Goal: Task Accomplishment & Management: Use online tool/utility

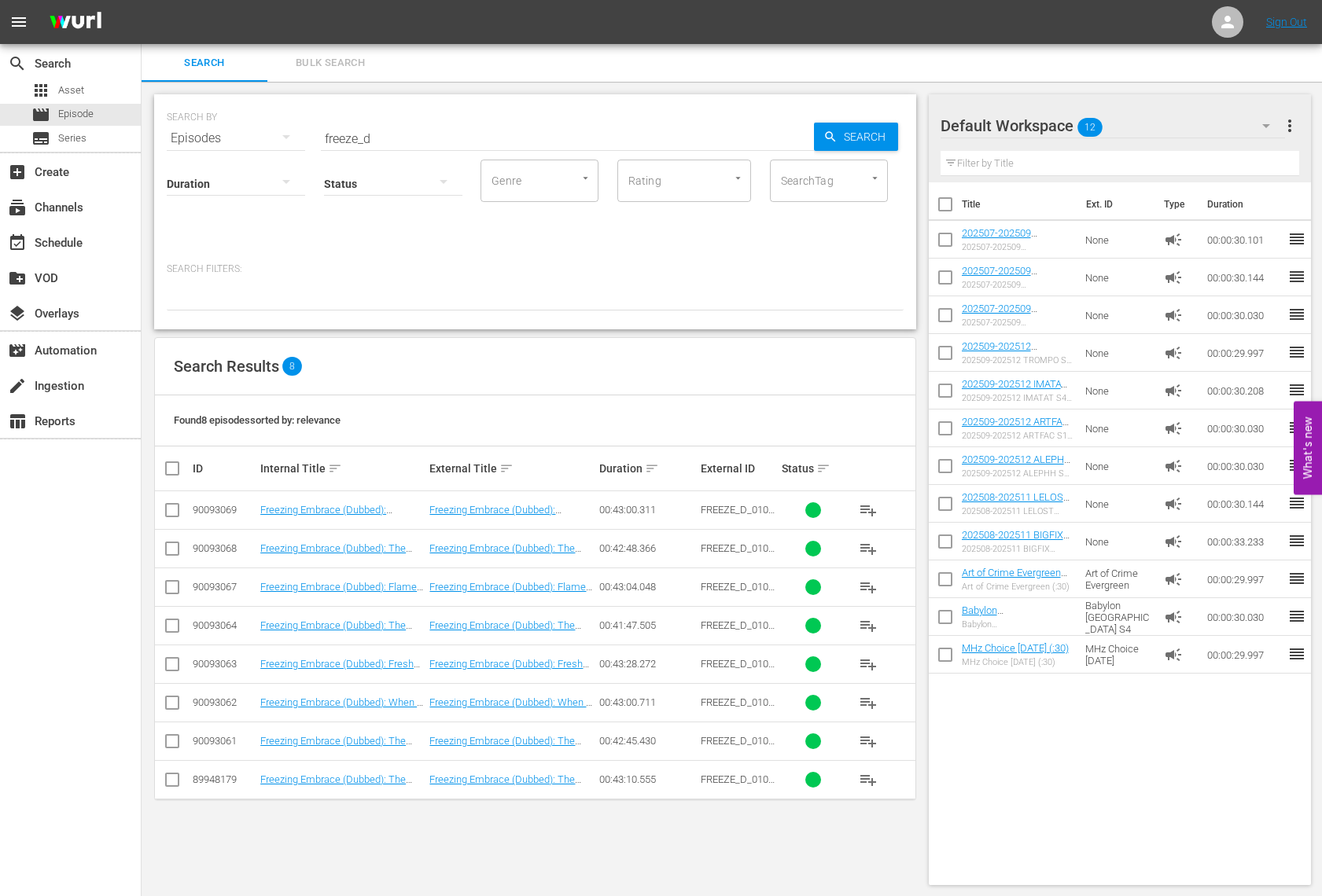
scroll to position [2, 0]
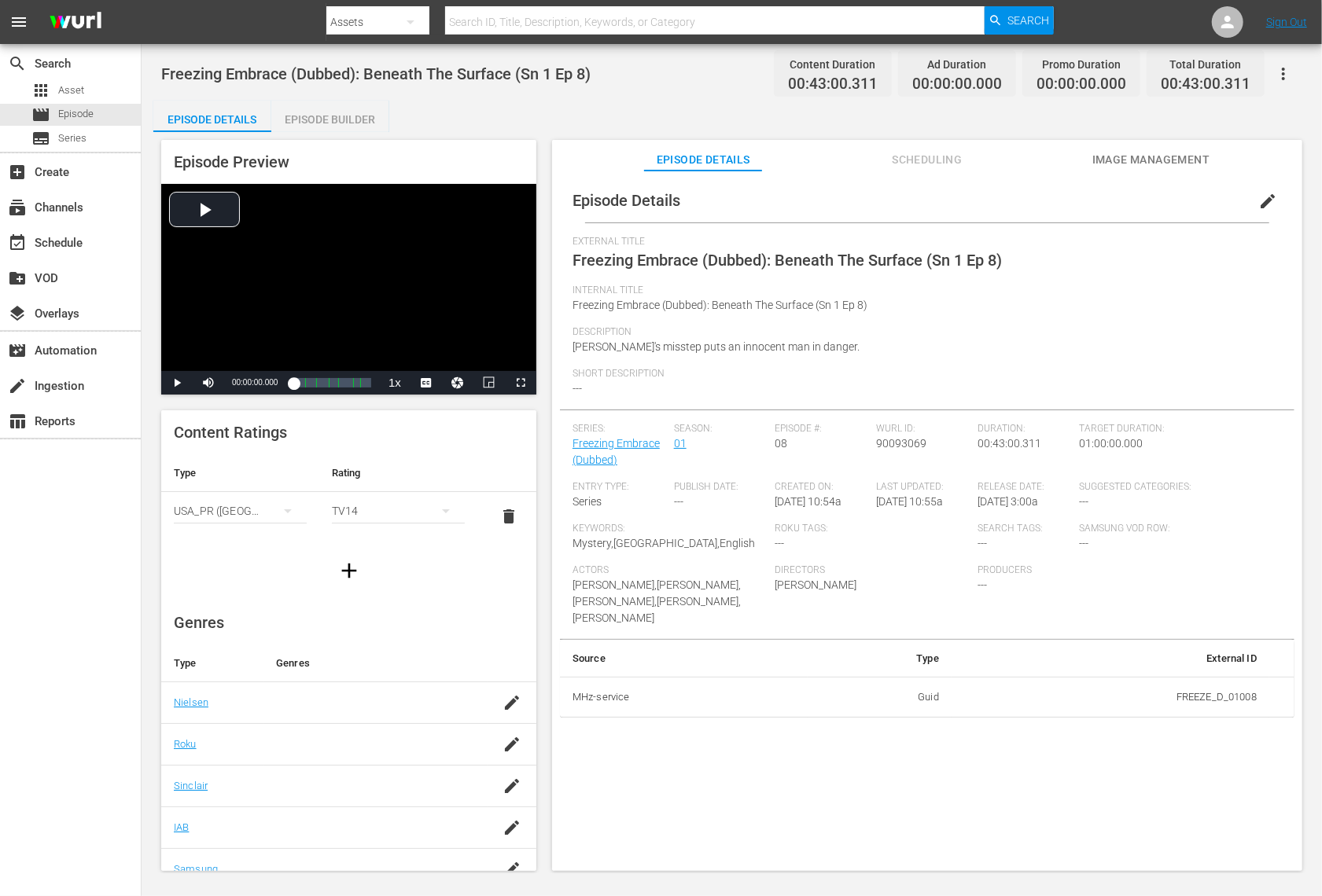
click at [335, 121] on div "Episode Builder" at bounding box center [330, 120] width 118 height 38
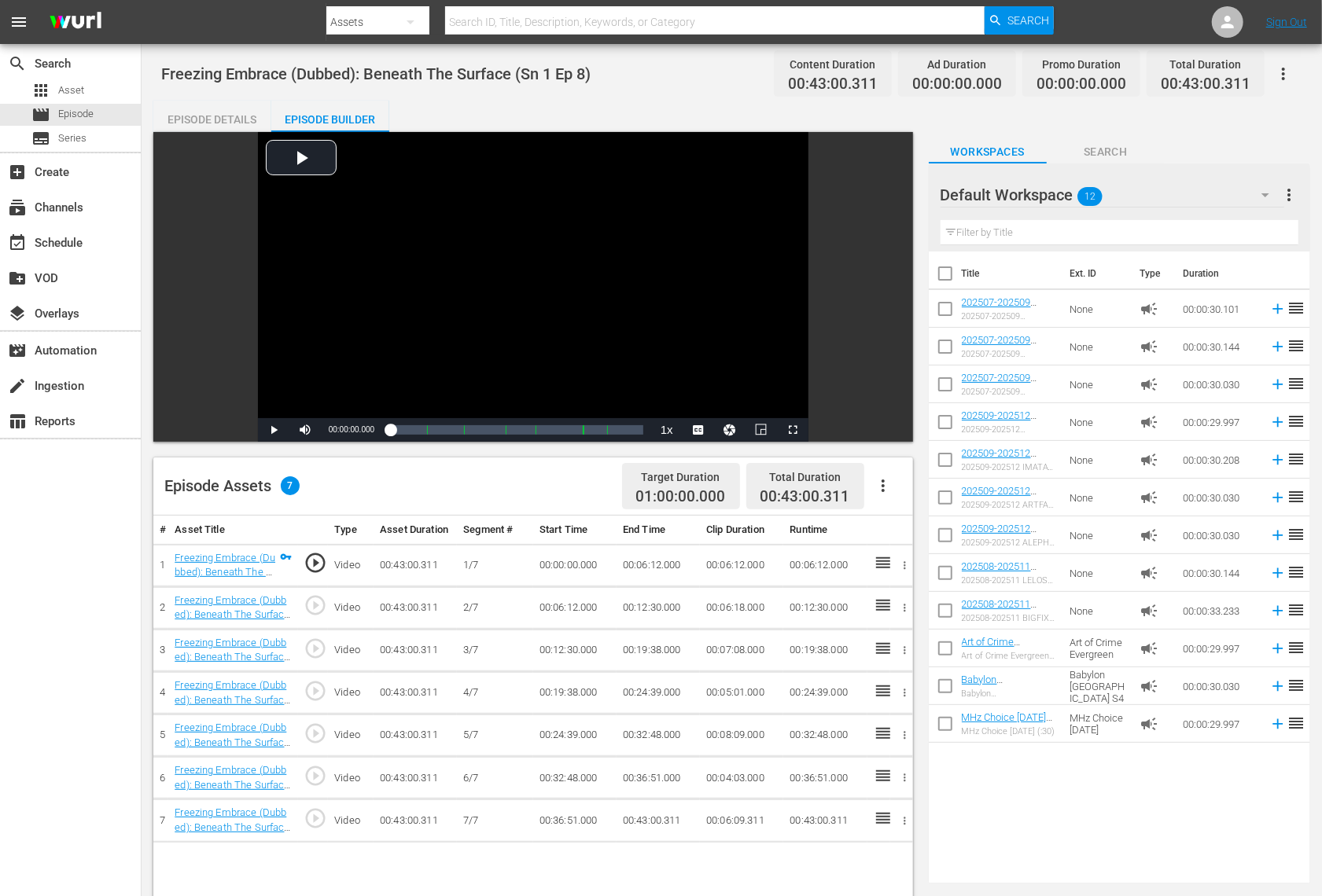
click at [951, 279] on input "checkbox" at bounding box center [945, 276] width 33 height 33
checkbox input "true"
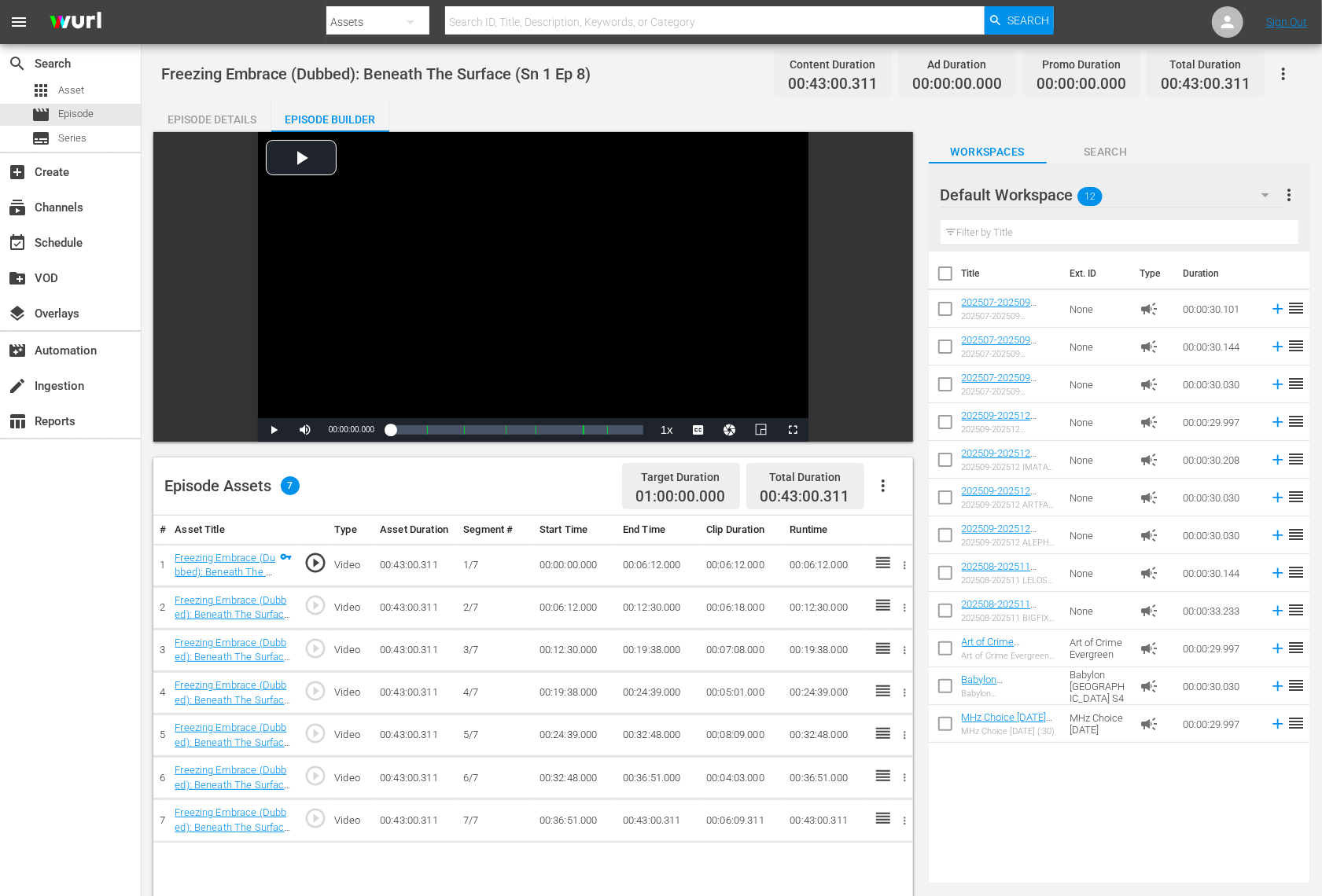
checkbox input "true"
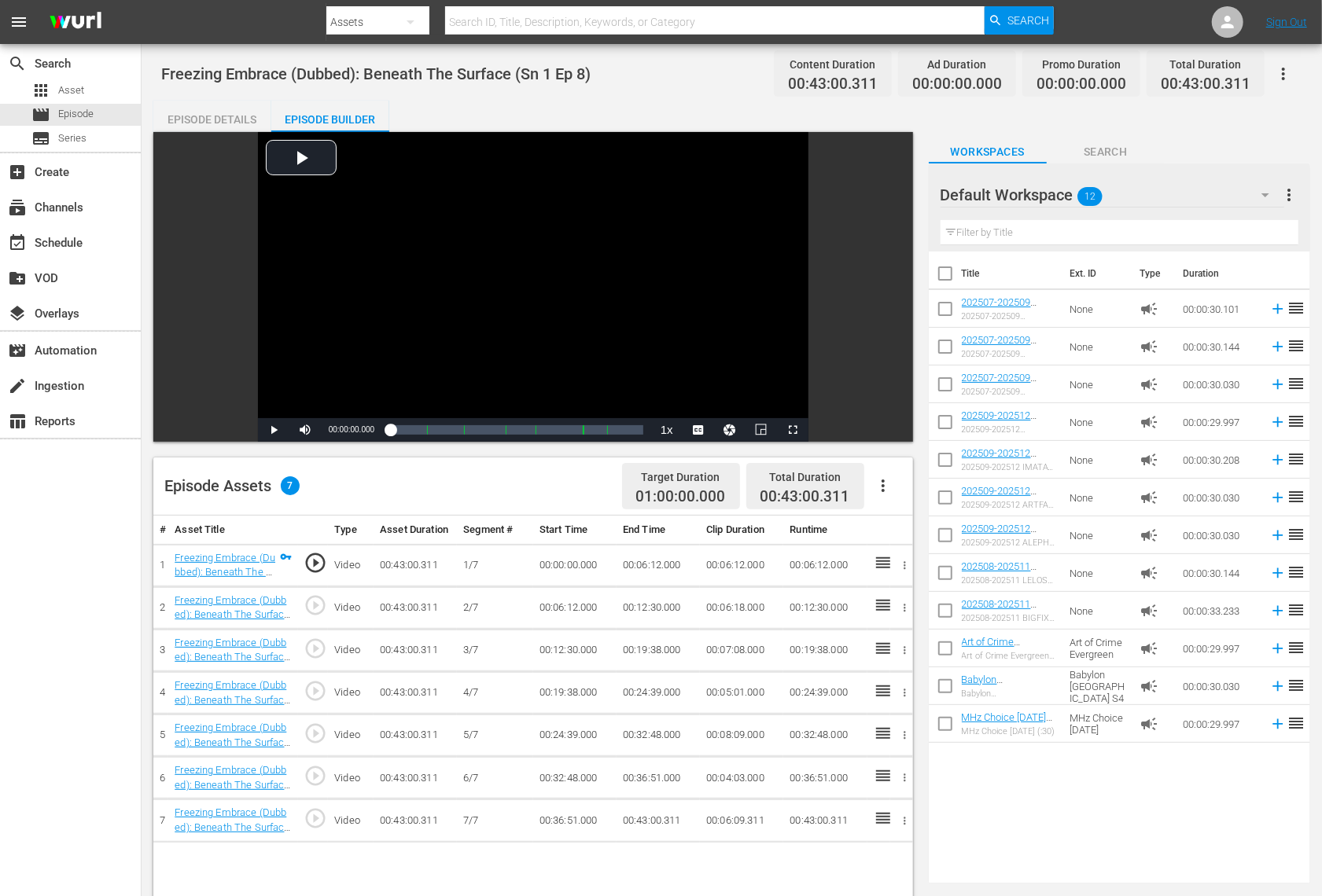
checkbox input "true"
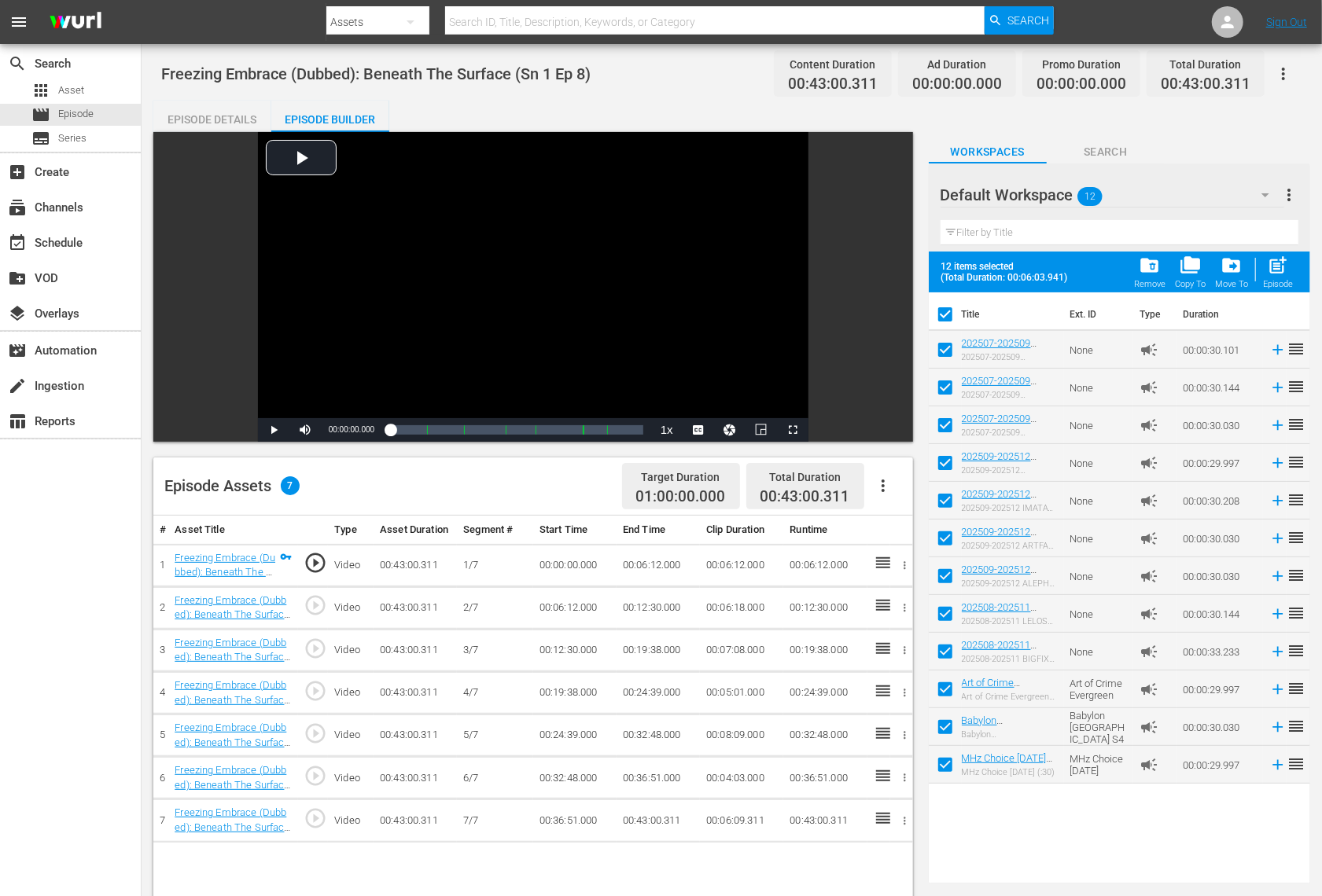
click at [1276, 265] on span "post_add" at bounding box center [1278, 266] width 21 height 21
checkbox input "false"
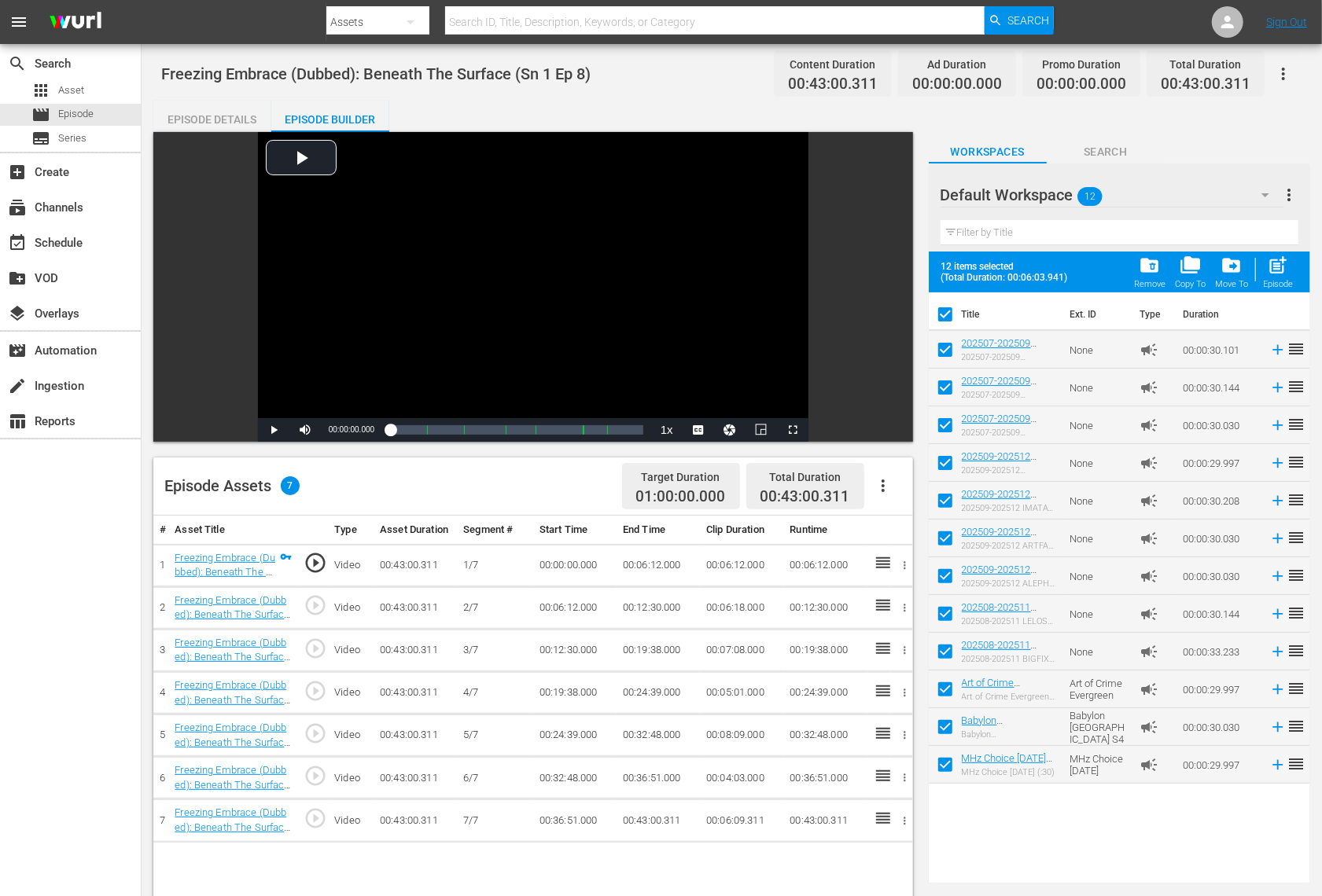
checkbox input "false"
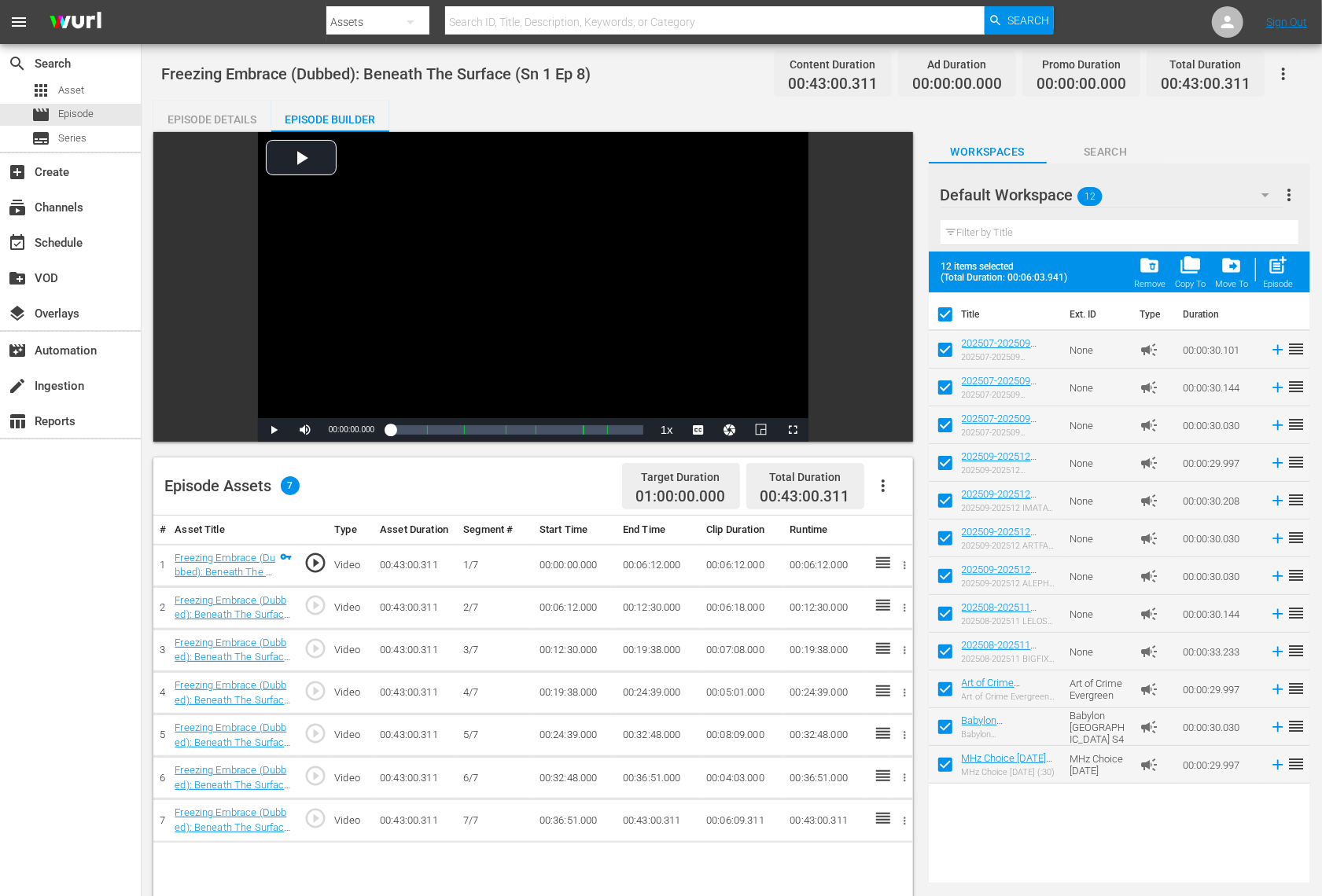
checkbox input "false"
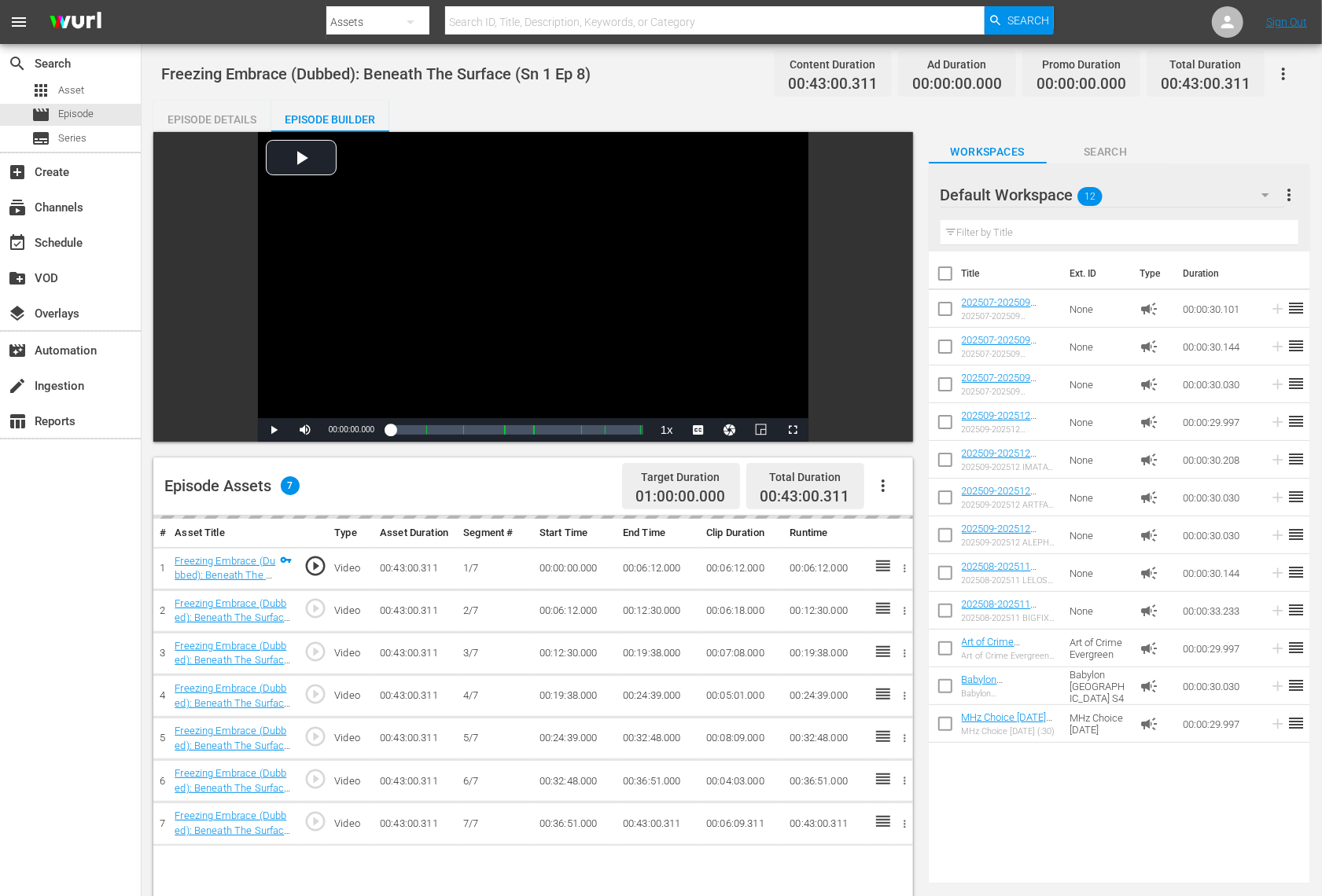
click at [1143, 189] on div "Default Workspace 12" at bounding box center [1113, 194] width 343 height 44
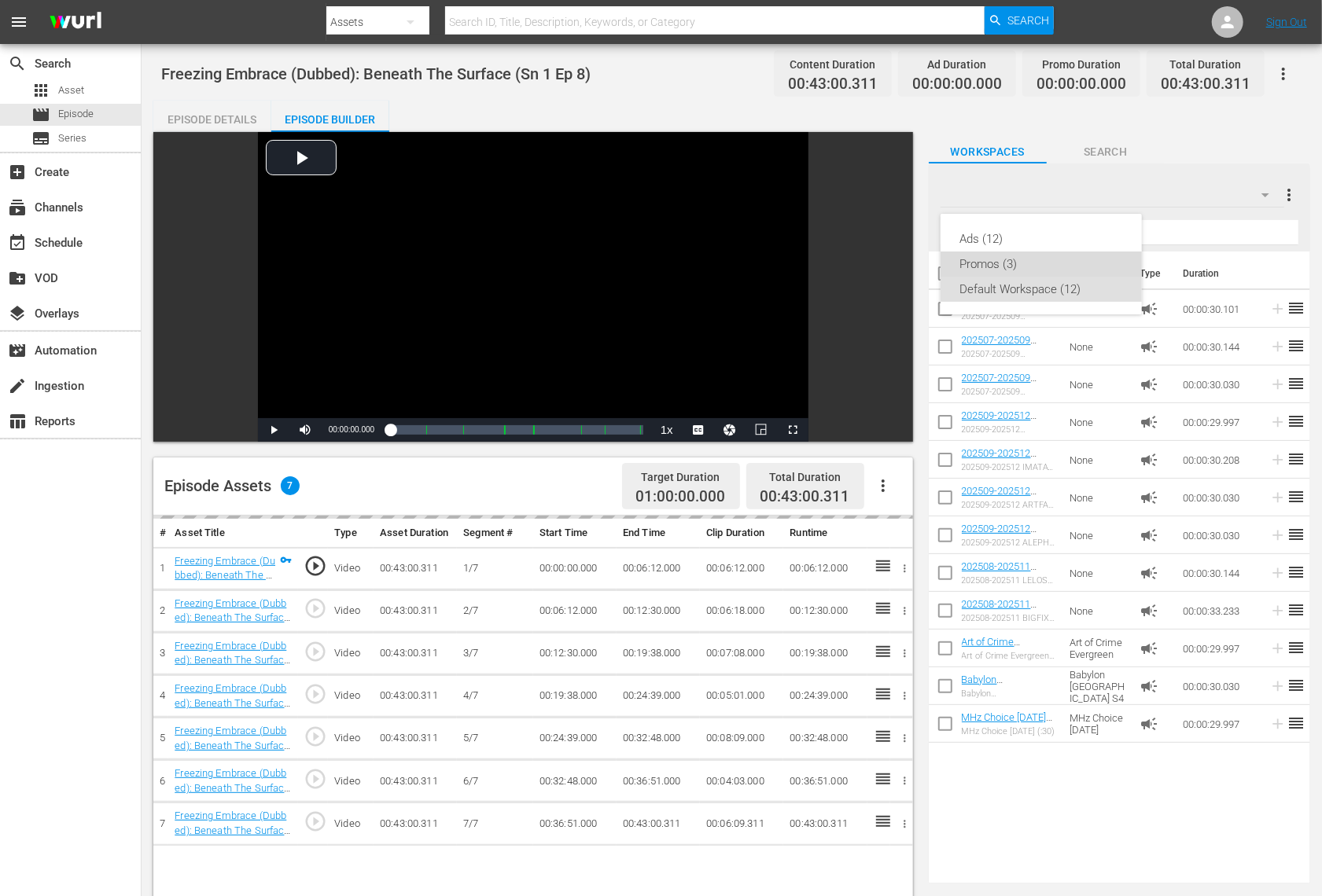
click at [999, 261] on div "Promos (3)" at bounding box center [1041, 264] width 164 height 25
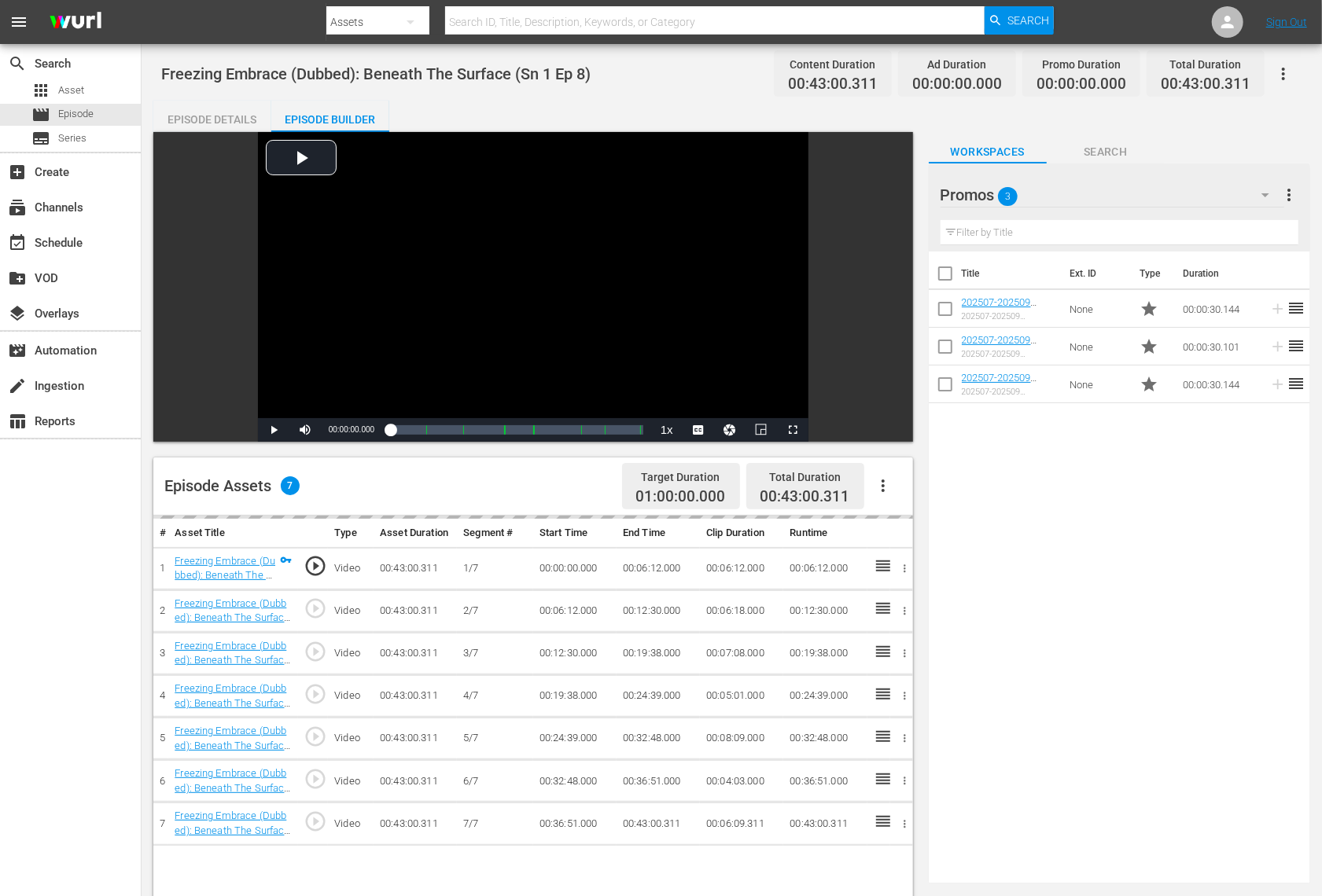
click at [942, 311] on input "checkbox" at bounding box center [945, 312] width 33 height 33
checkbox input "true"
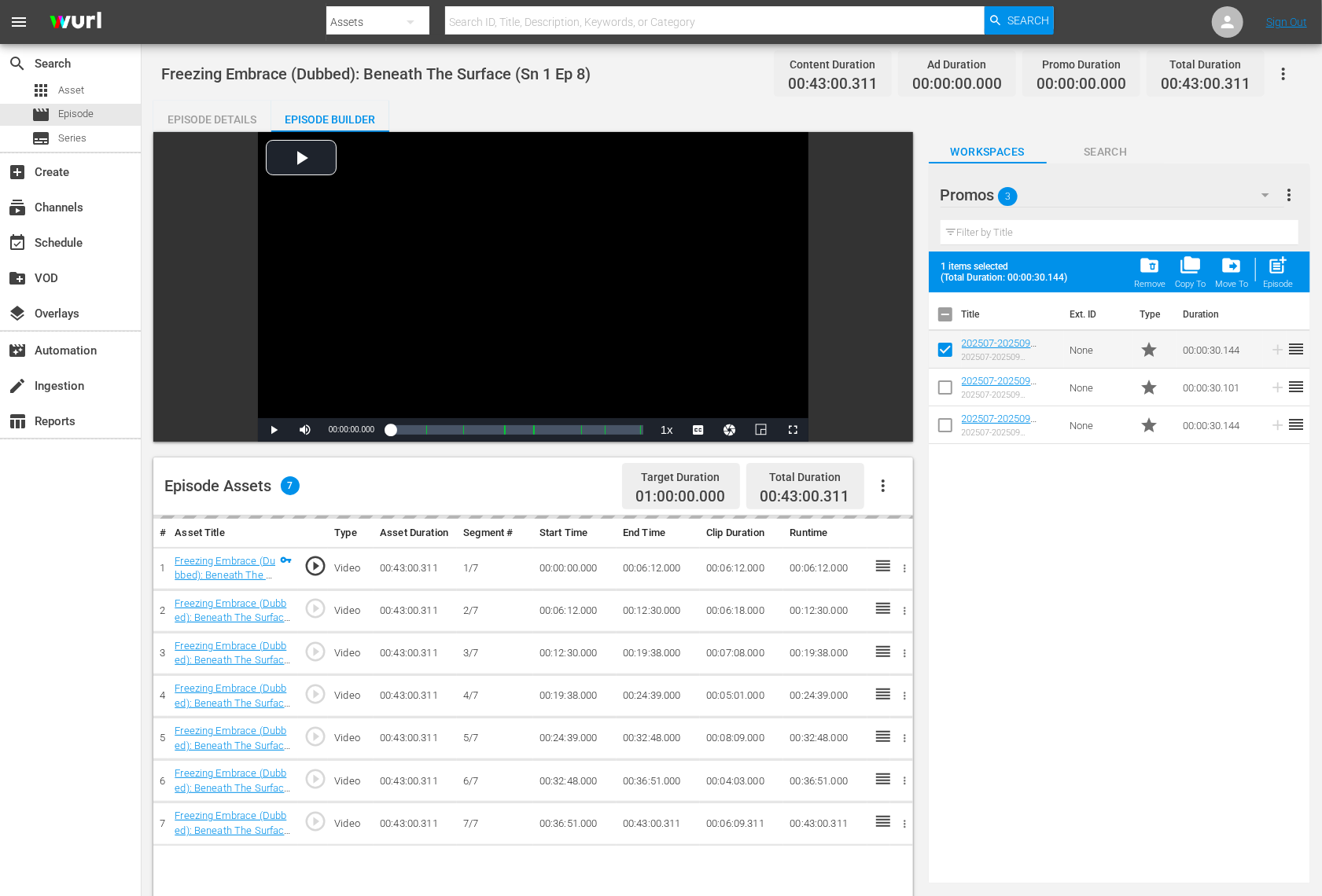
click at [945, 380] on input "checkbox" at bounding box center [945, 391] width 33 height 33
checkbox input "true"
click at [1279, 266] on span "post_add" at bounding box center [1278, 266] width 21 height 21
checkbox input "false"
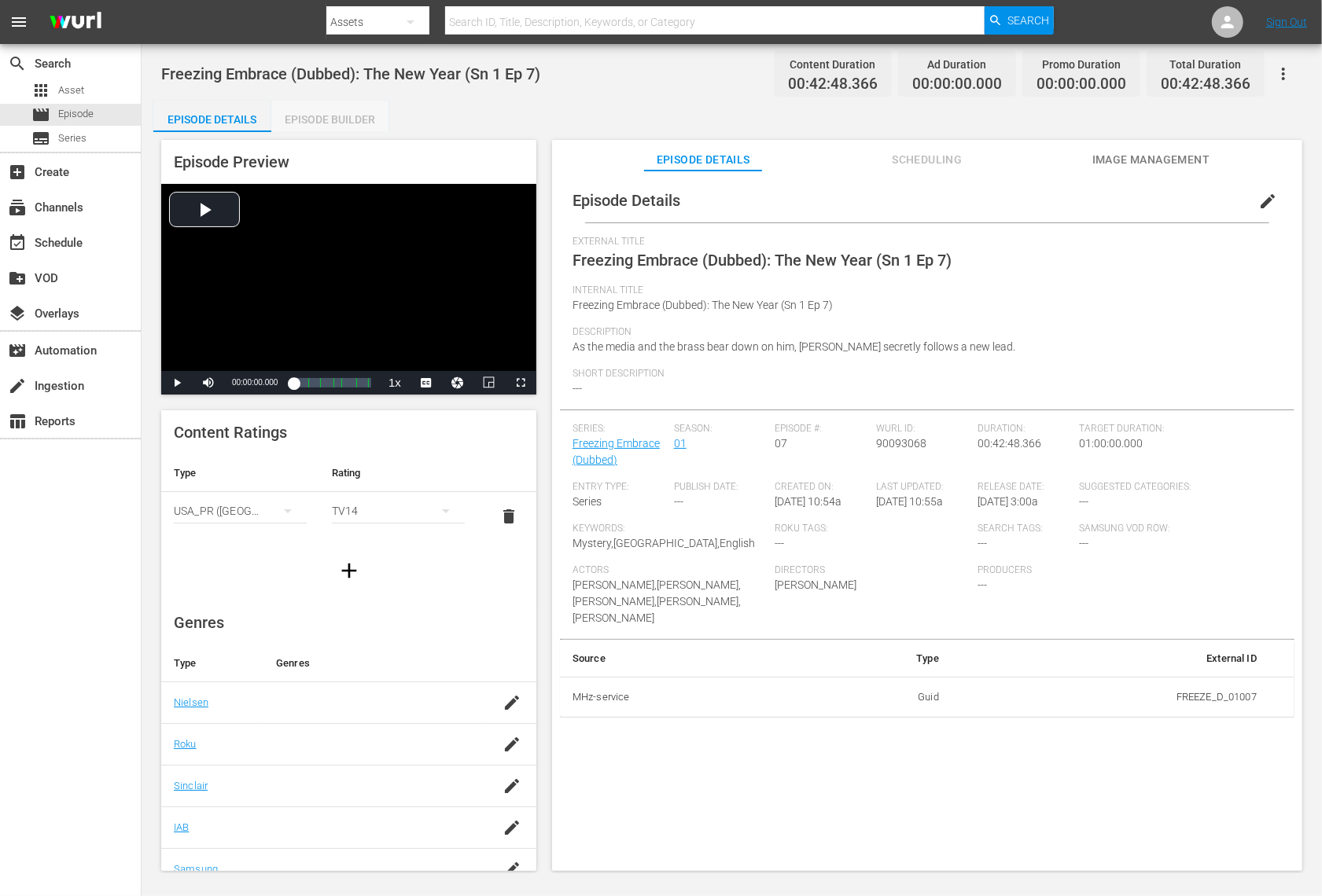
click at [357, 114] on div "Episode Builder" at bounding box center [330, 120] width 118 height 38
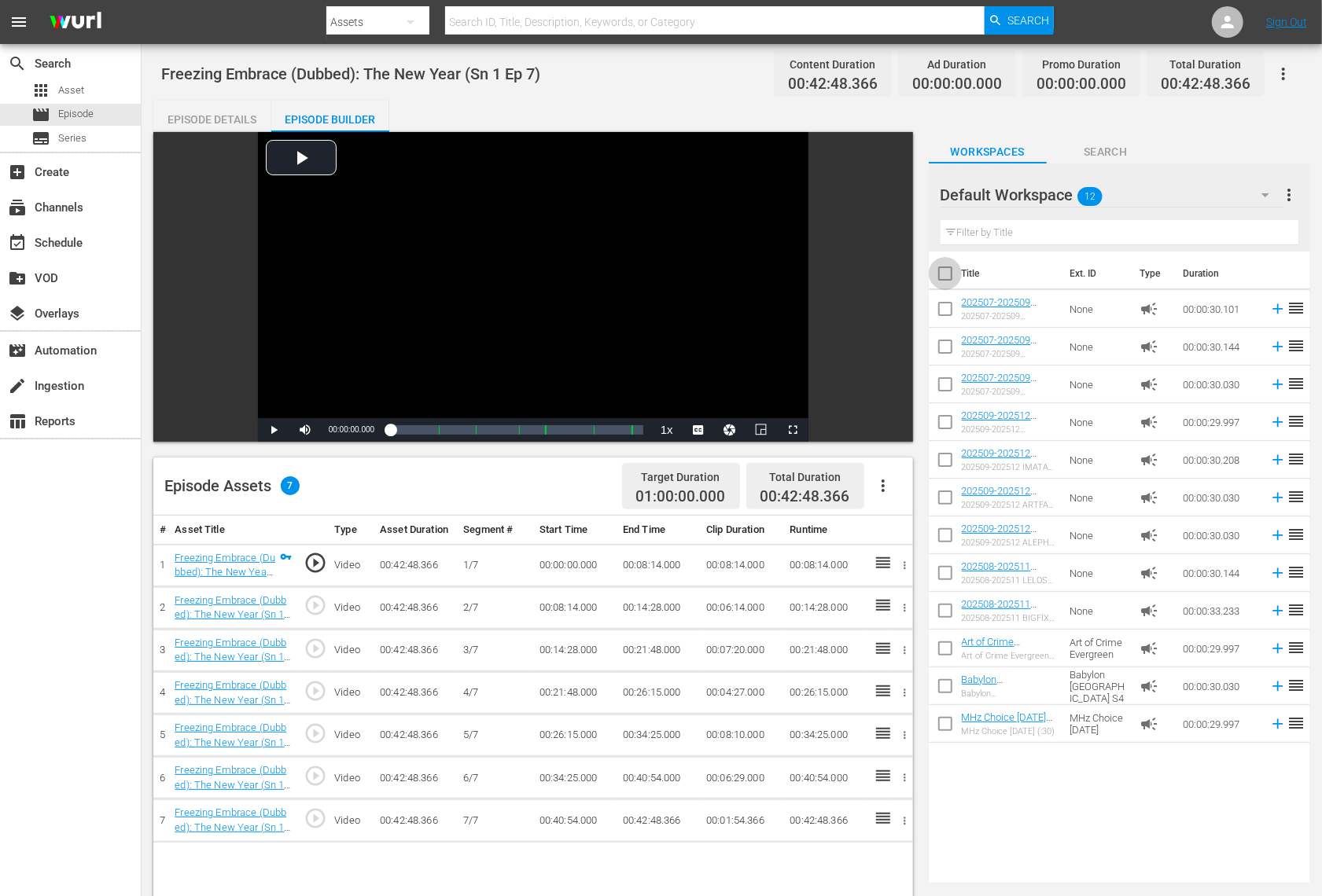
click at [938, 271] on input "checkbox" at bounding box center [945, 276] width 33 height 33
checkbox input "true"
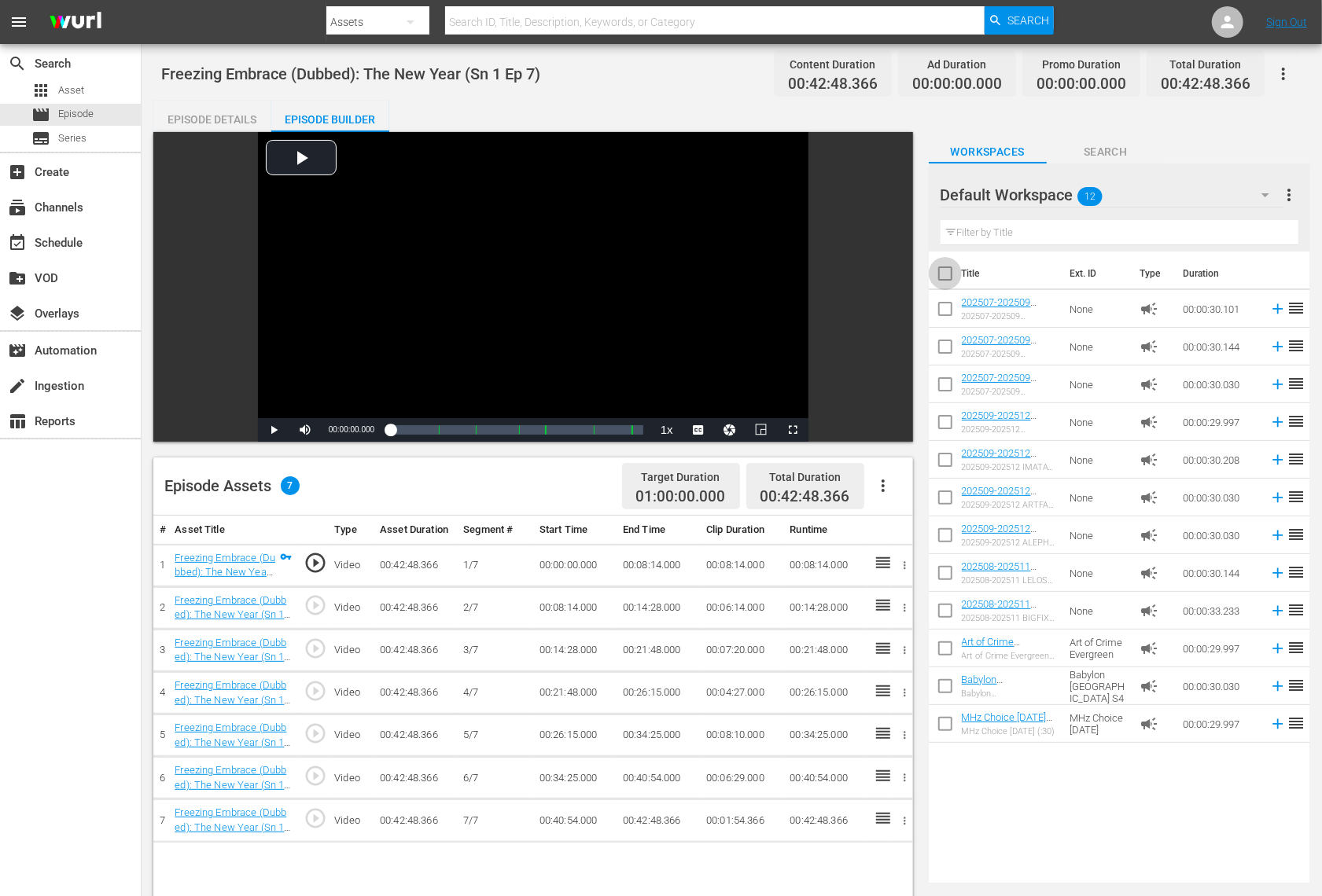
checkbox input "true"
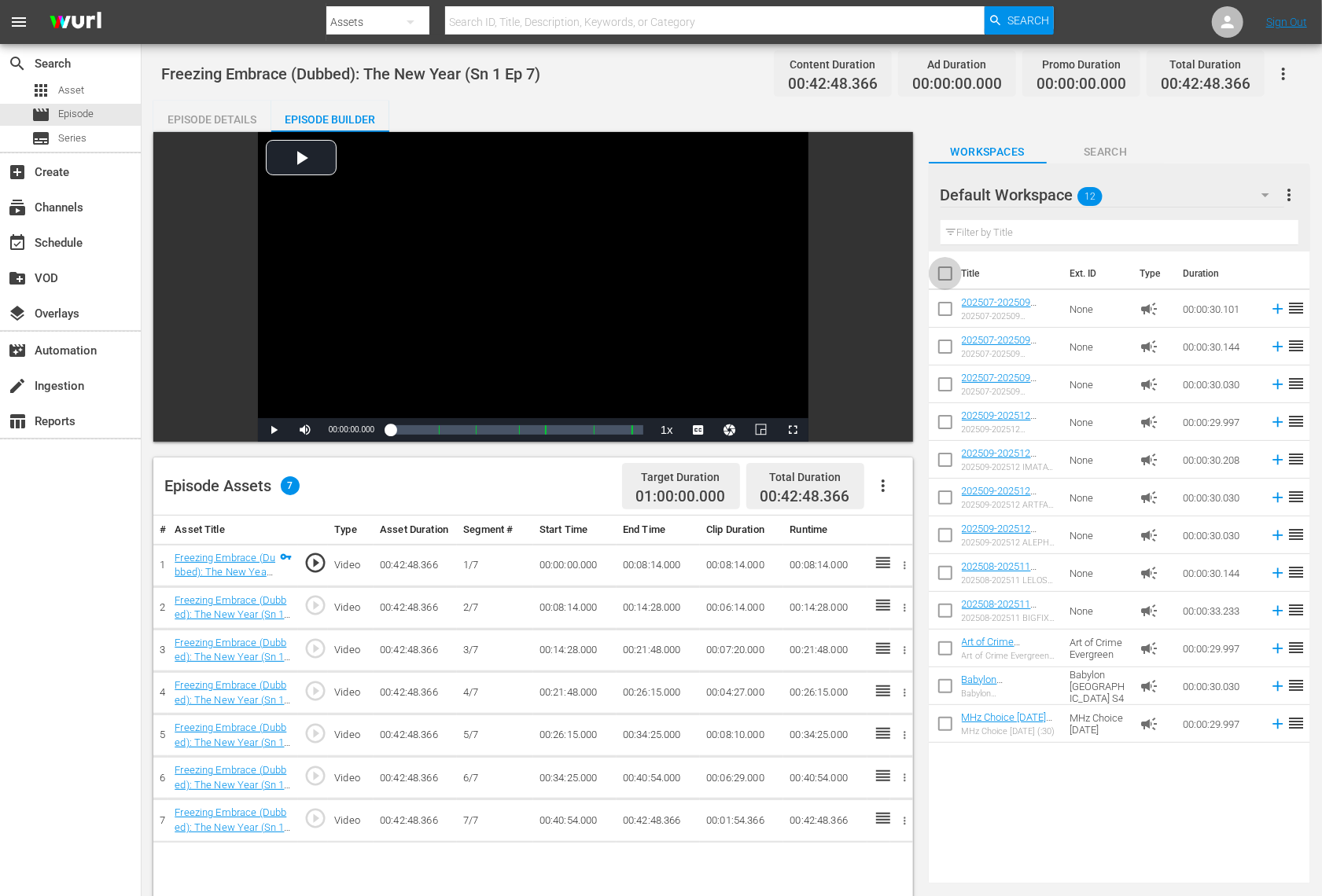
checkbox input "true"
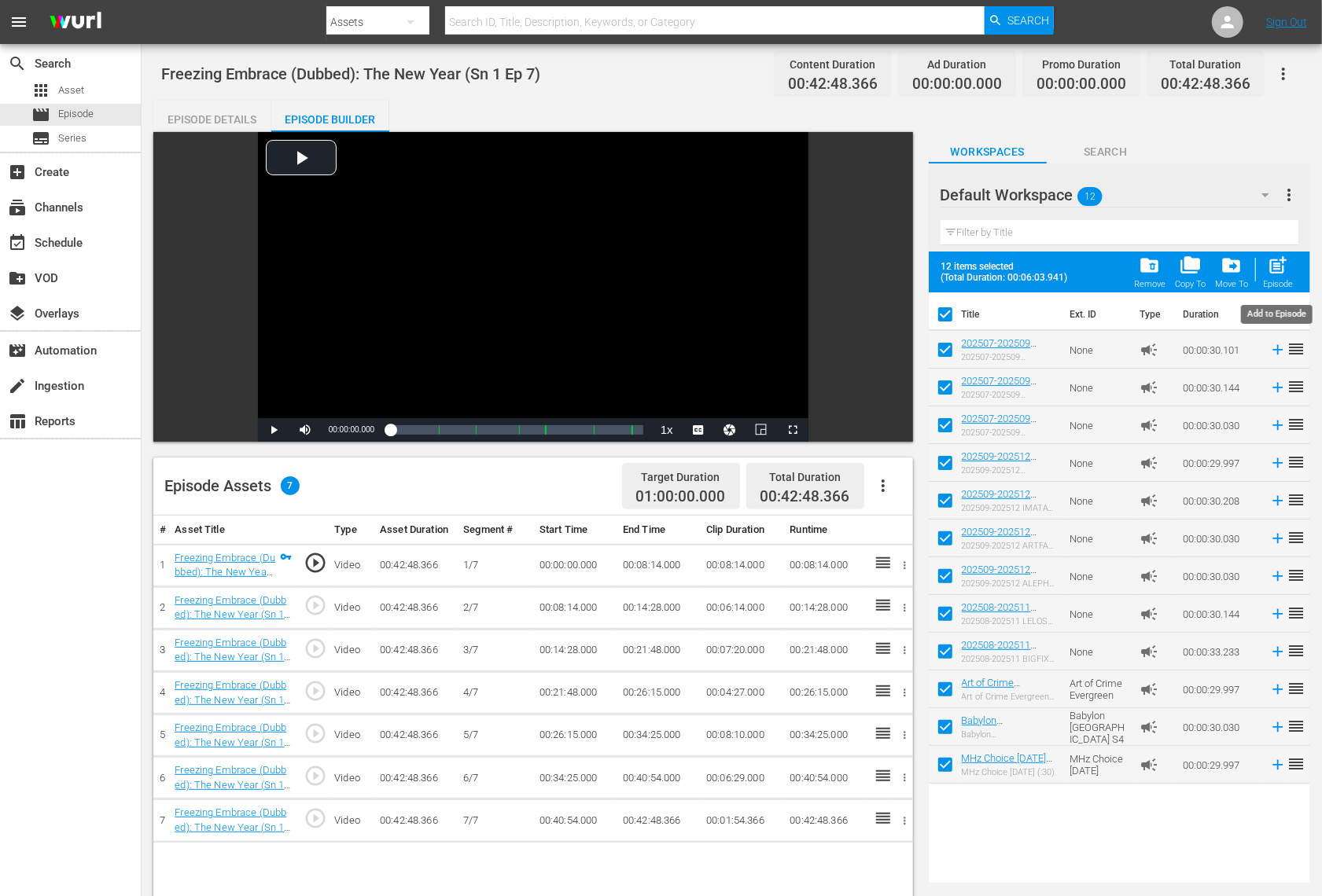
click at [1277, 259] on span "post_add" at bounding box center [1278, 266] width 21 height 21
checkbox input "false"
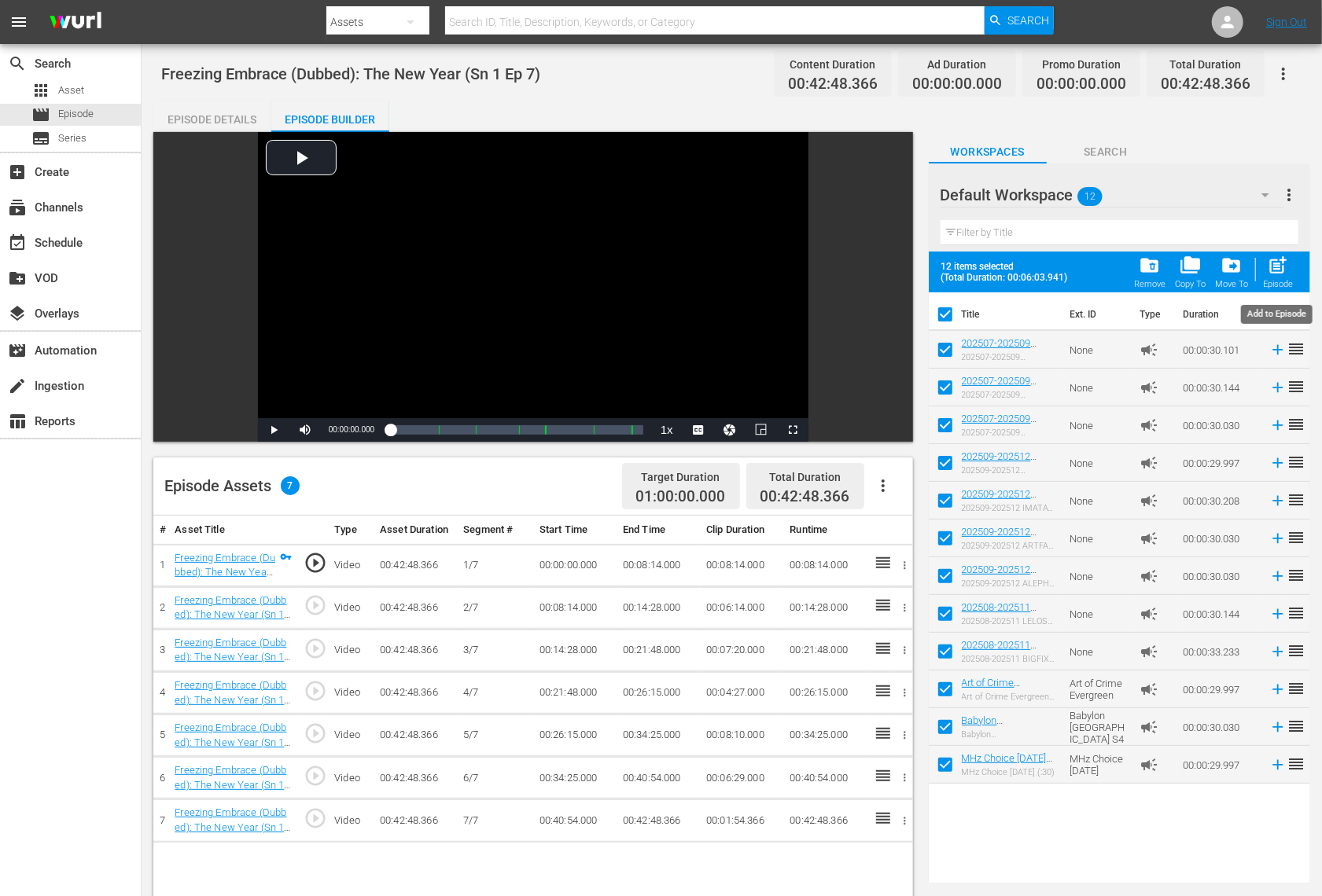
checkbox input "false"
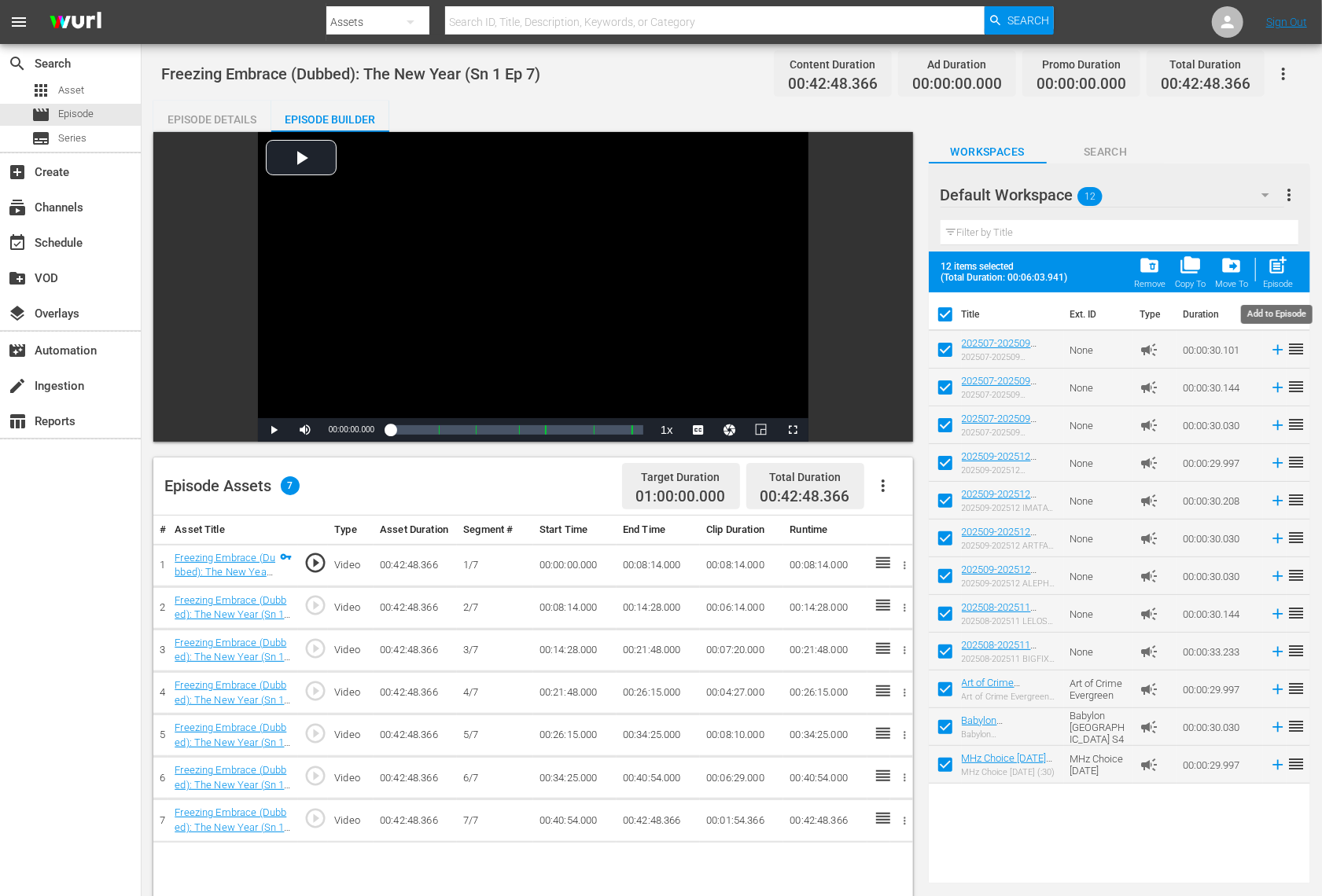
checkbox input "false"
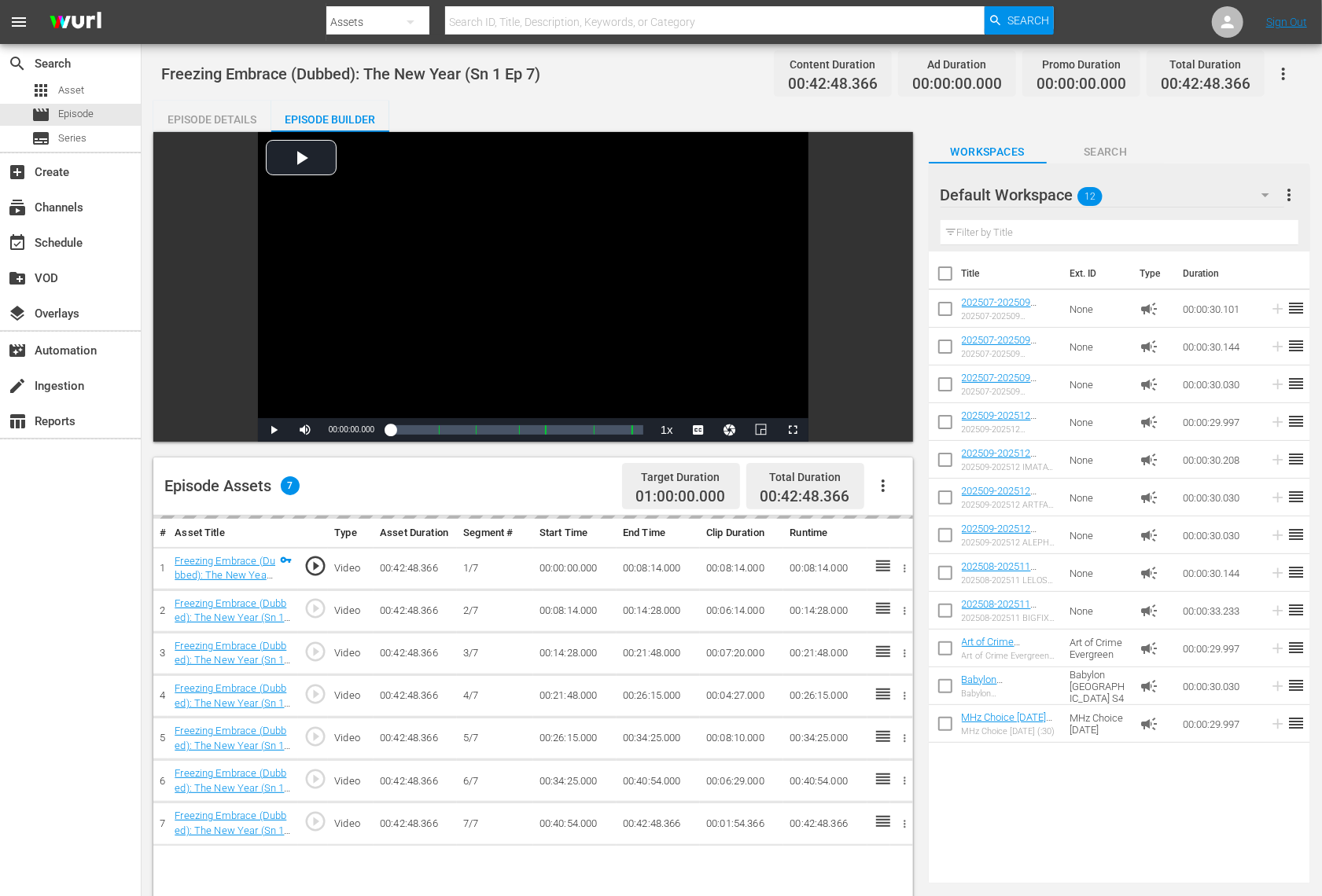
click at [1116, 207] on hr at bounding box center [1113, 207] width 343 height 1
click at [1111, 195] on div "Default Workspace 12" at bounding box center [1113, 194] width 343 height 44
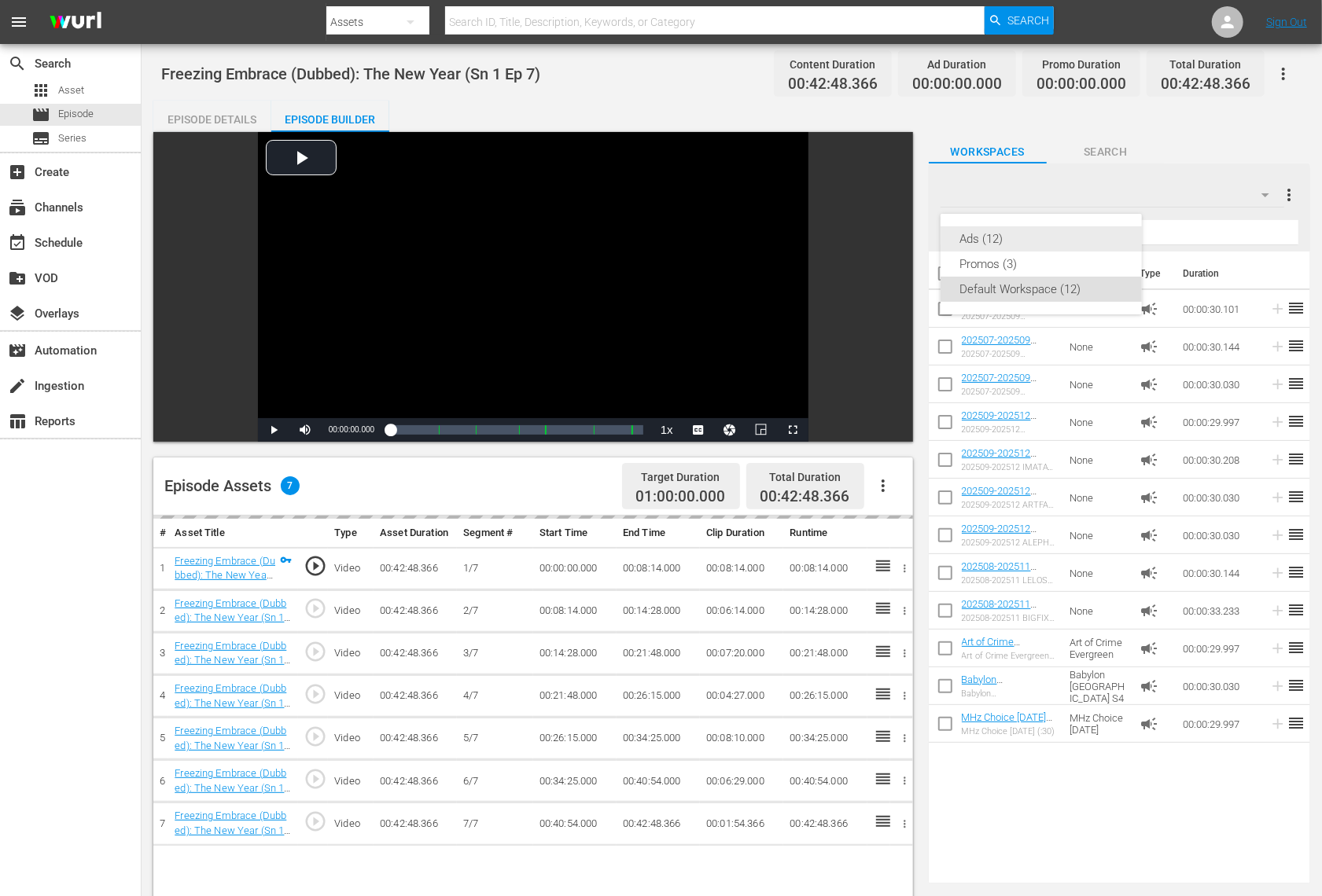
click at [1038, 258] on div "Promos (3)" at bounding box center [1041, 264] width 164 height 25
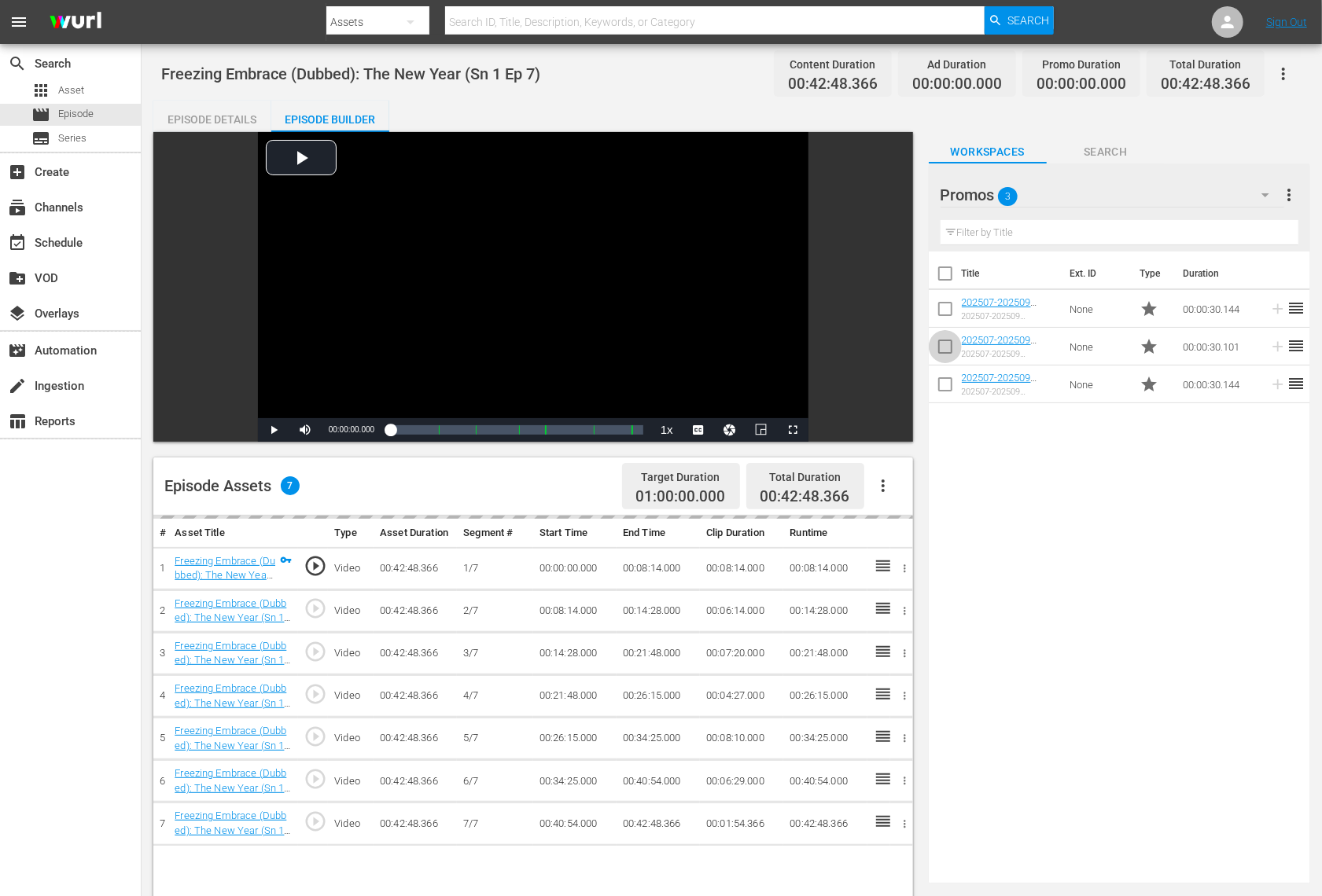
click at [945, 355] on input "checkbox" at bounding box center [945, 350] width 33 height 33
checkbox input "true"
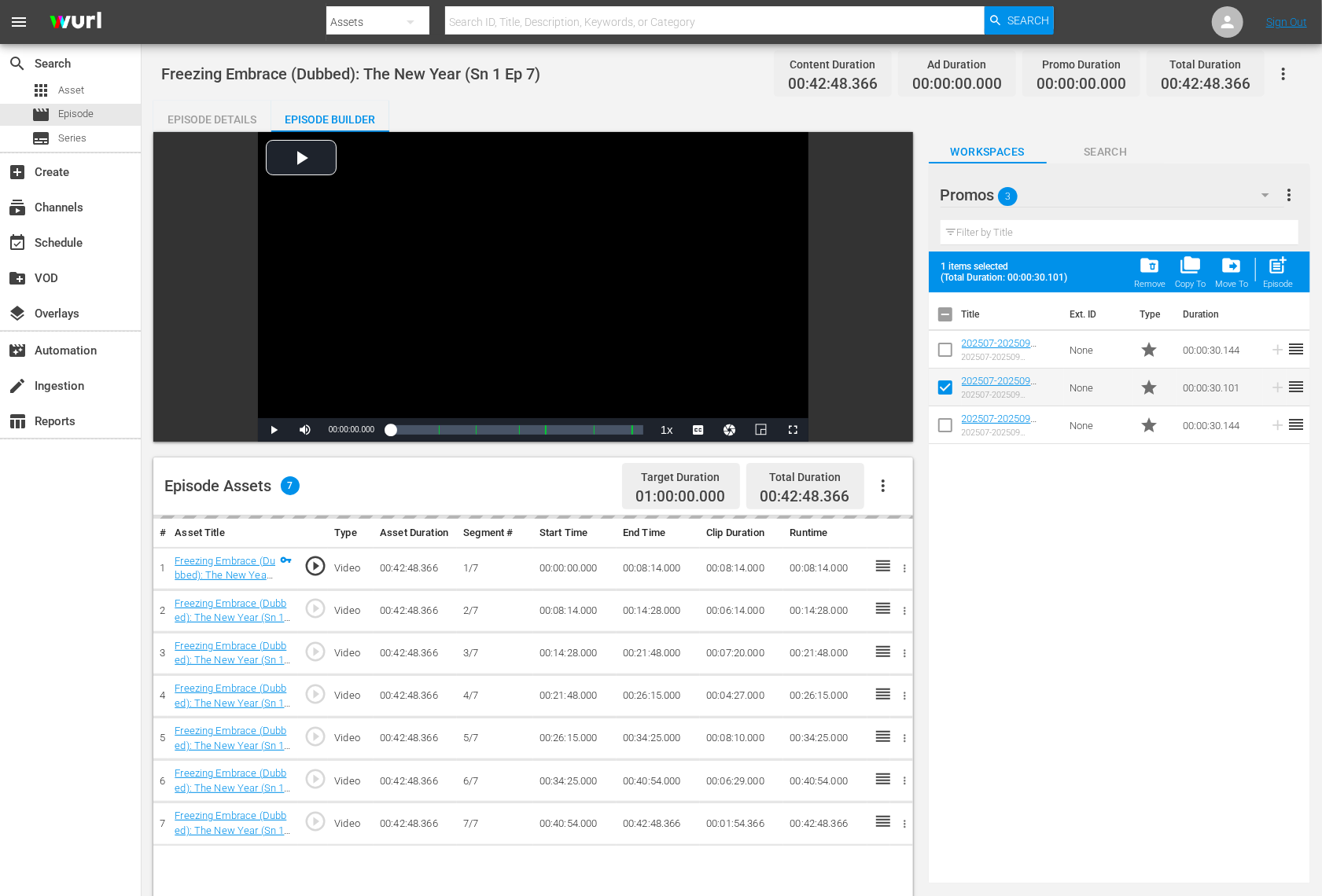
click at [946, 431] on input "checkbox" at bounding box center [945, 428] width 33 height 33
checkbox input "true"
click at [1289, 272] on div "post_add Episode" at bounding box center [1277, 272] width 30 height 35
checkbox input "false"
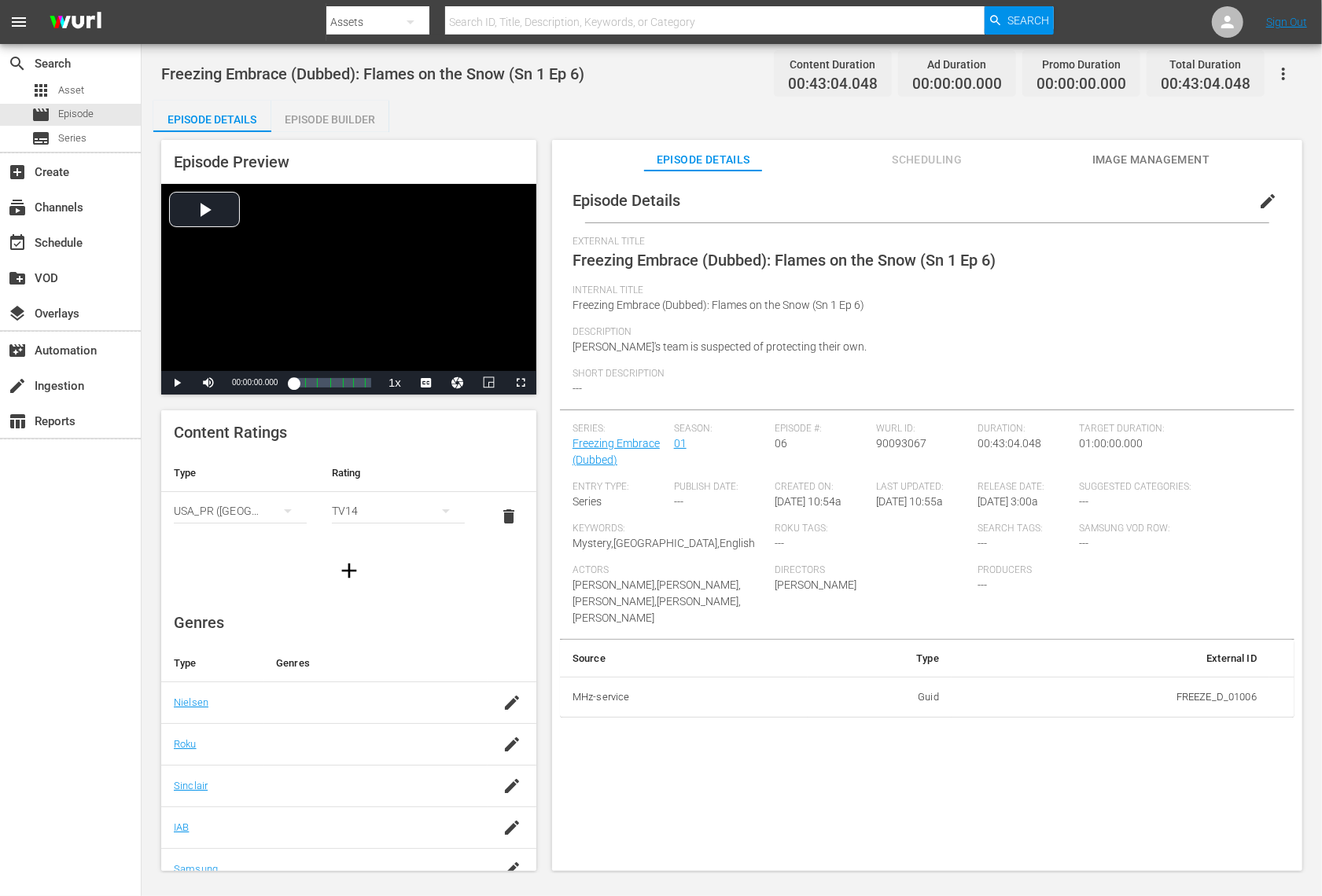
click at [360, 121] on div "Episode Builder" at bounding box center [330, 120] width 118 height 38
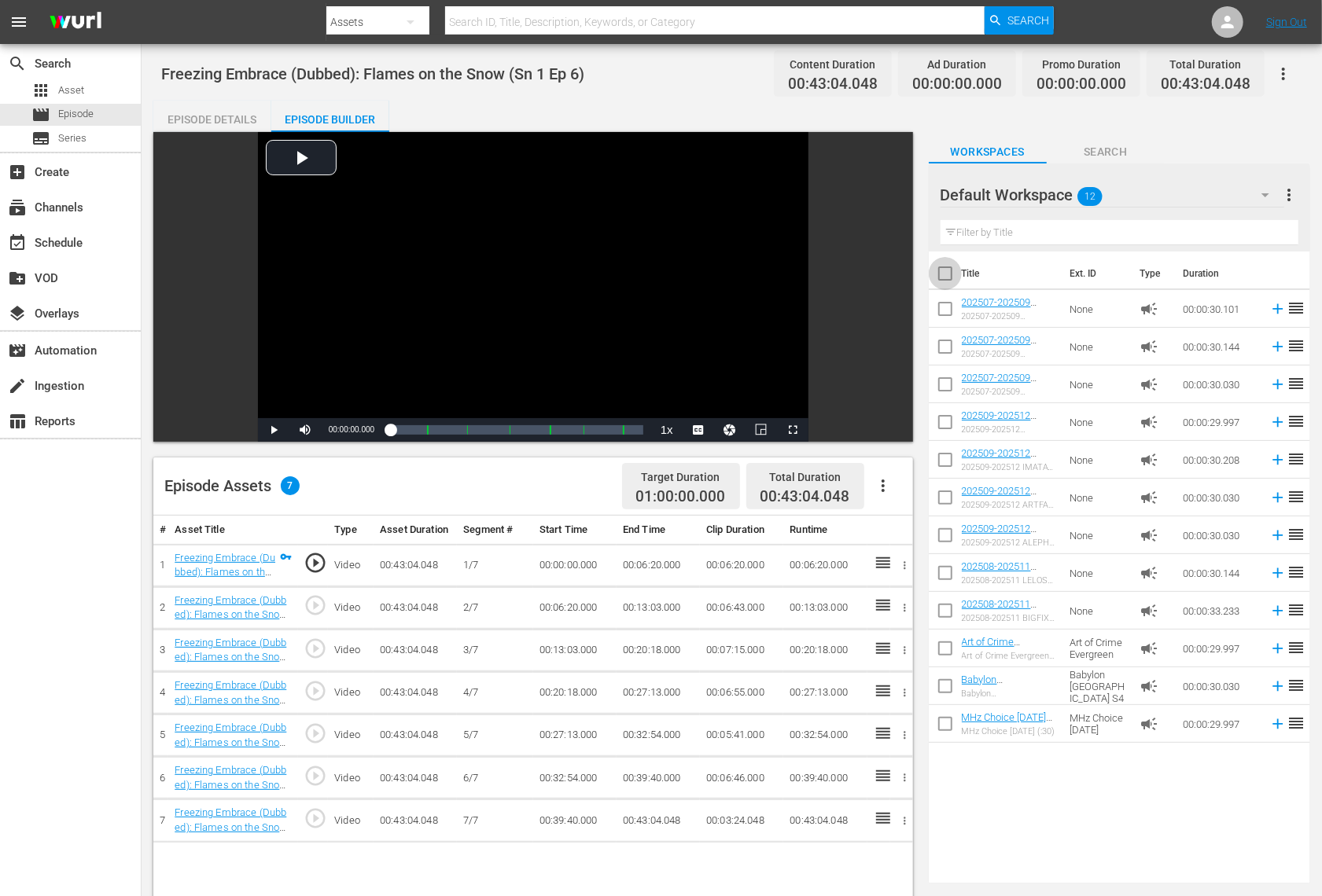
click at [945, 271] on input "checkbox" at bounding box center [945, 276] width 33 height 33
checkbox input "true"
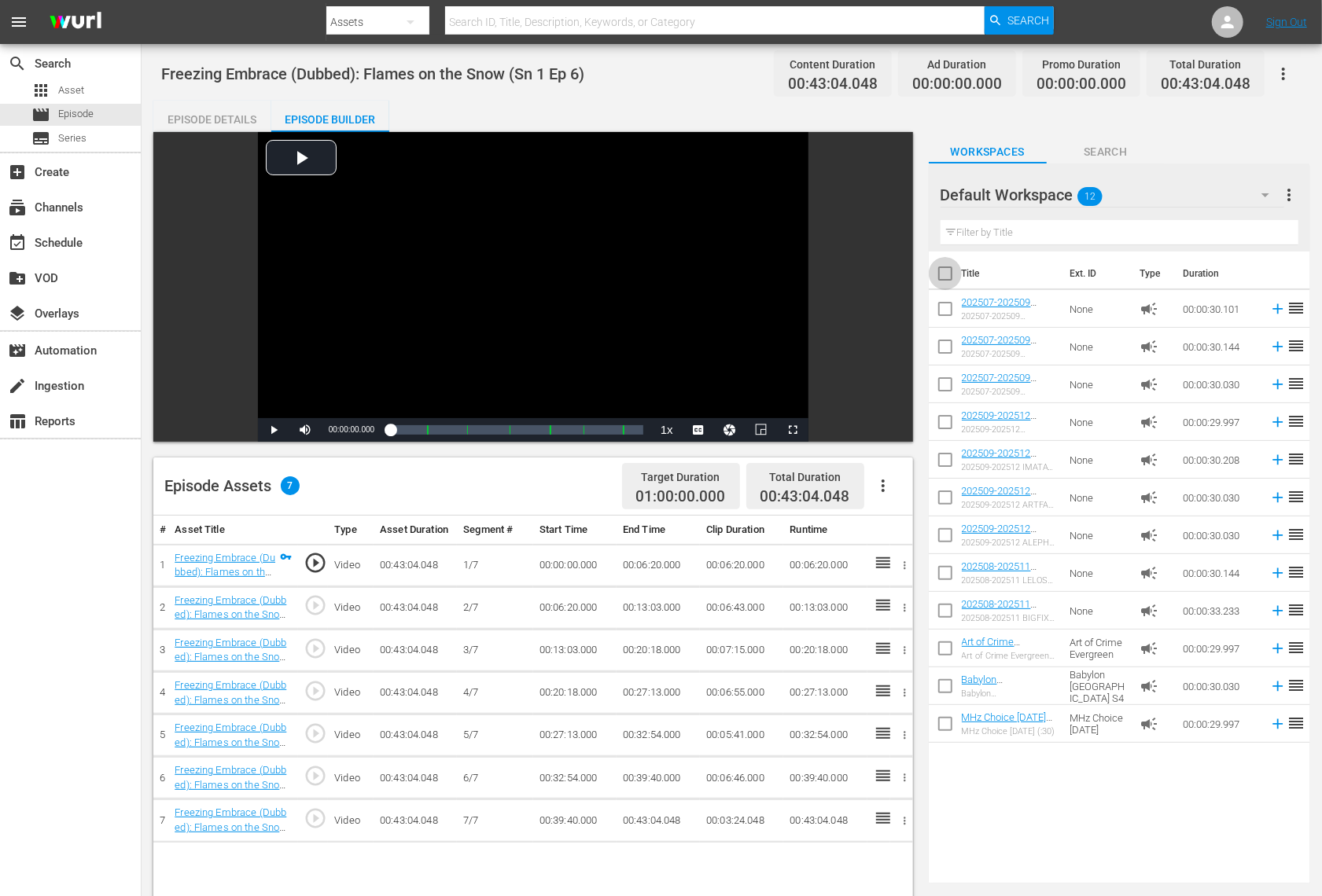
checkbox input "true"
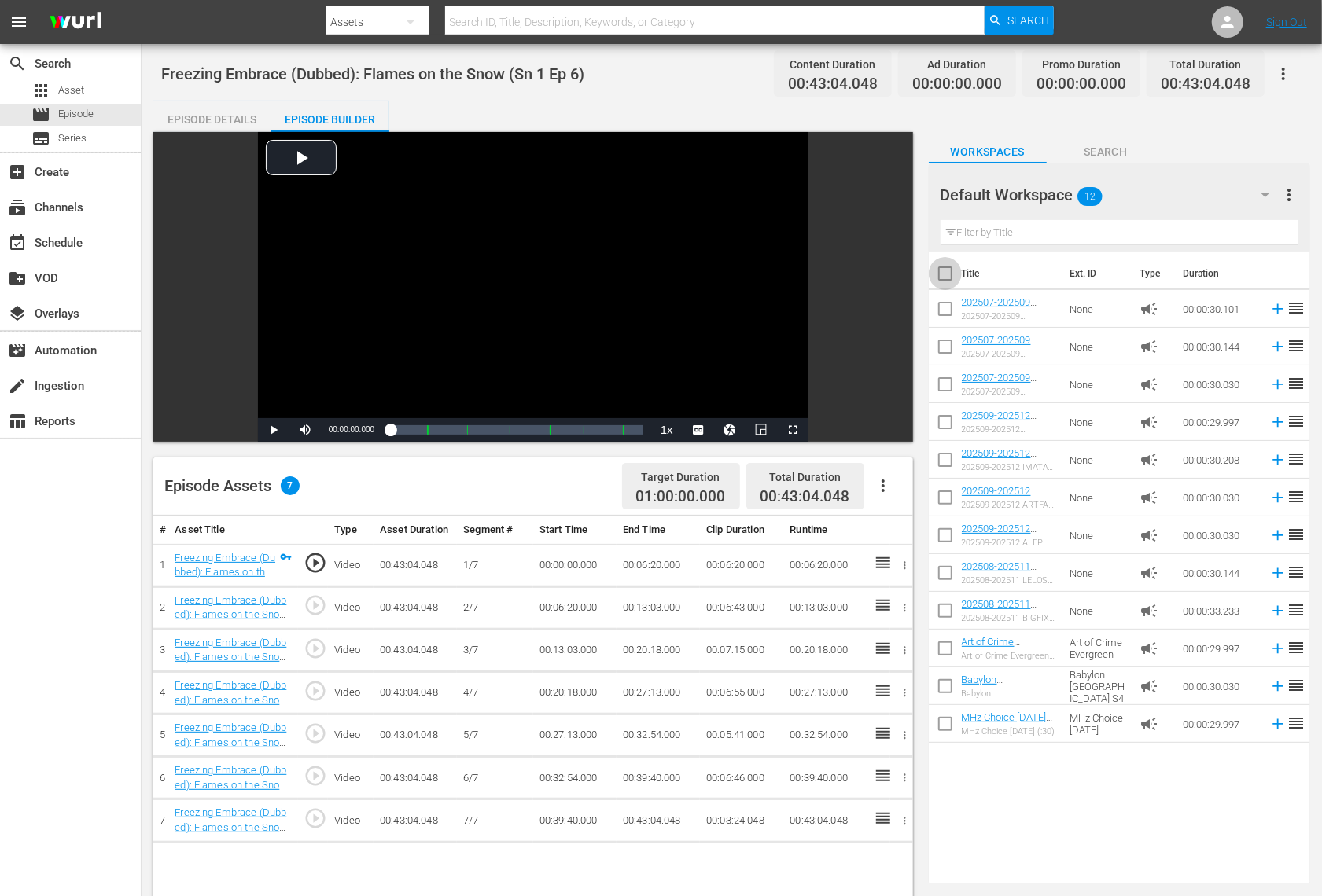
checkbox input "true"
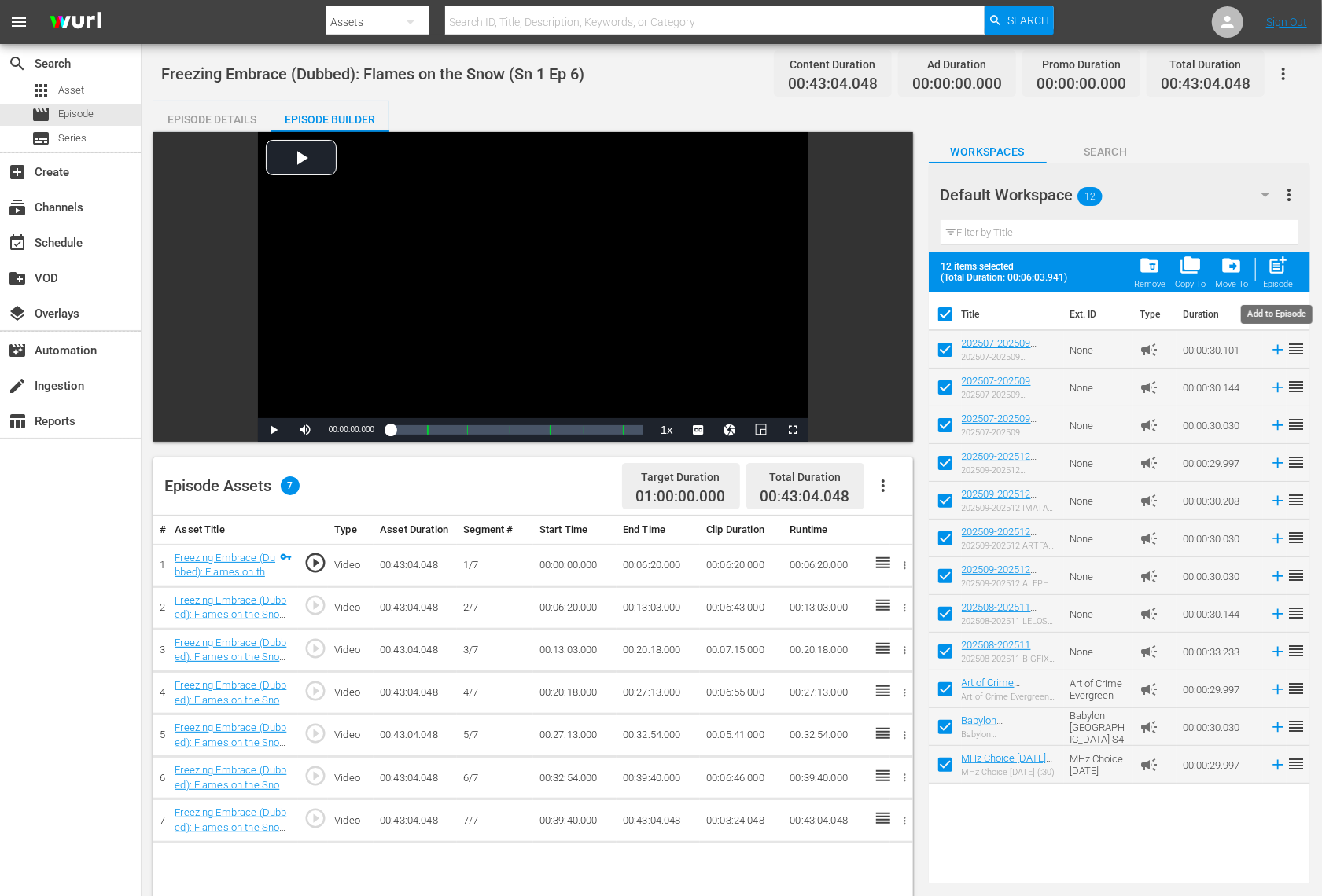
click at [1278, 275] on span "post_add" at bounding box center [1278, 266] width 21 height 21
checkbox input "false"
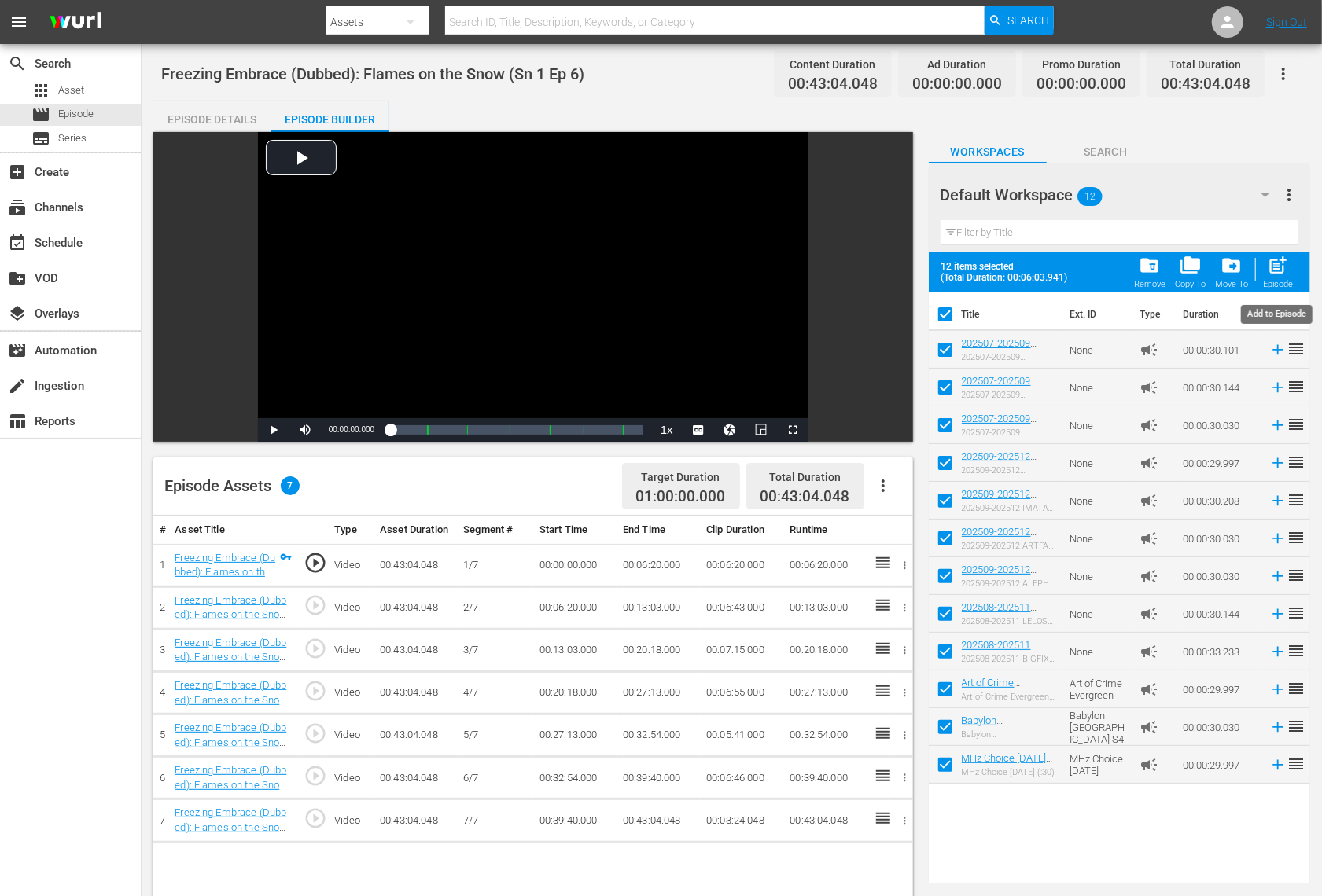
checkbox input "false"
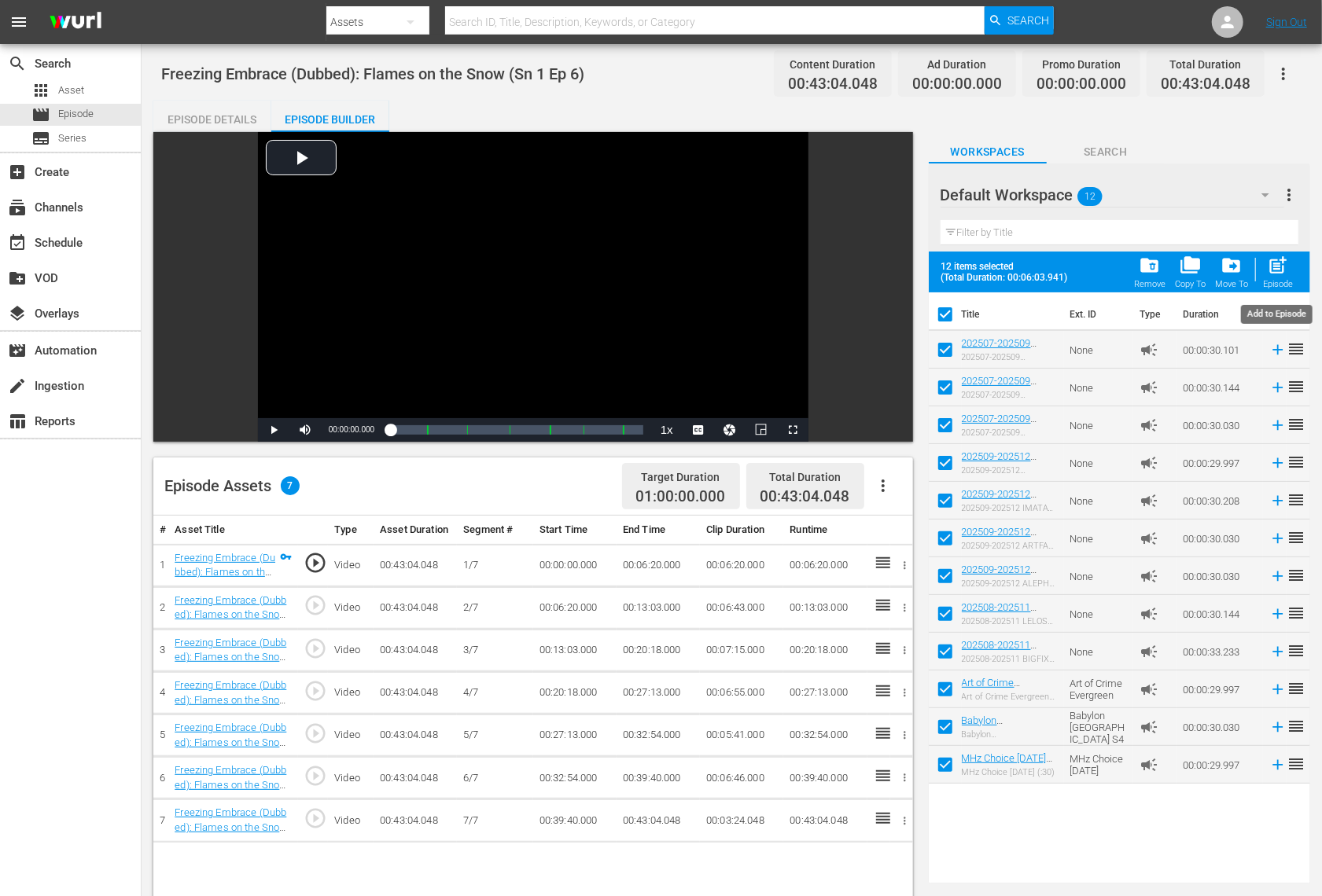
checkbox input "false"
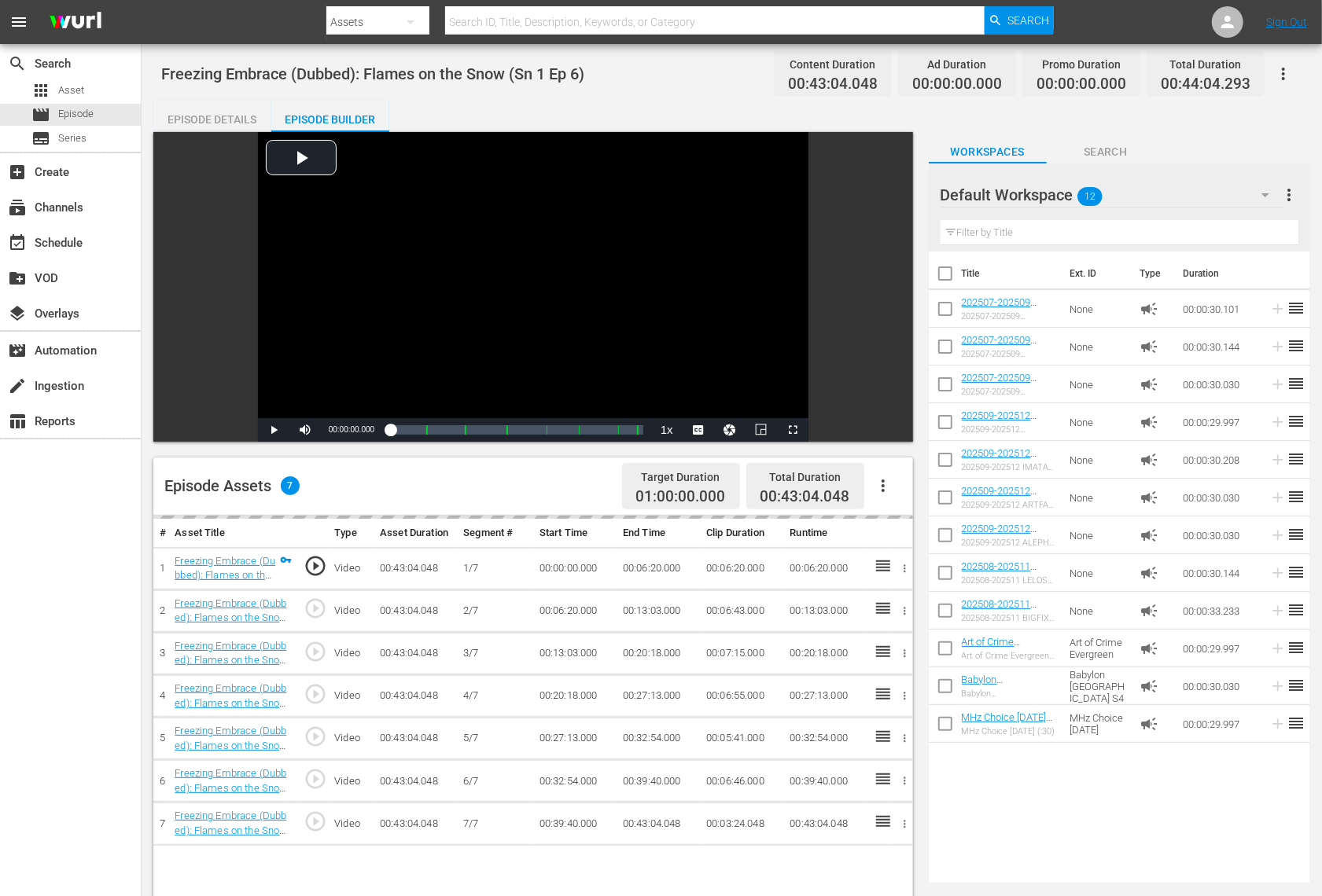
click at [1080, 196] on span "12" at bounding box center [1090, 196] width 25 height 33
click at [1116, 258] on div "Promos (3)" at bounding box center [1041, 264] width 164 height 25
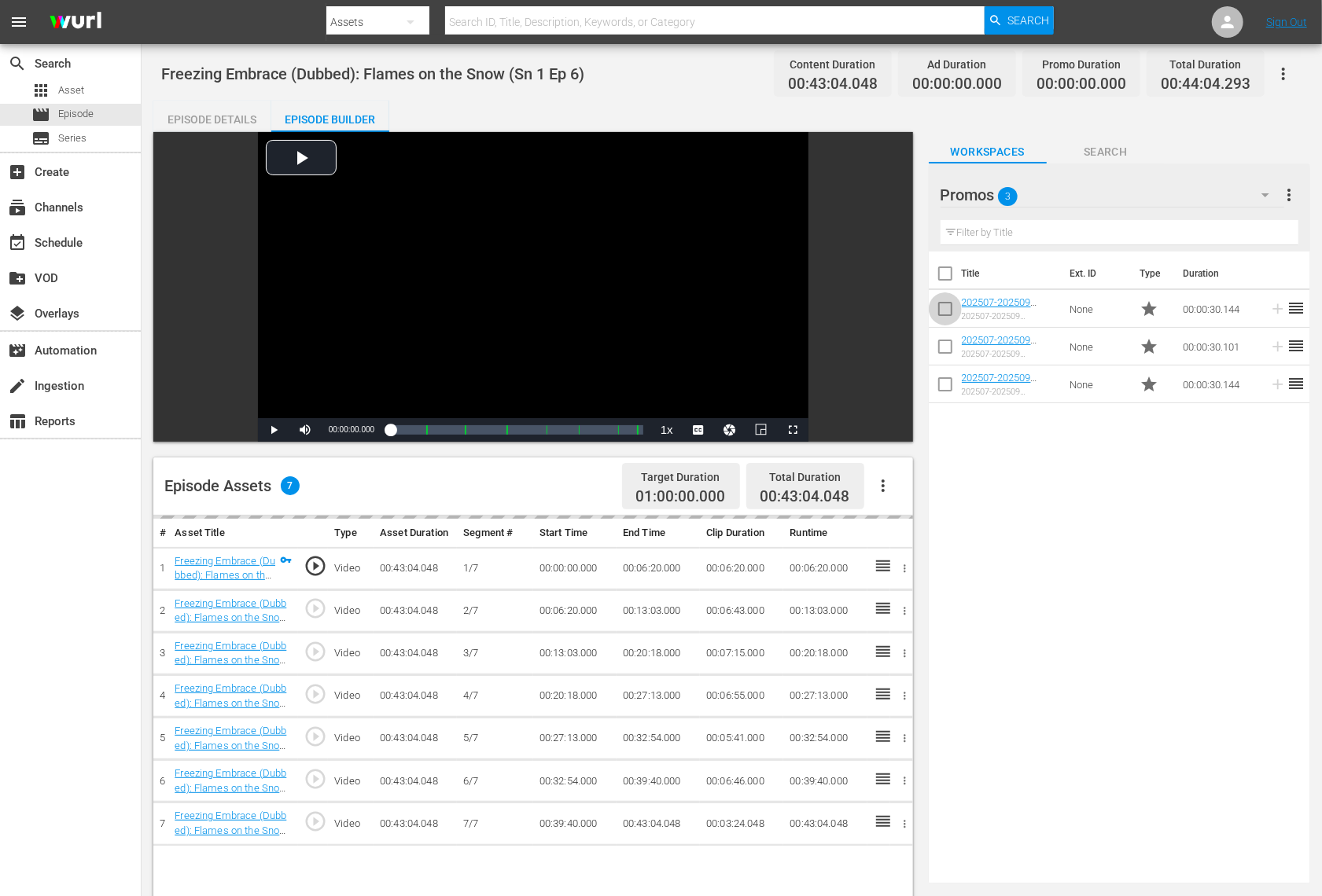
click at [945, 305] on input "checkbox" at bounding box center [945, 312] width 33 height 33
checkbox input "true"
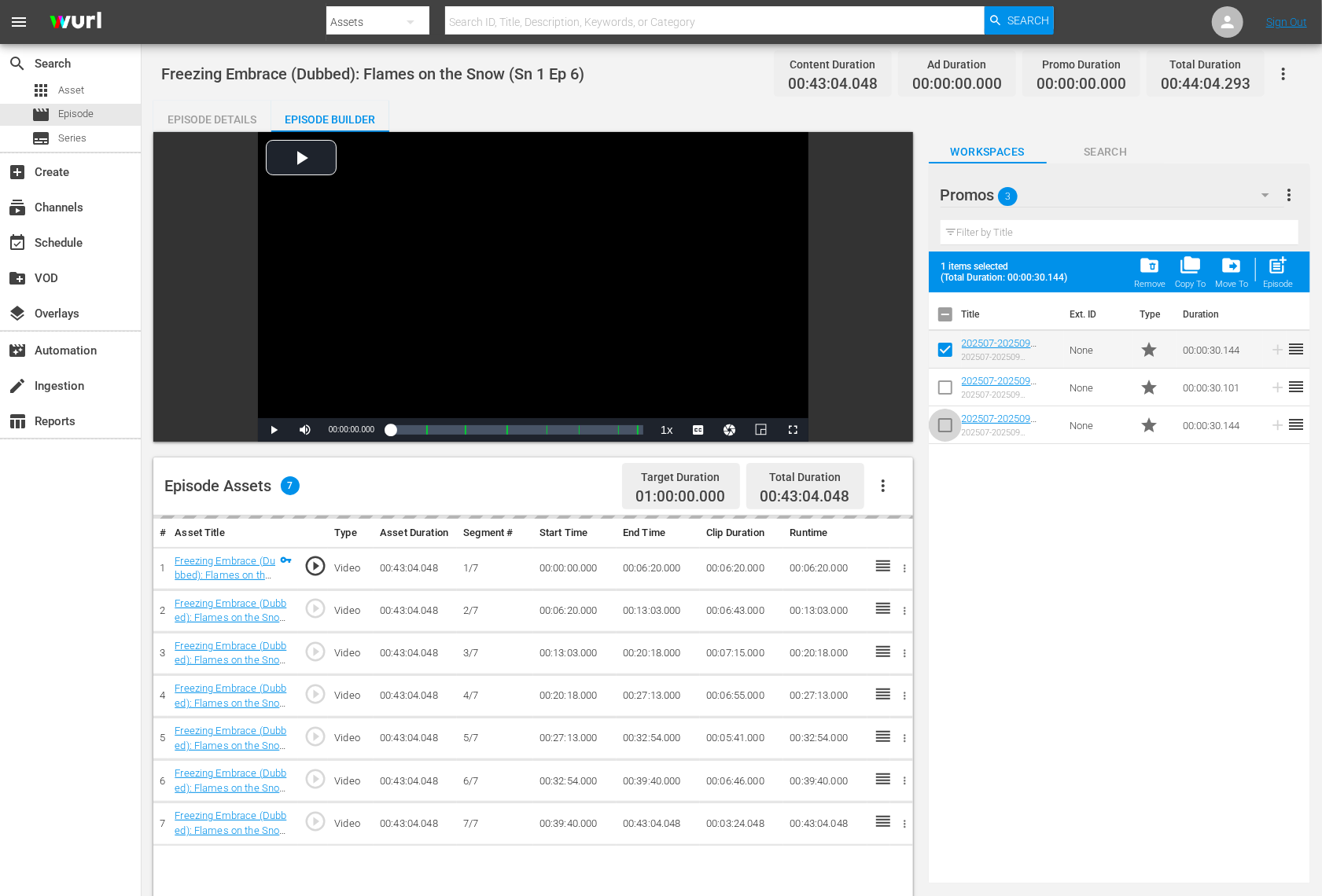
click at [947, 417] on input "checkbox" at bounding box center [945, 428] width 33 height 33
checkbox input "true"
click at [1284, 267] on span "post_add" at bounding box center [1278, 266] width 21 height 21
checkbox input "false"
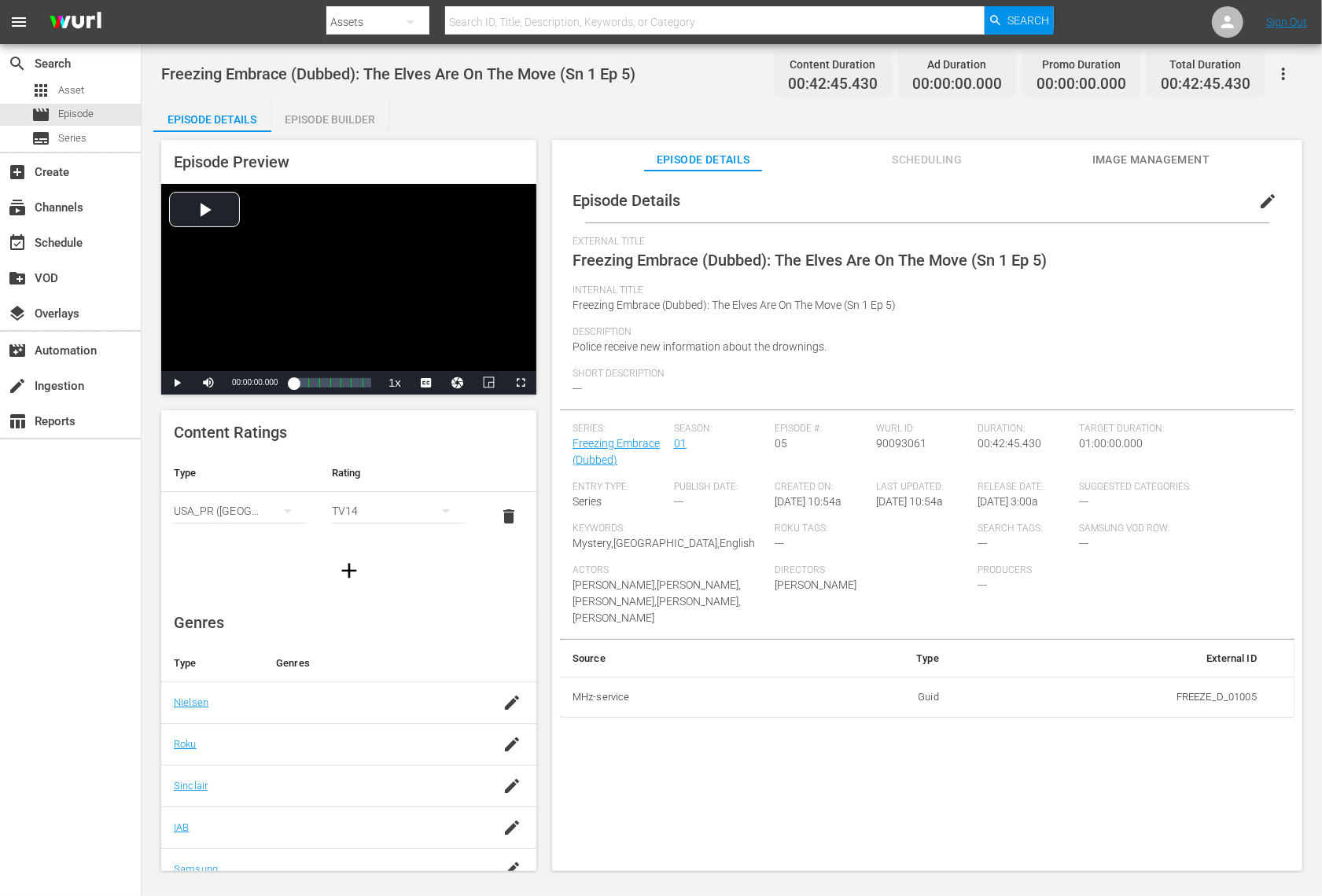
click at [368, 114] on div "Episode Builder" at bounding box center [330, 120] width 118 height 38
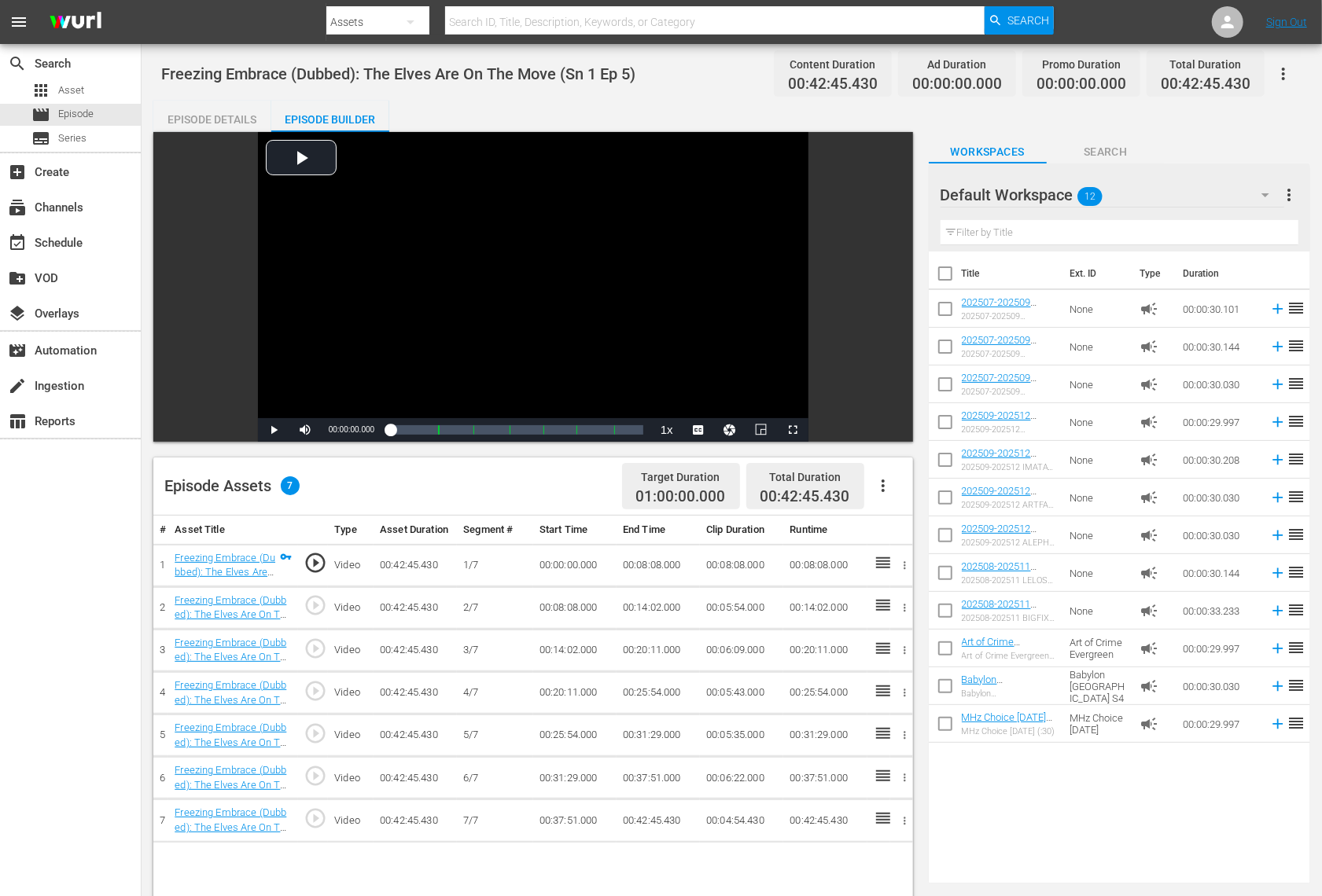
click at [945, 269] on input "checkbox" at bounding box center [945, 276] width 33 height 33
checkbox input "true"
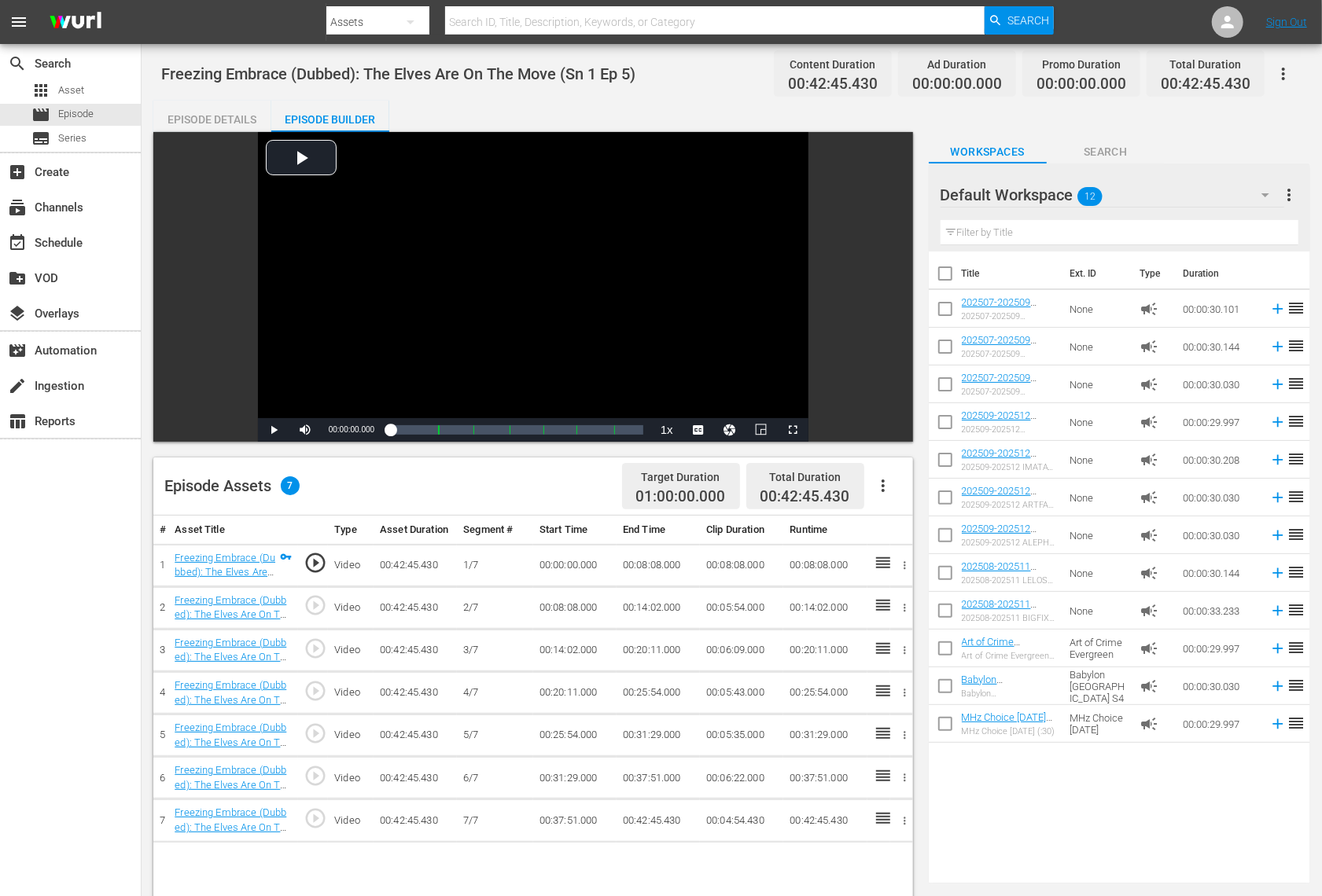
checkbox input "true"
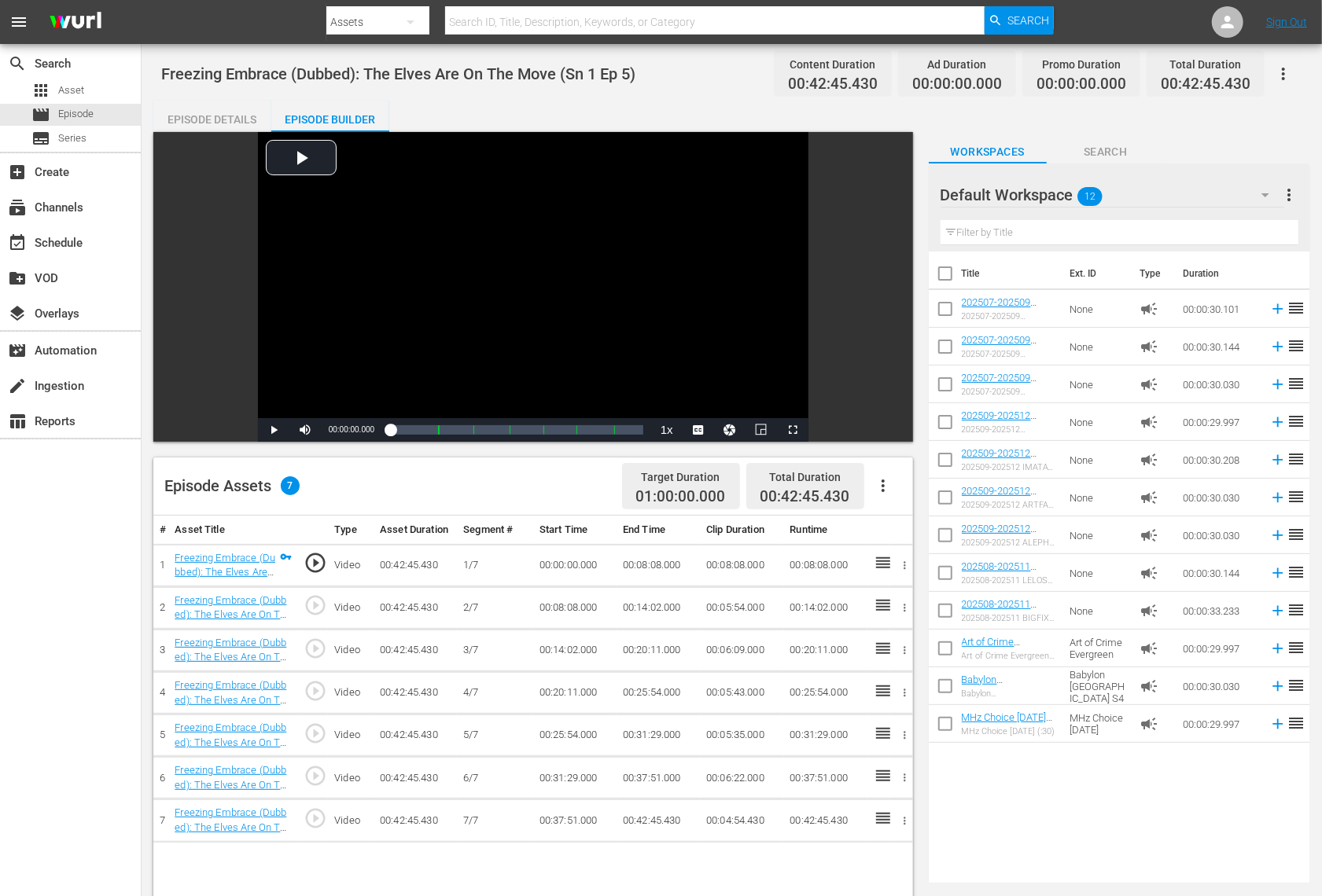
checkbox input "true"
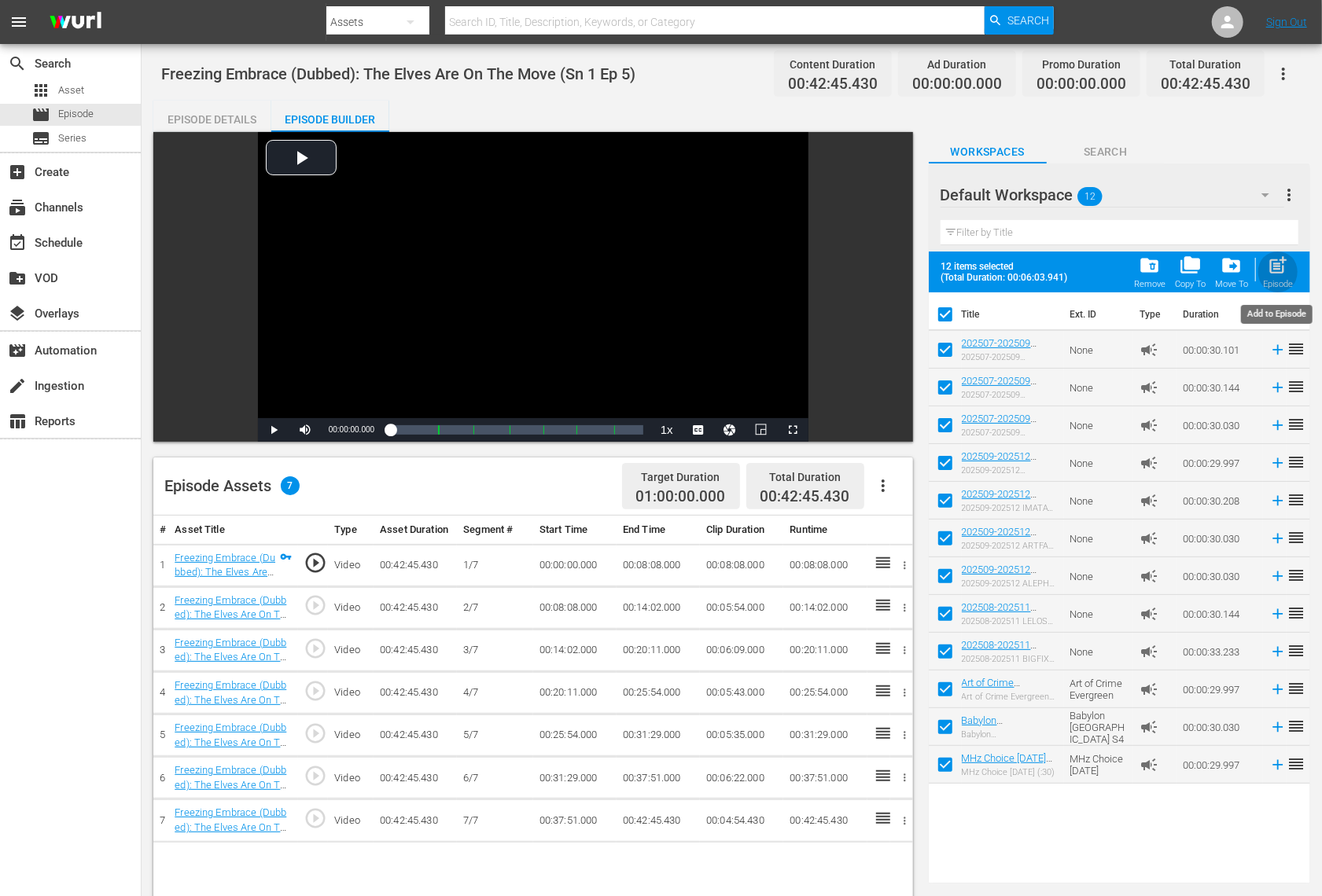
click at [1273, 272] on span "post_add" at bounding box center [1278, 266] width 21 height 21
checkbox input "false"
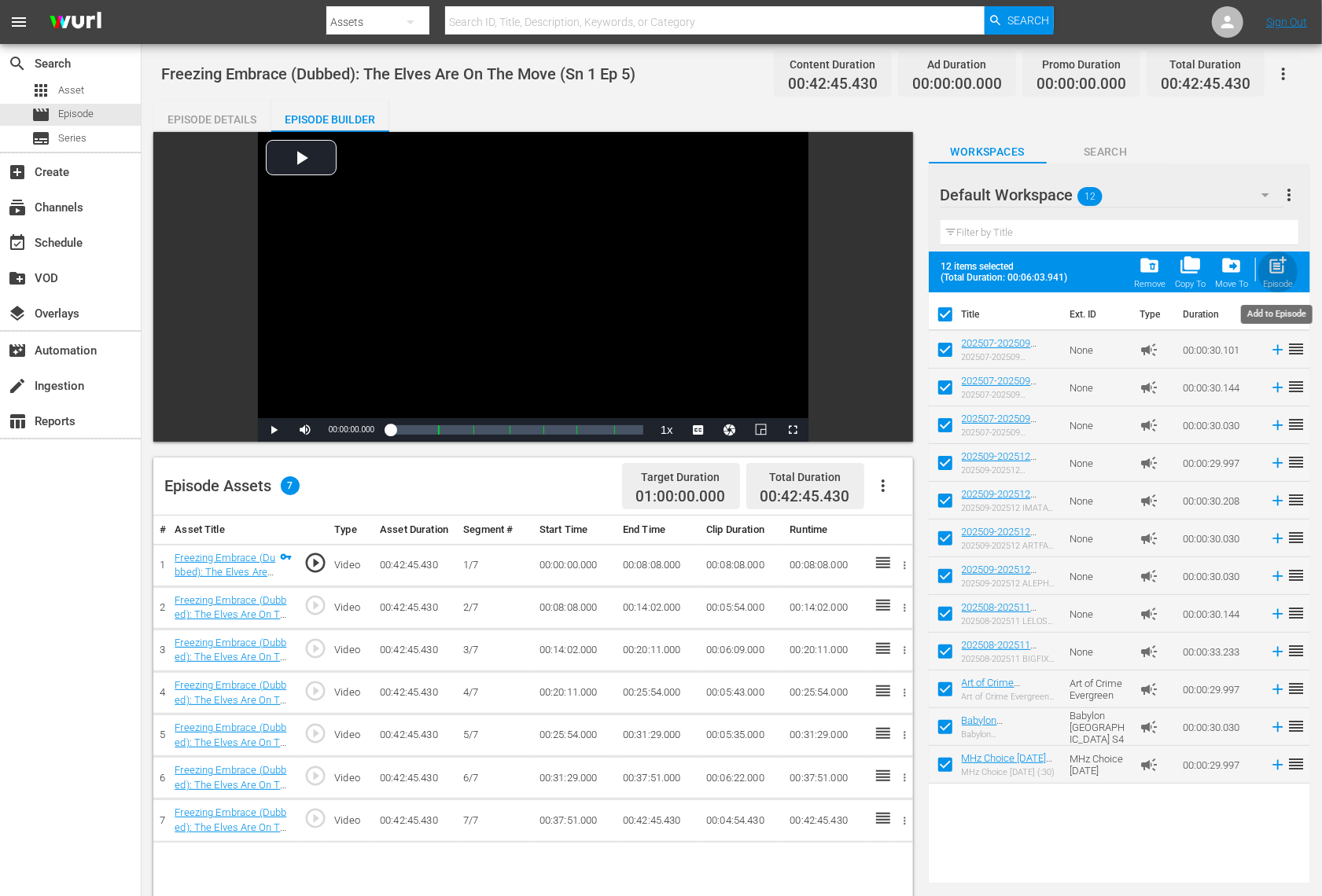
checkbox input "false"
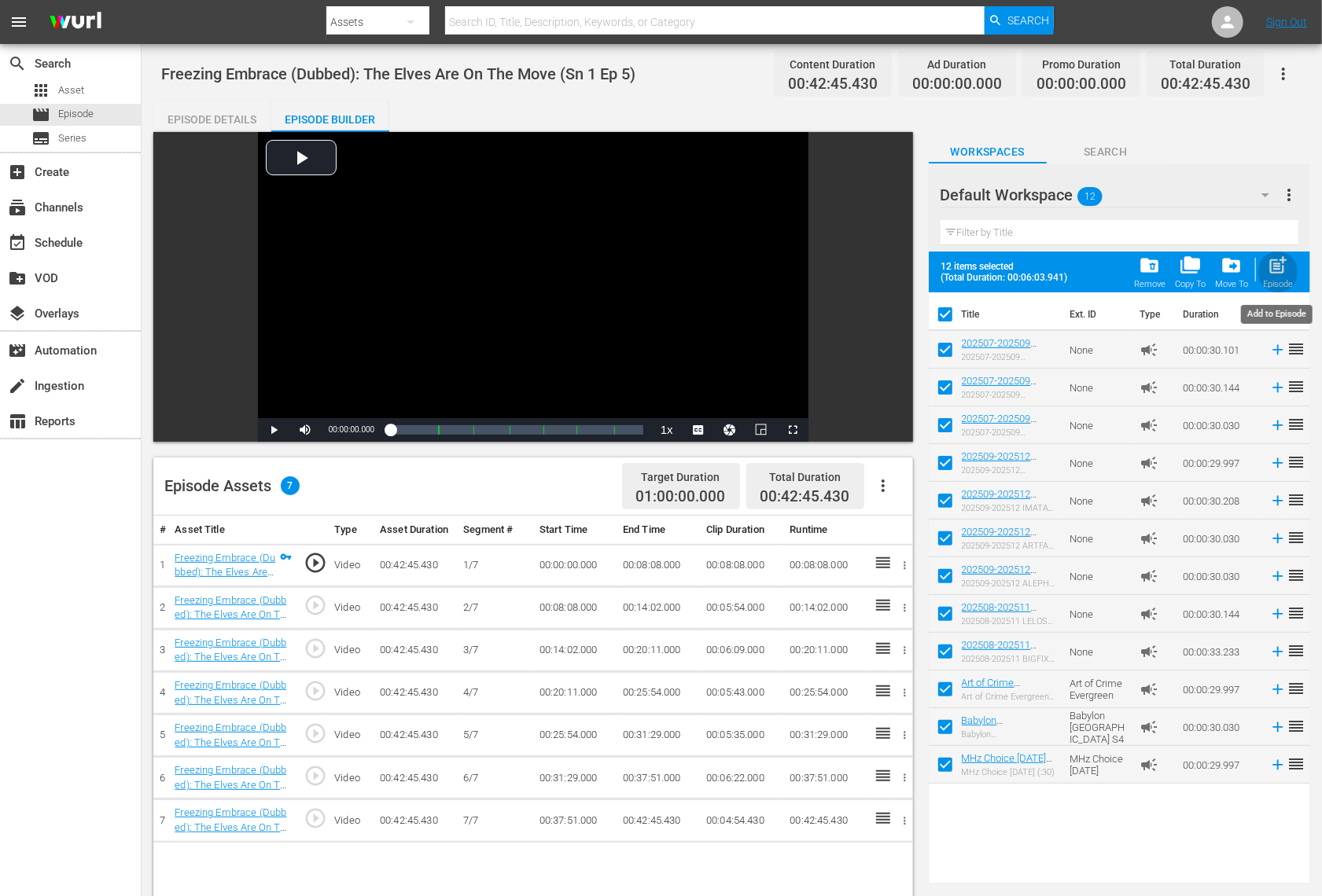
checkbox input "false"
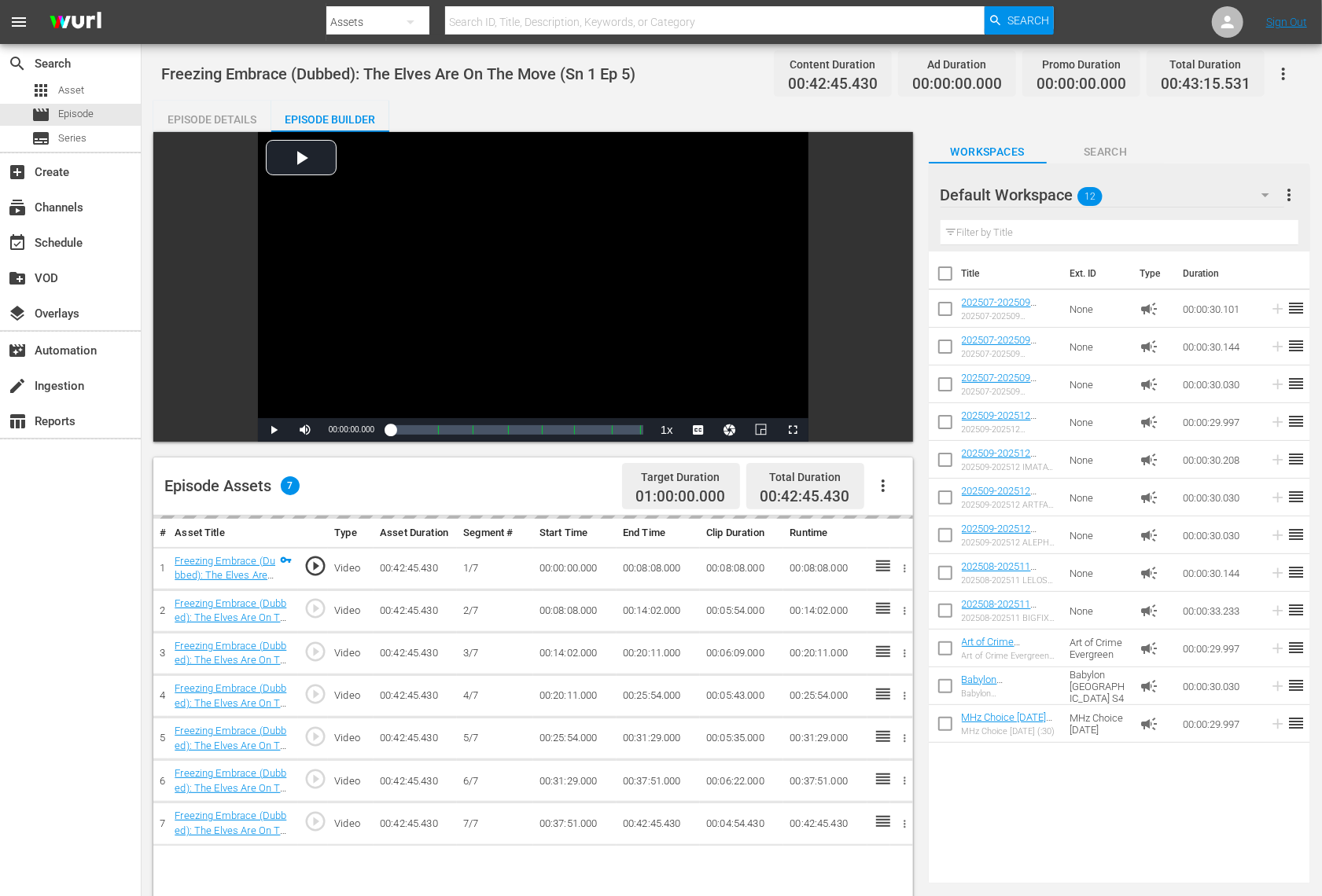
click at [1133, 204] on div "Default Workspace 12" at bounding box center [1113, 194] width 343 height 44
click at [1052, 263] on div "Promos (3)" at bounding box center [1041, 264] width 164 height 25
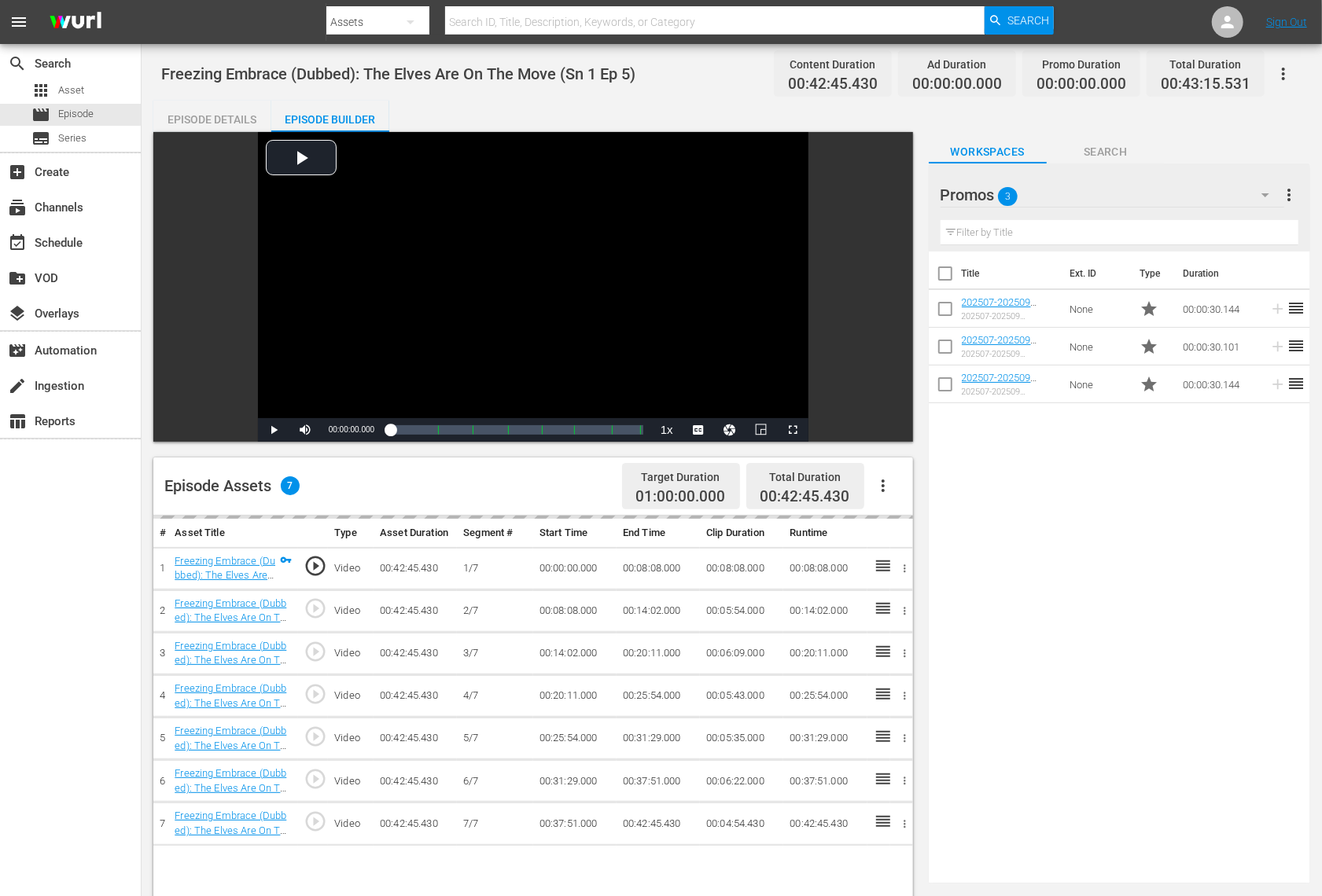
click at [947, 313] on input "checkbox" at bounding box center [945, 312] width 33 height 33
checkbox input "true"
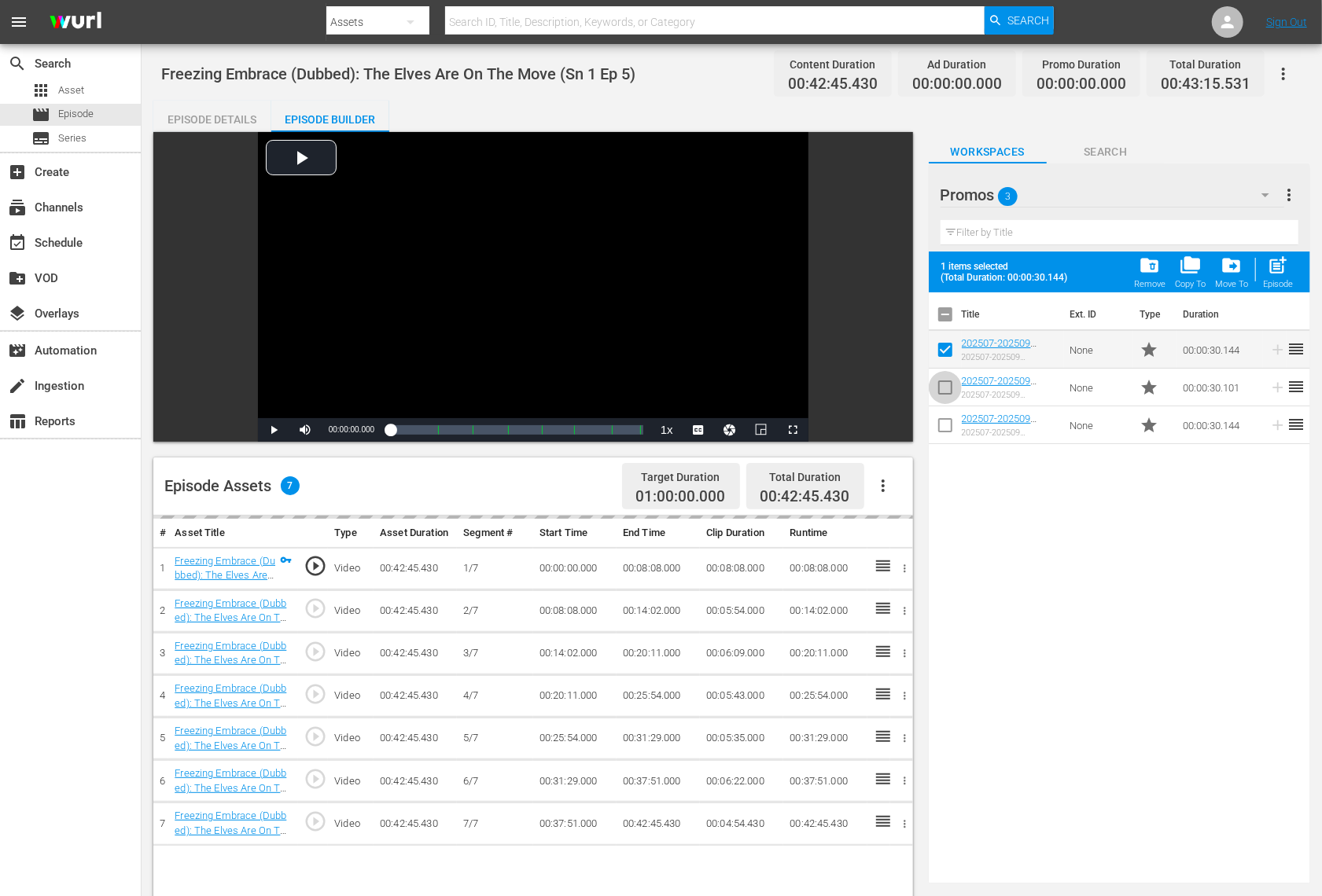
click at [946, 385] on input "checkbox" at bounding box center [945, 391] width 33 height 33
checkbox input "true"
click at [1273, 269] on span "post_add" at bounding box center [1278, 266] width 21 height 21
checkbox input "false"
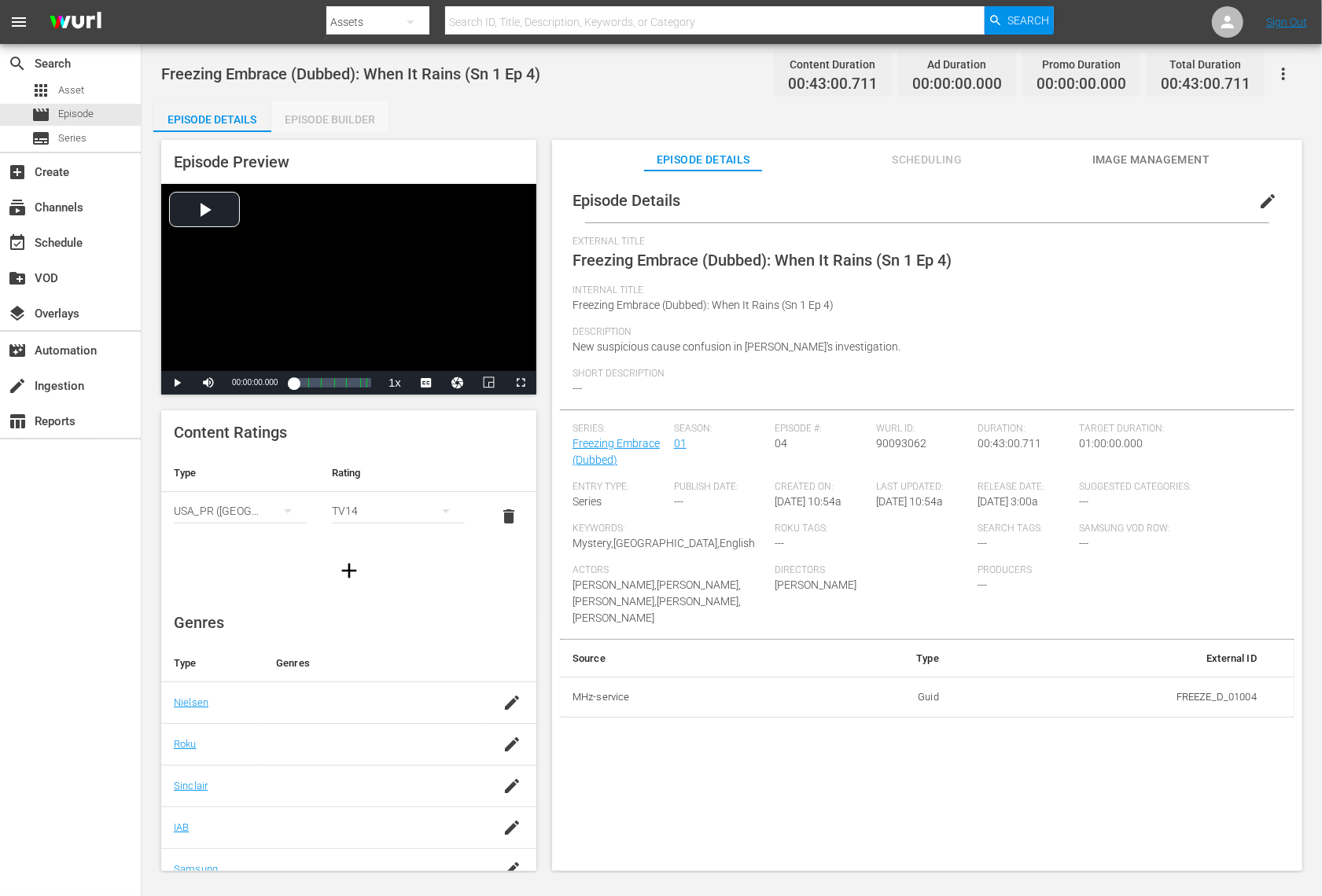
click at [369, 108] on div "Episode Builder" at bounding box center [330, 120] width 118 height 38
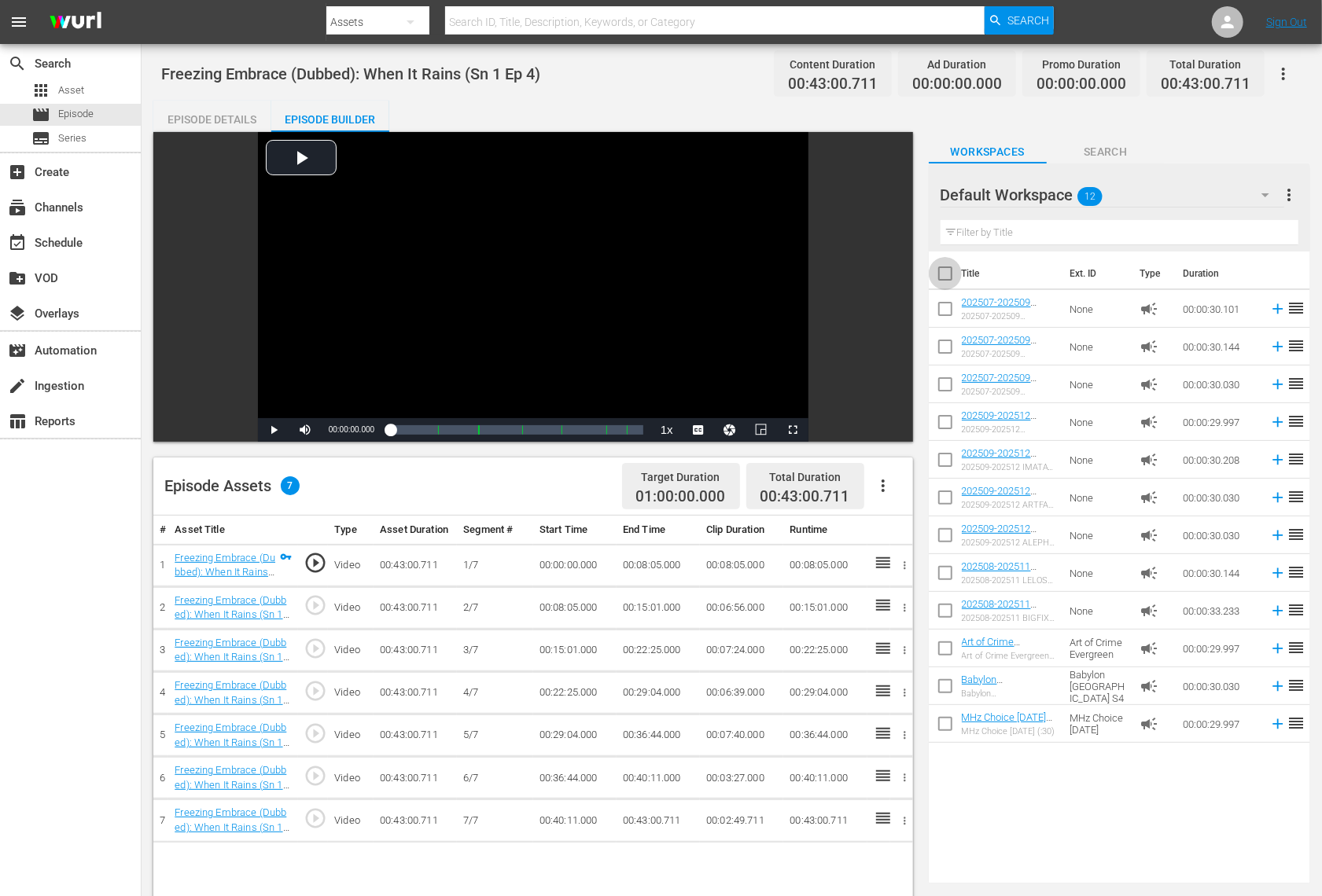
click at [951, 279] on input "checkbox" at bounding box center [945, 276] width 33 height 33
checkbox input "true"
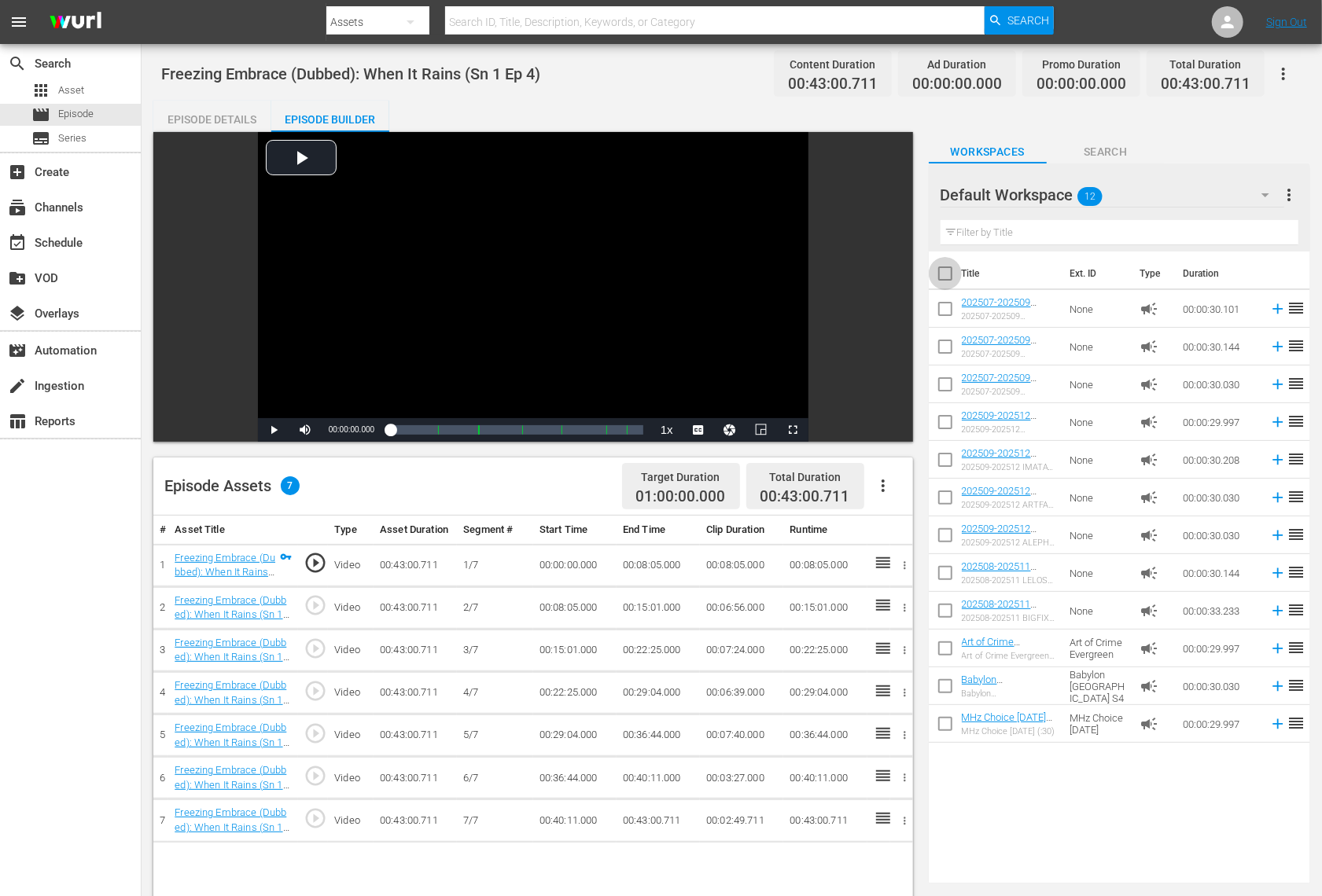
checkbox input "true"
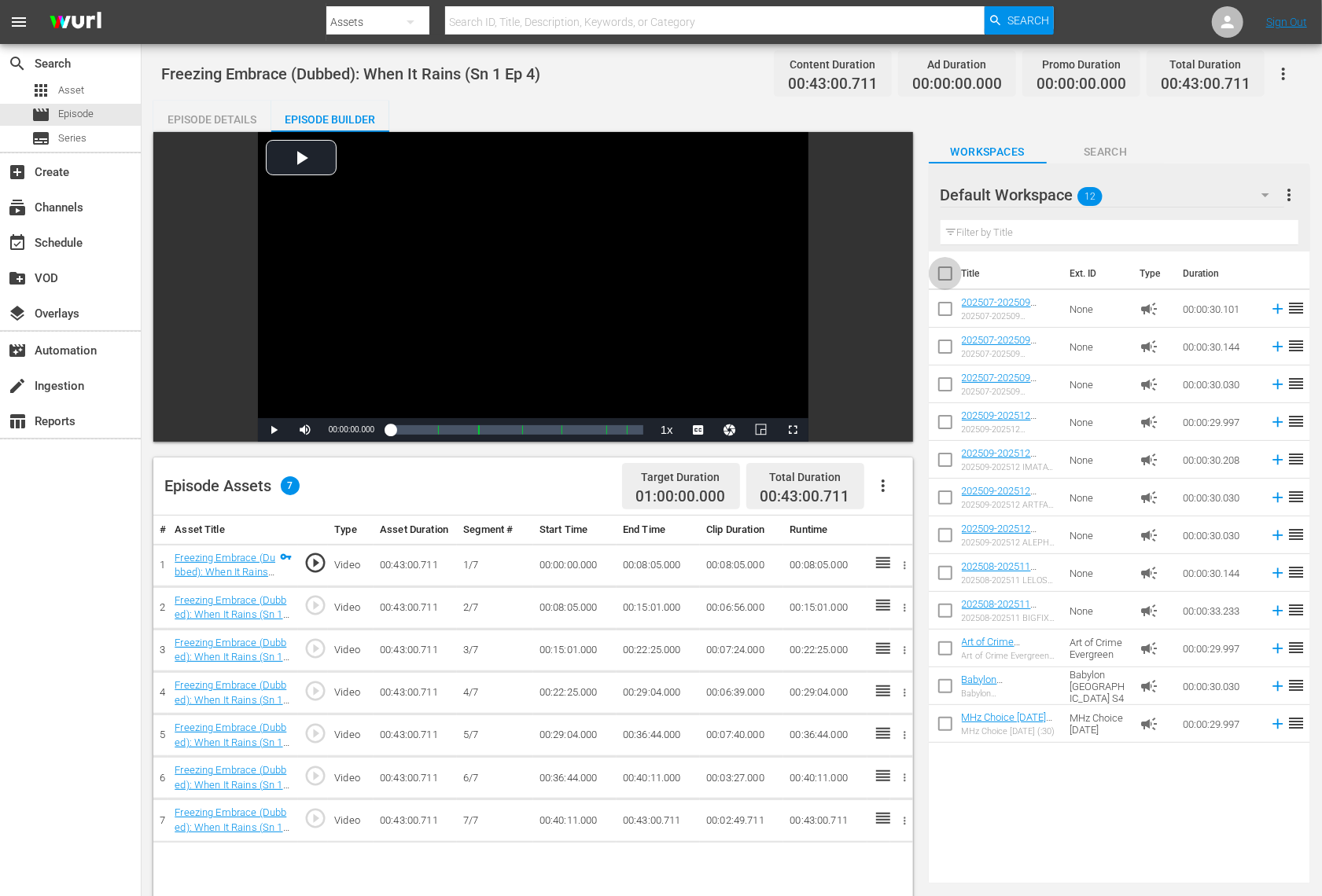
checkbox input "true"
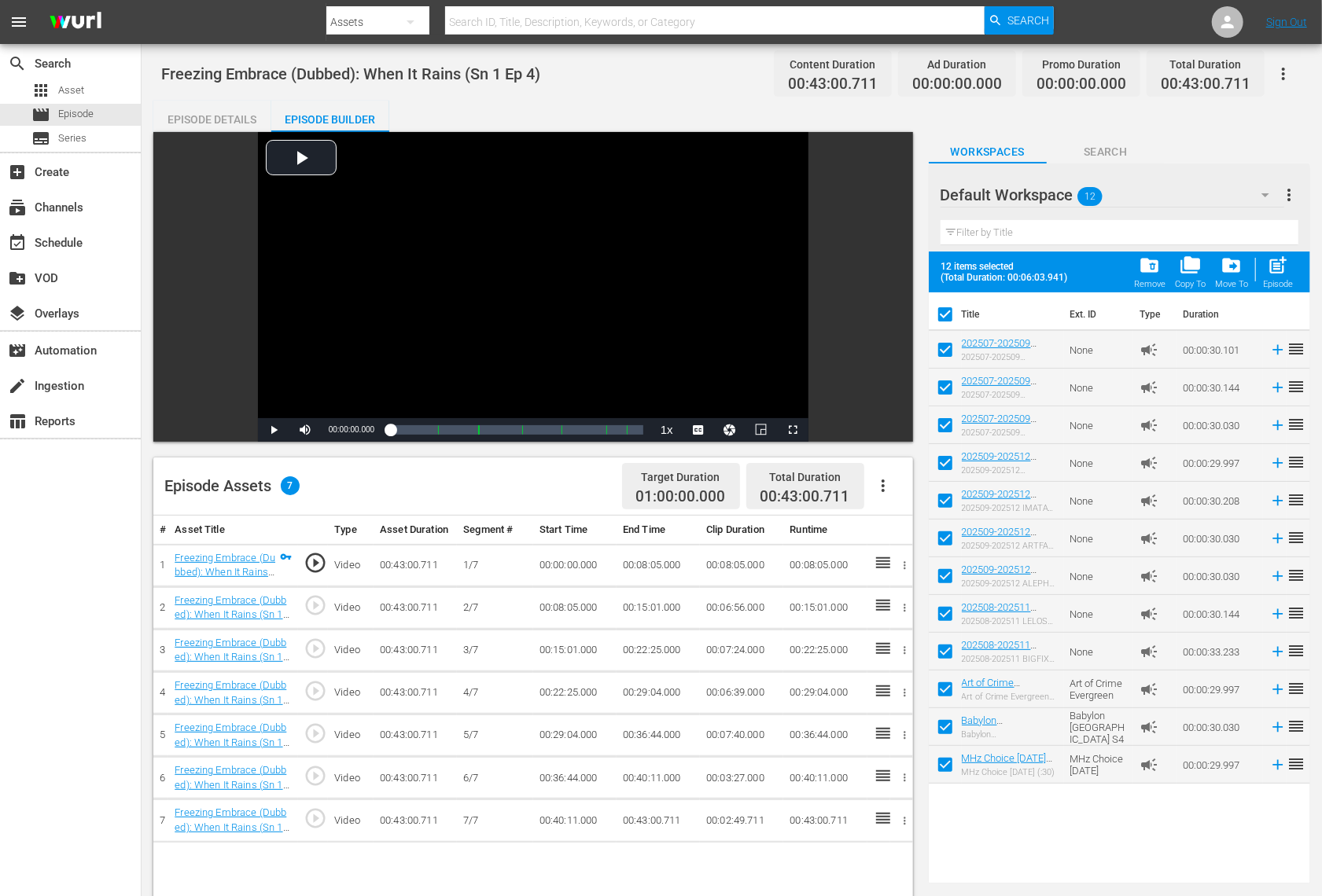
click at [1279, 264] on span "post_add" at bounding box center [1278, 266] width 21 height 21
checkbox input "false"
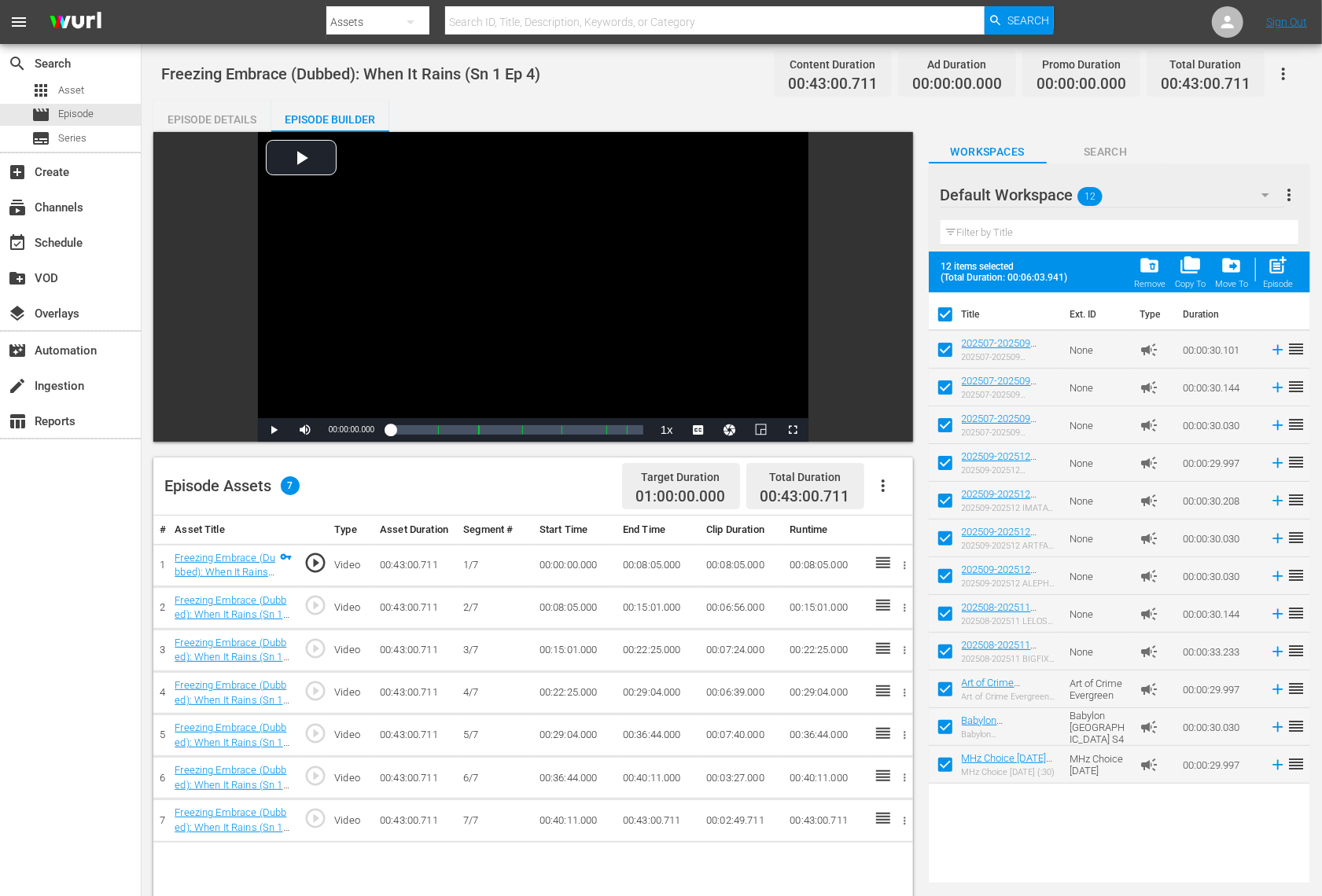
checkbox input "false"
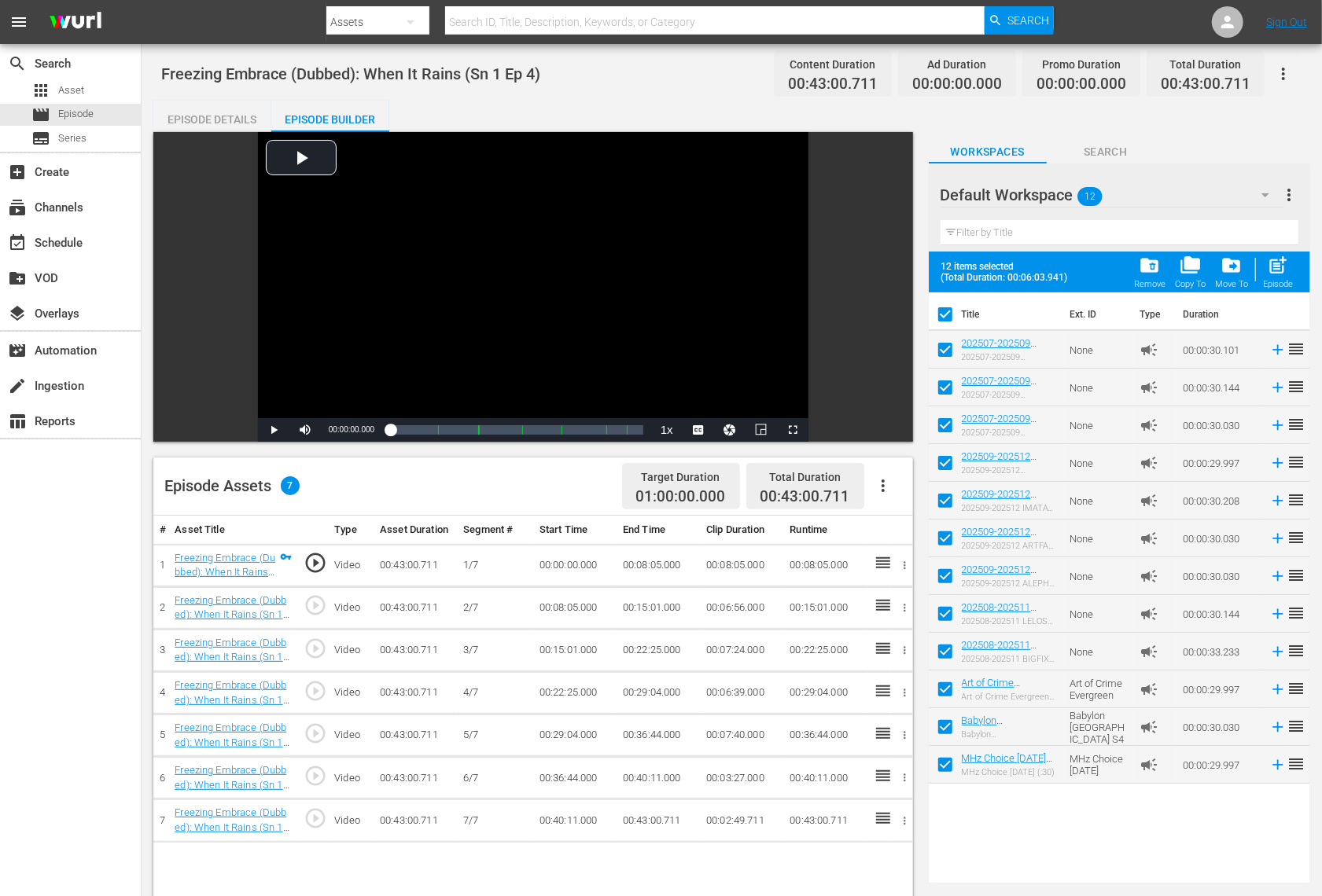
checkbox input "false"
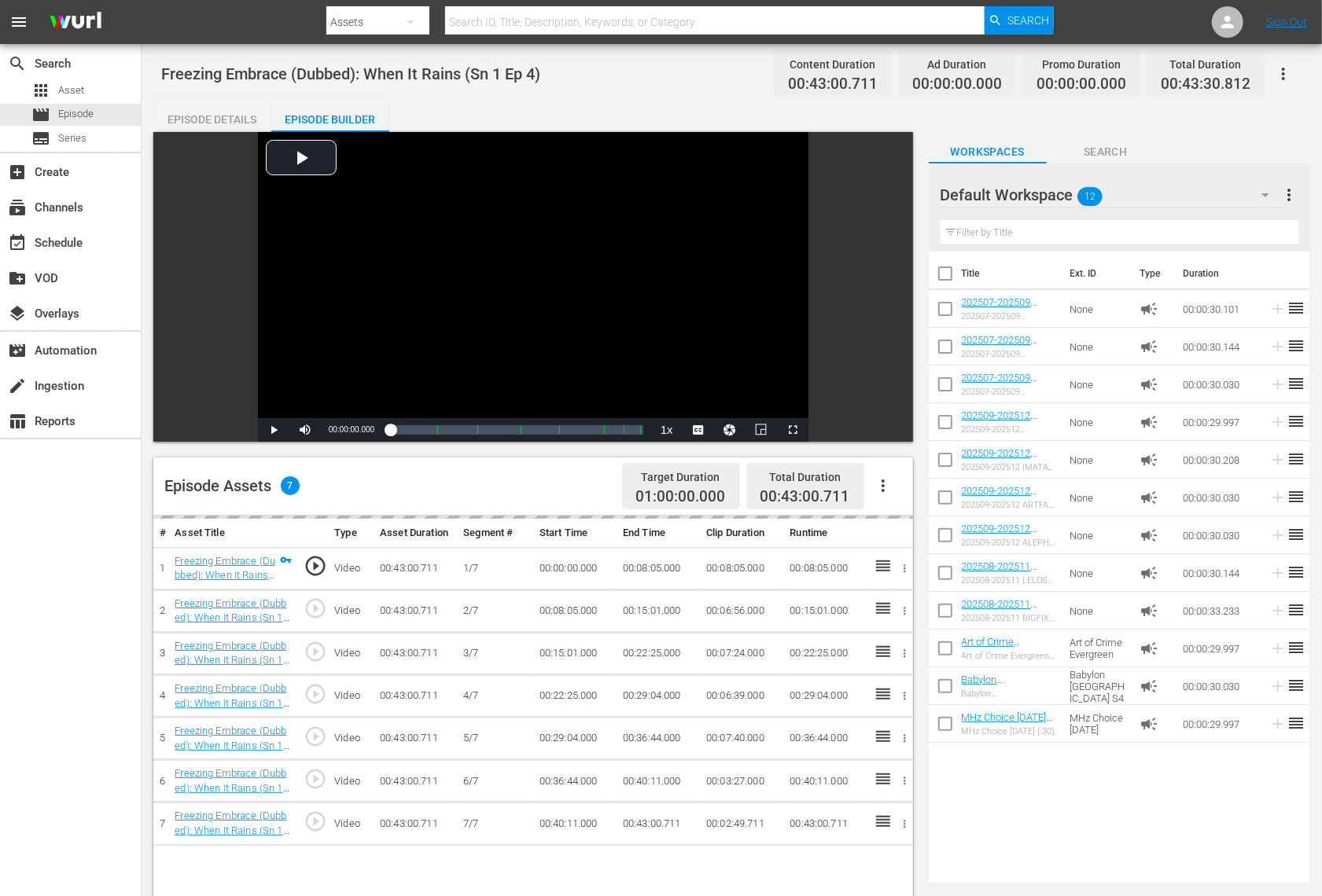
click at [1139, 190] on div "Default Workspace 12" at bounding box center [1113, 194] width 343 height 44
click at [1002, 264] on div "Promos (3)" at bounding box center [1041, 264] width 164 height 25
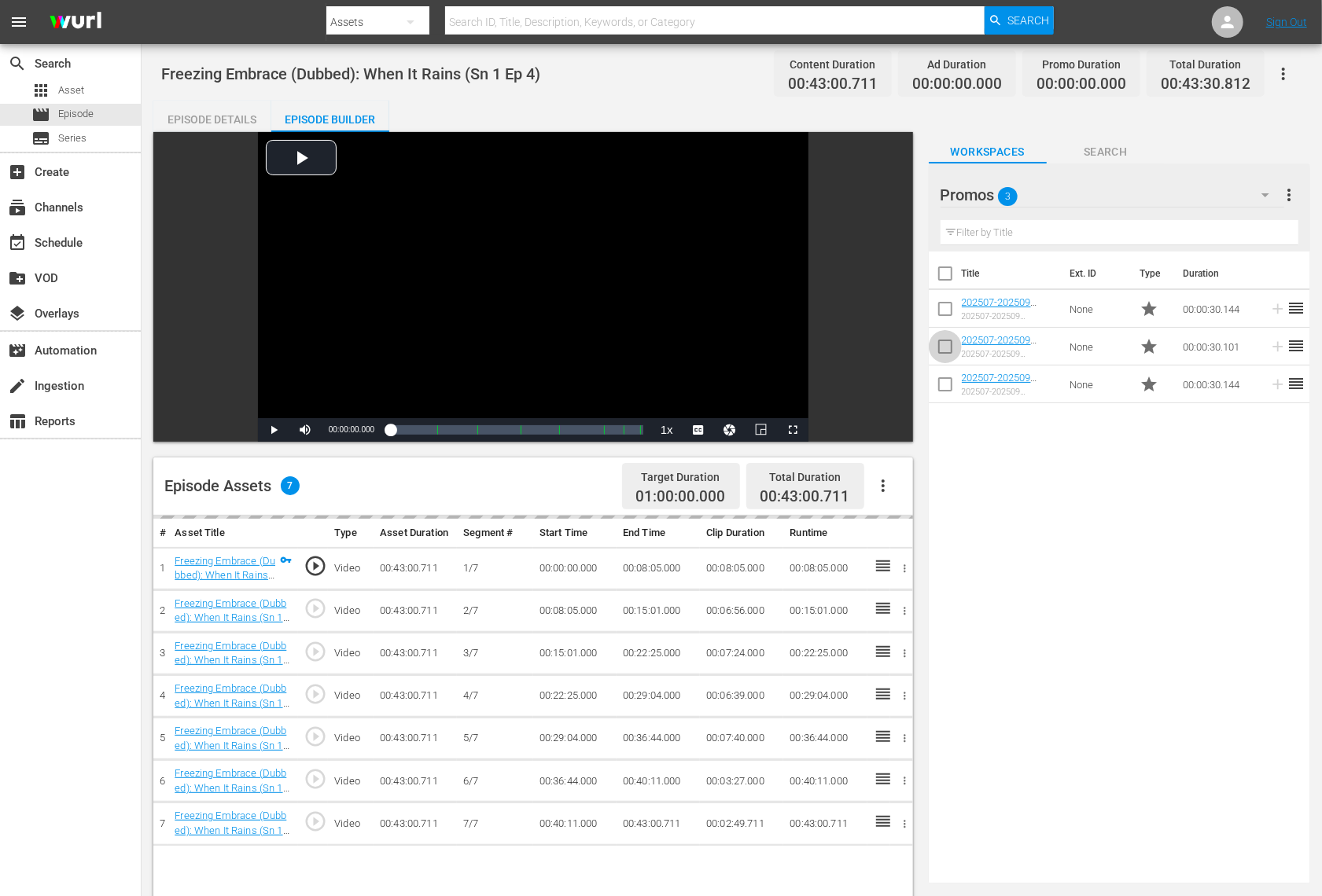
click at [952, 349] on input "checkbox" at bounding box center [945, 350] width 33 height 33
checkbox input "true"
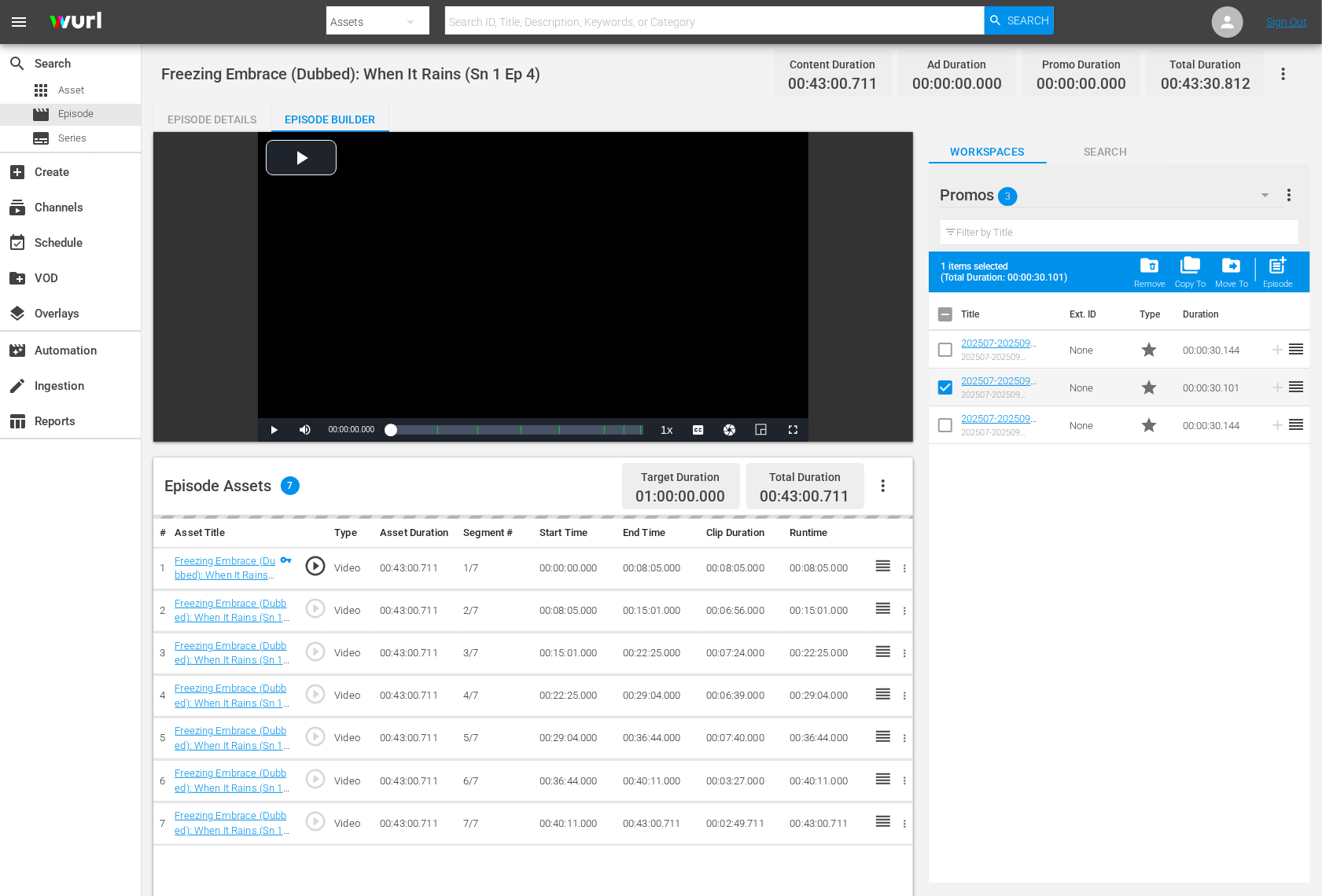
click at [953, 422] on input "checkbox" at bounding box center [945, 428] width 33 height 33
checkbox input "true"
click at [1284, 270] on span "post_add" at bounding box center [1278, 266] width 21 height 21
checkbox input "false"
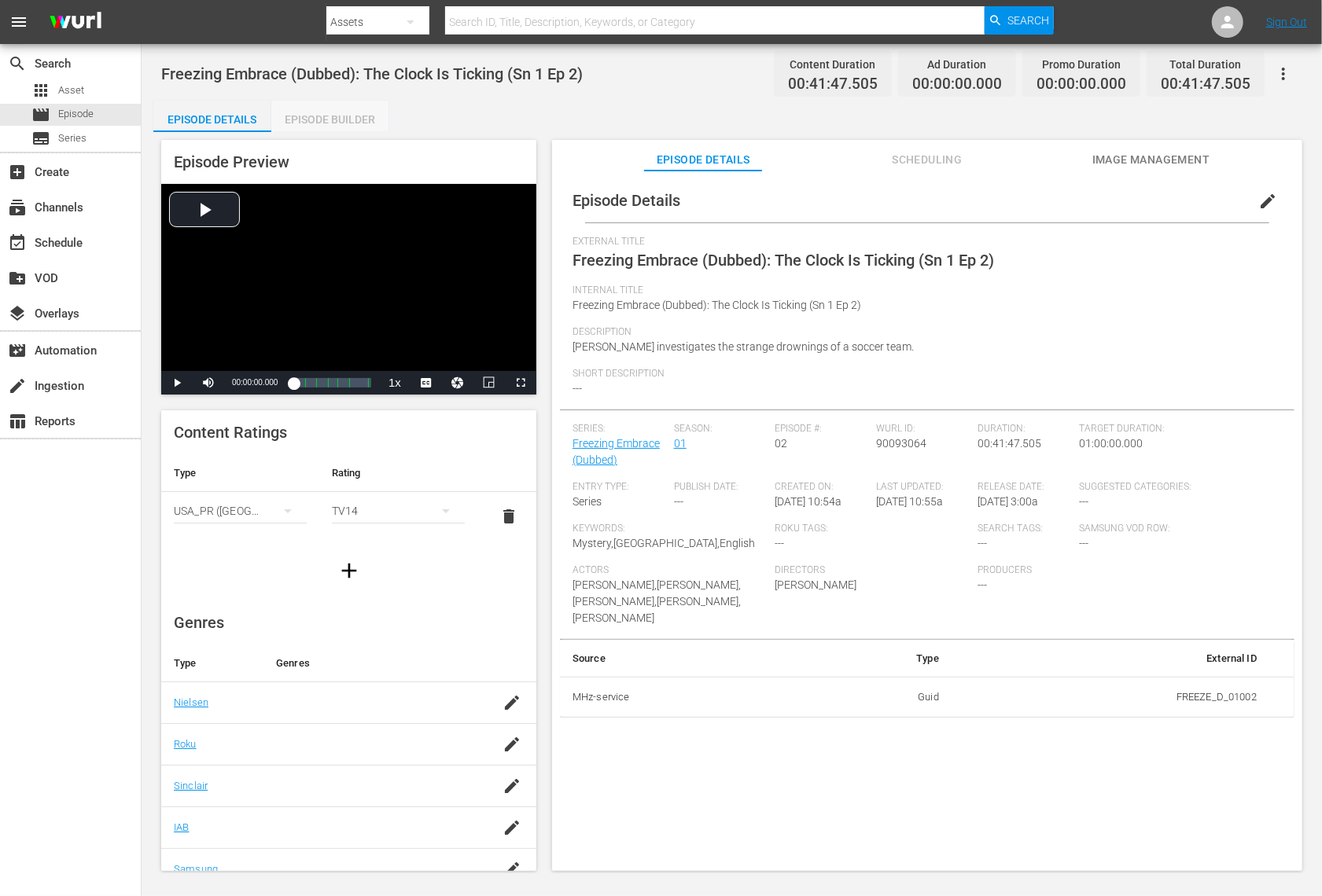
click at [309, 117] on div "Episode Builder" at bounding box center [330, 120] width 118 height 38
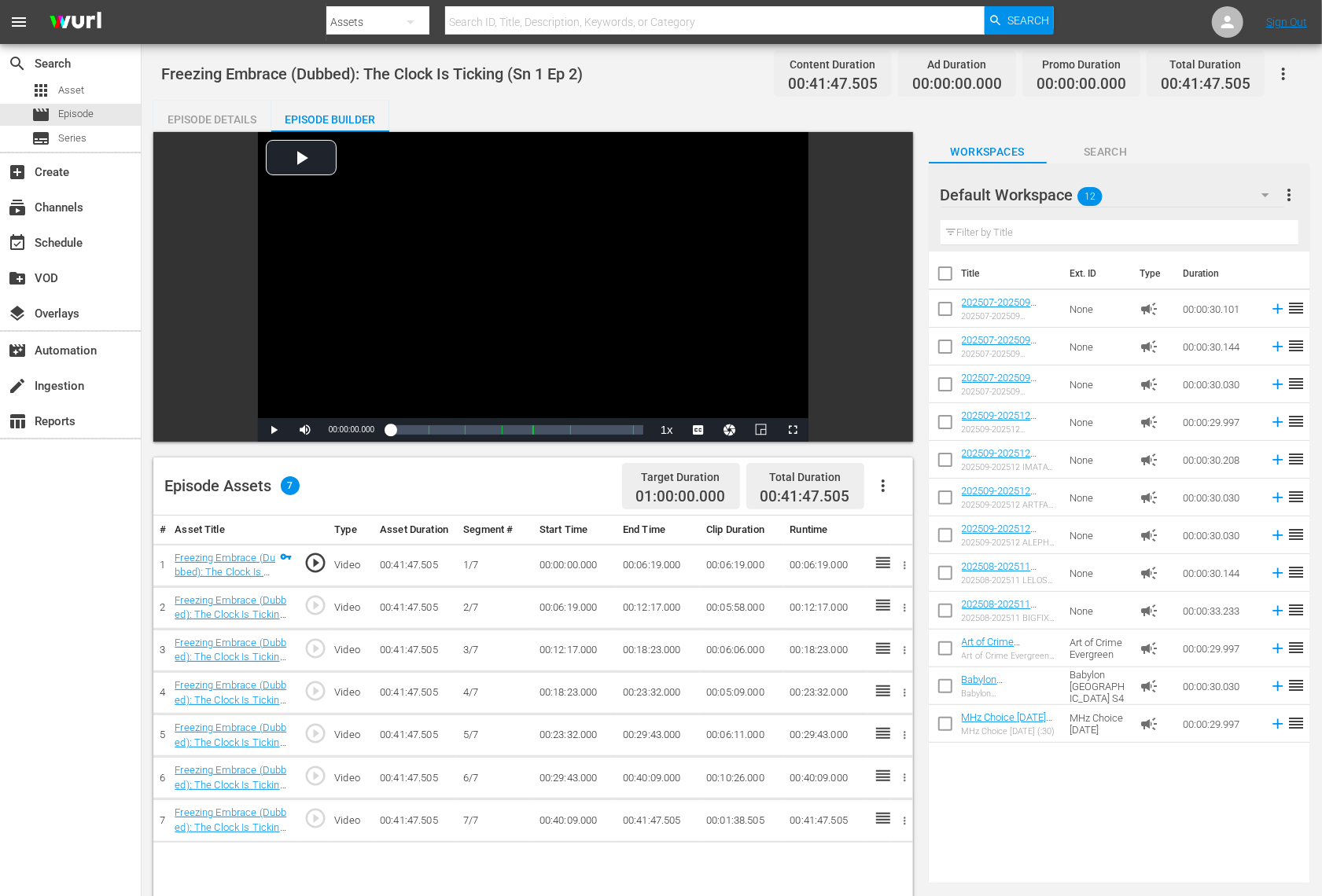
click at [945, 276] on input "checkbox" at bounding box center [945, 276] width 33 height 33
checkbox input "true"
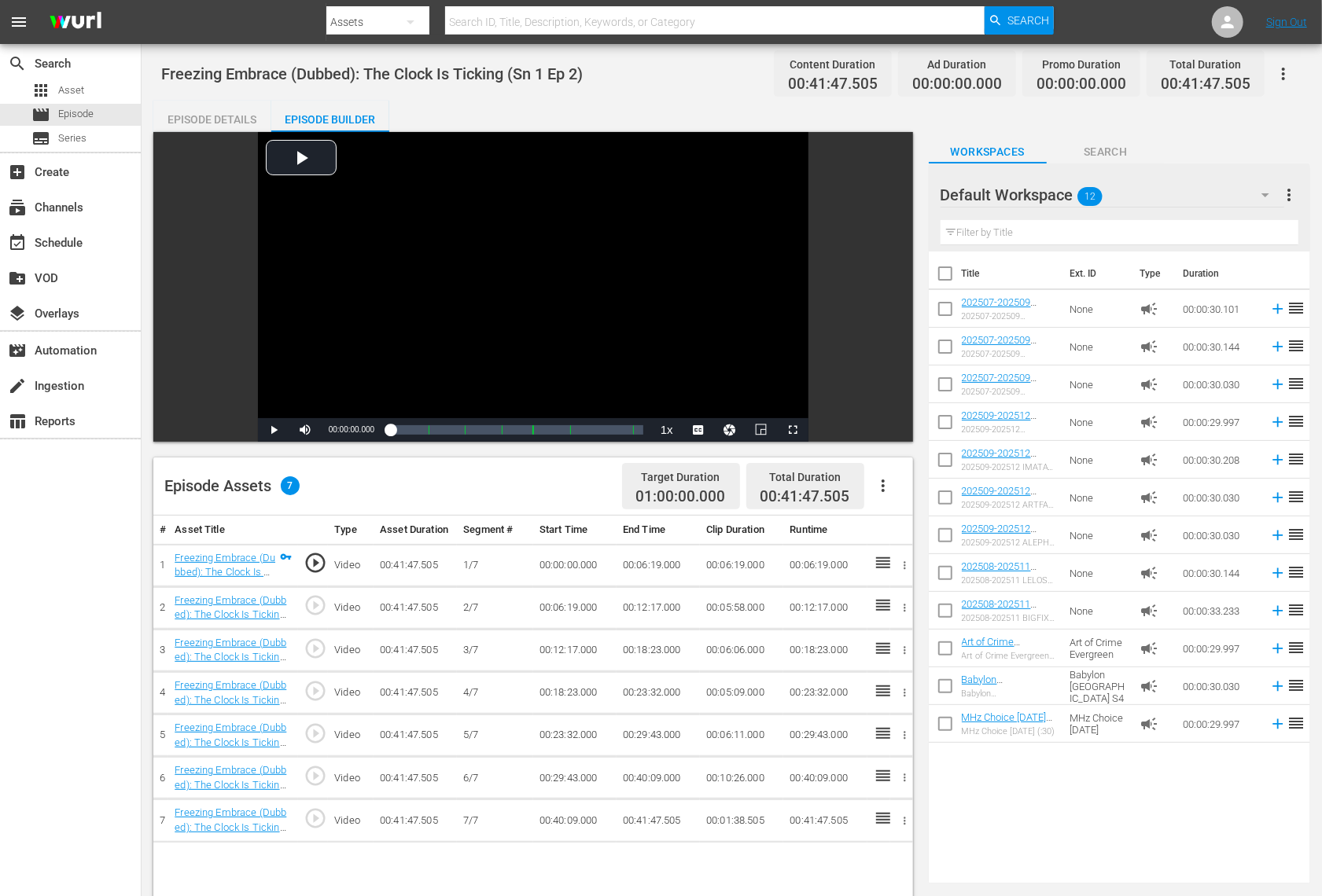
checkbox input "true"
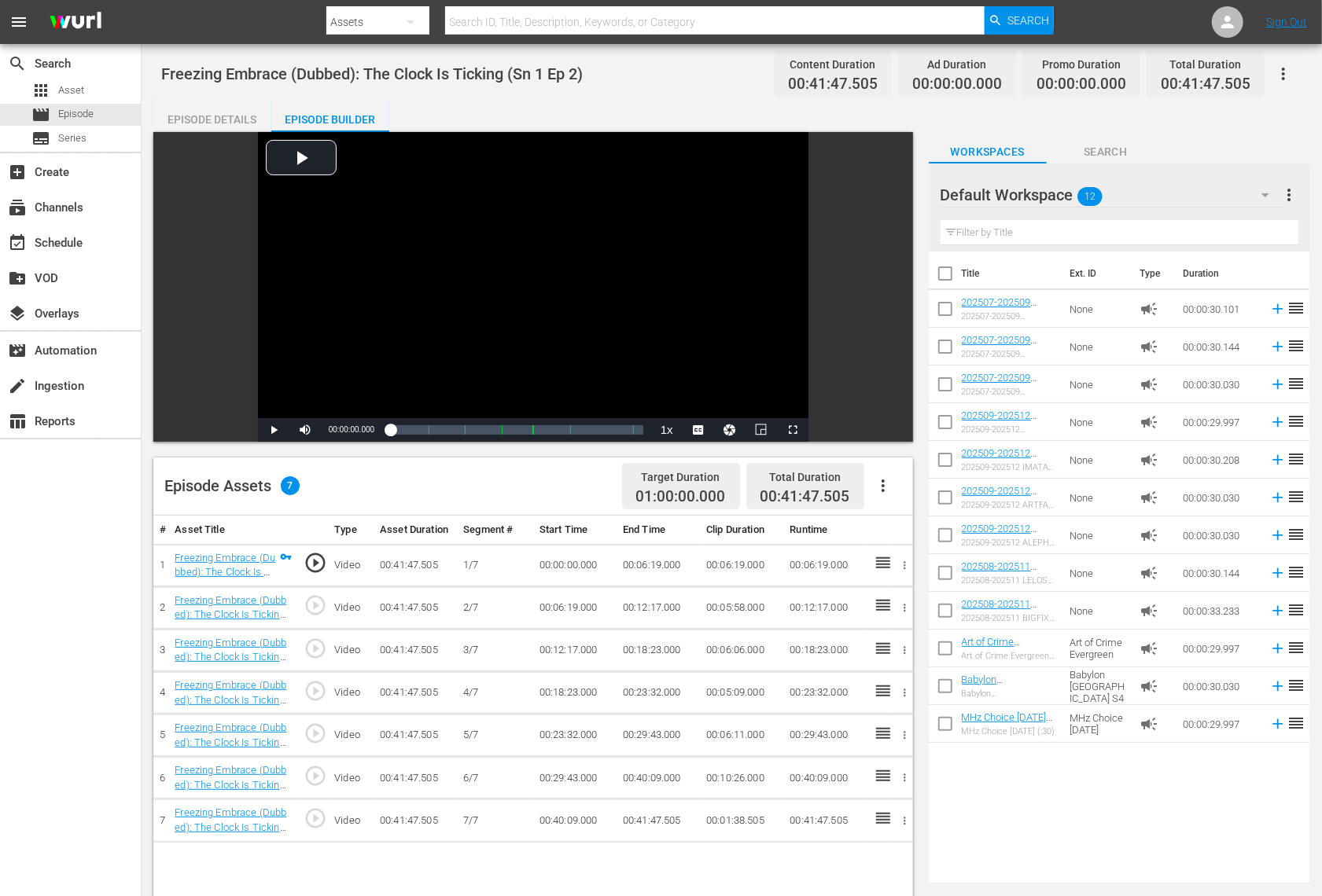
checkbox input "true"
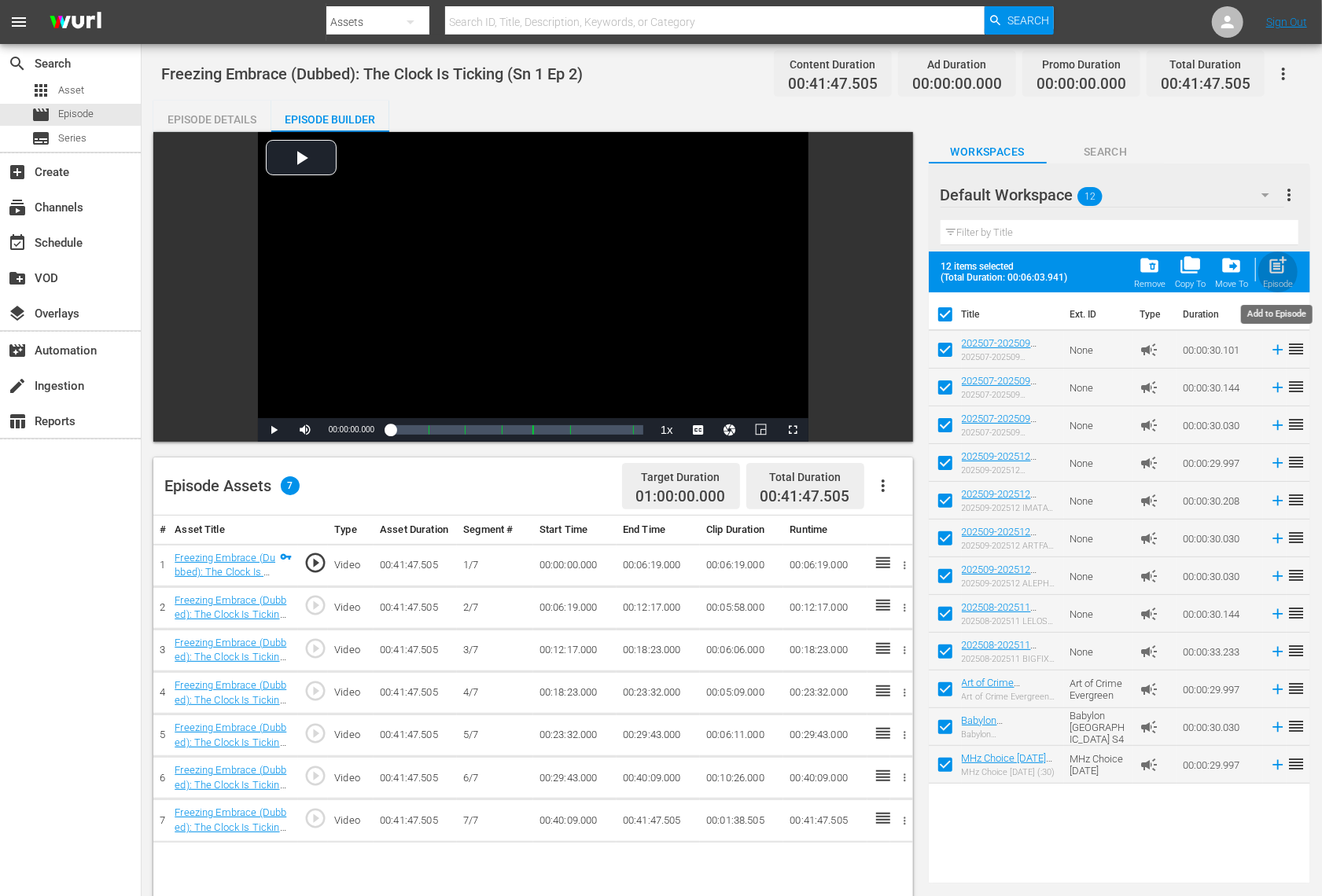
click at [1268, 275] on span "post_add" at bounding box center [1278, 266] width 21 height 21
checkbox input "false"
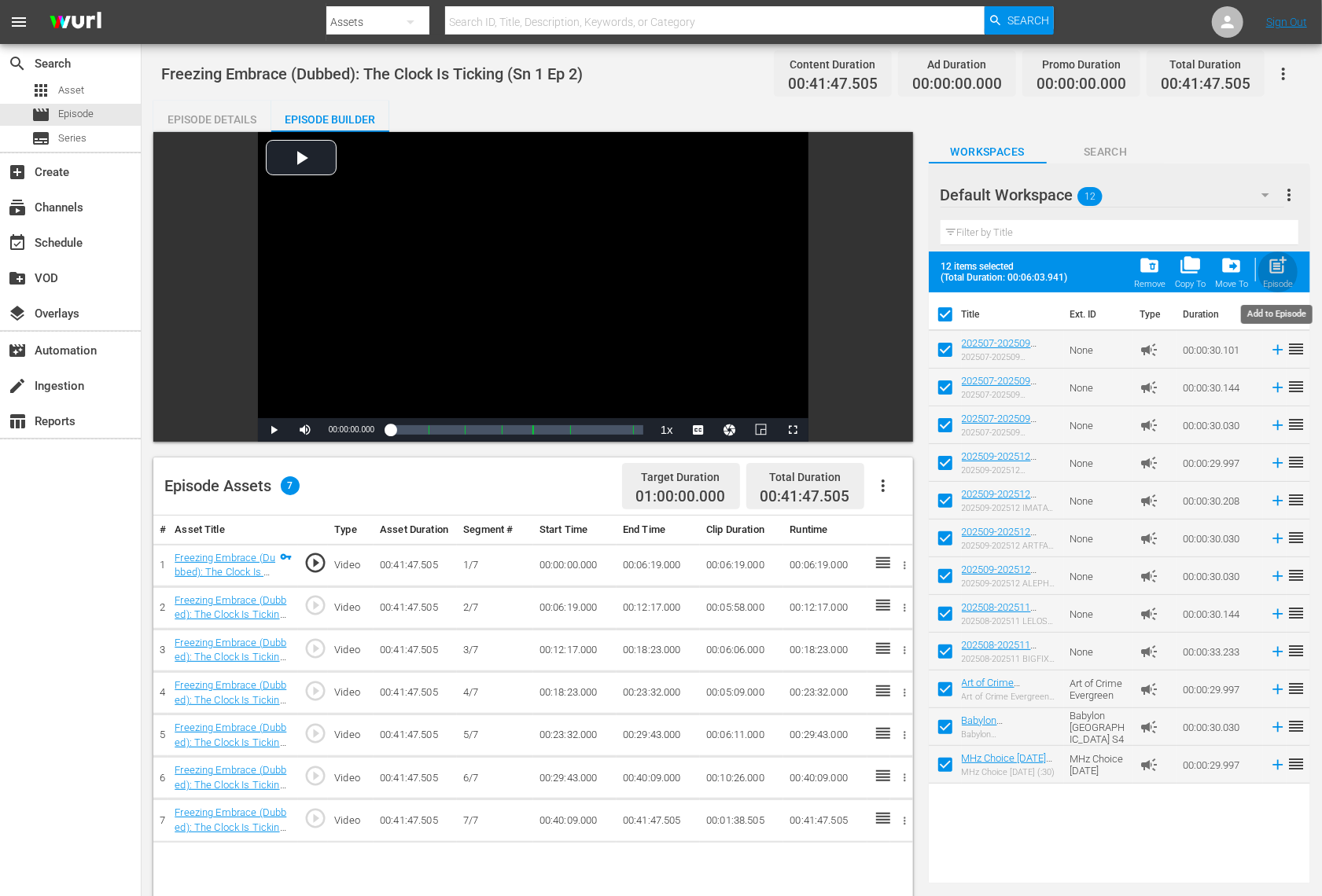
checkbox input "false"
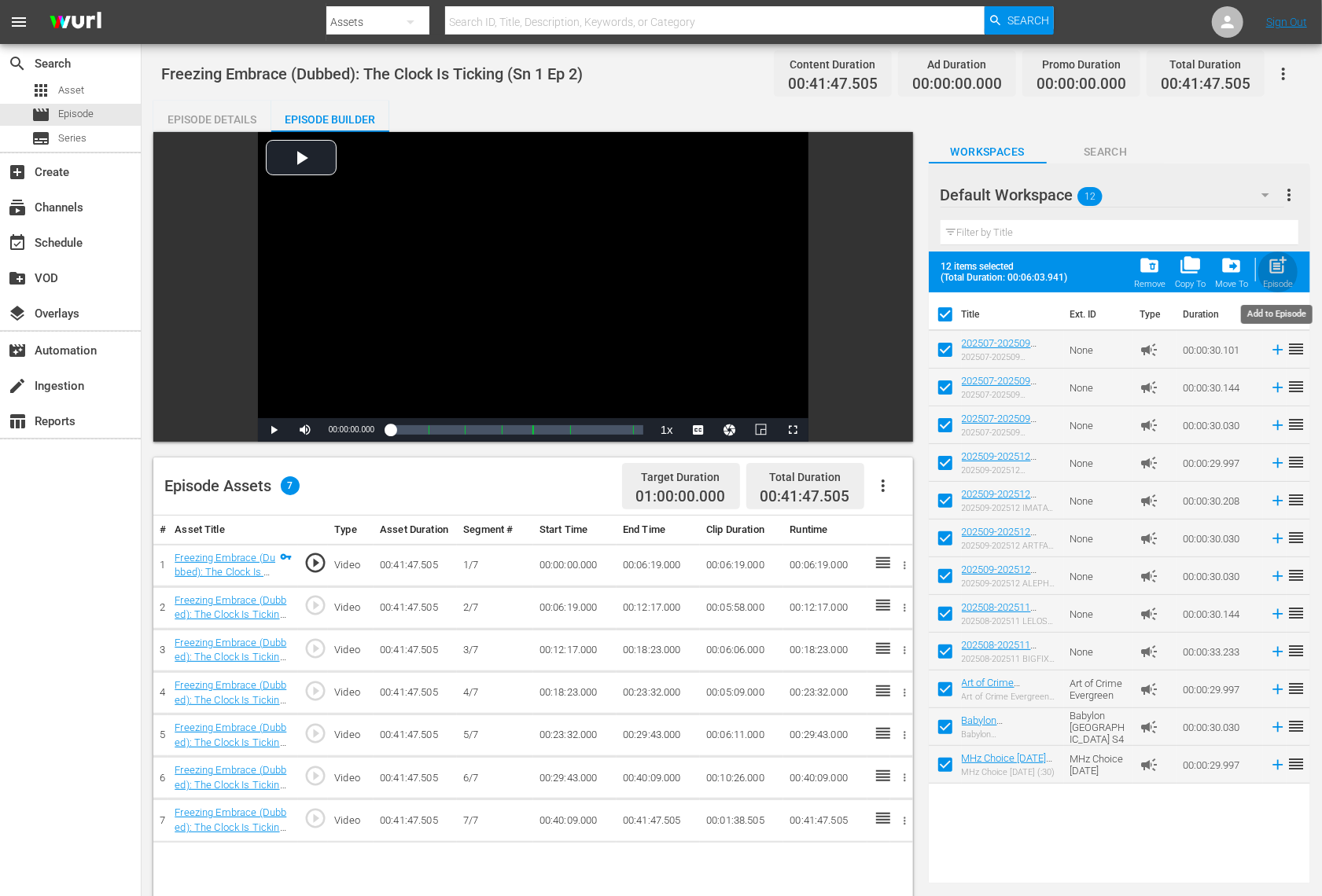
checkbox input "false"
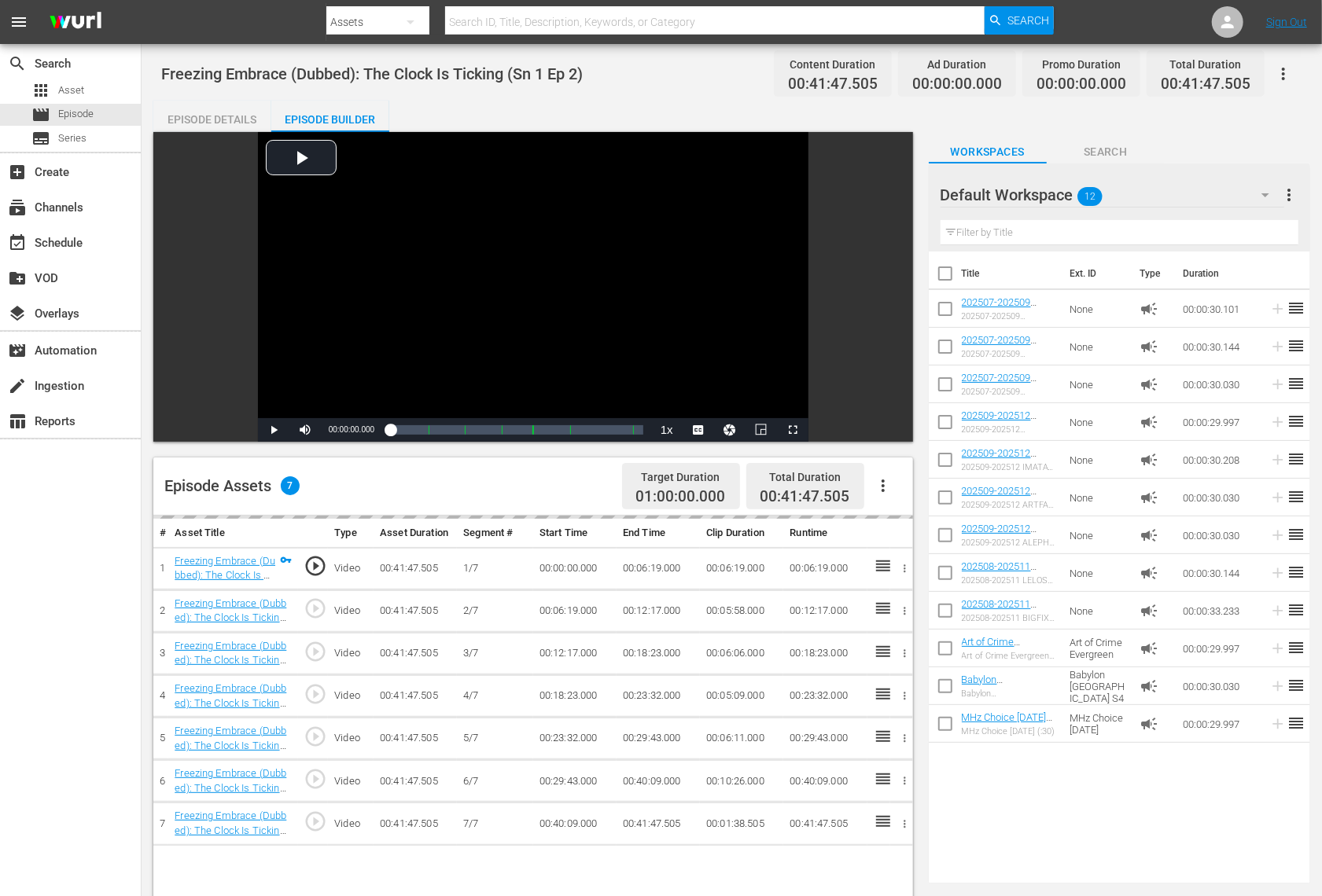
click at [1146, 194] on div "Default Workspace 12" at bounding box center [1113, 194] width 343 height 44
click at [1045, 262] on div "Promos (3)" at bounding box center [1041, 264] width 164 height 25
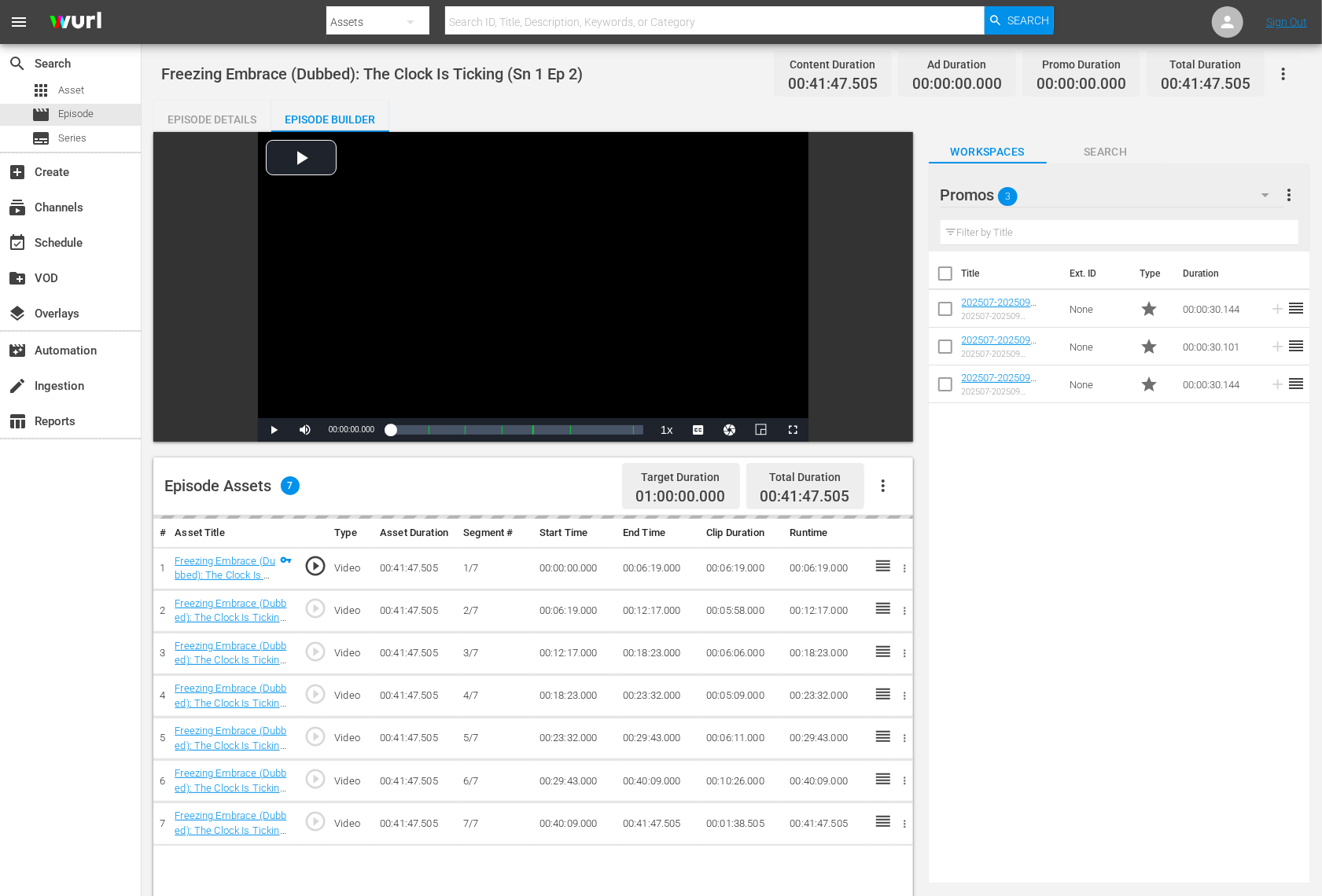
click at [950, 314] on input "checkbox" at bounding box center [945, 312] width 33 height 33
checkbox input "true"
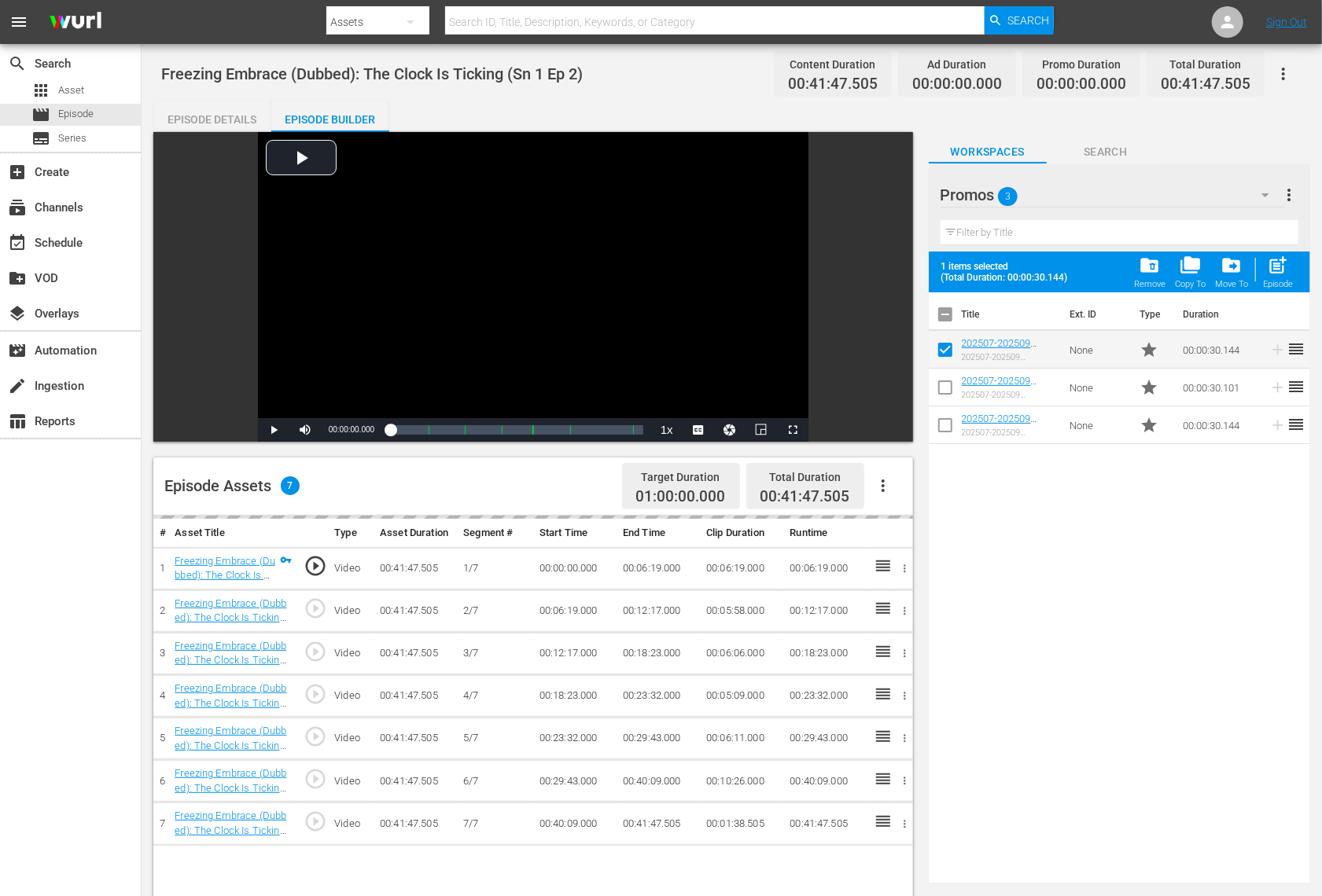
click at [944, 429] on input "checkbox" at bounding box center [945, 428] width 33 height 33
checkbox input "true"
click at [1282, 266] on span "post_add" at bounding box center [1278, 266] width 21 height 21
checkbox input "false"
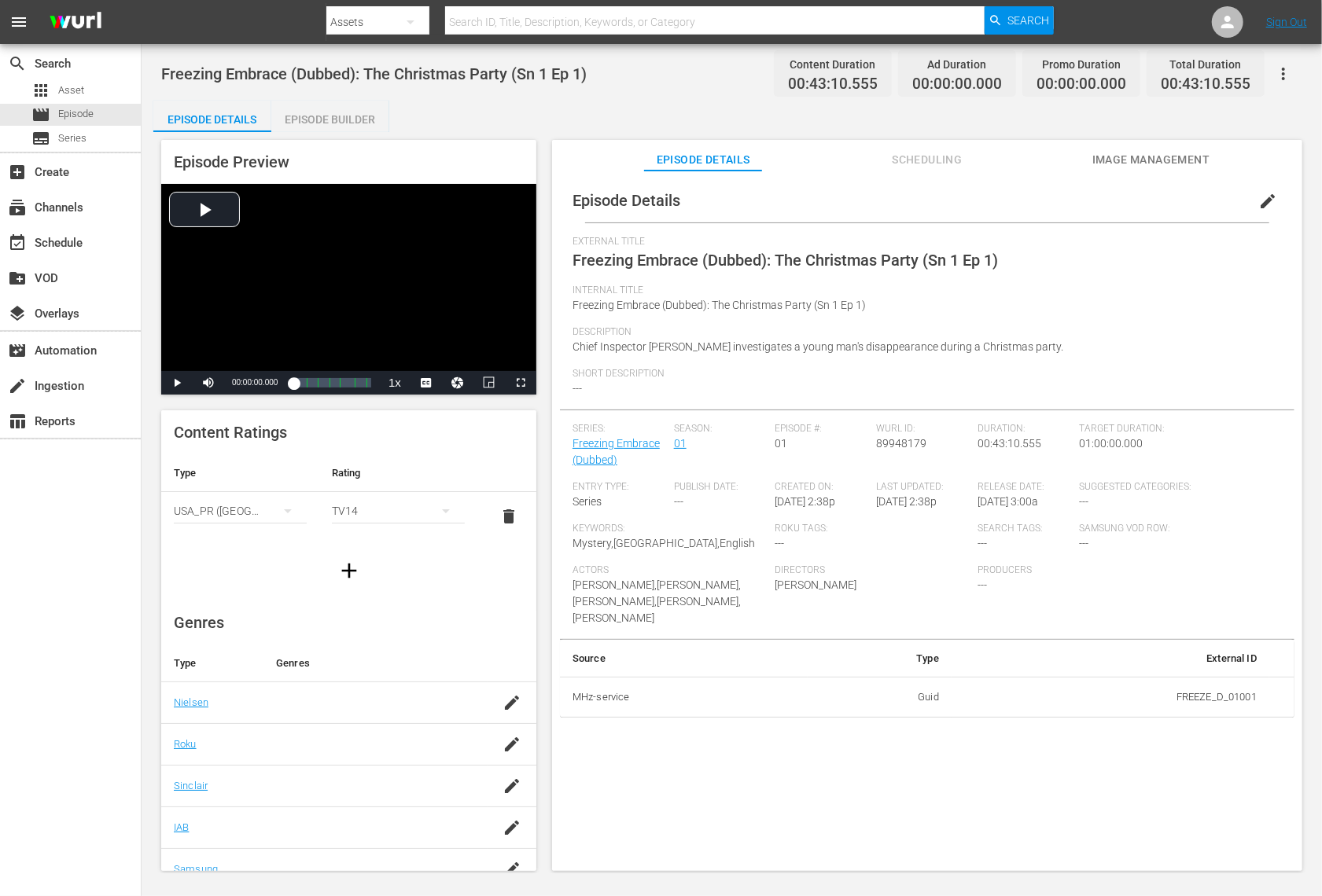
click at [350, 122] on div "Episode Builder" at bounding box center [330, 120] width 118 height 38
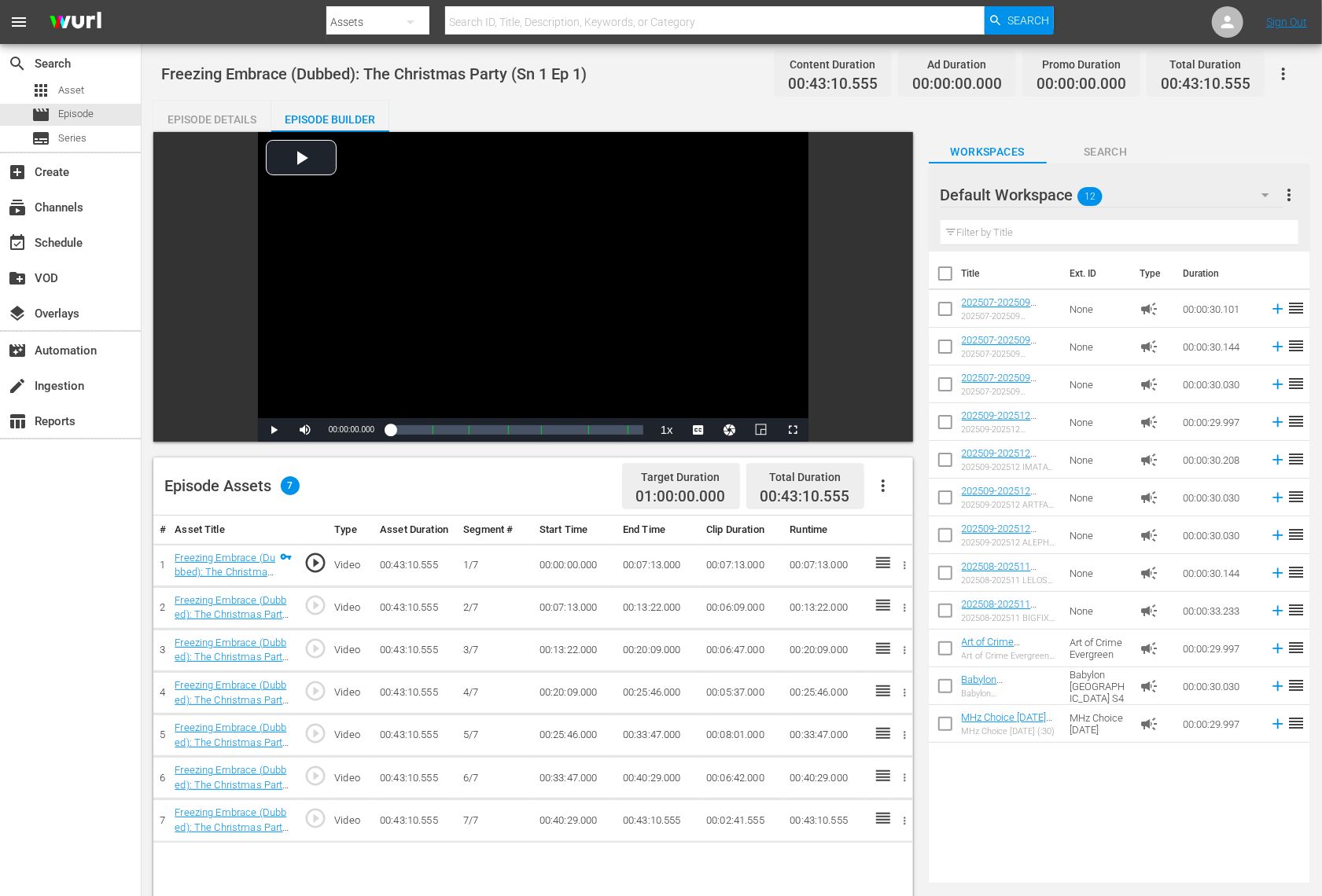
click at [947, 276] on input "checkbox" at bounding box center [945, 276] width 33 height 33
checkbox input "true"
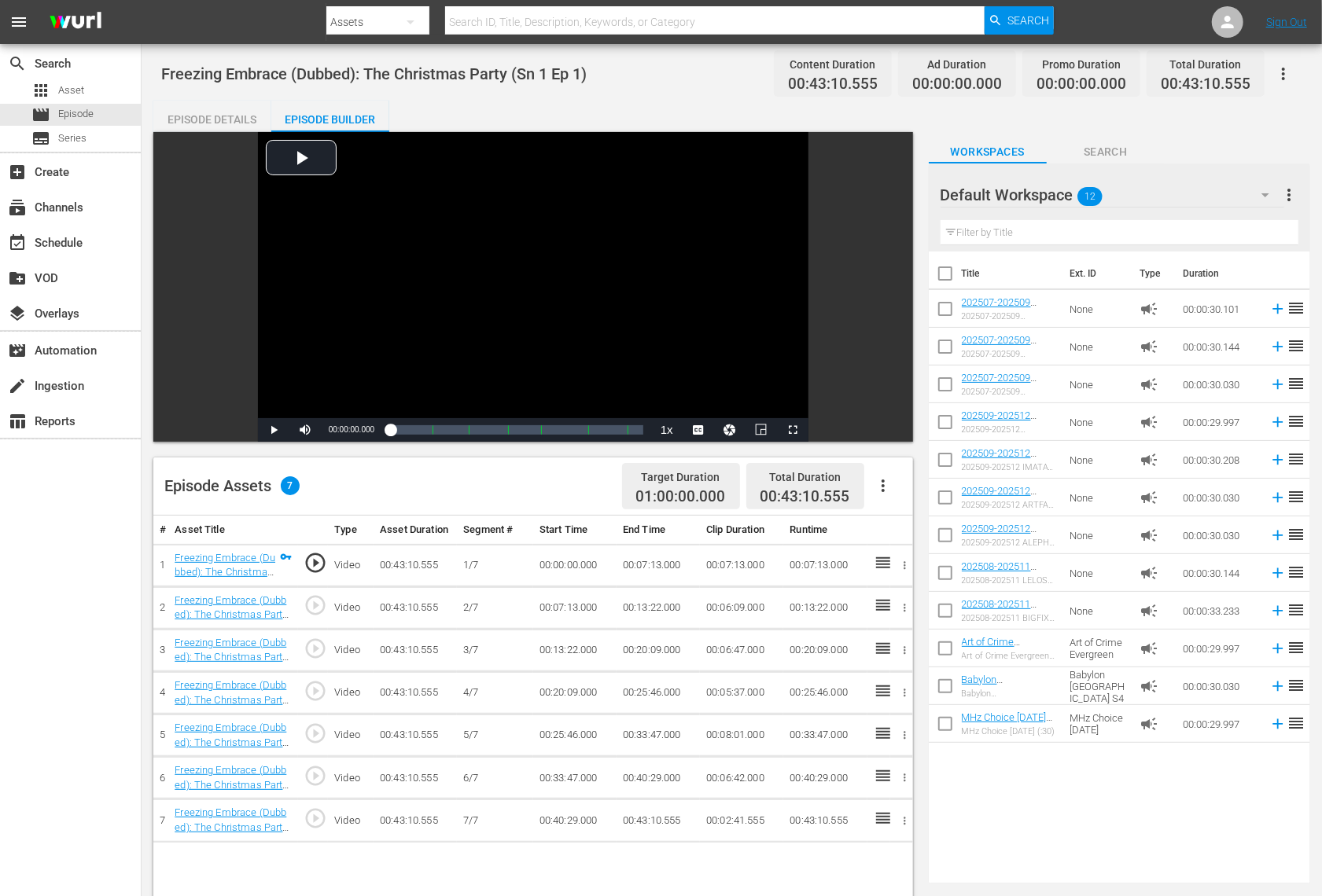
checkbox input "true"
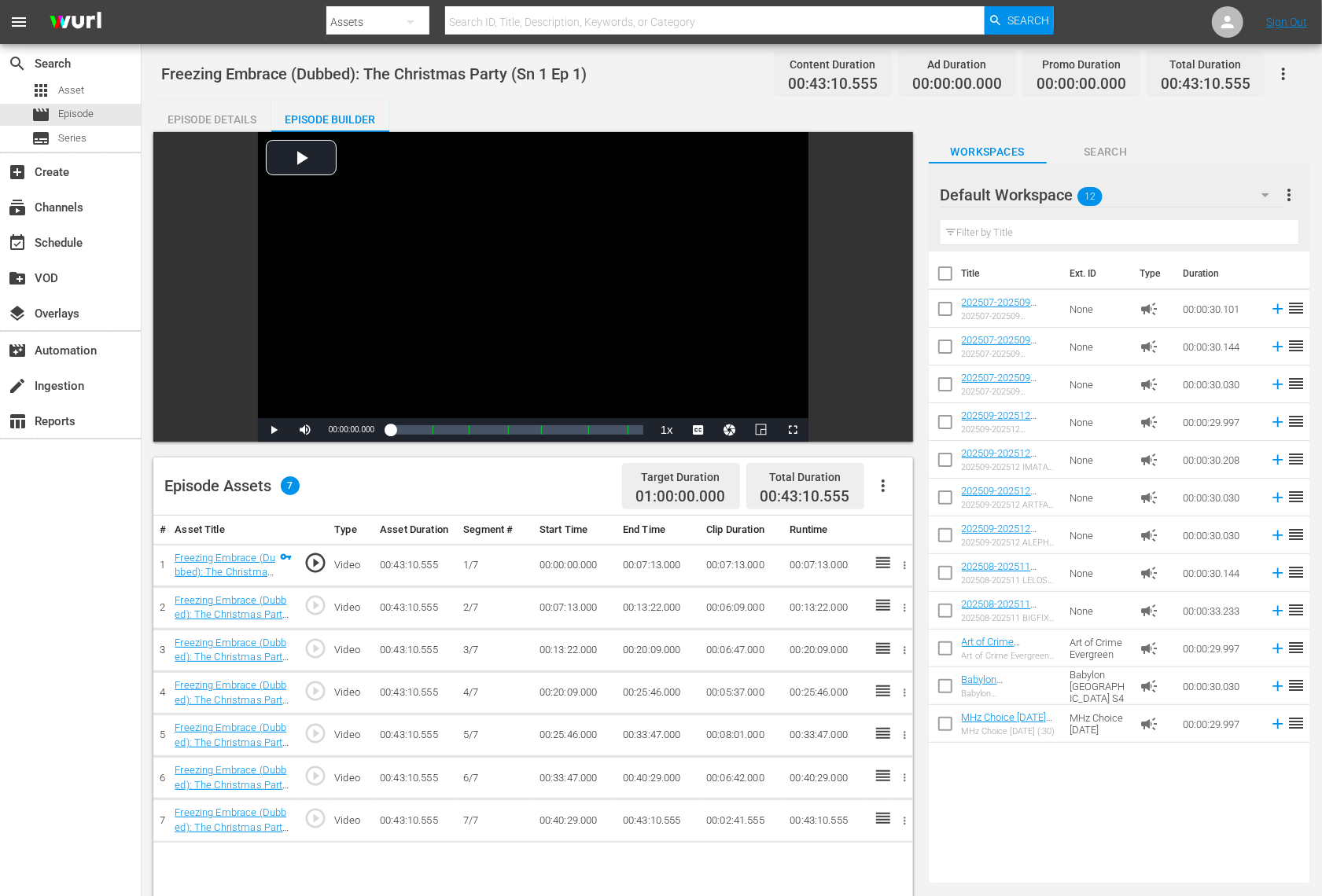
checkbox input "true"
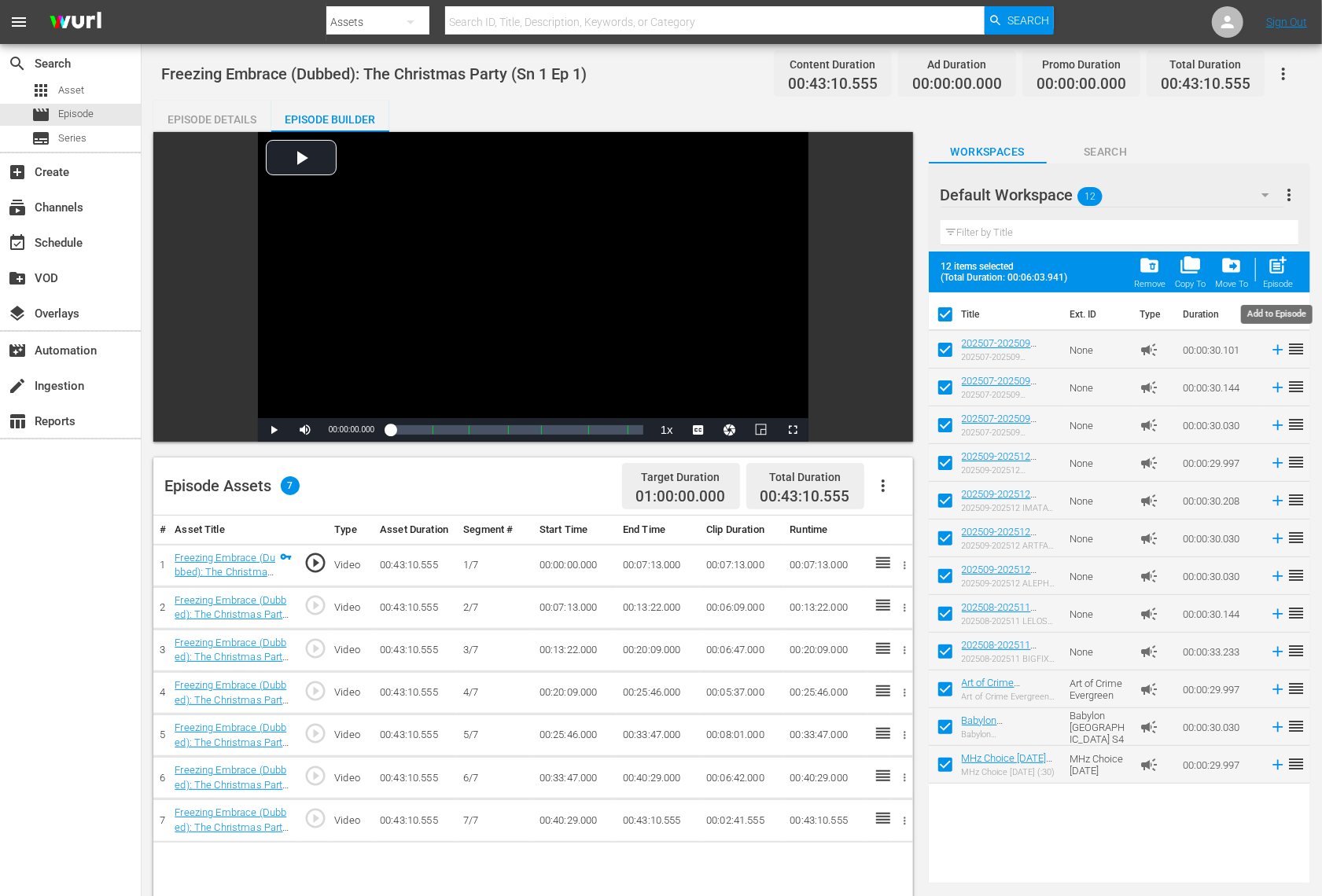
click at [1284, 275] on span "post_add" at bounding box center [1278, 266] width 21 height 21
checkbox input "false"
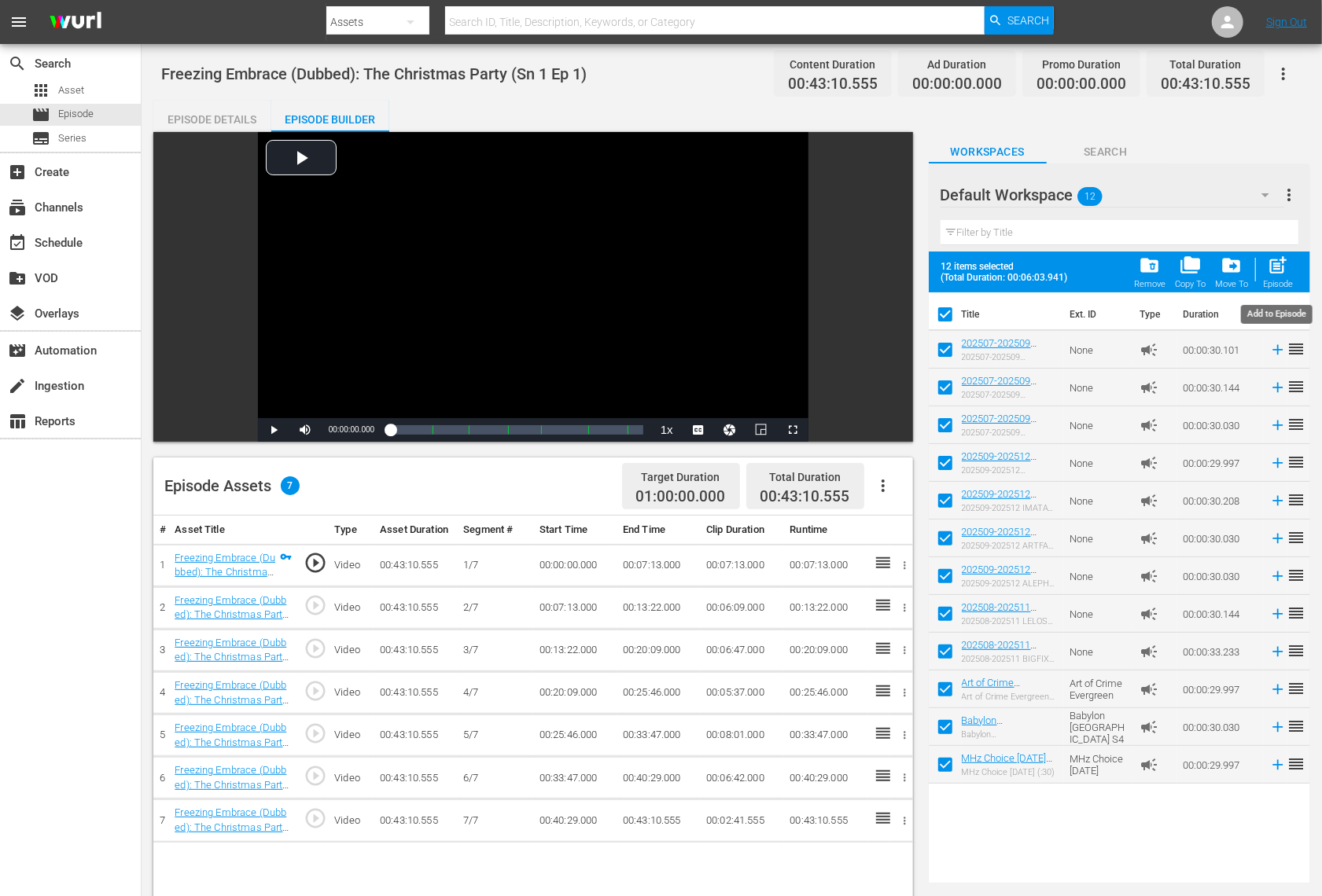
checkbox input "false"
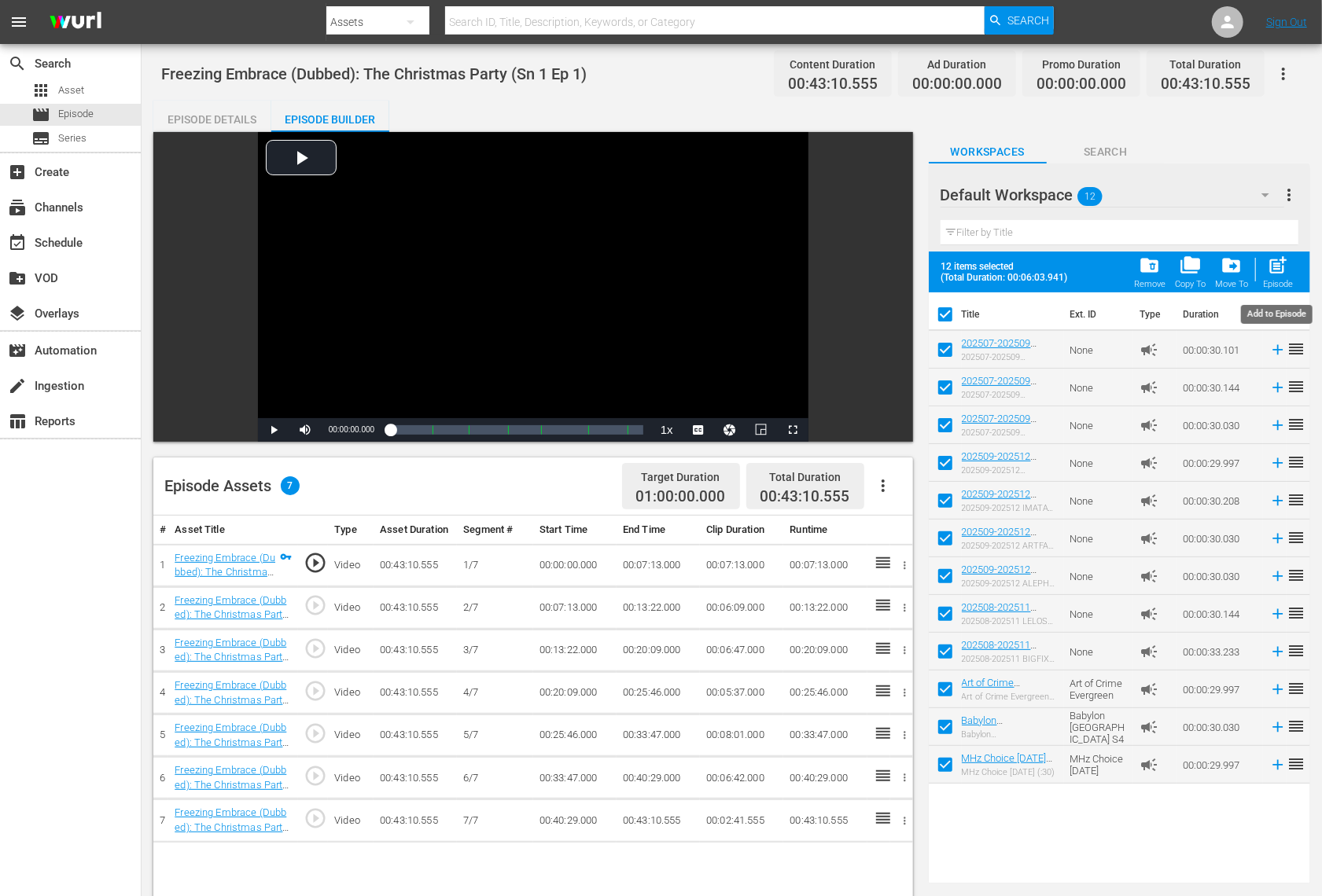
checkbox input "false"
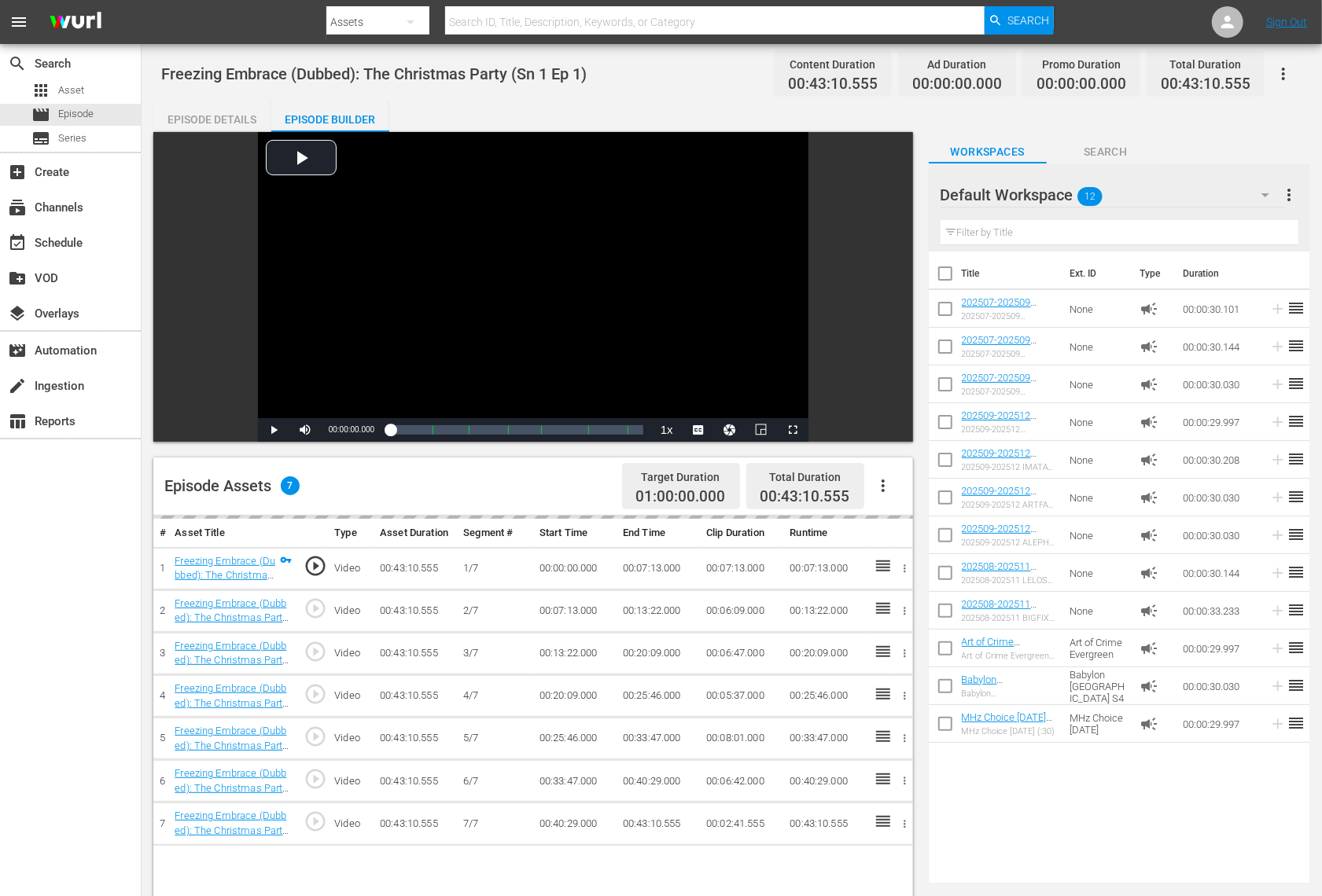
click at [1165, 199] on div "Default Workspace 12" at bounding box center [1113, 194] width 343 height 44
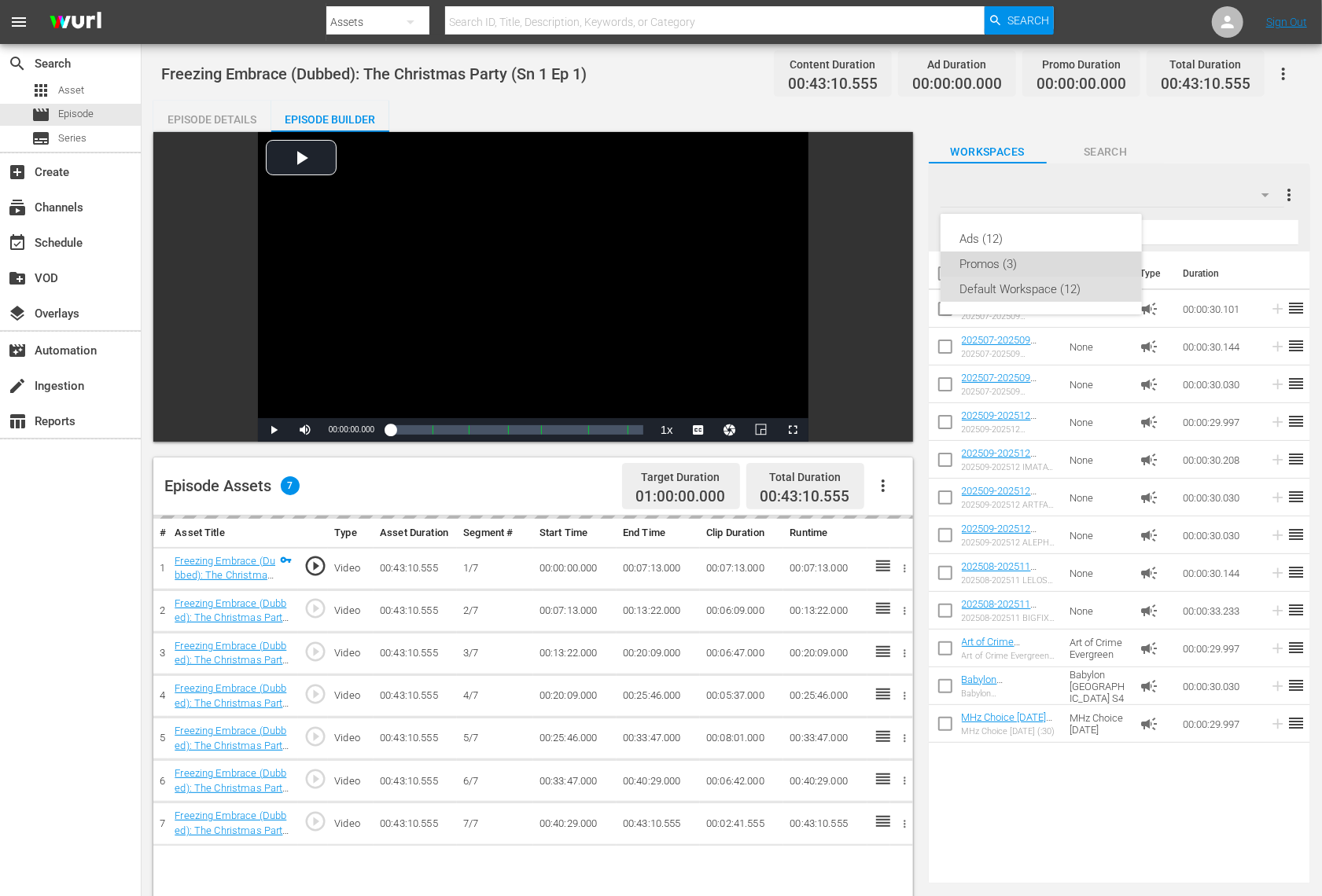
click at [1046, 265] on div "Promos (3)" at bounding box center [1041, 264] width 164 height 25
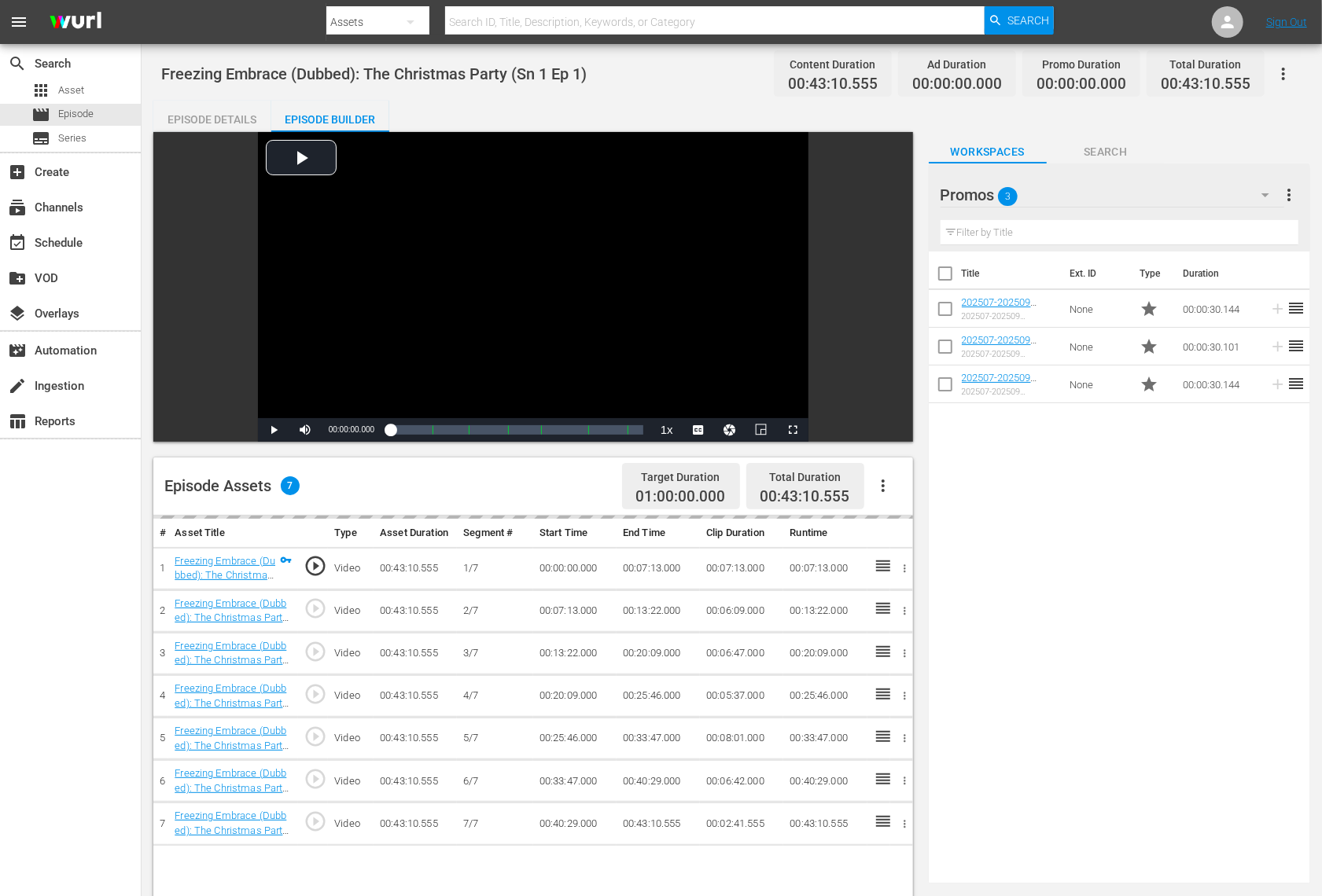
click at [943, 309] on input "checkbox" at bounding box center [945, 312] width 33 height 33
checkbox input "true"
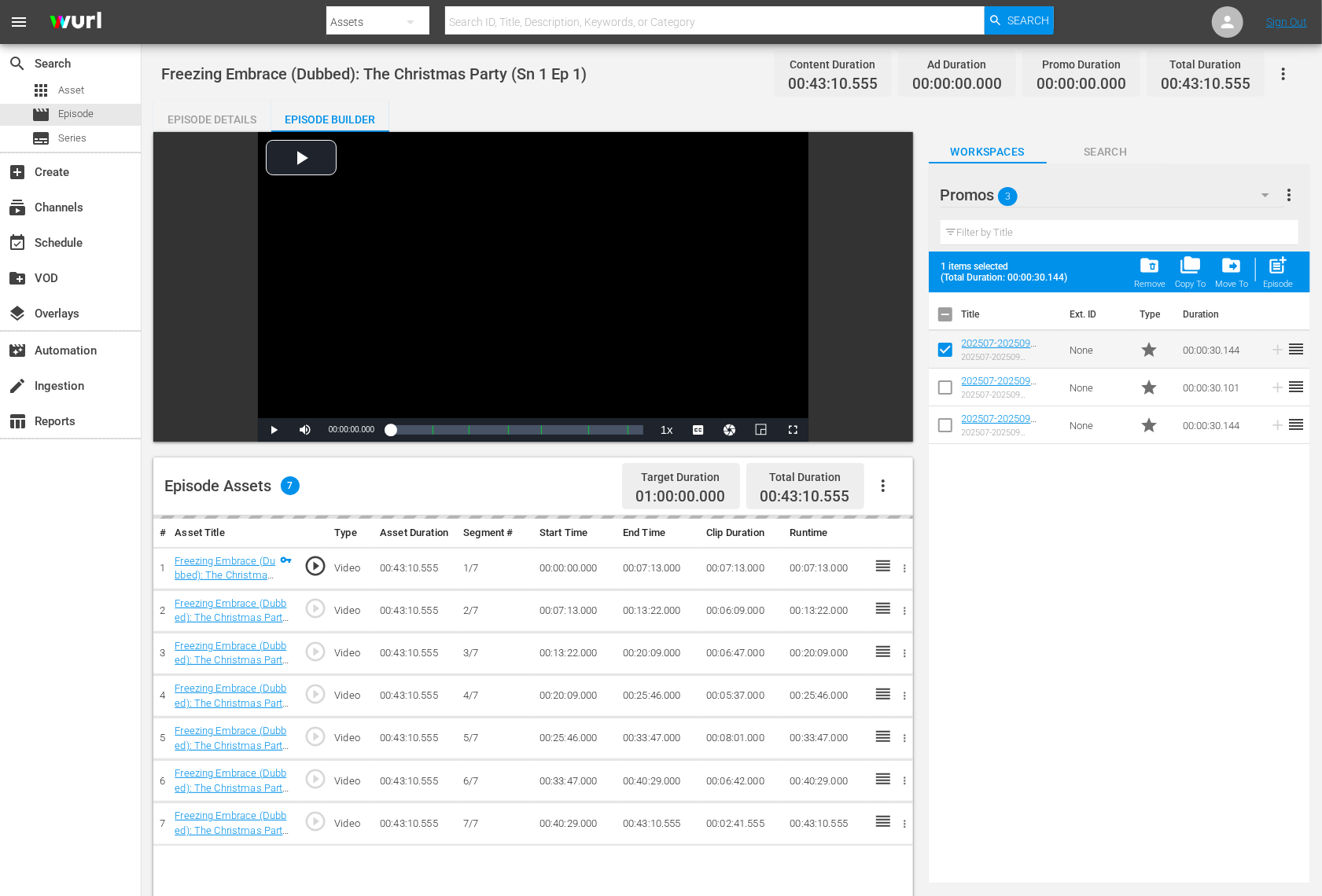
click at [949, 380] on input "checkbox" at bounding box center [945, 391] width 33 height 33
checkbox input "true"
click at [1278, 266] on span "post_add" at bounding box center [1278, 266] width 21 height 21
checkbox input "false"
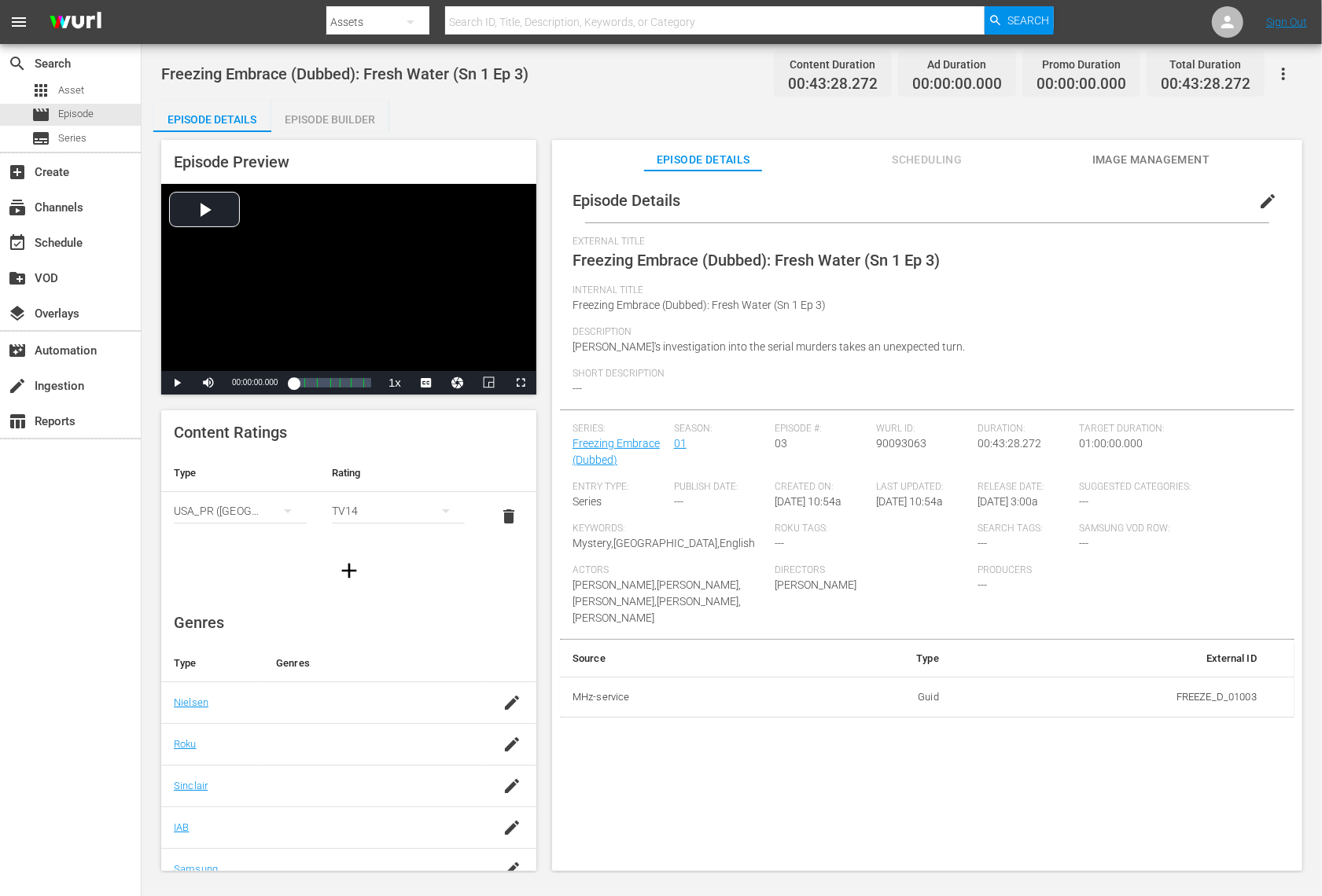
click at [323, 115] on div "Episode Builder" at bounding box center [330, 120] width 118 height 38
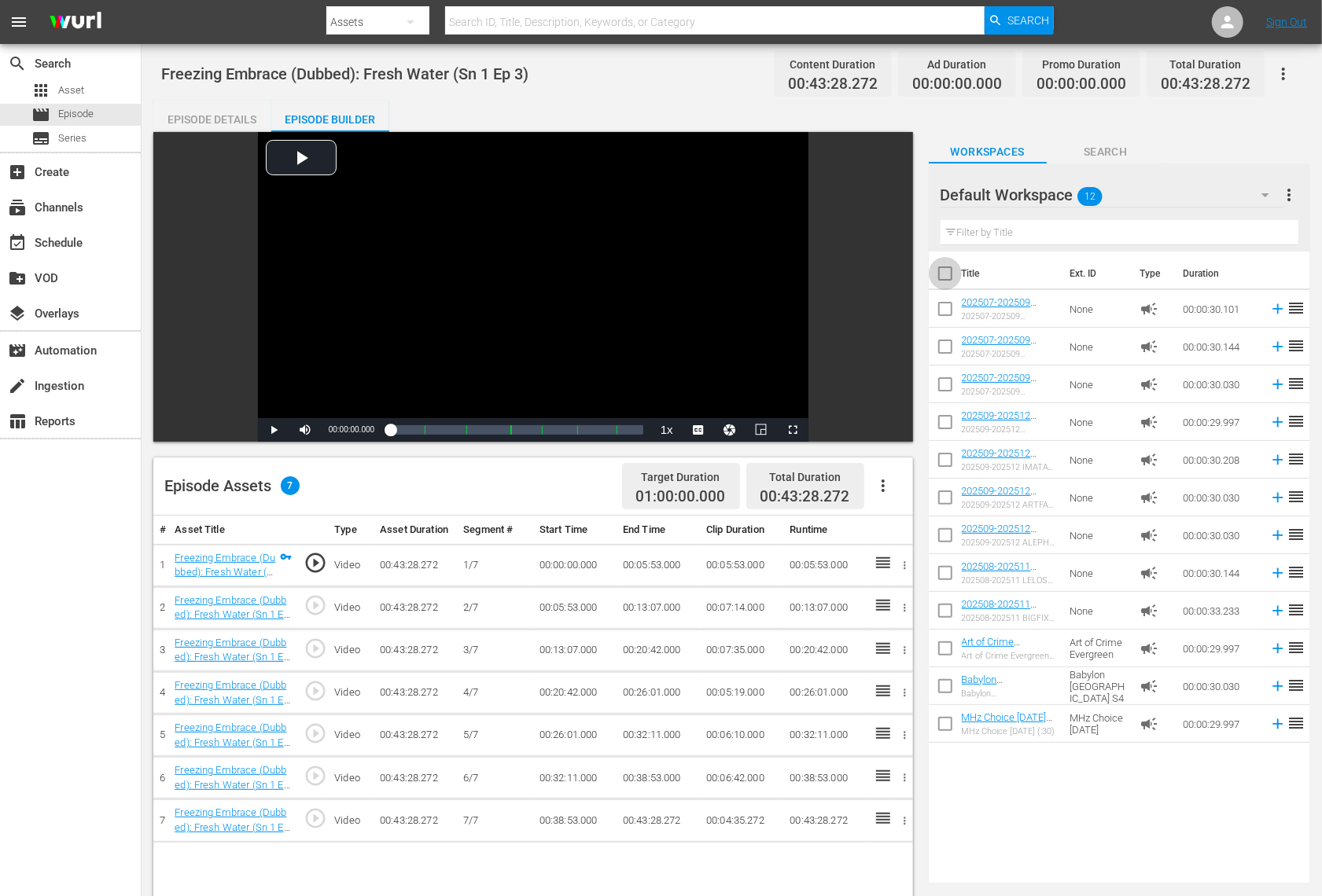
click at [941, 275] on input "checkbox" at bounding box center [945, 276] width 33 height 33
checkbox input "true"
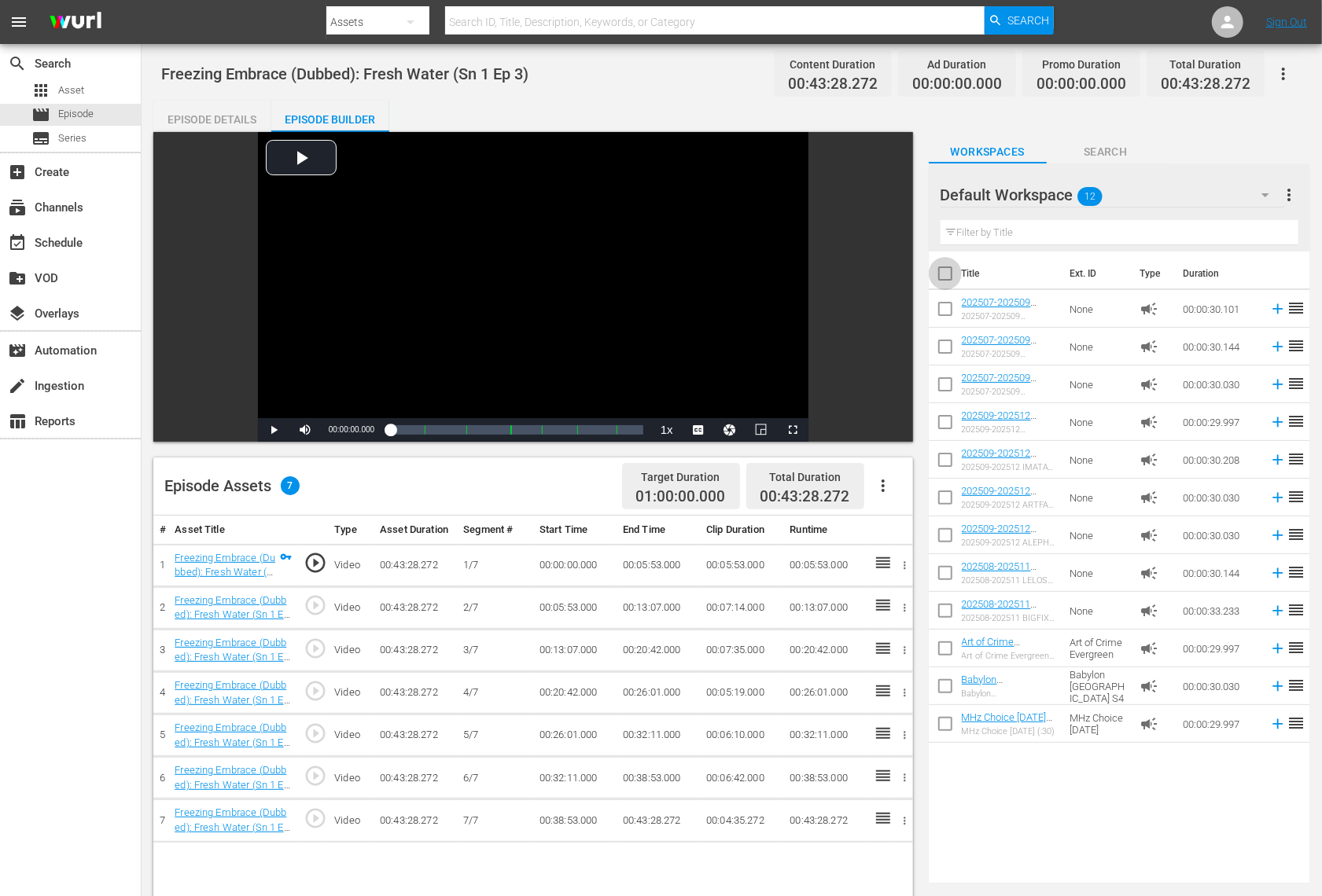
checkbox input "true"
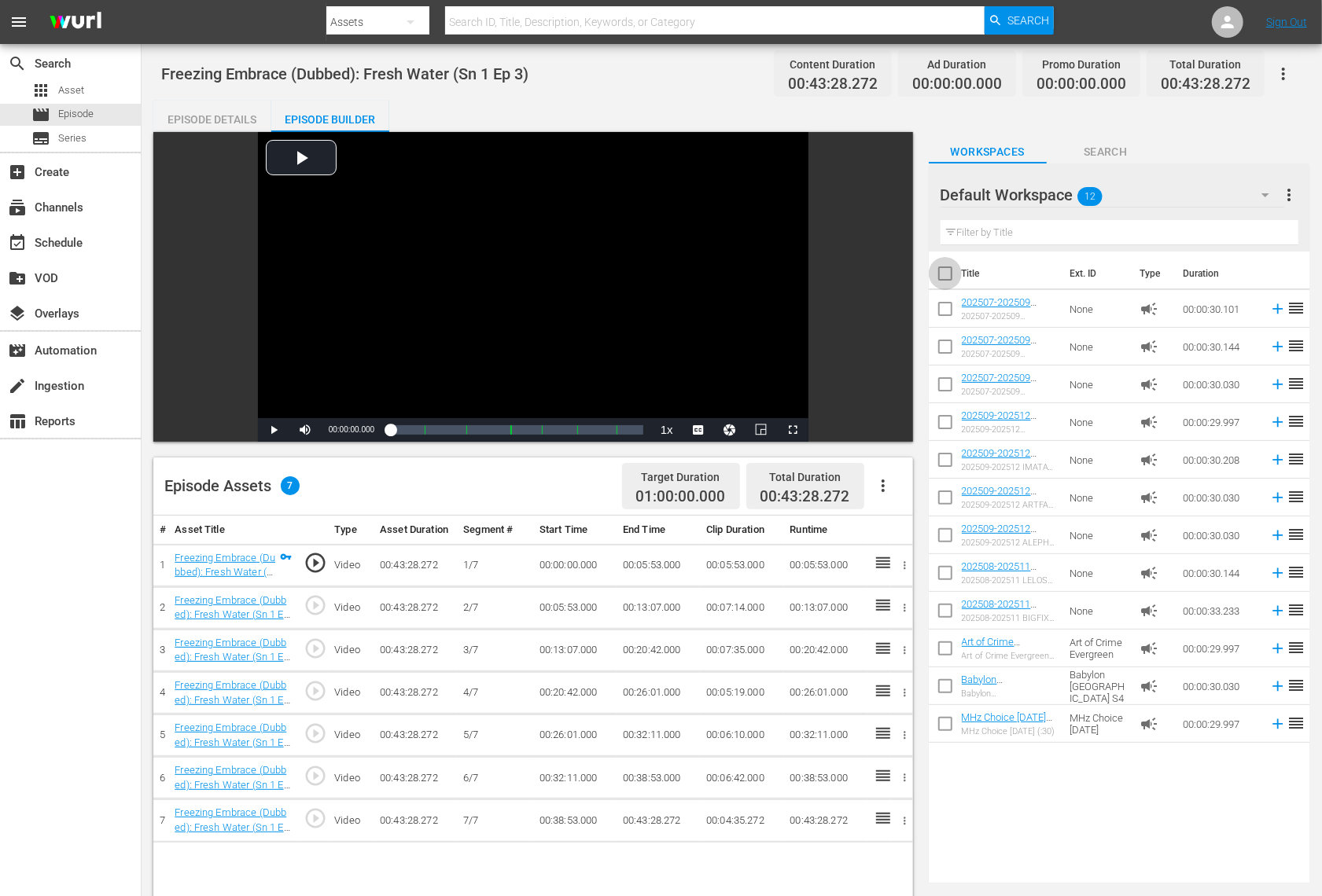
checkbox input "true"
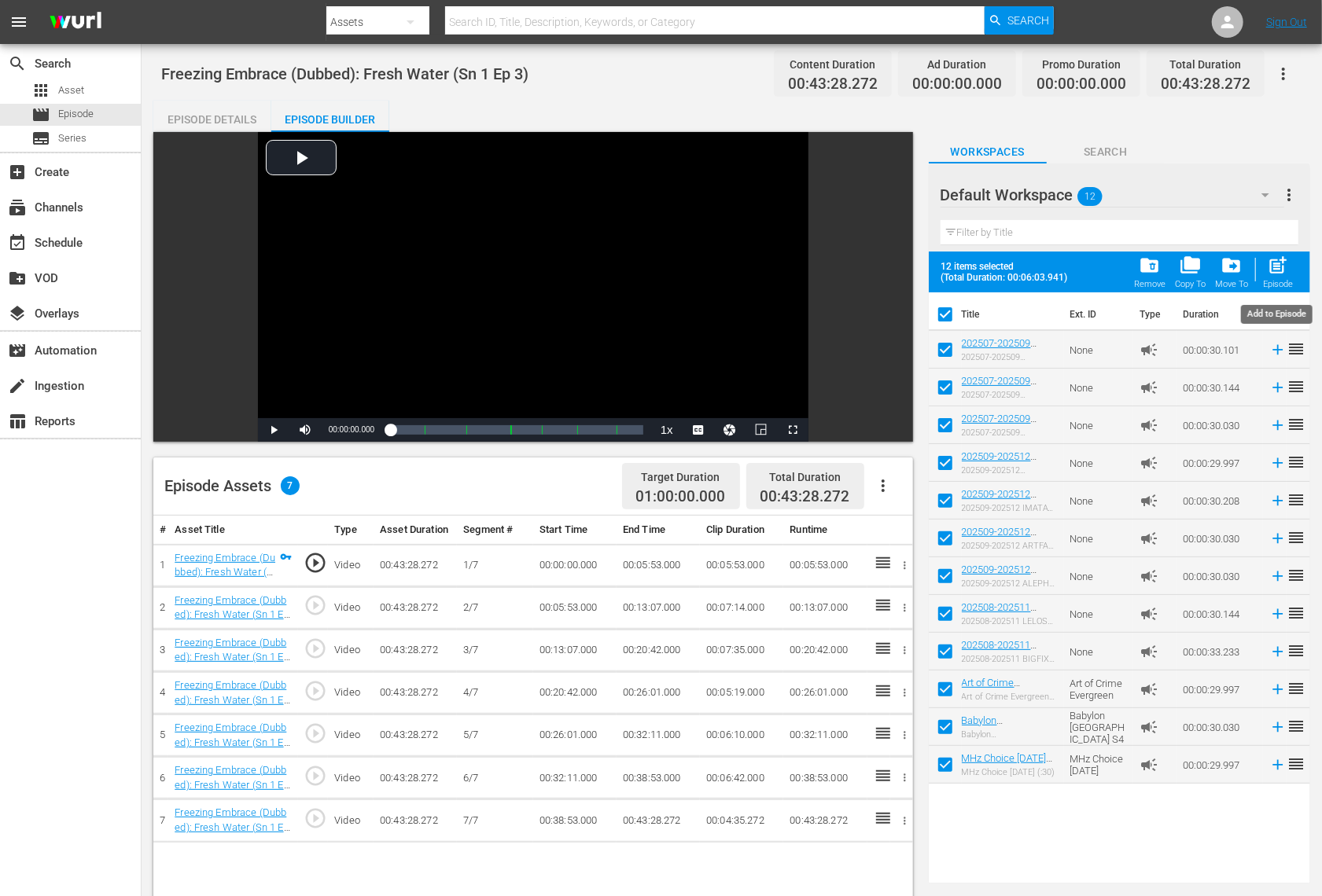
click at [1285, 260] on span "post_add" at bounding box center [1278, 266] width 21 height 21
checkbox input "false"
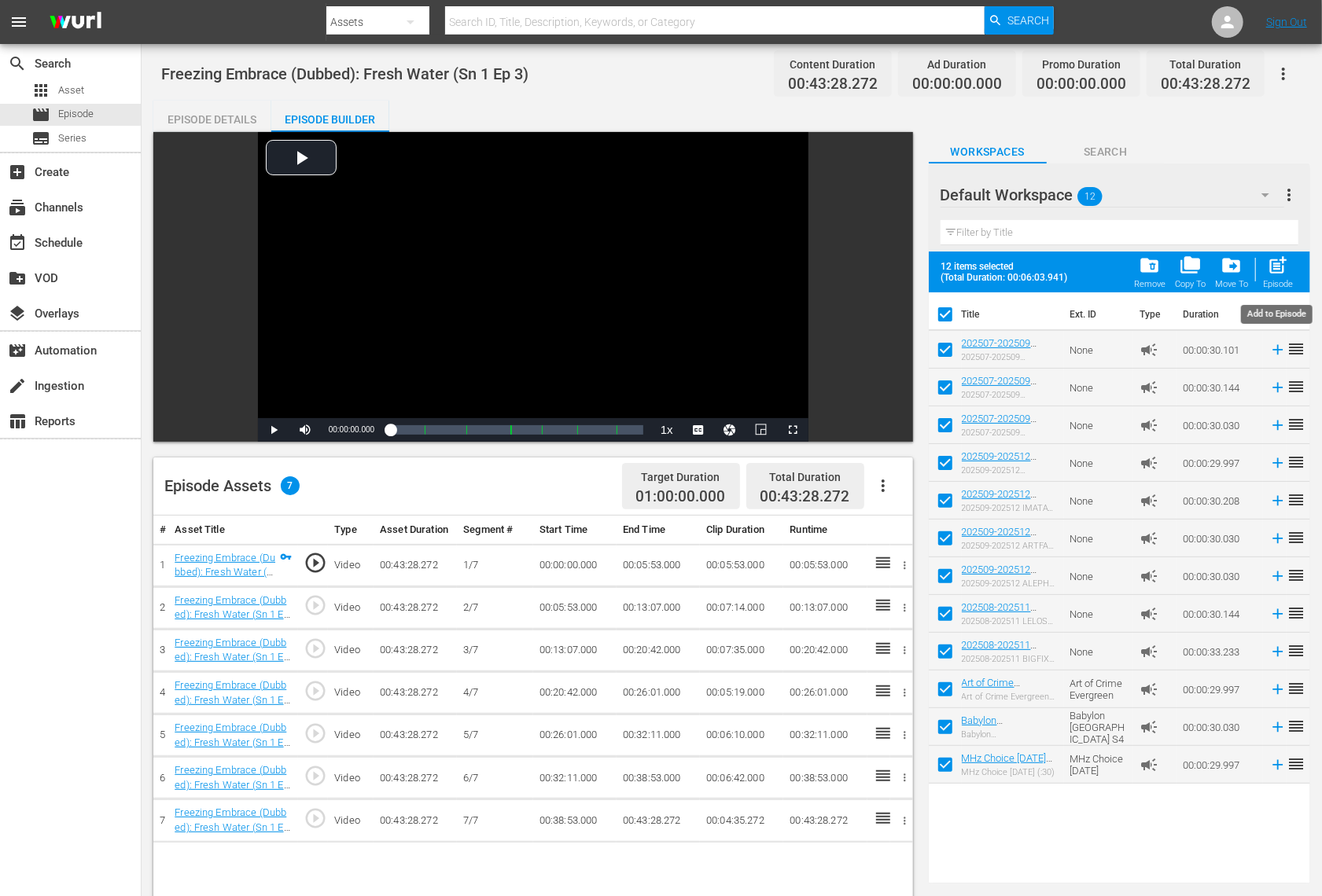
checkbox input "false"
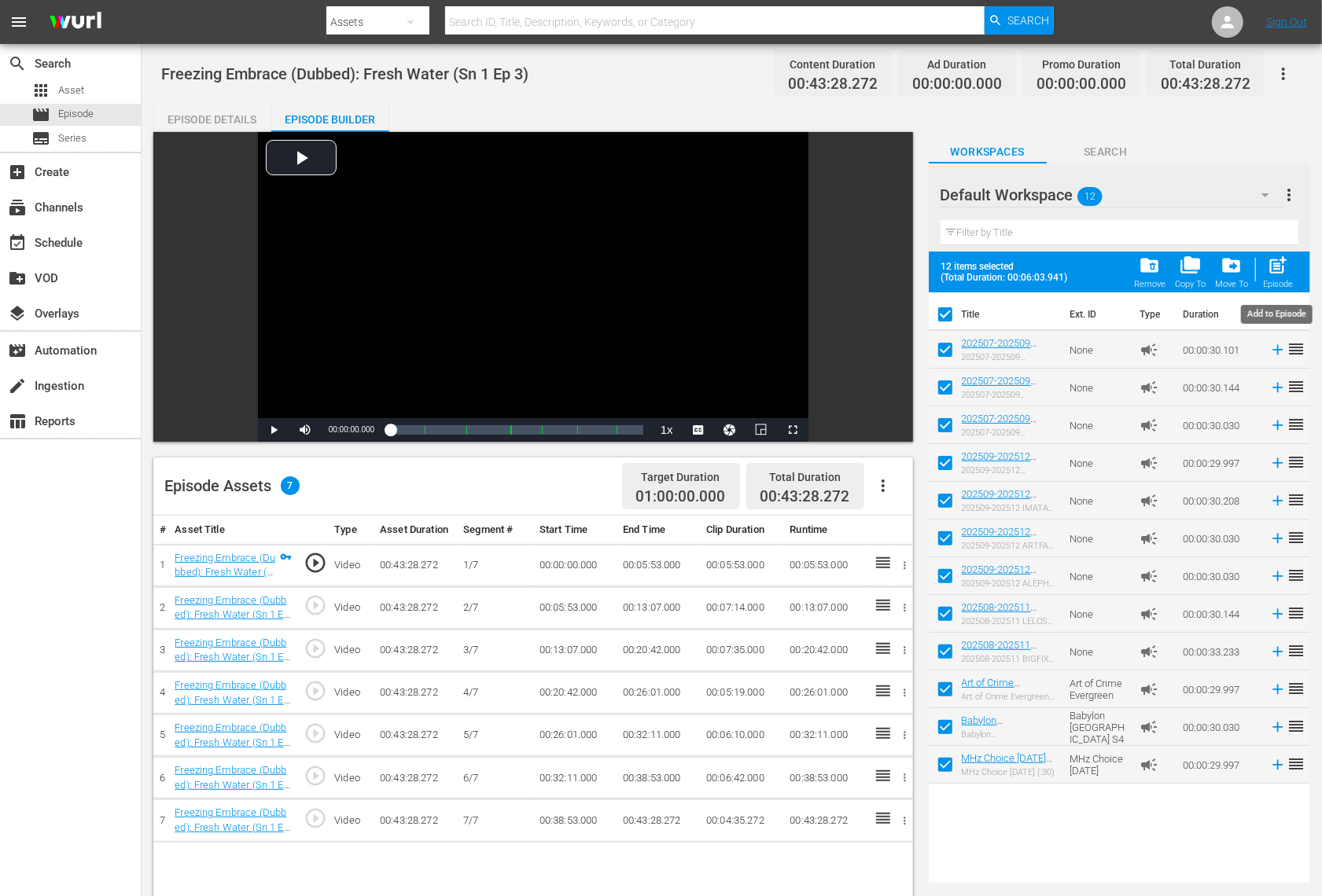
checkbox input "false"
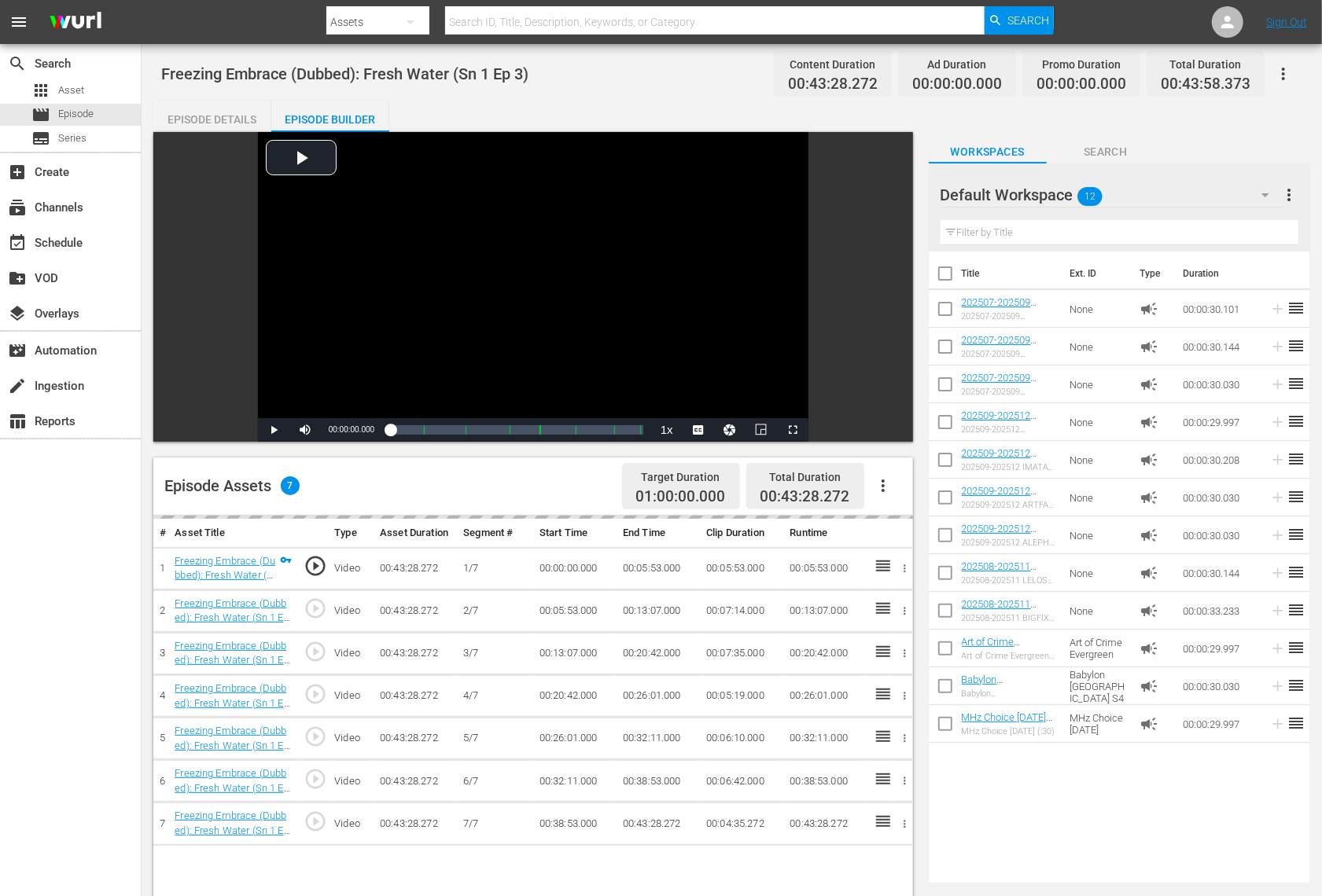
click at [1113, 199] on div "Default Workspace 12" at bounding box center [1113, 194] width 343 height 44
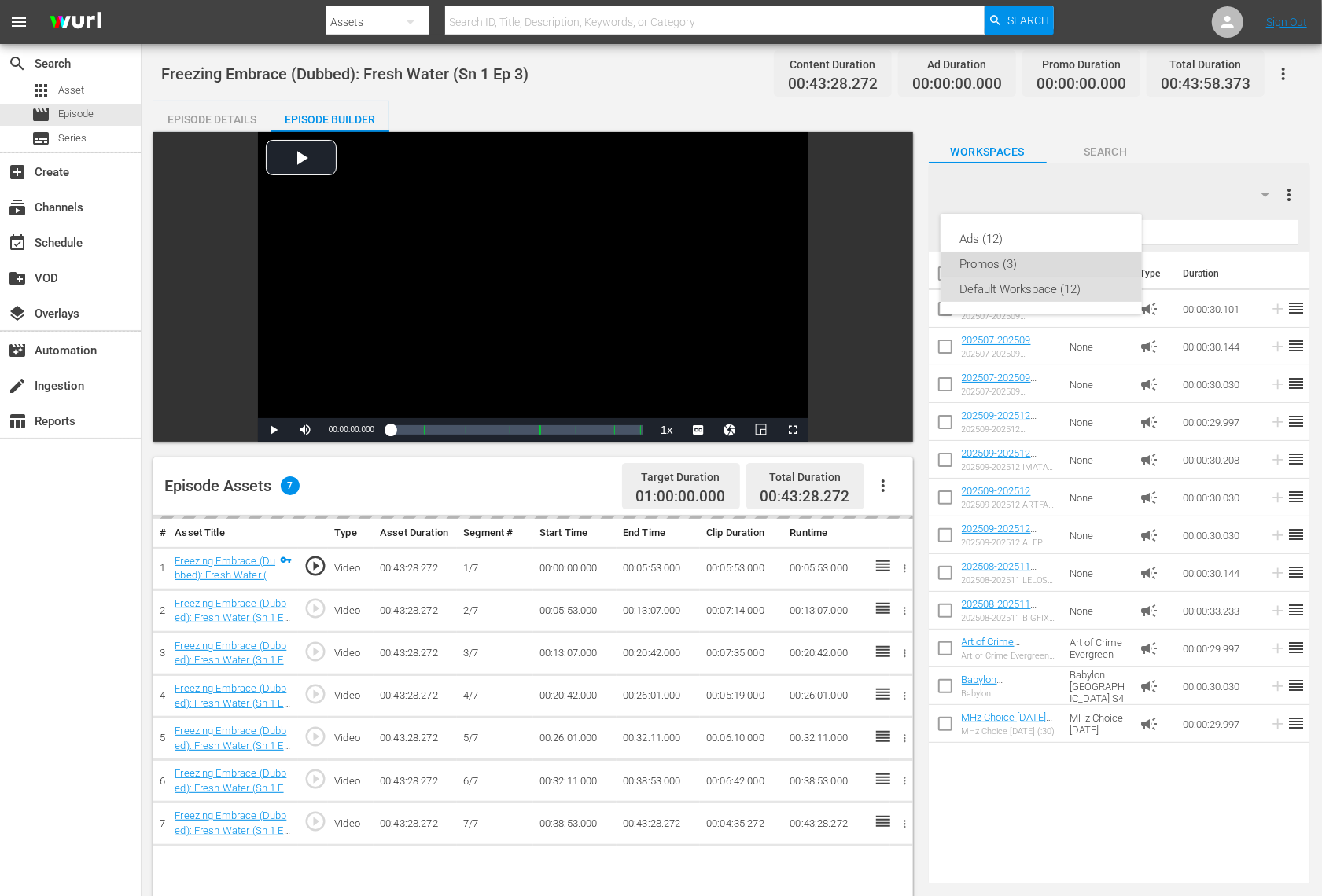
click at [1052, 275] on div "Promos (3)" at bounding box center [1041, 264] width 164 height 25
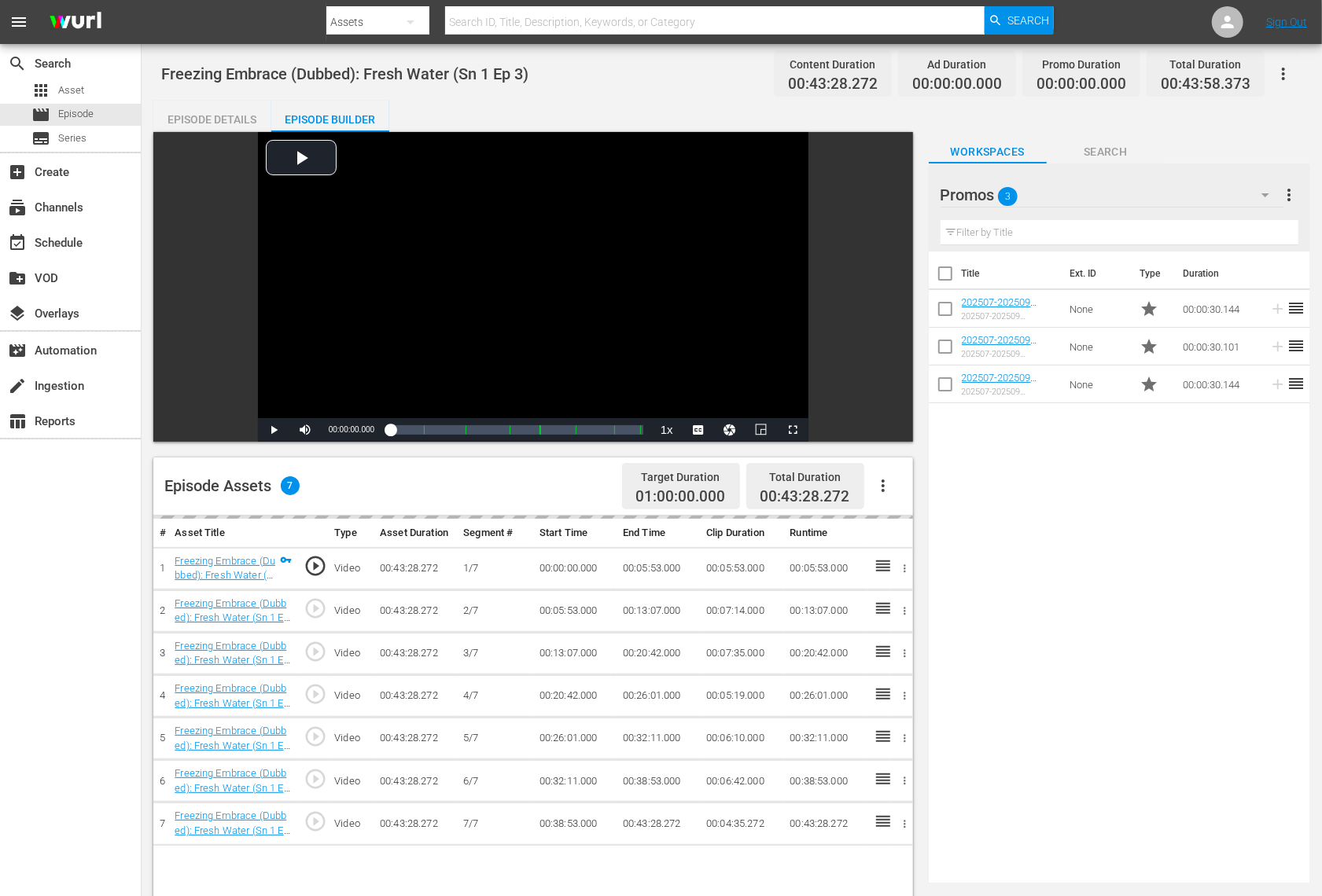
click at [951, 351] on input "checkbox" at bounding box center [945, 350] width 33 height 33
checkbox input "true"
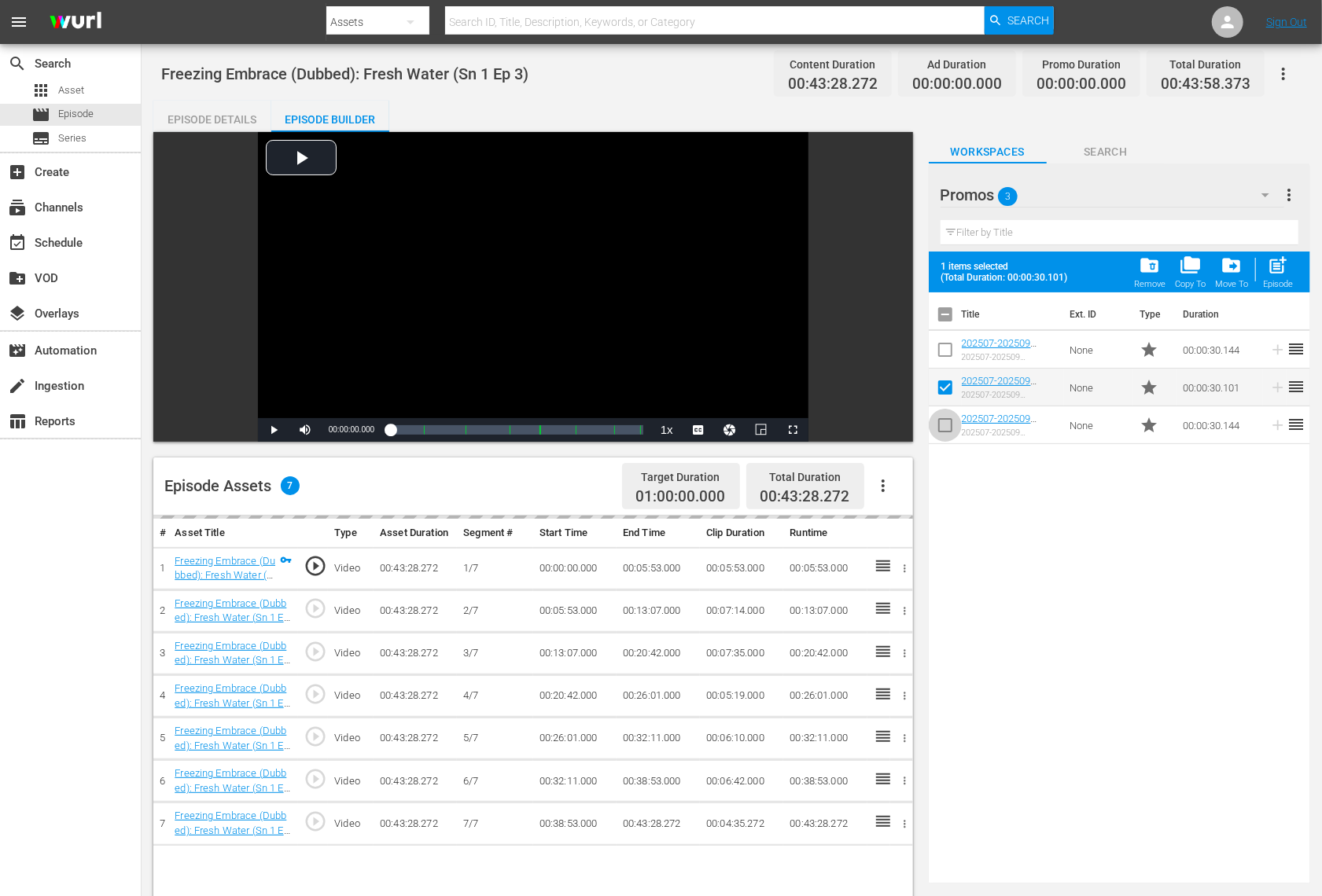
click at [947, 426] on input "checkbox" at bounding box center [945, 428] width 33 height 33
checkbox input "true"
click at [1284, 260] on span "post_add" at bounding box center [1278, 266] width 21 height 21
checkbox input "false"
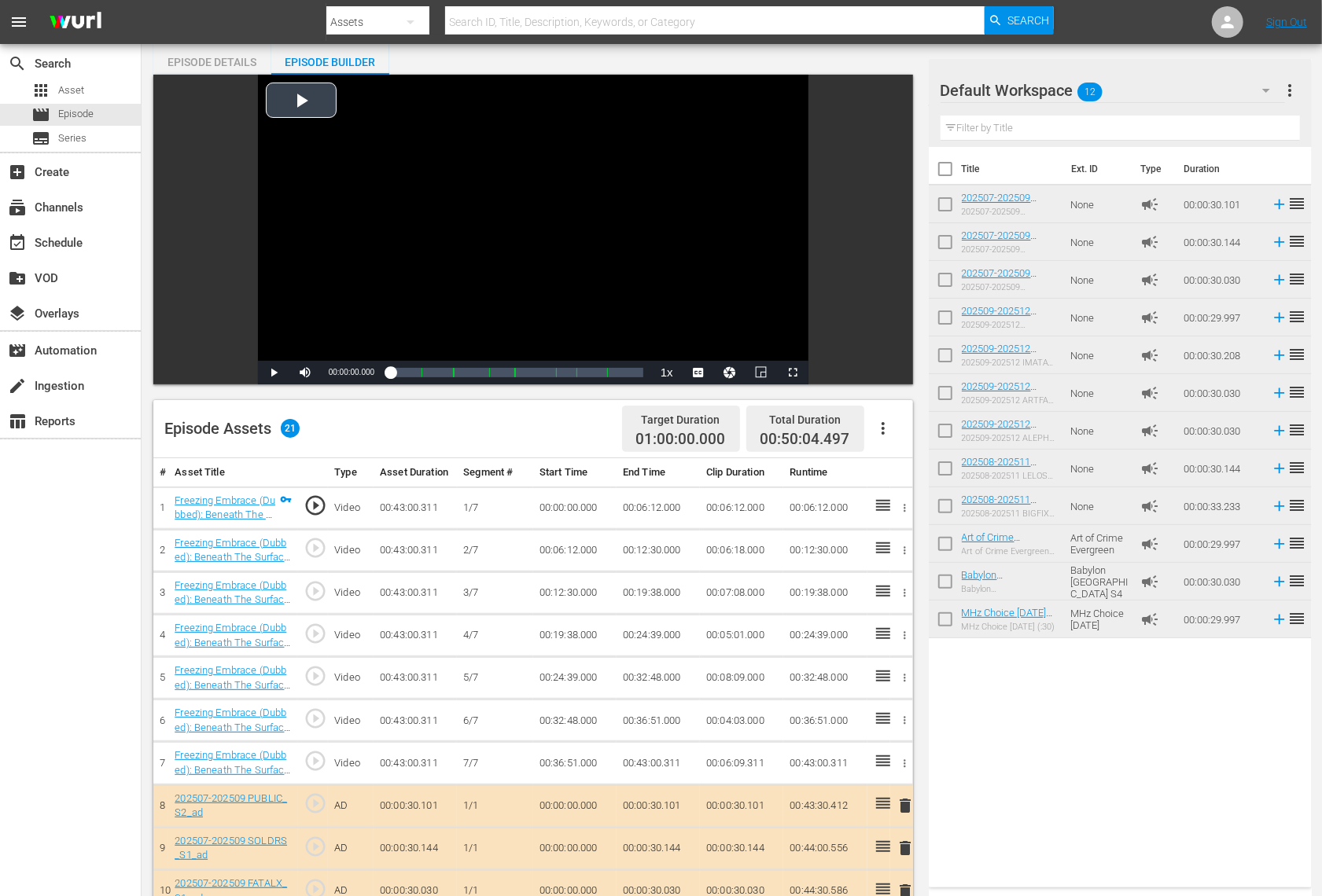
scroll to position [215, 0]
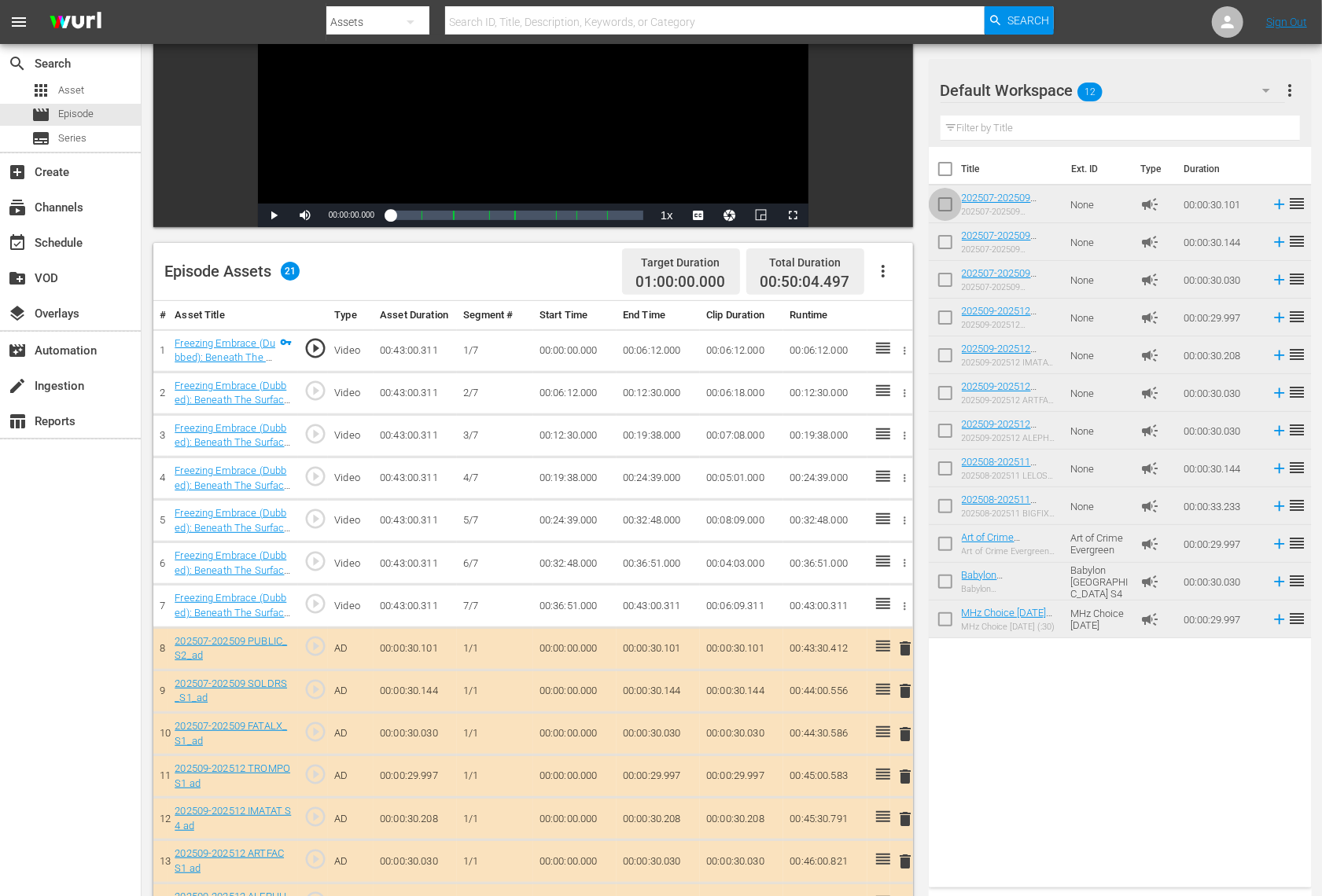
click at [954, 215] on input "checkbox" at bounding box center [945, 207] width 33 height 33
checkbox input "true"
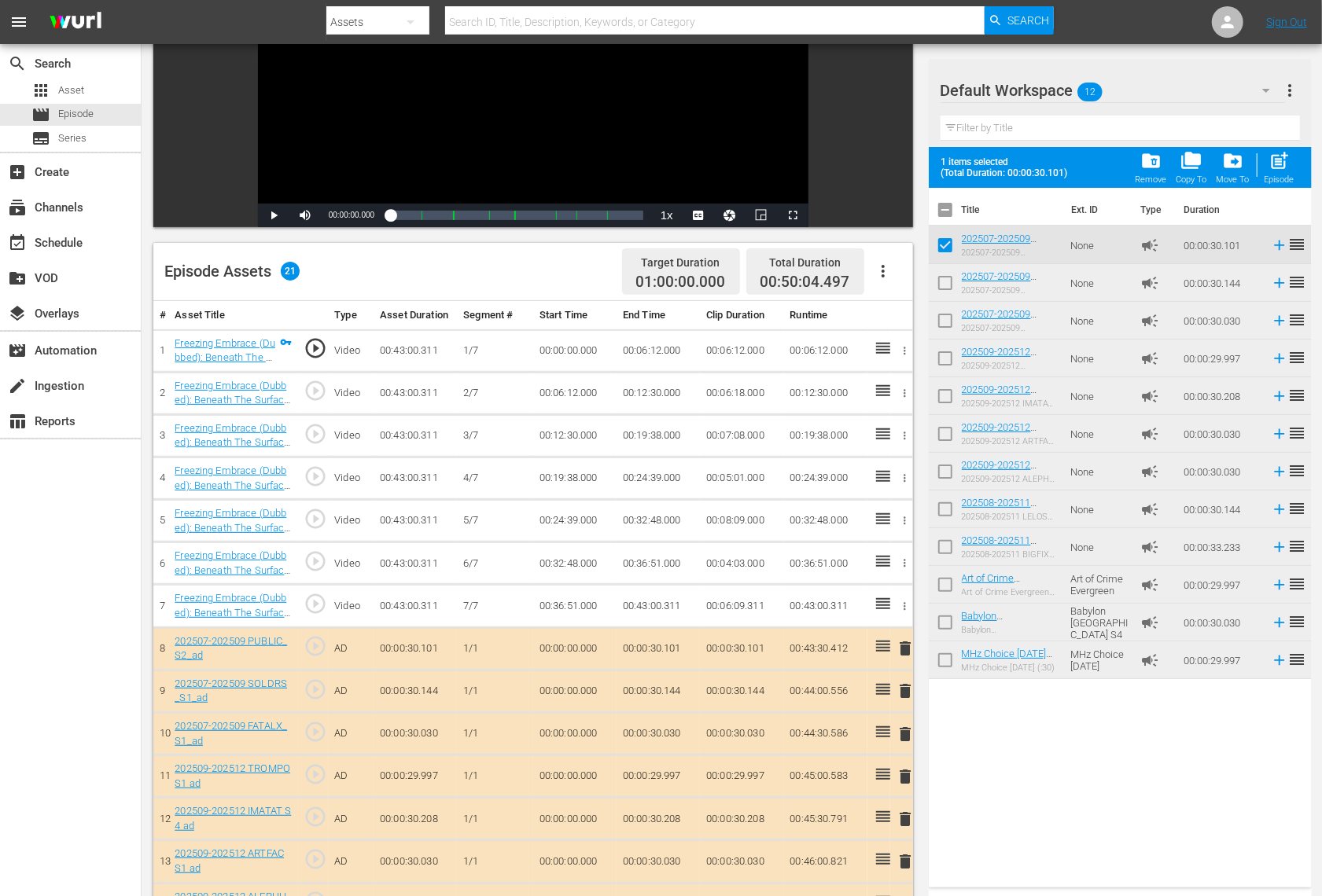
click at [954, 281] on input "checkbox" at bounding box center [945, 286] width 33 height 33
checkbox input "true"
click at [954, 329] on input "checkbox" at bounding box center [945, 324] width 33 height 33
checkbox input "true"
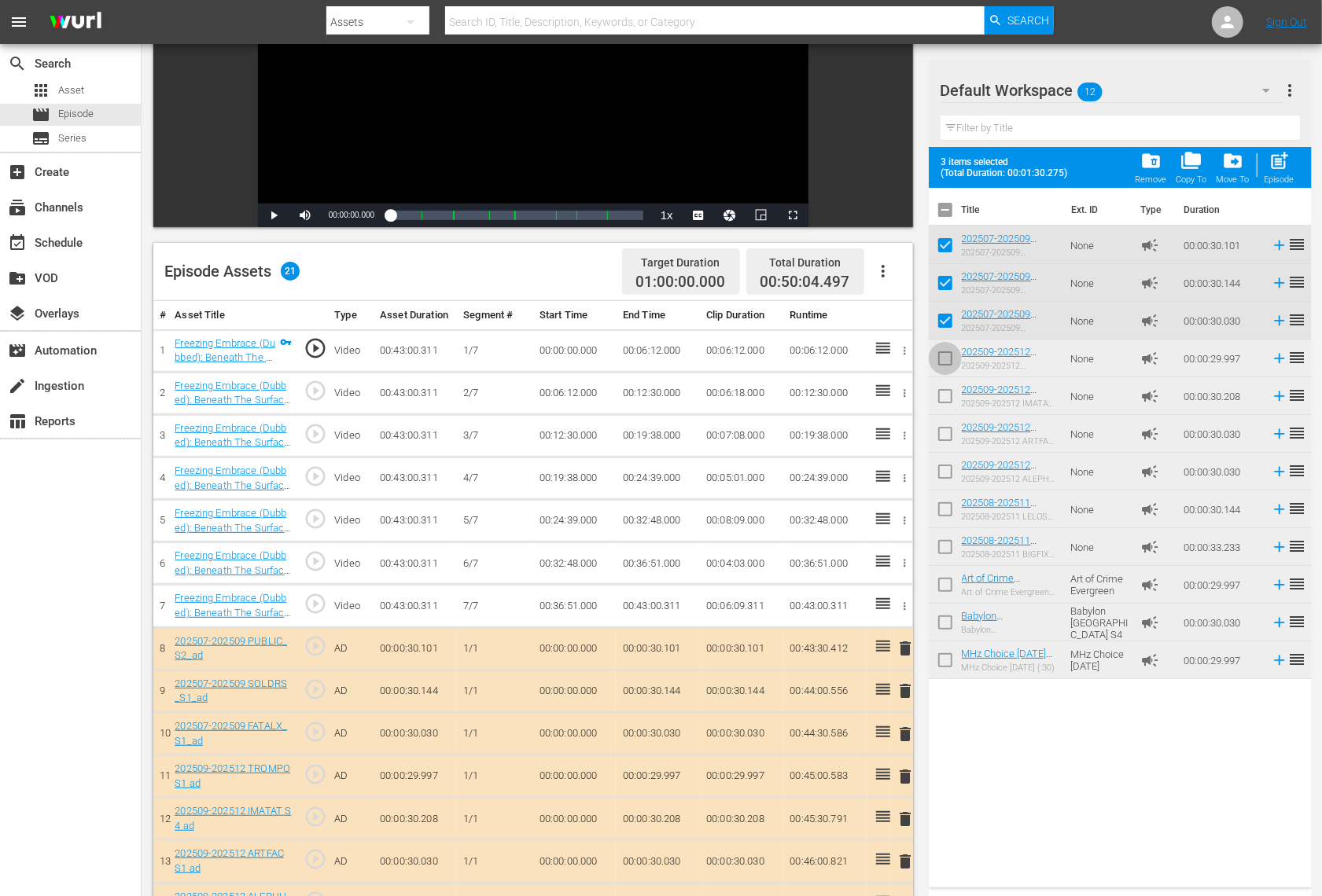
click at [947, 361] on input "checkbox" at bounding box center [945, 361] width 33 height 33
checkbox input "true"
click at [942, 396] on input "checkbox" at bounding box center [945, 399] width 33 height 33
checkbox input "true"
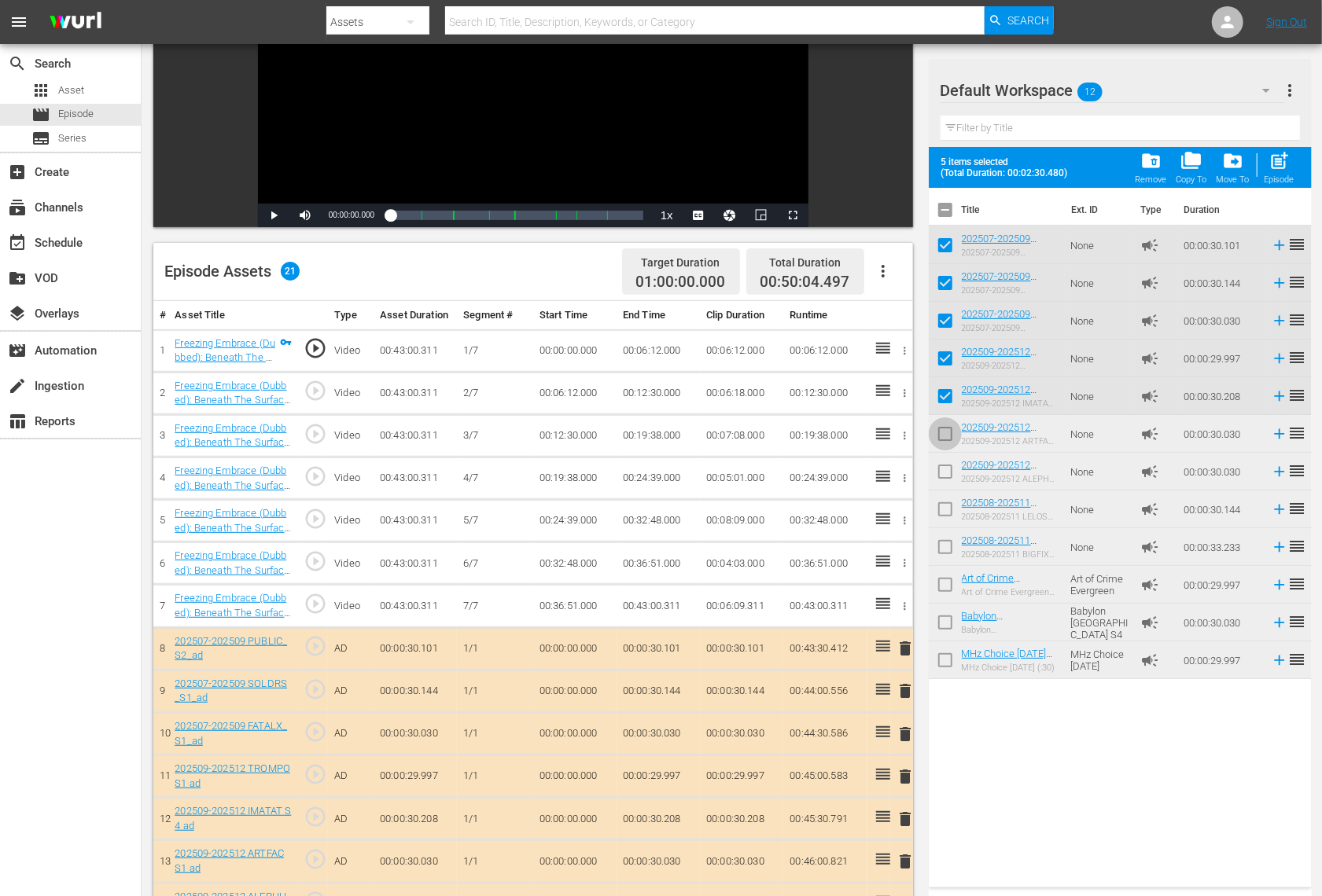
click at [942, 432] on input "checkbox" at bounding box center [945, 436] width 33 height 33
checkbox input "true"
click at [941, 475] on input "checkbox" at bounding box center [945, 475] width 33 height 33
checkbox input "true"
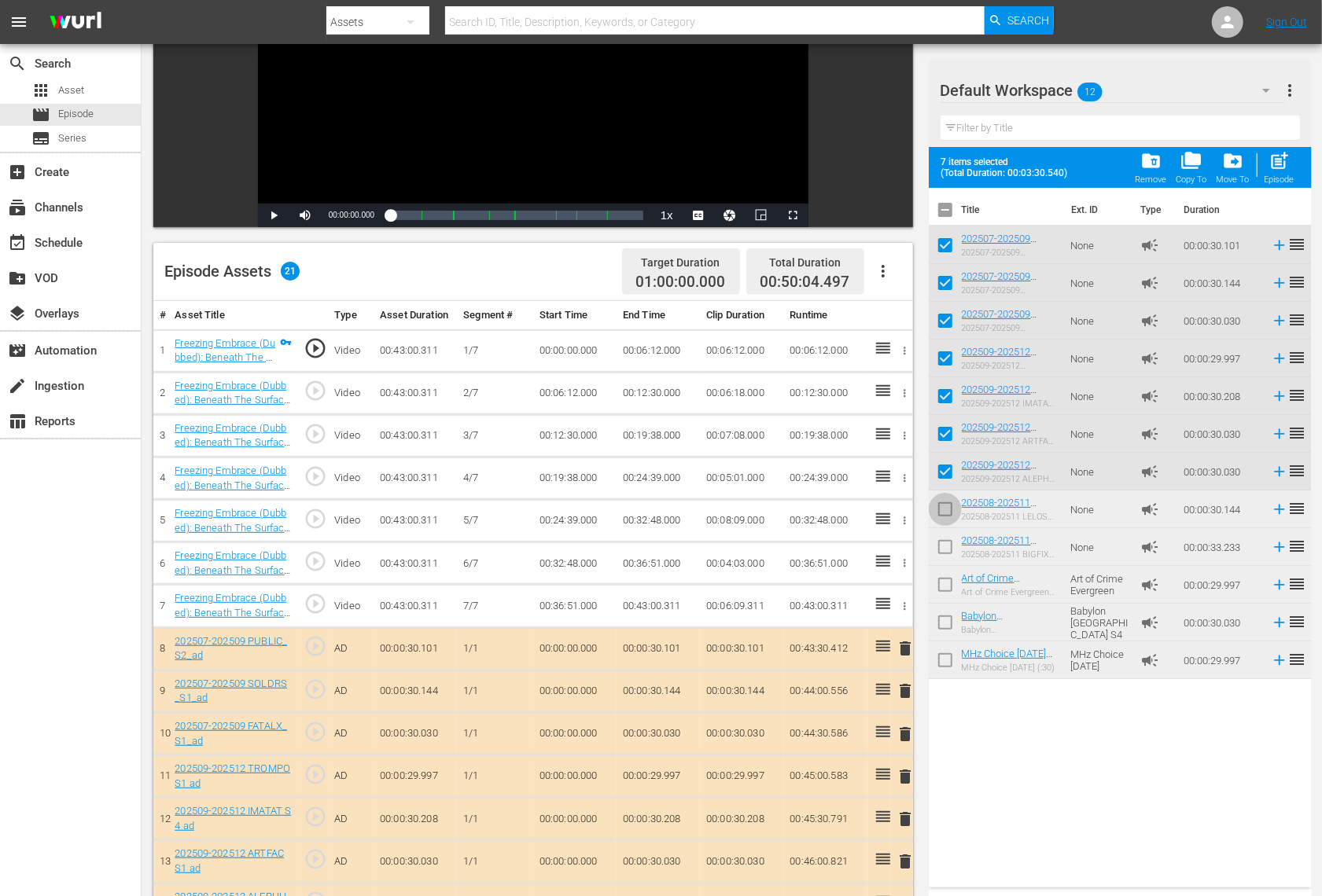
click at [941, 512] on input "checkbox" at bounding box center [945, 512] width 33 height 33
checkbox input "true"
click at [1274, 162] on span "post_add" at bounding box center [1279, 161] width 21 height 21
checkbox input "false"
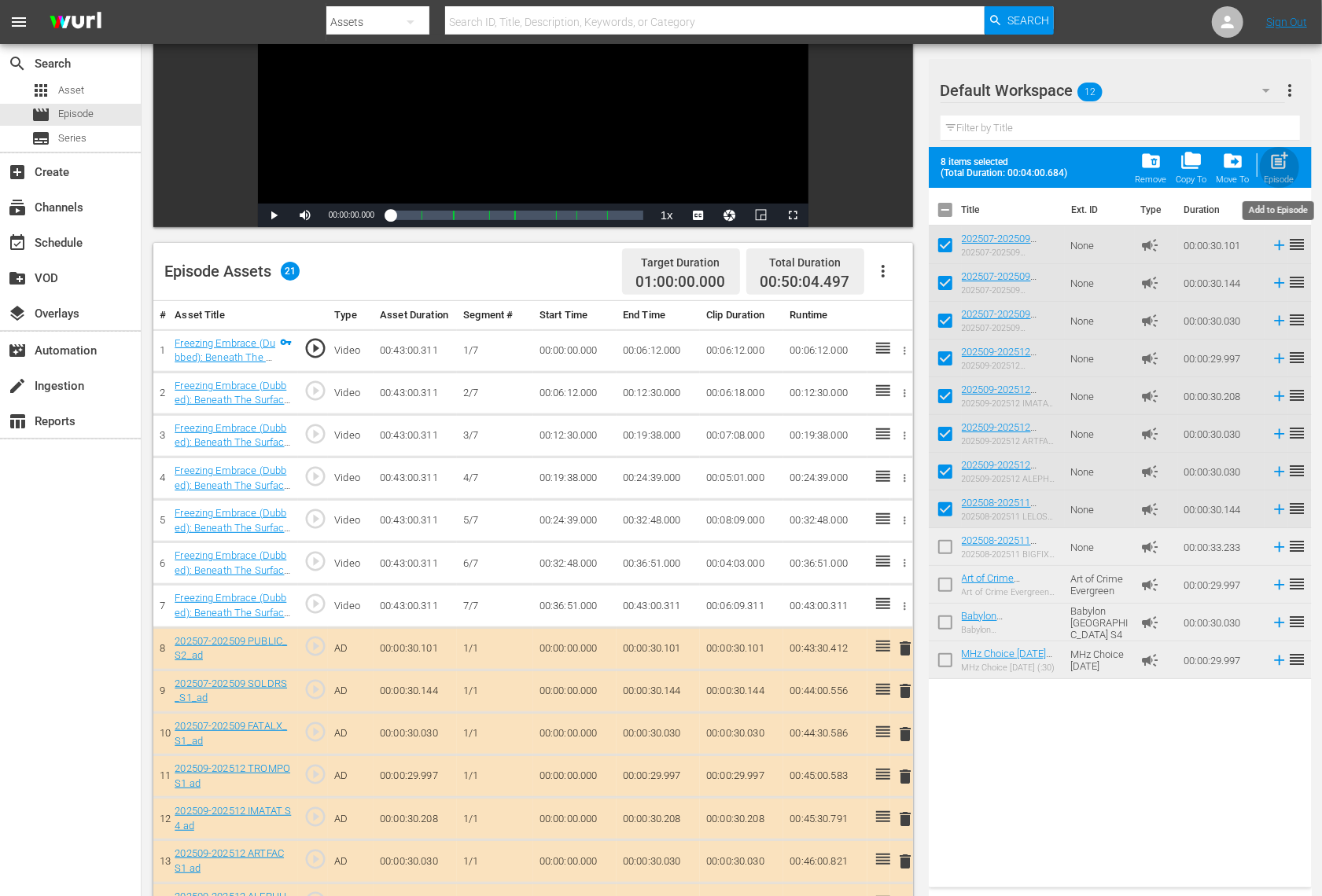
checkbox input "false"
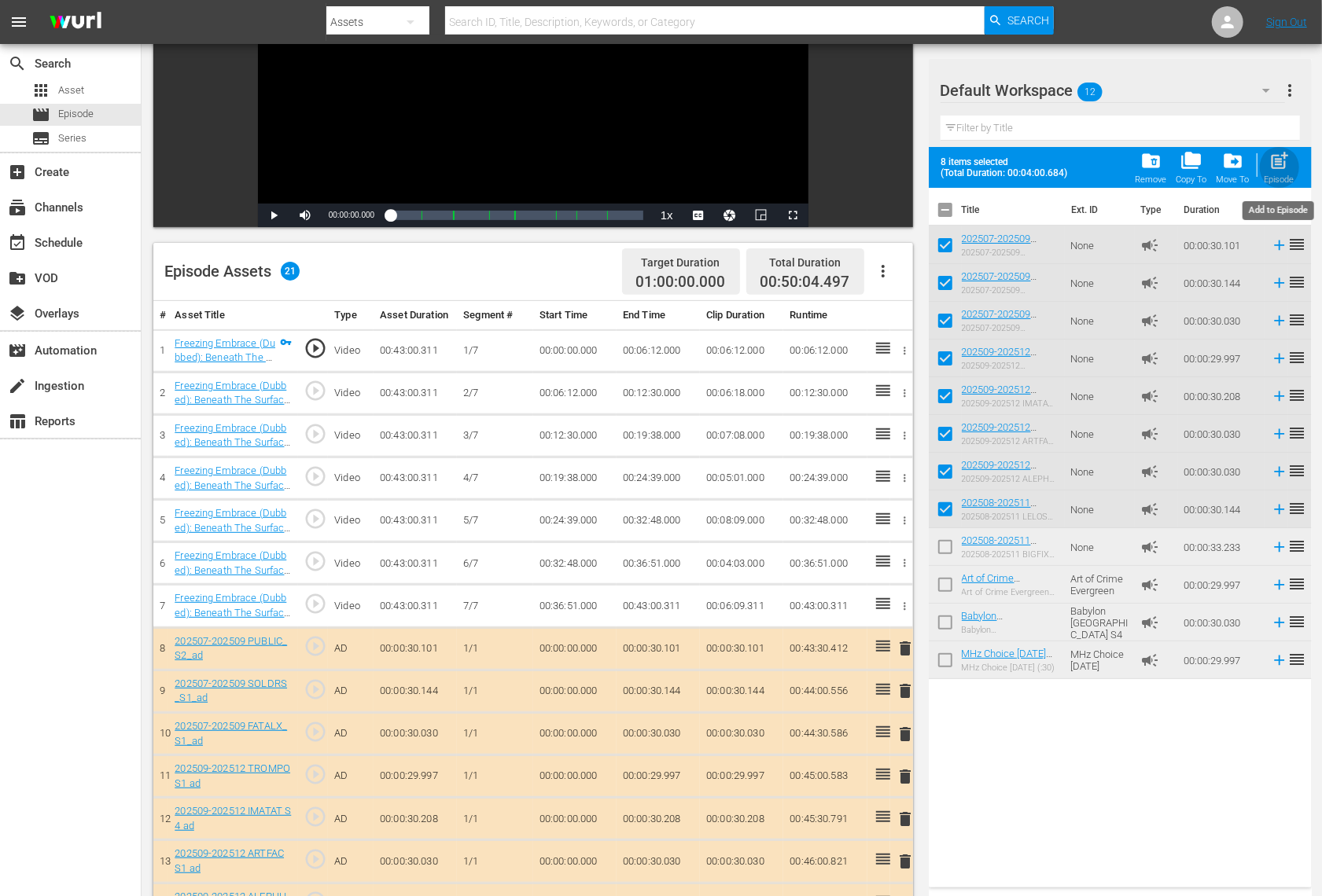
checkbox input "false"
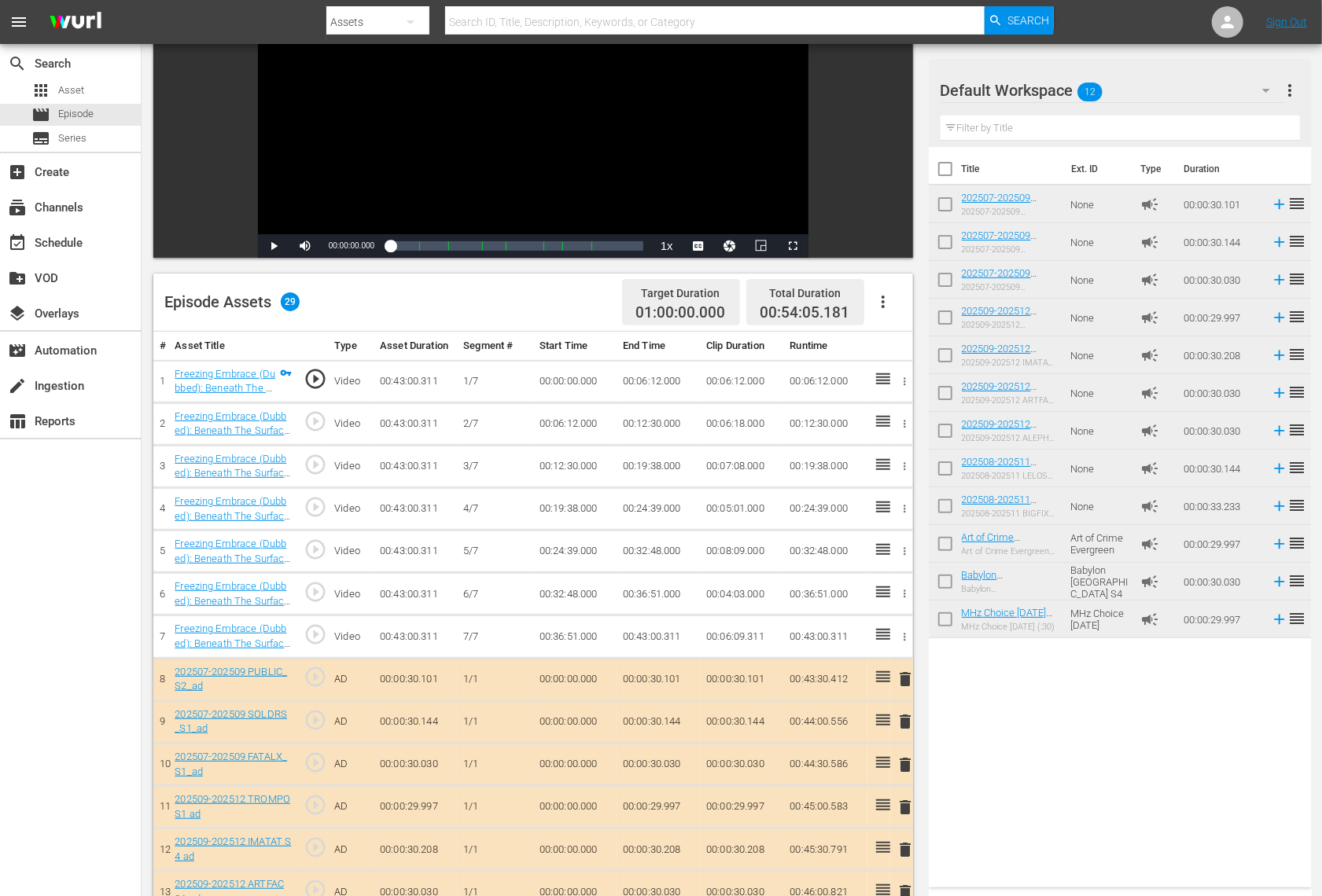
scroll to position [251, 0]
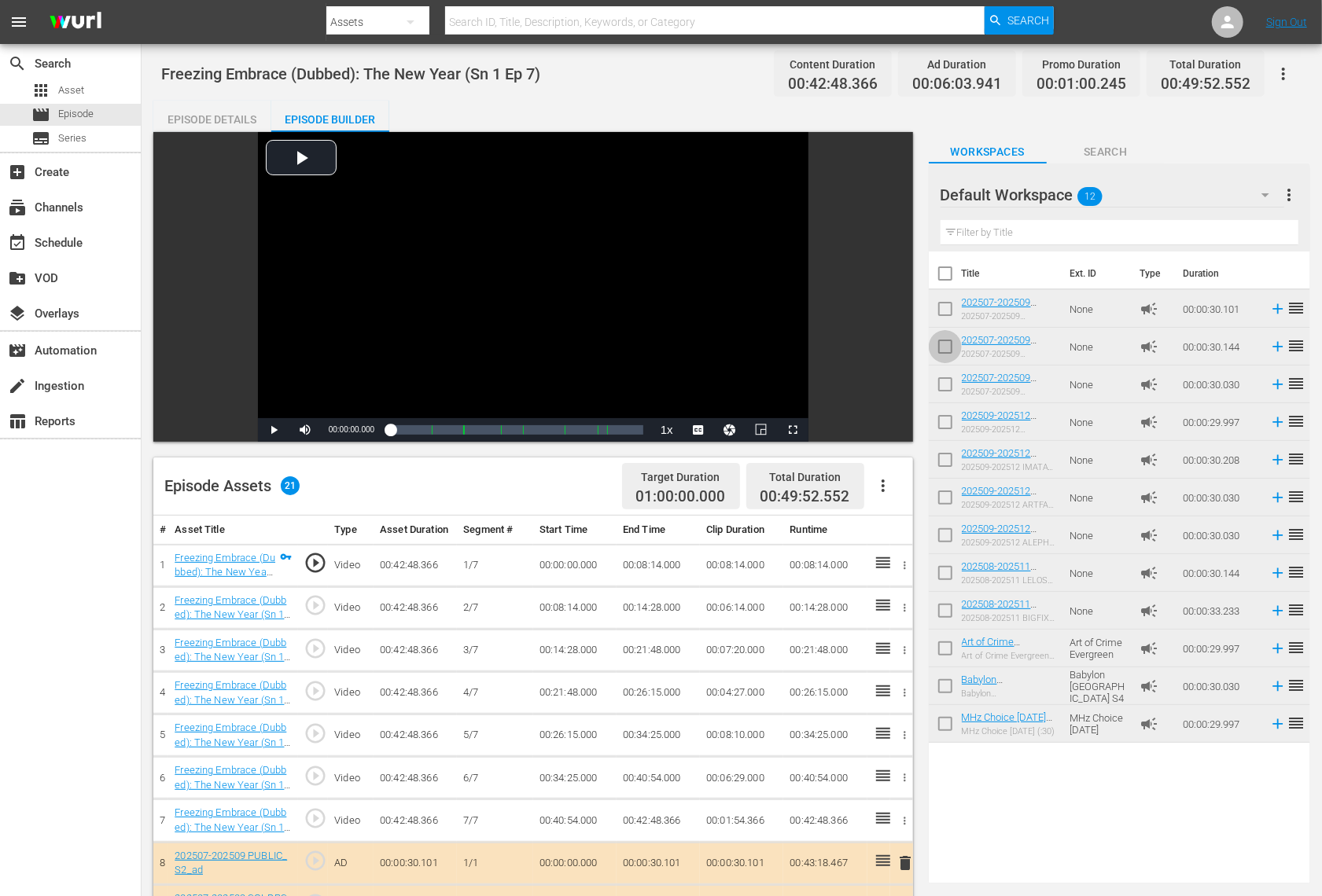
click at [954, 357] on input "checkbox" at bounding box center [945, 350] width 33 height 33
checkbox input "true"
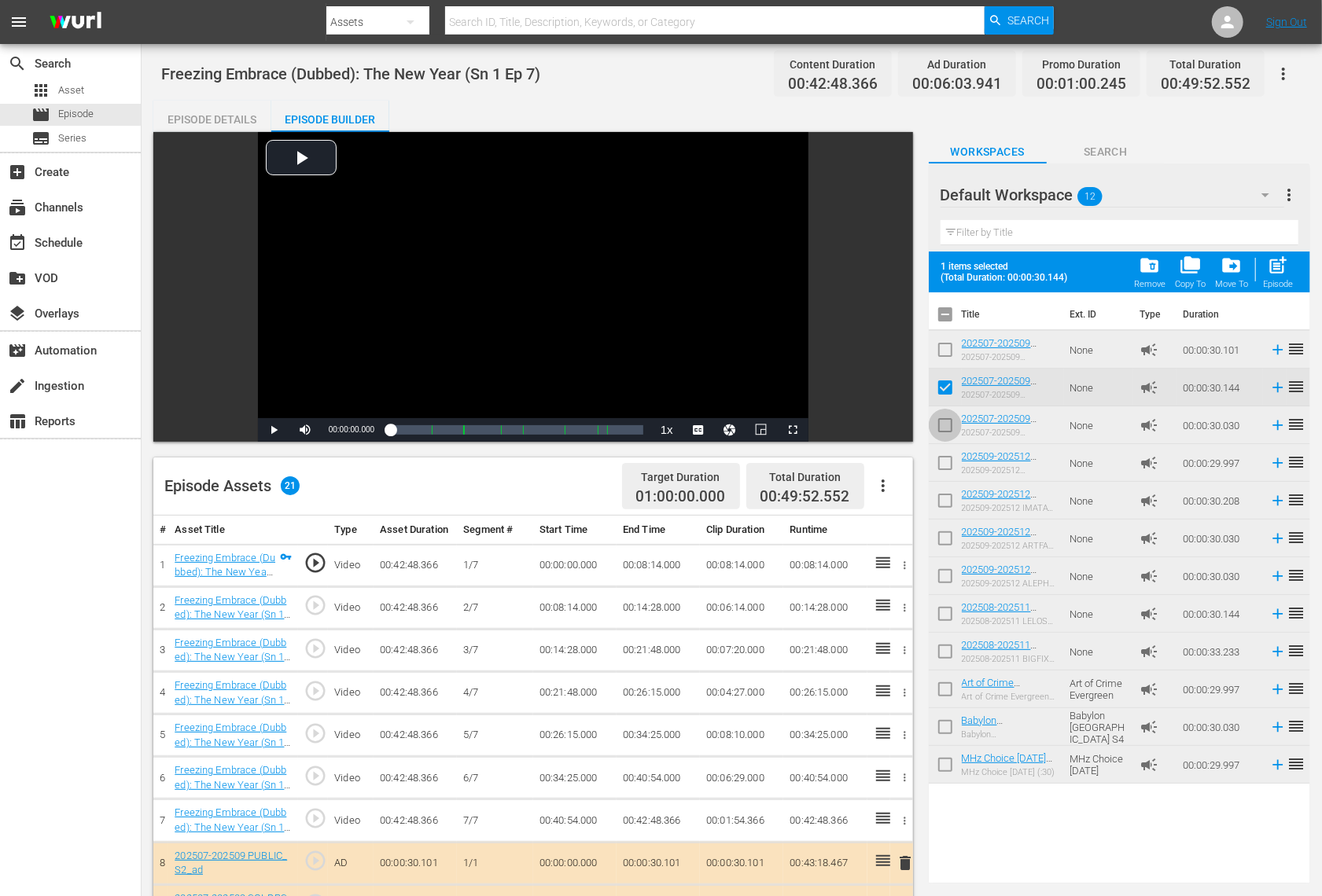
click at [947, 426] on input "checkbox" at bounding box center [945, 428] width 33 height 33
checkbox input "true"
click at [947, 460] on input "checkbox" at bounding box center [945, 466] width 33 height 33
checkbox input "true"
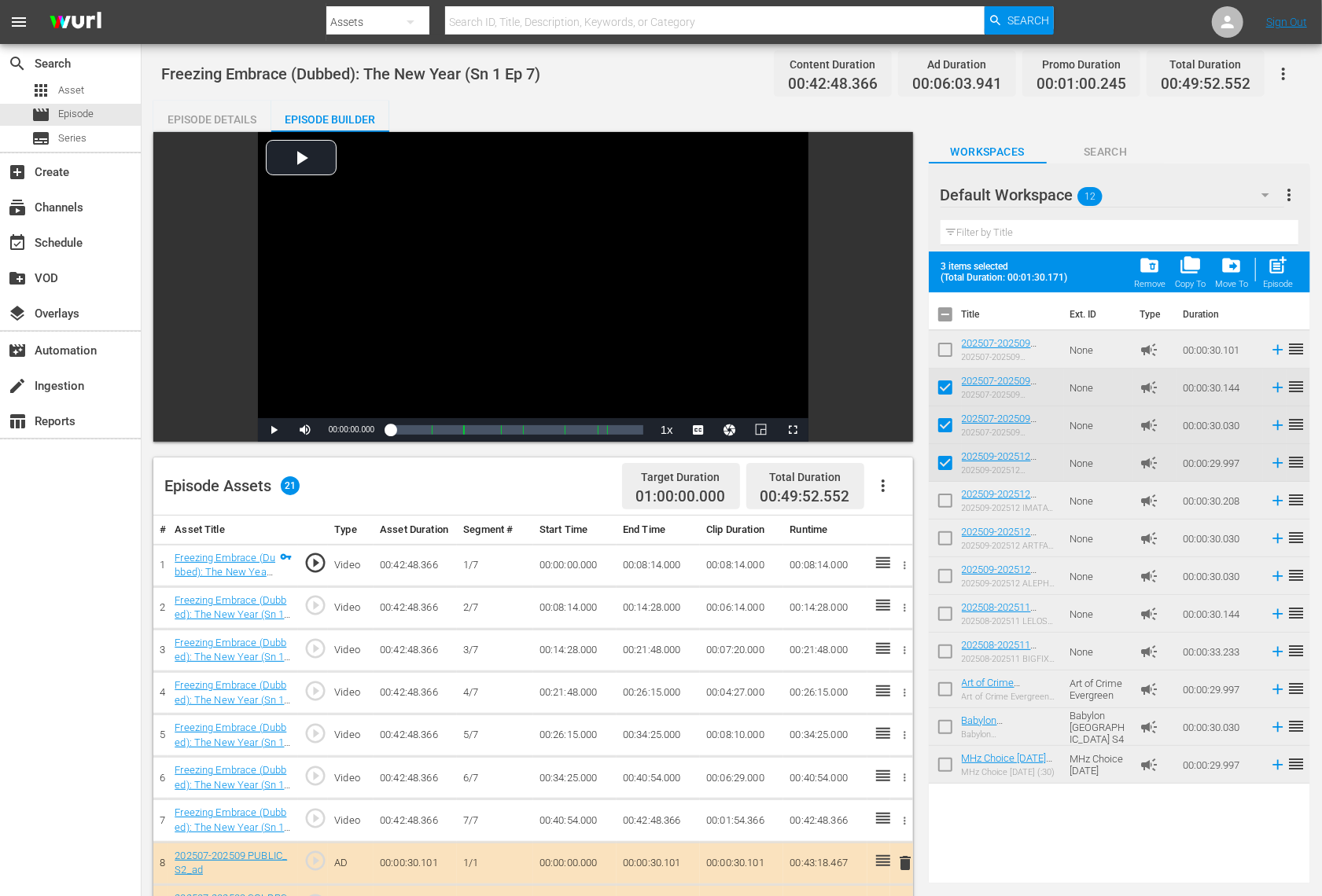
click at [946, 511] on input "checkbox" at bounding box center [945, 503] width 33 height 33
checkbox input "true"
click at [945, 547] on input "checkbox" at bounding box center [945, 541] width 33 height 33
checkbox input "true"
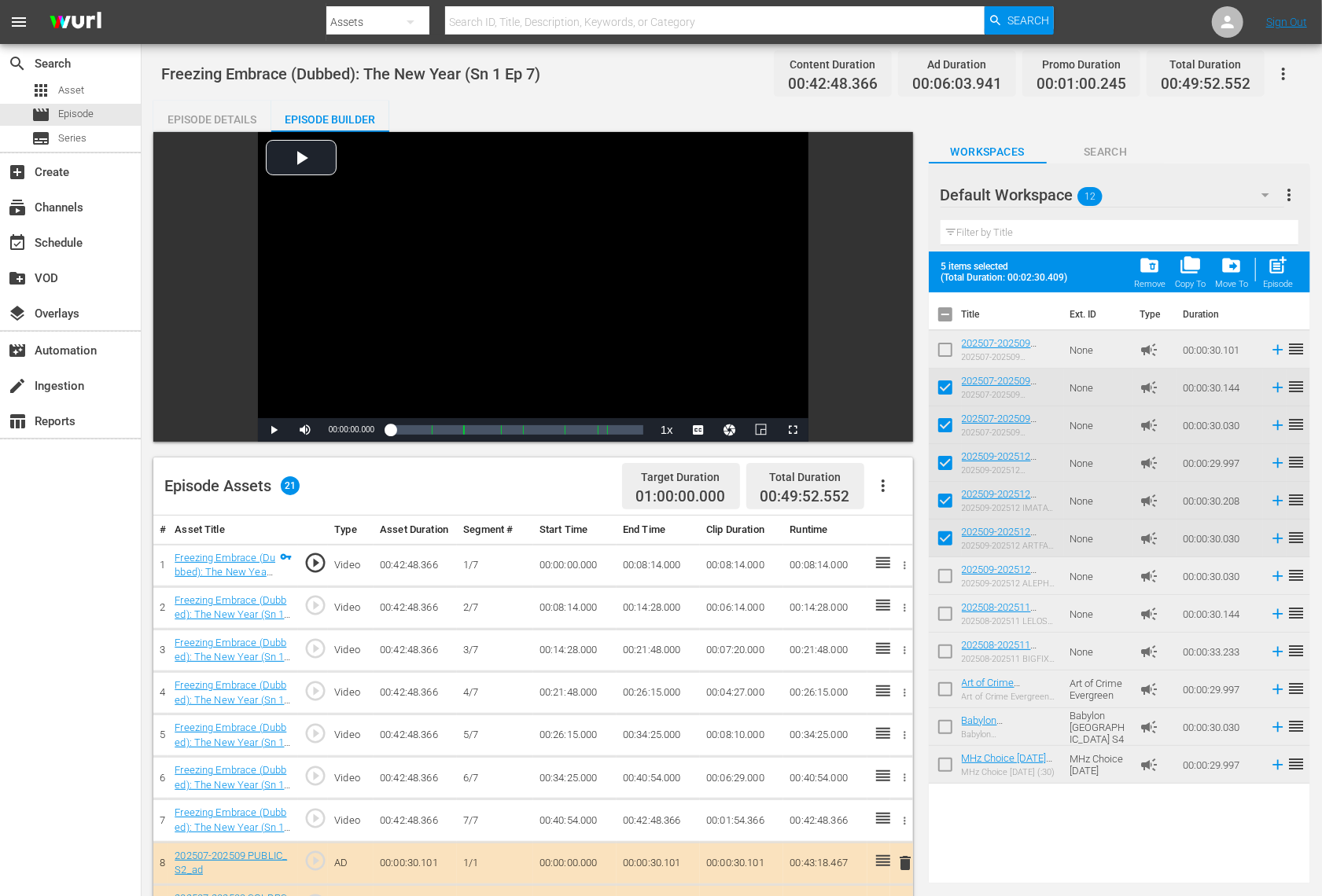
click at [945, 571] on input "checkbox" at bounding box center [945, 579] width 33 height 33
checkbox input "true"
click at [944, 614] on input "checkbox" at bounding box center [945, 617] width 33 height 33
checkbox input "true"
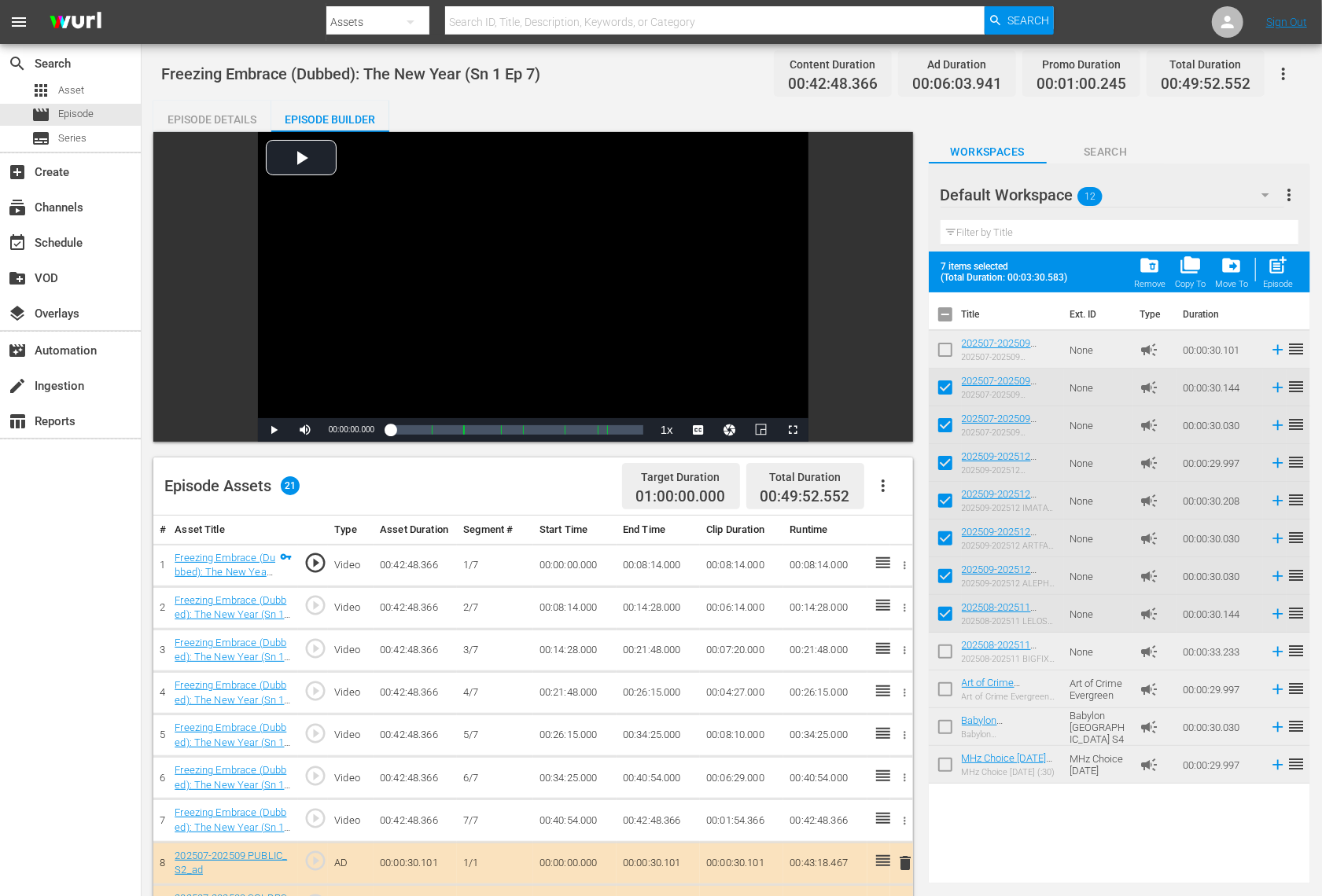
click at [944, 656] on input "checkbox" at bounding box center [945, 655] width 33 height 33
checkbox input "true"
click at [1277, 270] on span "post_add" at bounding box center [1278, 266] width 21 height 21
checkbox input "false"
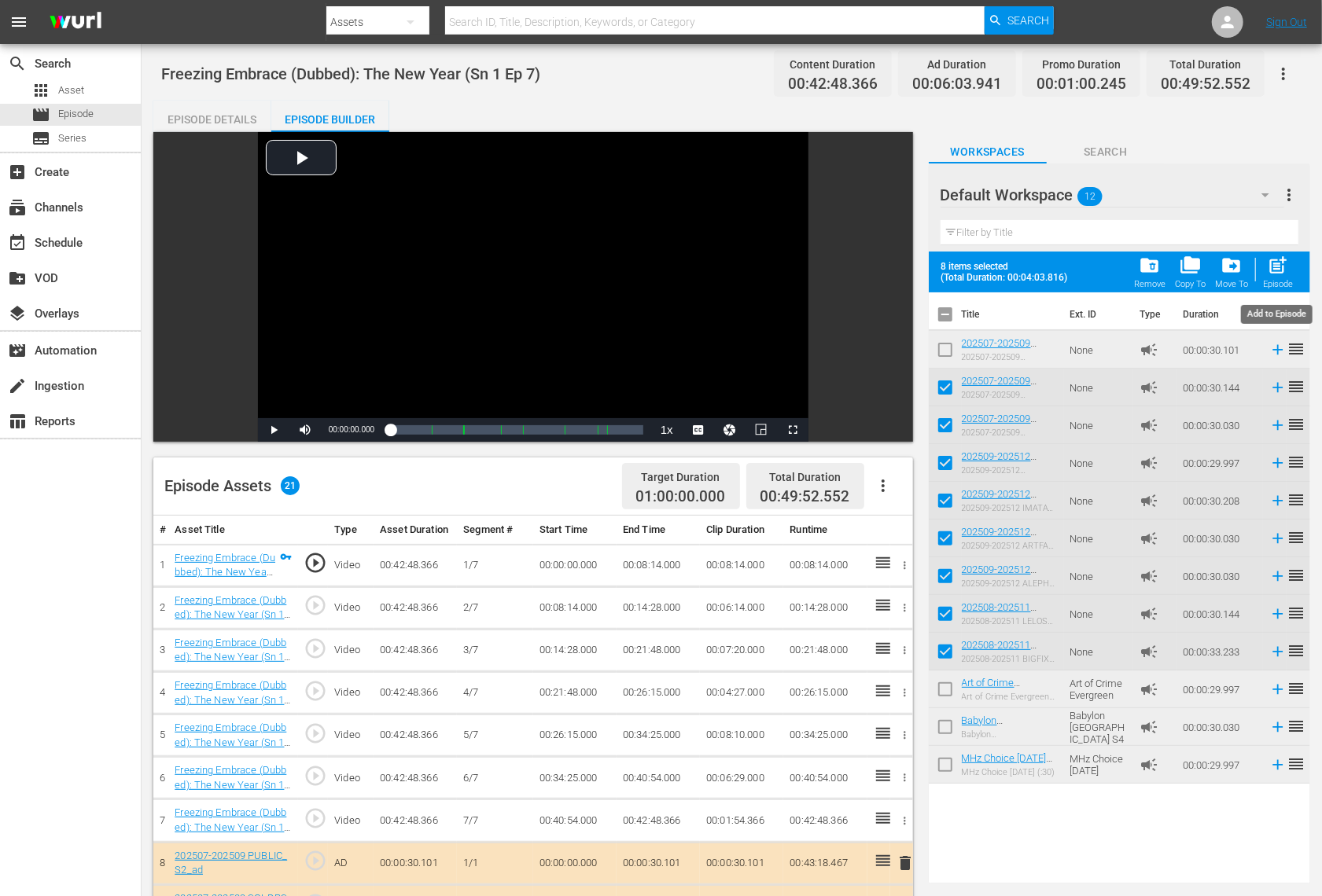
checkbox input "false"
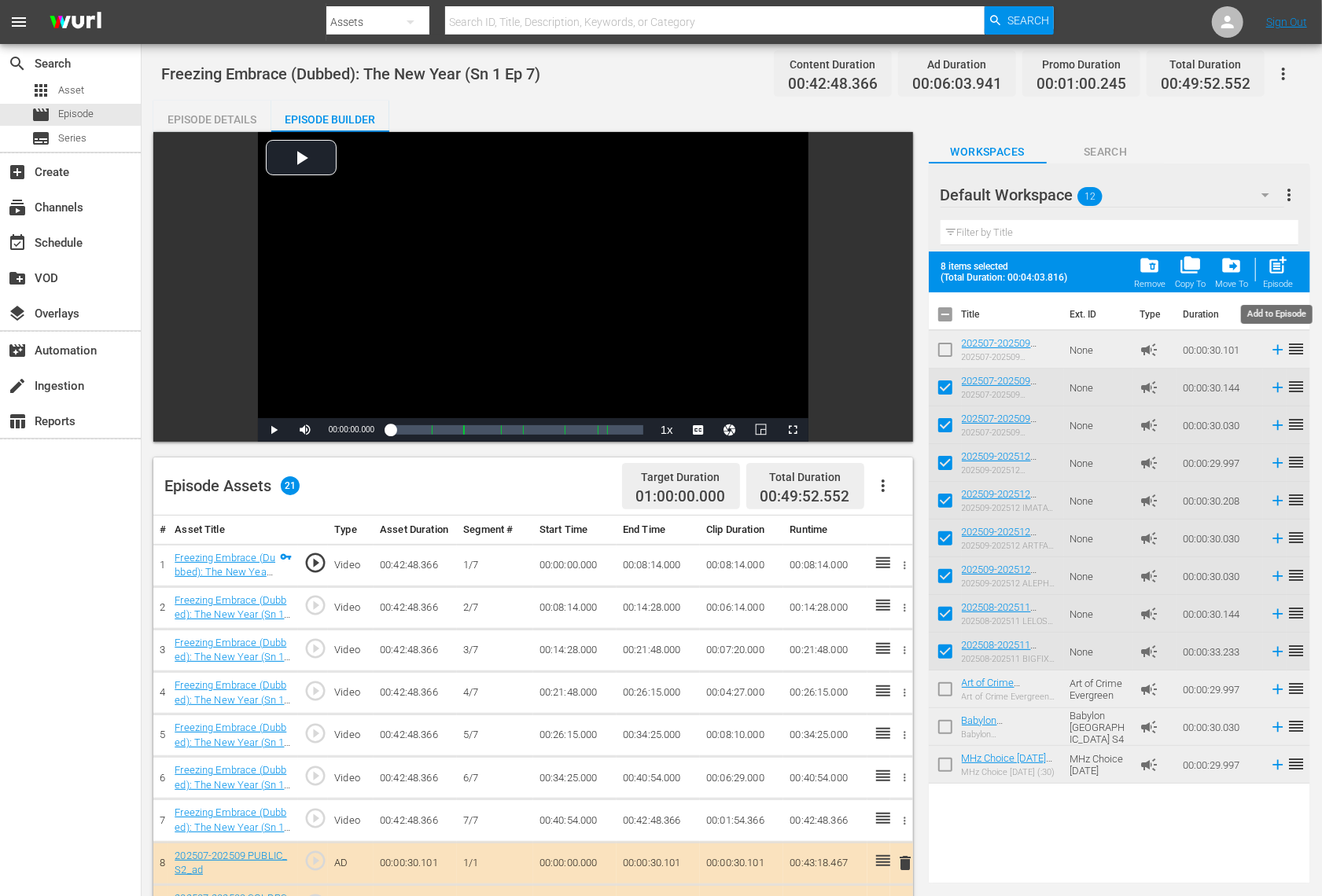
checkbox input "false"
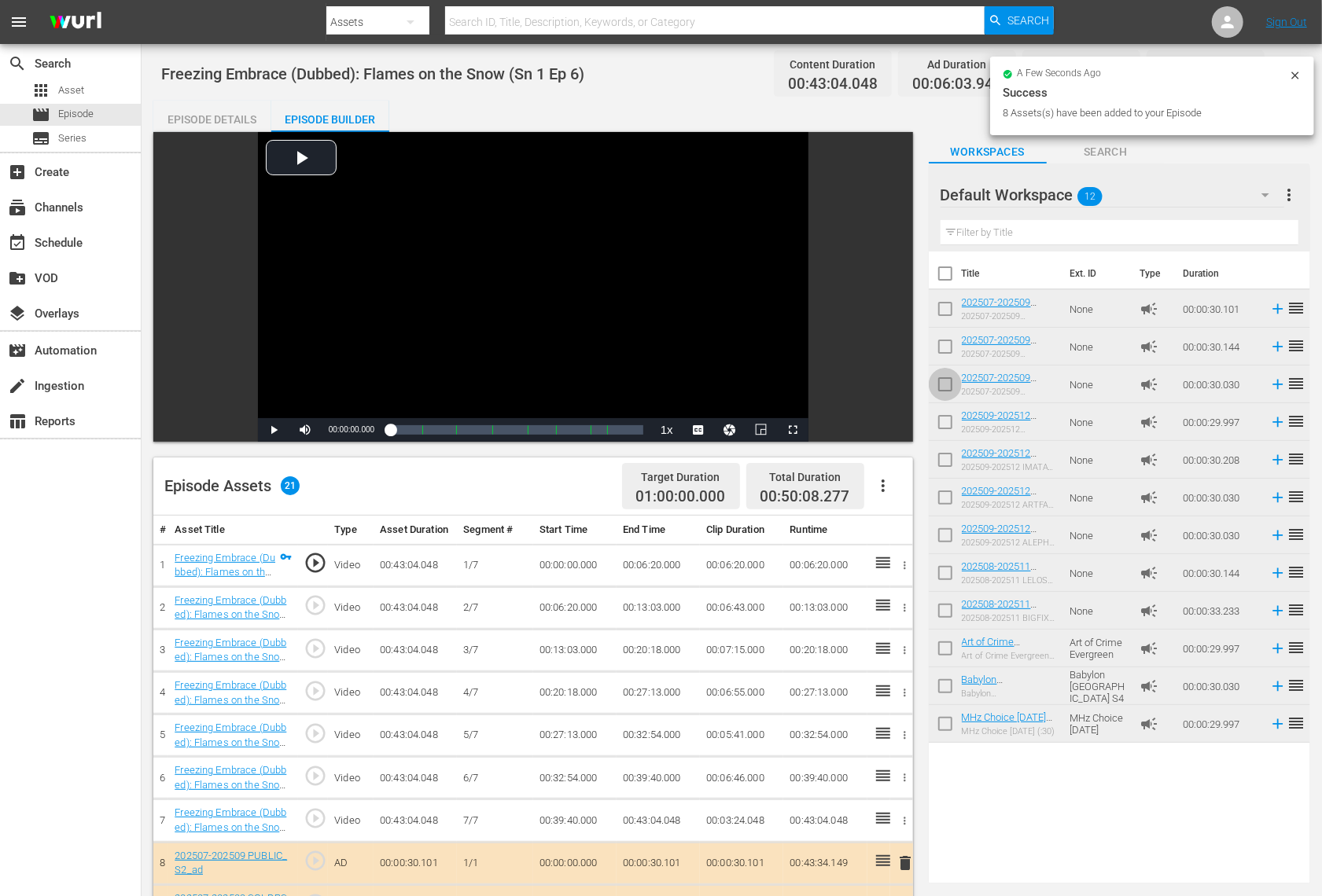
click at [952, 383] on input "checkbox" at bounding box center [945, 387] width 33 height 33
checkbox input "true"
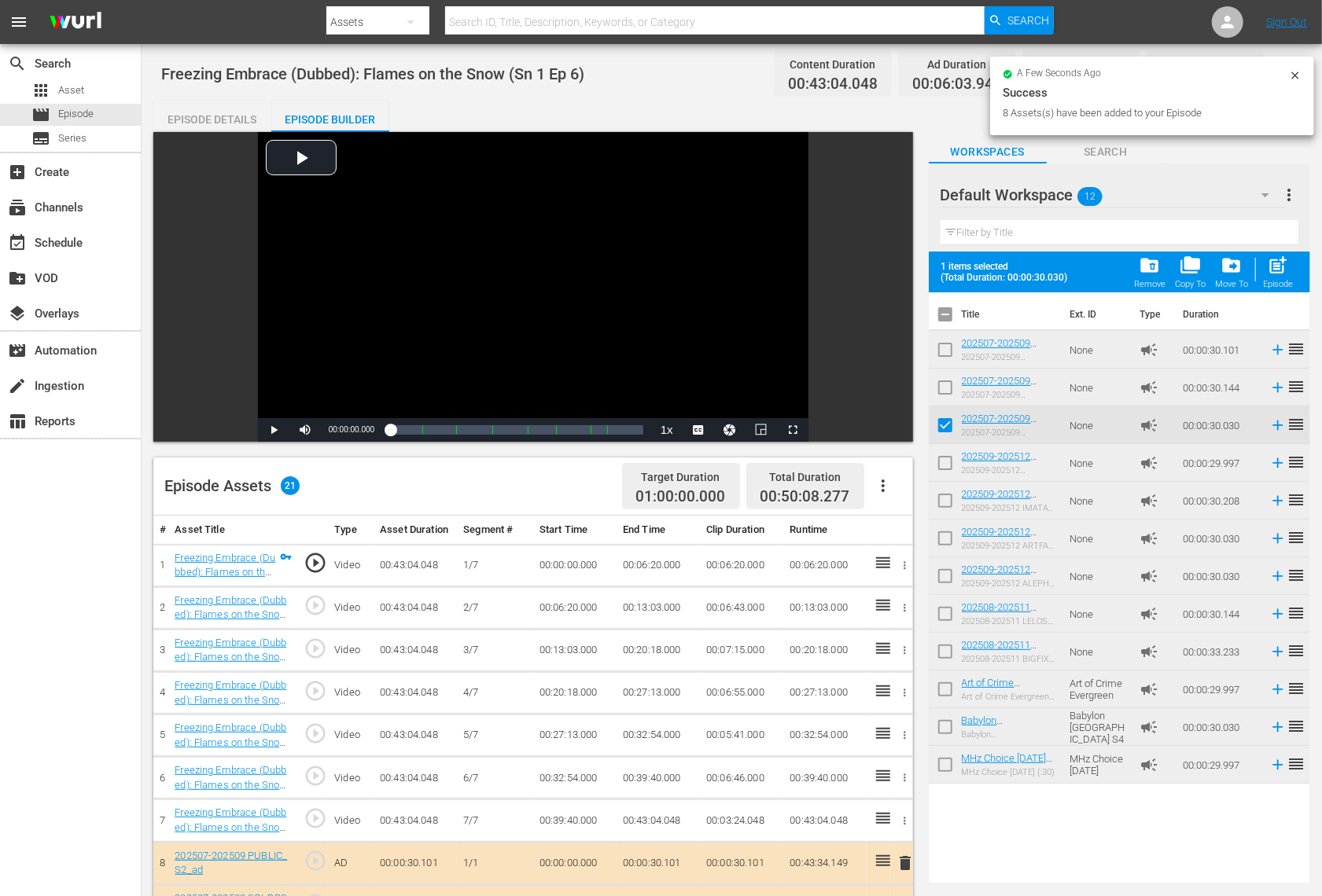
click at [949, 469] on input "checkbox" at bounding box center [945, 466] width 33 height 33
checkbox input "true"
click at [947, 515] on input "checkbox" at bounding box center [945, 503] width 33 height 33
checkbox input "true"
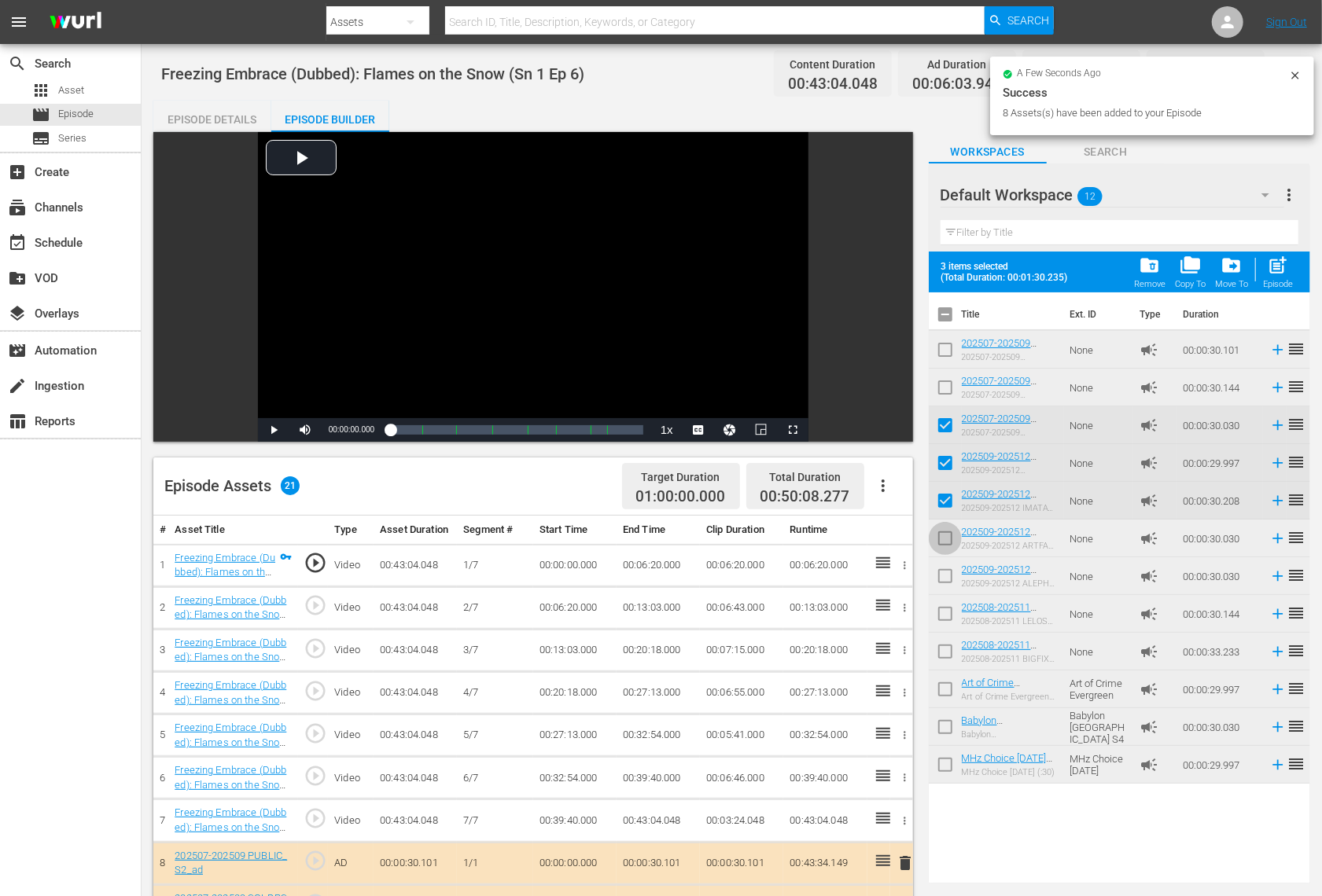
click at [947, 545] on input "checkbox" at bounding box center [945, 541] width 33 height 33
checkbox input "true"
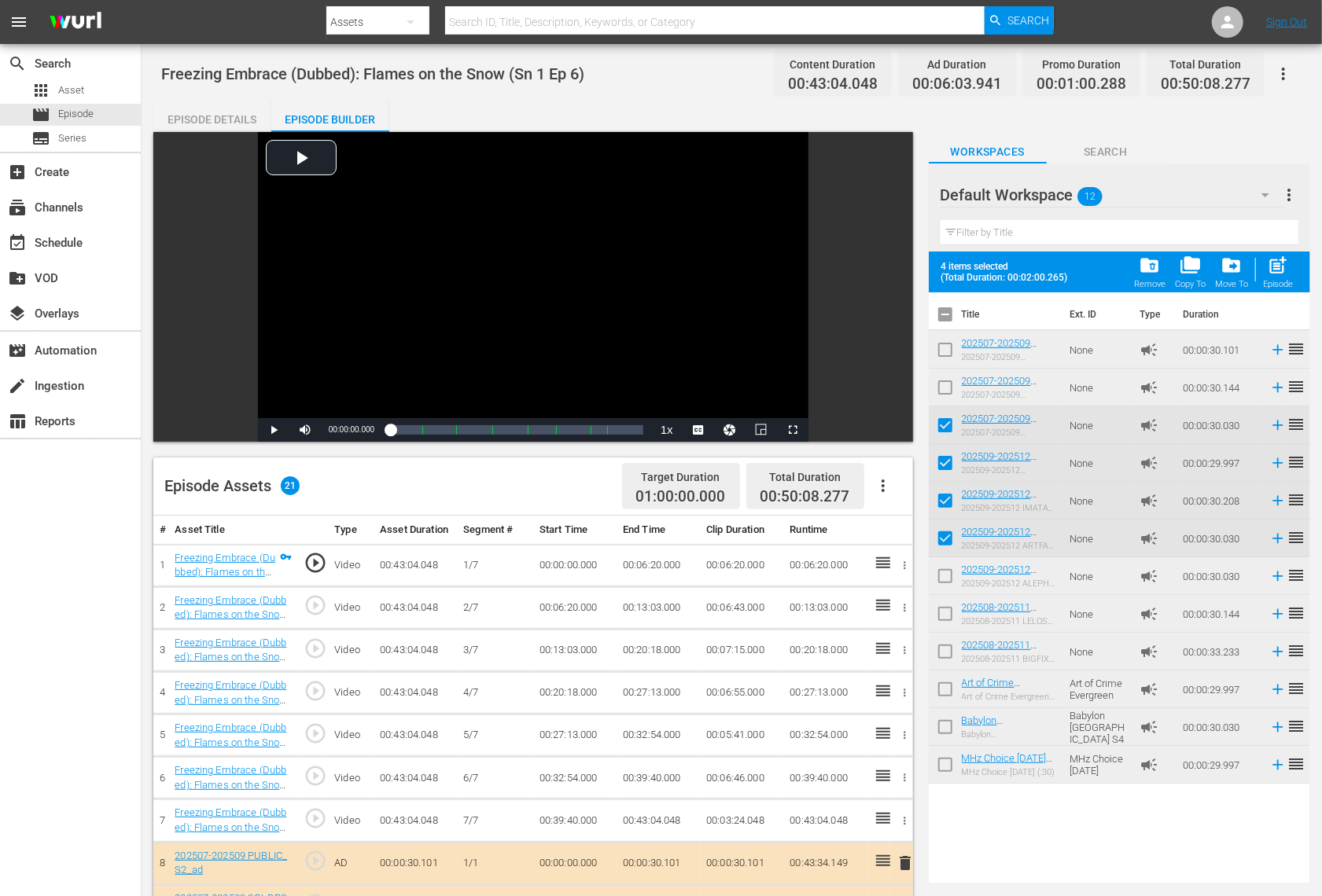
click at [945, 575] on input "checkbox" at bounding box center [945, 579] width 33 height 33
checkbox input "true"
click at [945, 609] on input "checkbox" at bounding box center [945, 617] width 33 height 33
checkbox input "true"
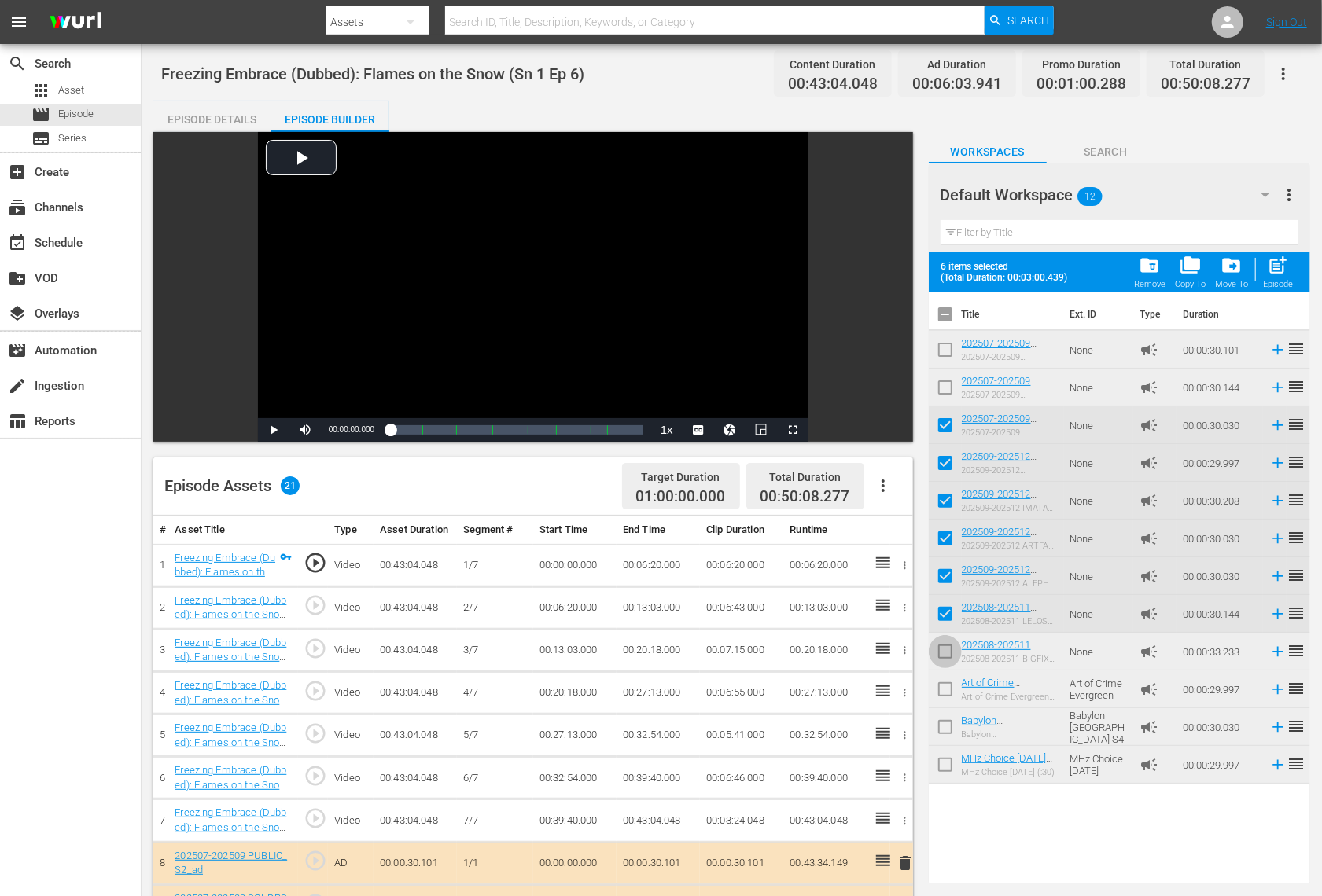
click at [945, 653] on input "checkbox" at bounding box center [945, 655] width 33 height 33
checkbox input "true"
click at [943, 700] on input "checkbox" at bounding box center [945, 692] width 33 height 33
checkbox input "true"
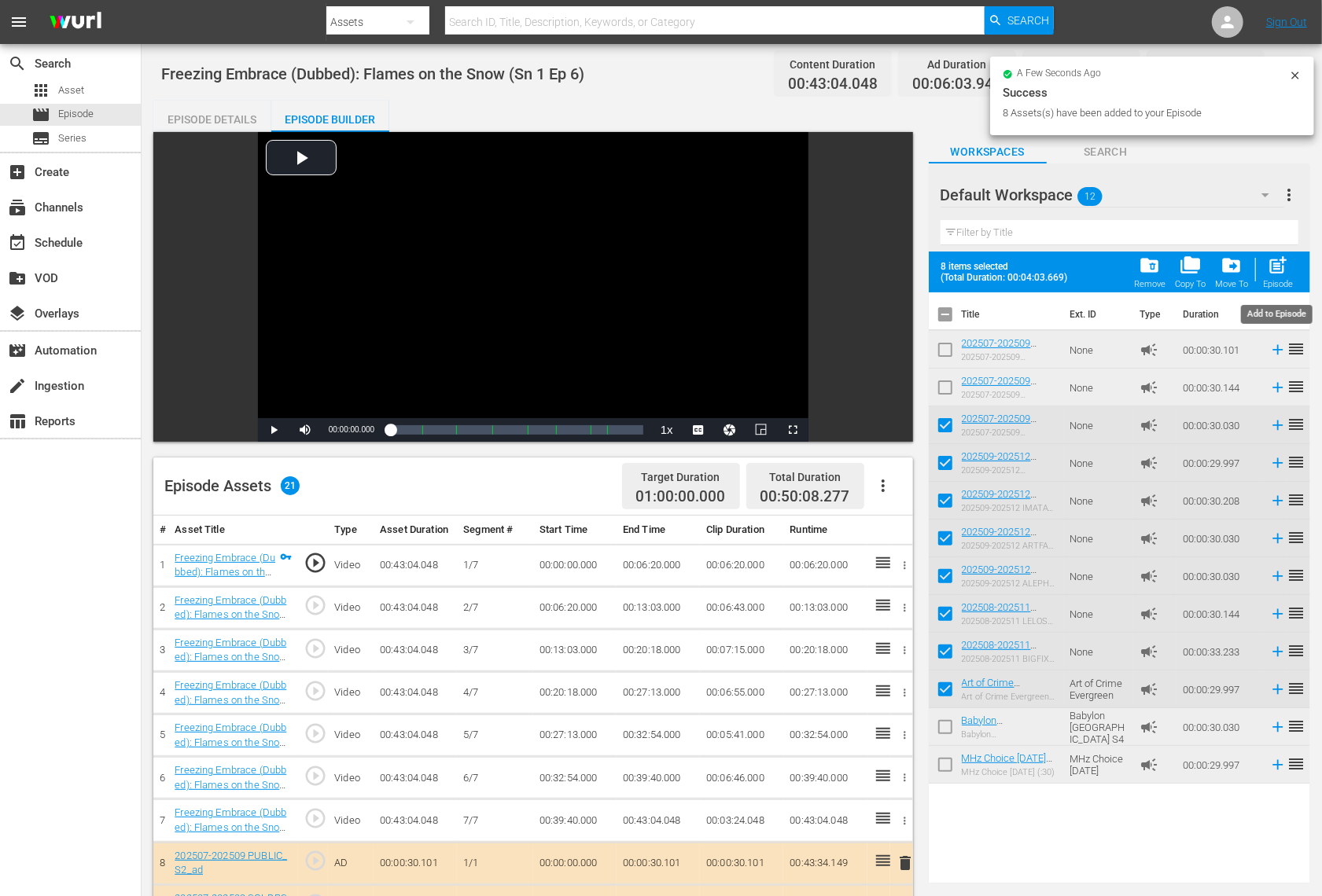
click at [1279, 266] on span "post_add" at bounding box center [1278, 266] width 21 height 21
checkbox input "false"
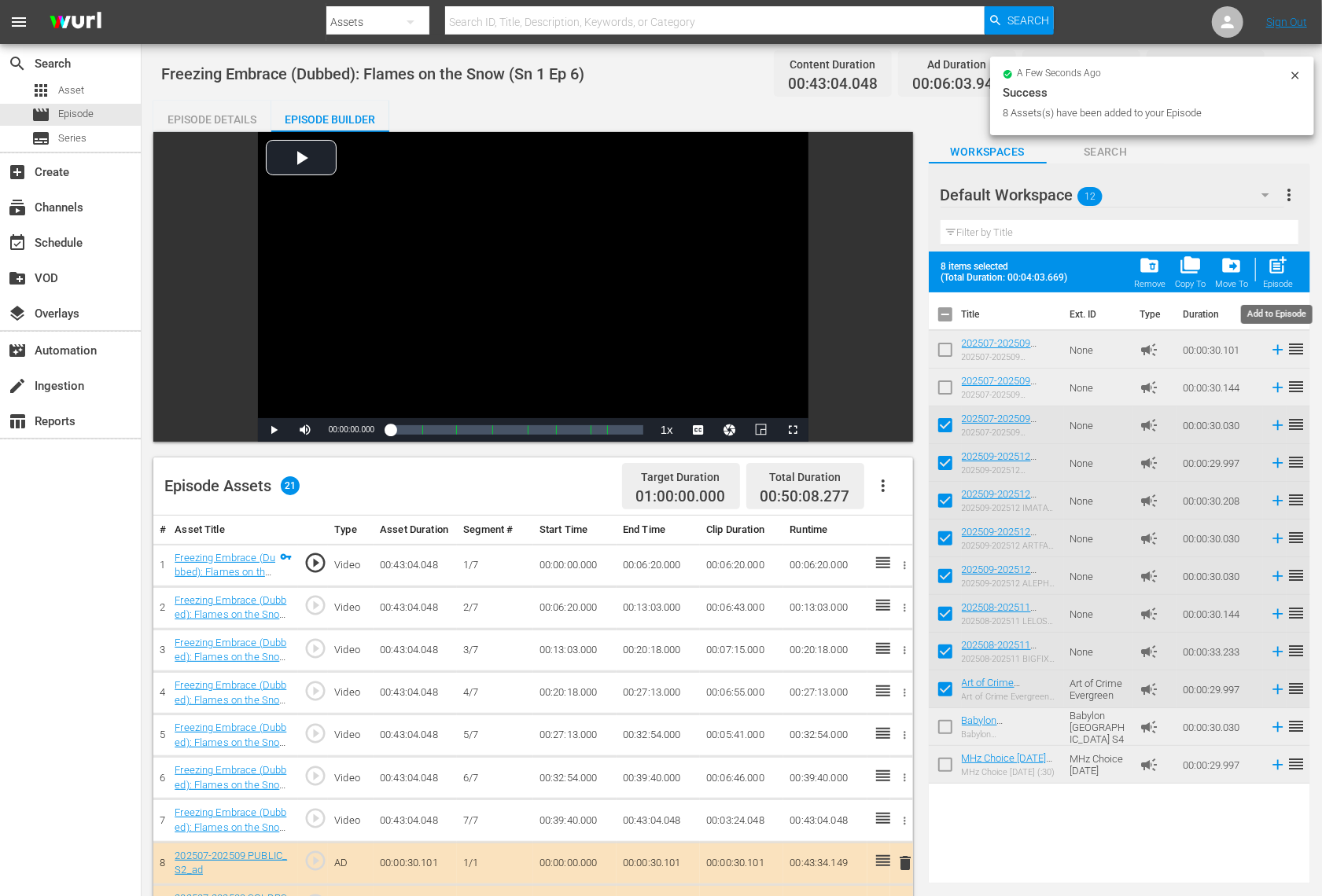
checkbox input "false"
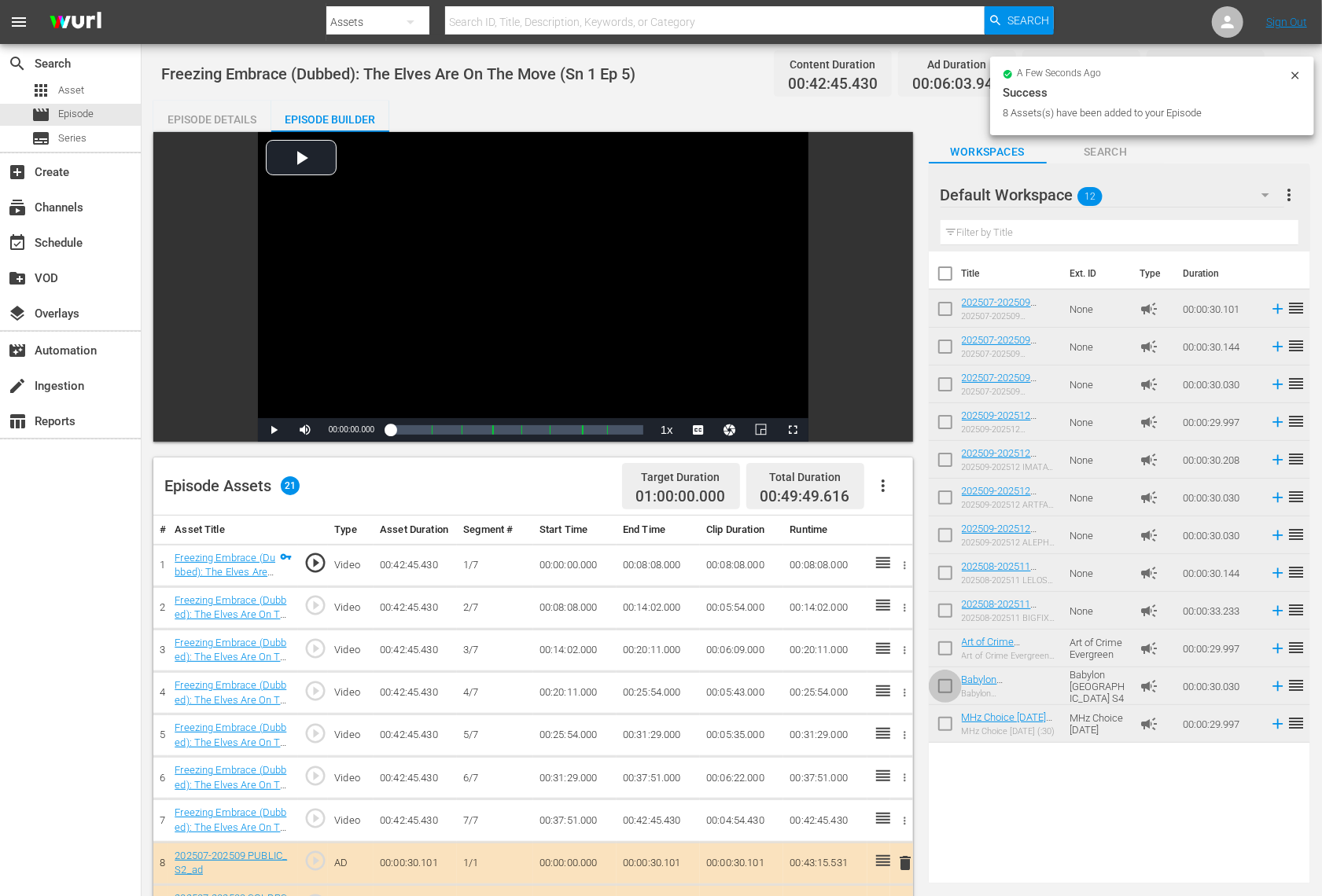
click at [947, 680] on input "checkbox" at bounding box center [945, 689] width 33 height 33
checkbox input "true"
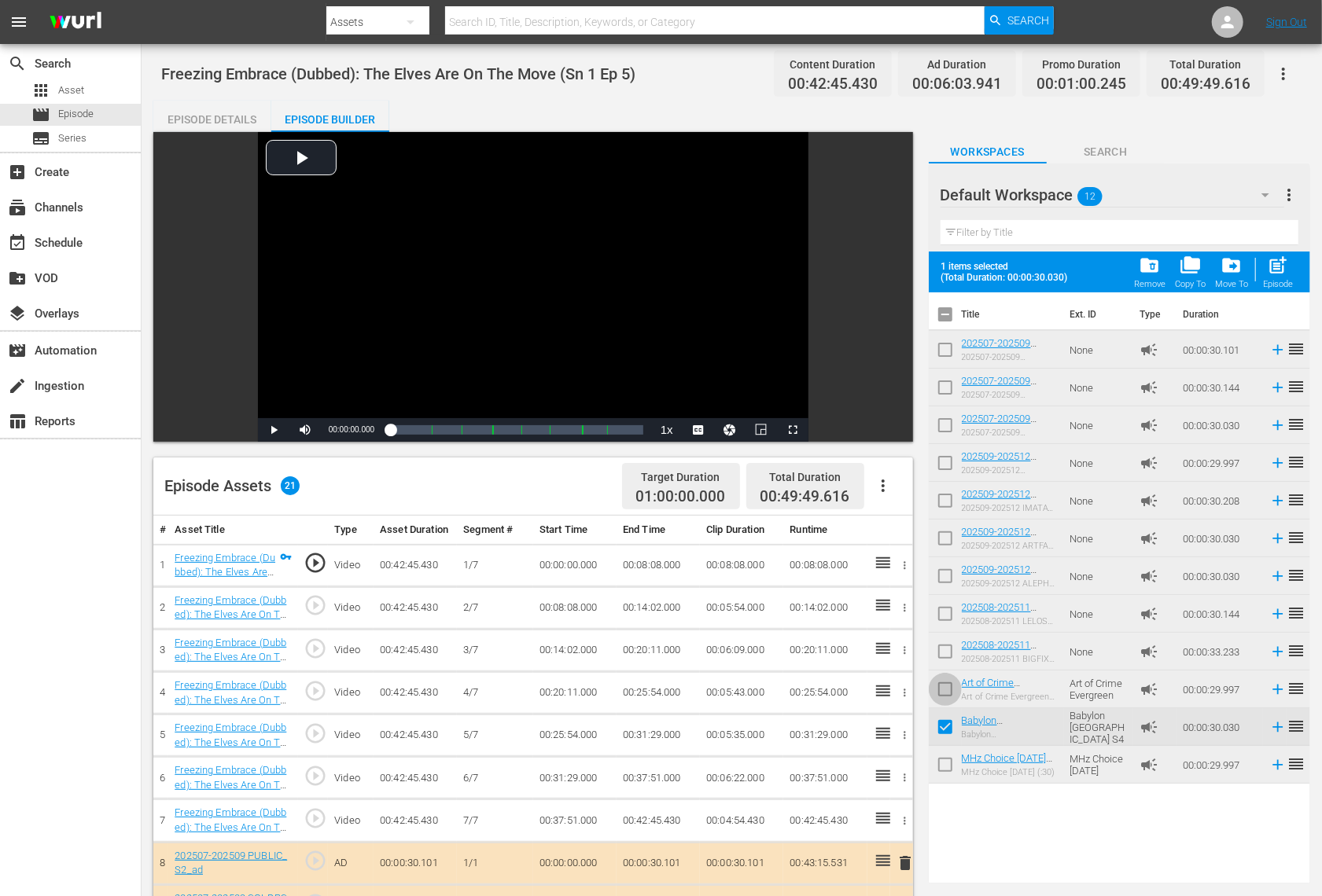
click at [945, 680] on input "checkbox" at bounding box center [945, 692] width 33 height 33
checkbox input "true"
click at [945, 647] on input "checkbox" at bounding box center [945, 655] width 33 height 33
checkbox input "true"
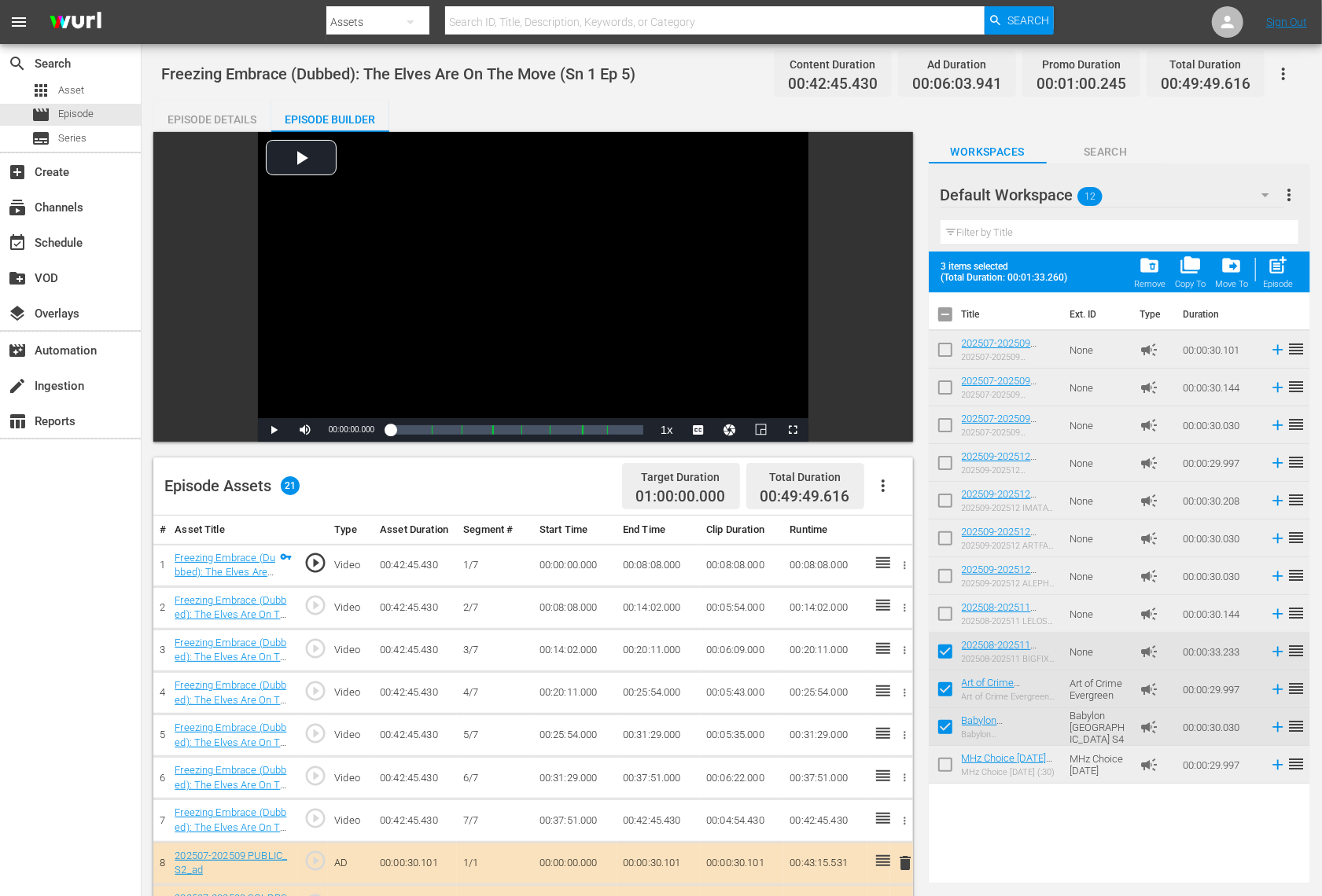
click at [943, 613] on input "checkbox" at bounding box center [945, 617] width 33 height 33
checkbox input "true"
click at [943, 564] on input "checkbox" at bounding box center [945, 579] width 33 height 33
checkbox input "true"
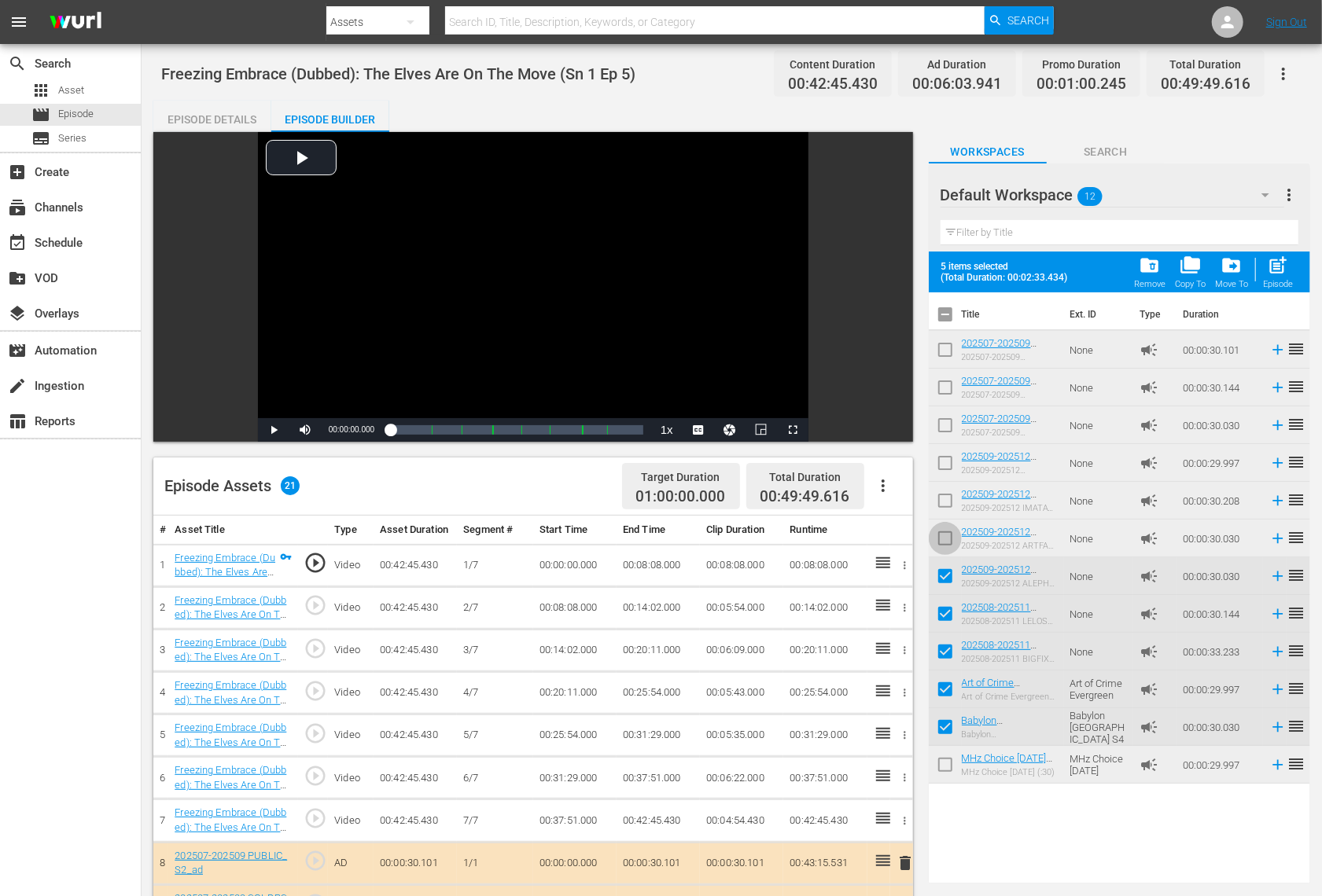
click at [942, 530] on input "checkbox" at bounding box center [945, 541] width 33 height 33
checkbox input "true"
click at [942, 498] on input "checkbox" at bounding box center [945, 503] width 33 height 33
checkbox input "true"
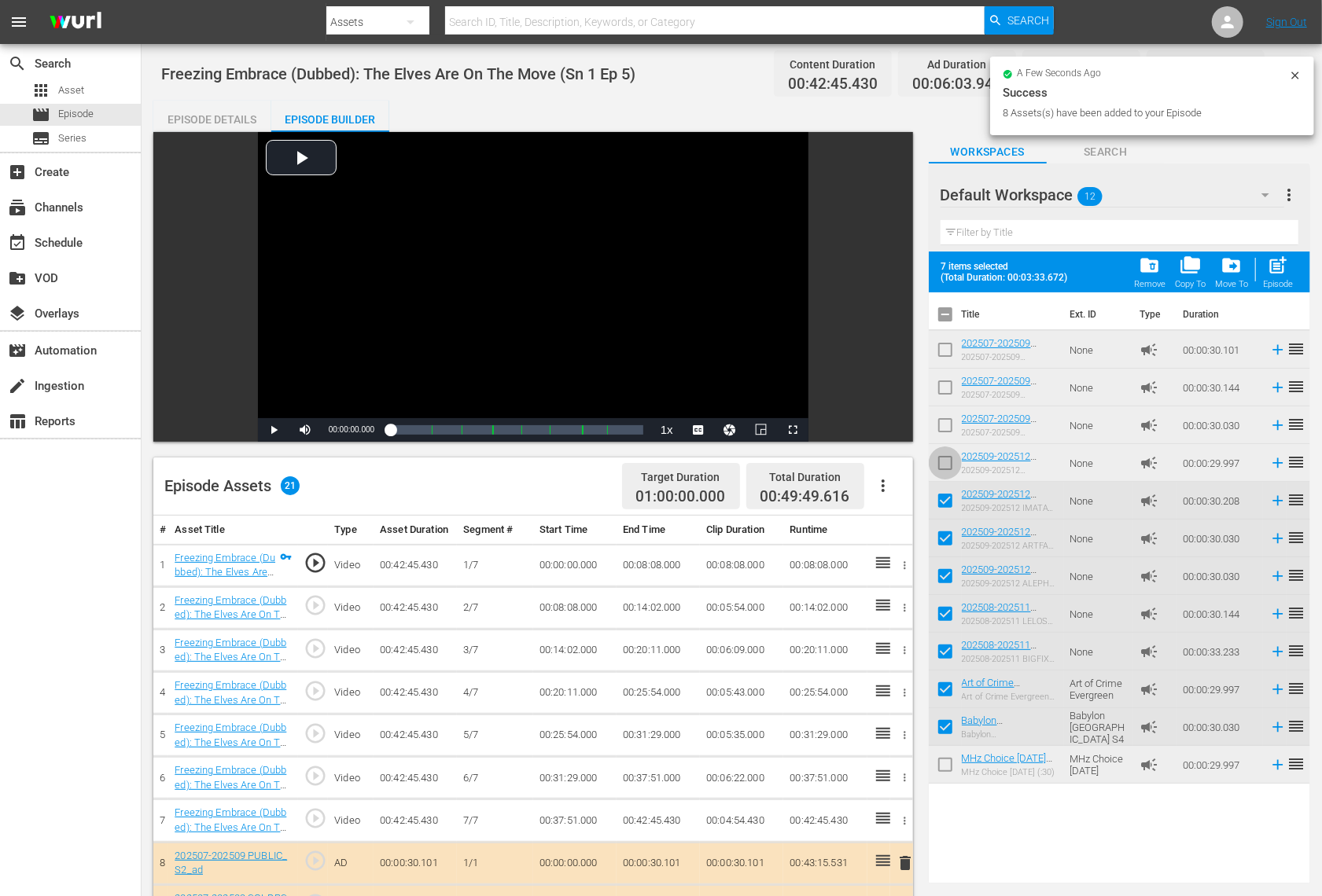
click at [942, 461] on input "checkbox" at bounding box center [945, 466] width 33 height 33
click at [1273, 264] on span "post_add" at bounding box center [1278, 266] width 21 height 21
checkbox input "false"
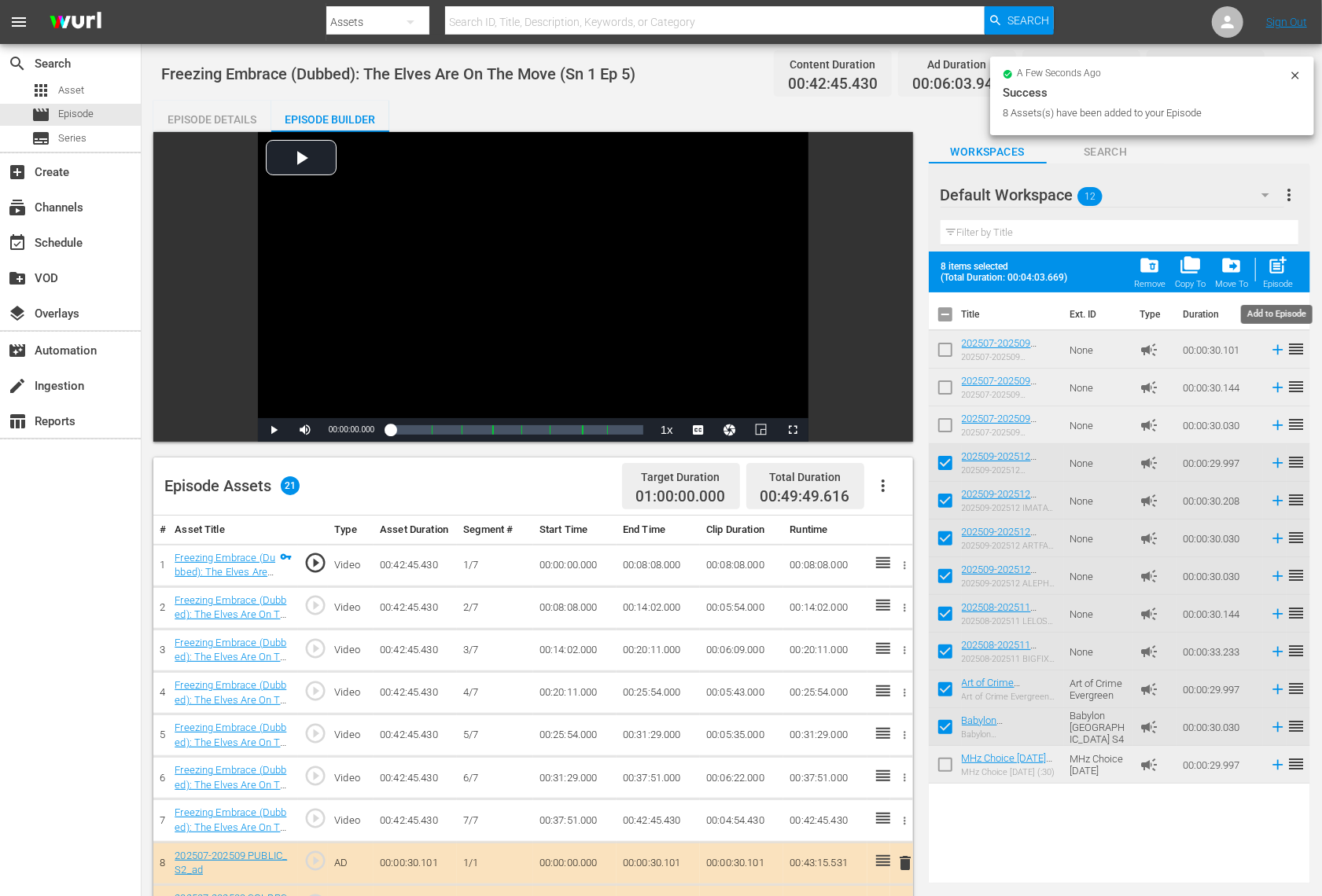
checkbox input "false"
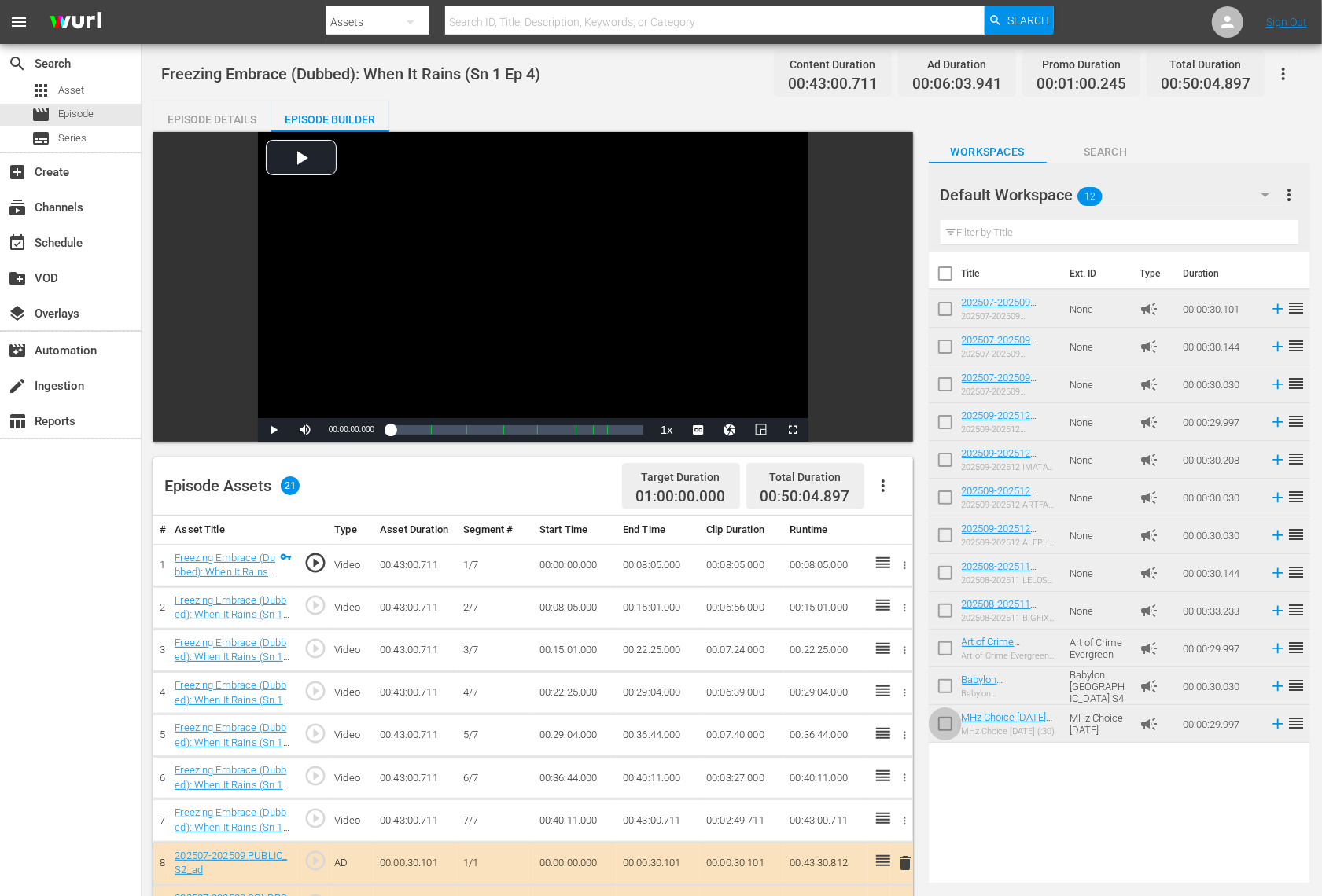
click at [954, 731] on input "checkbox" at bounding box center [945, 727] width 33 height 33
checkbox input "true"
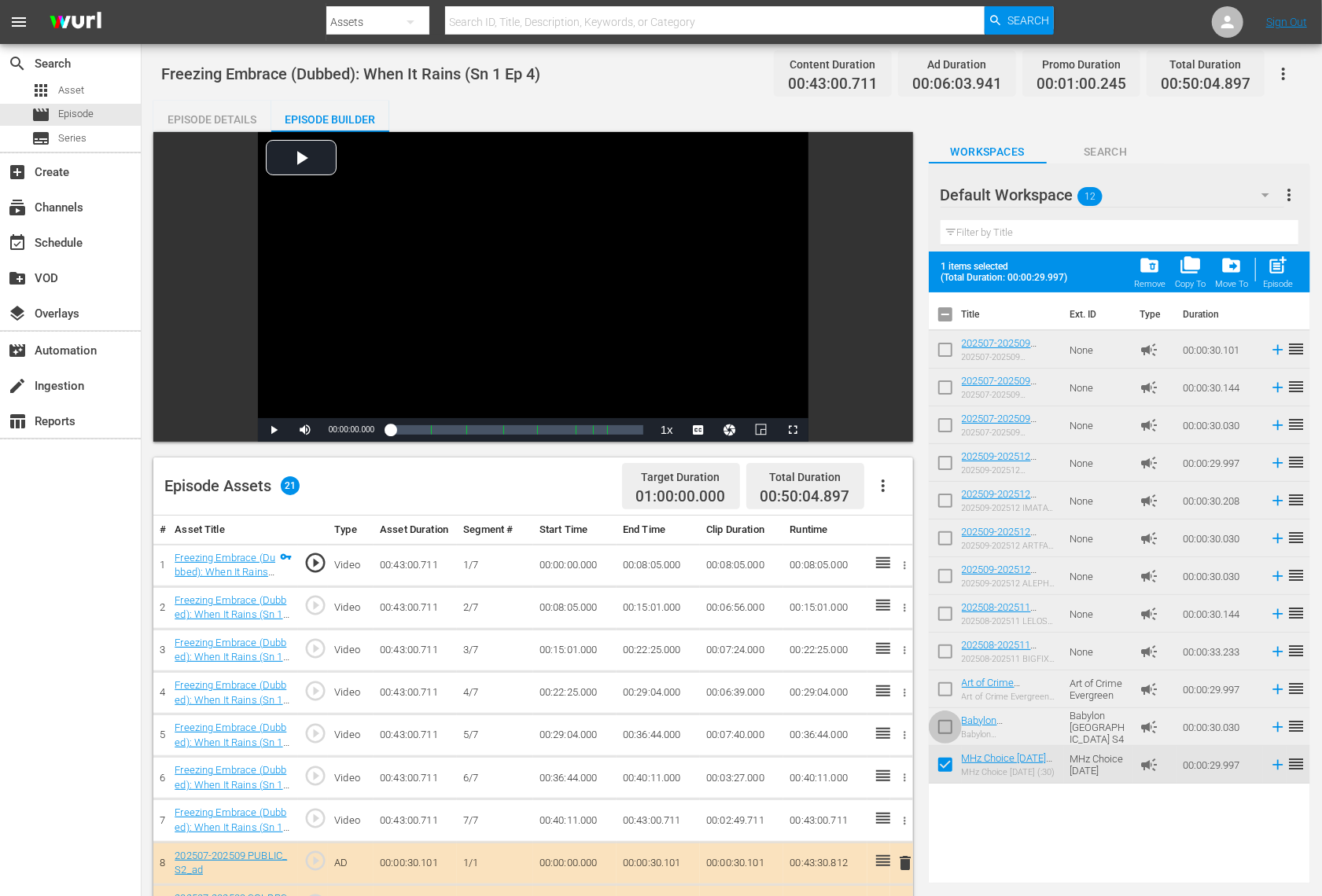
click at [945, 729] on input "checkbox" at bounding box center [945, 730] width 33 height 33
checkbox input "true"
click at [943, 689] on input "checkbox" at bounding box center [945, 692] width 33 height 33
checkbox input "true"
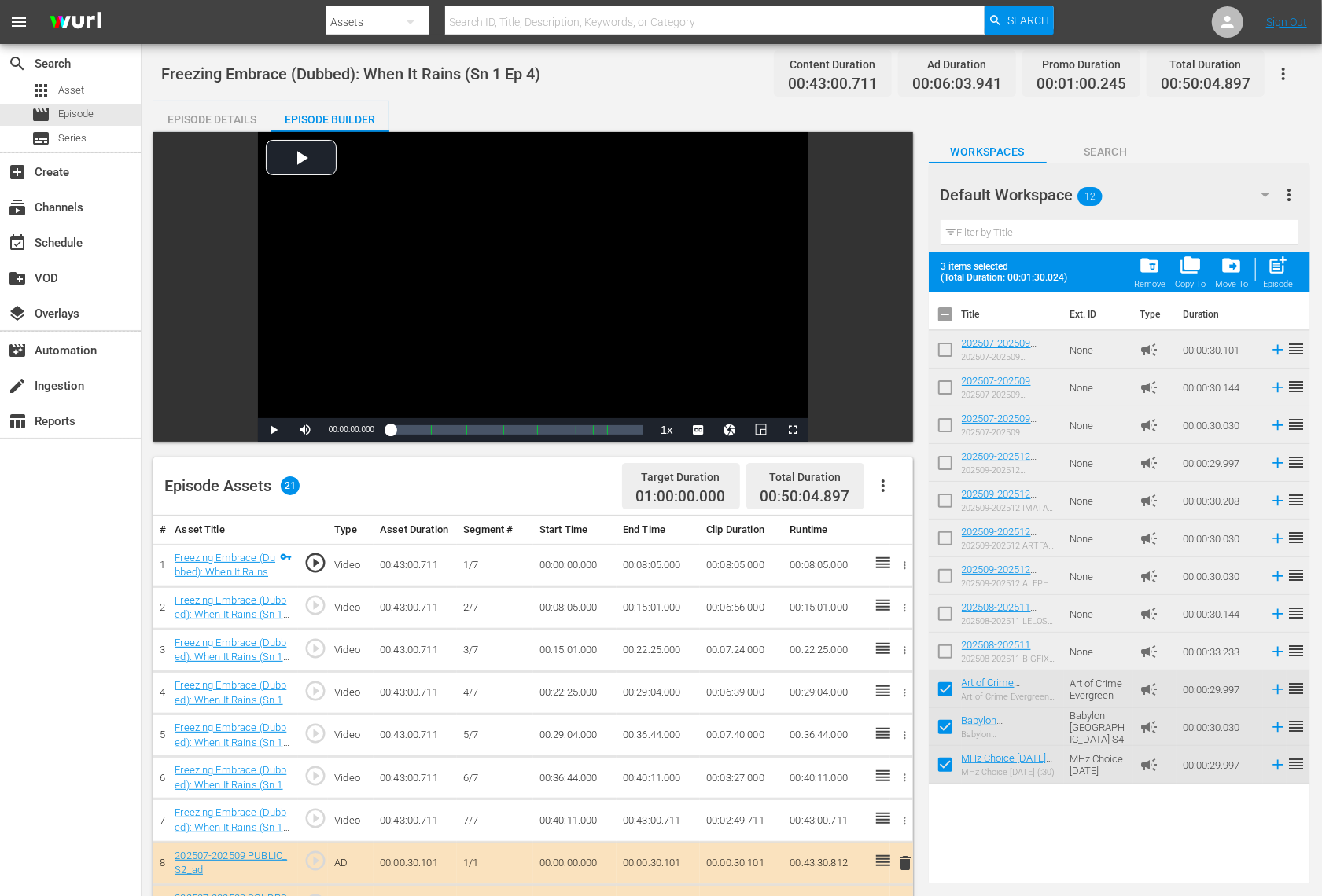
click at [943, 650] on input "checkbox" at bounding box center [945, 655] width 33 height 33
checkbox input "true"
click at [945, 613] on input "checkbox" at bounding box center [945, 617] width 33 height 33
checkbox input "true"
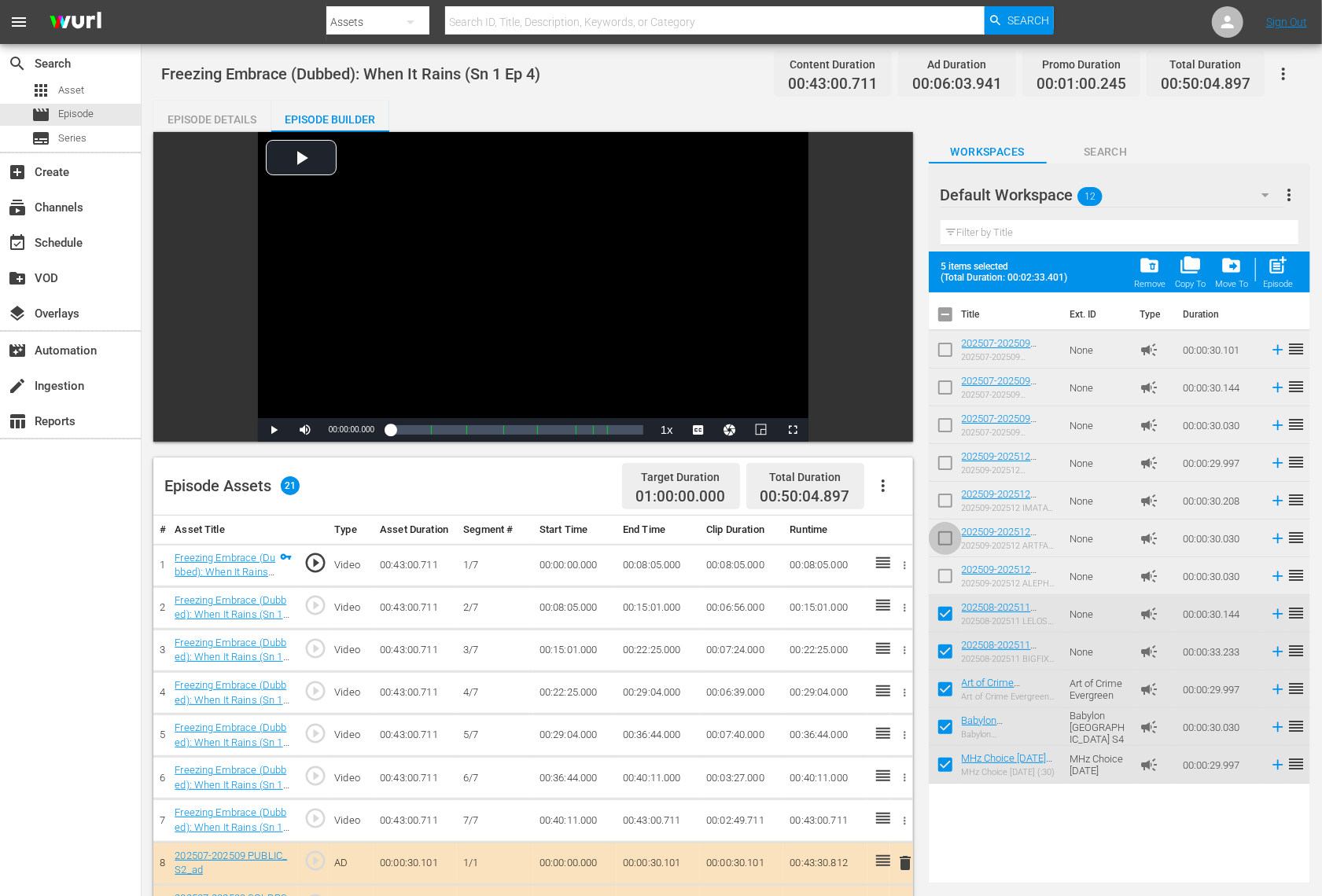
click at [946, 537] on input "checkbox" at bounding box center [945, 541] width 33 height 33
checkbox input "true"
click at [947, 579] on input "checkbox" at bounding box center [945, 579] width 33 height 33
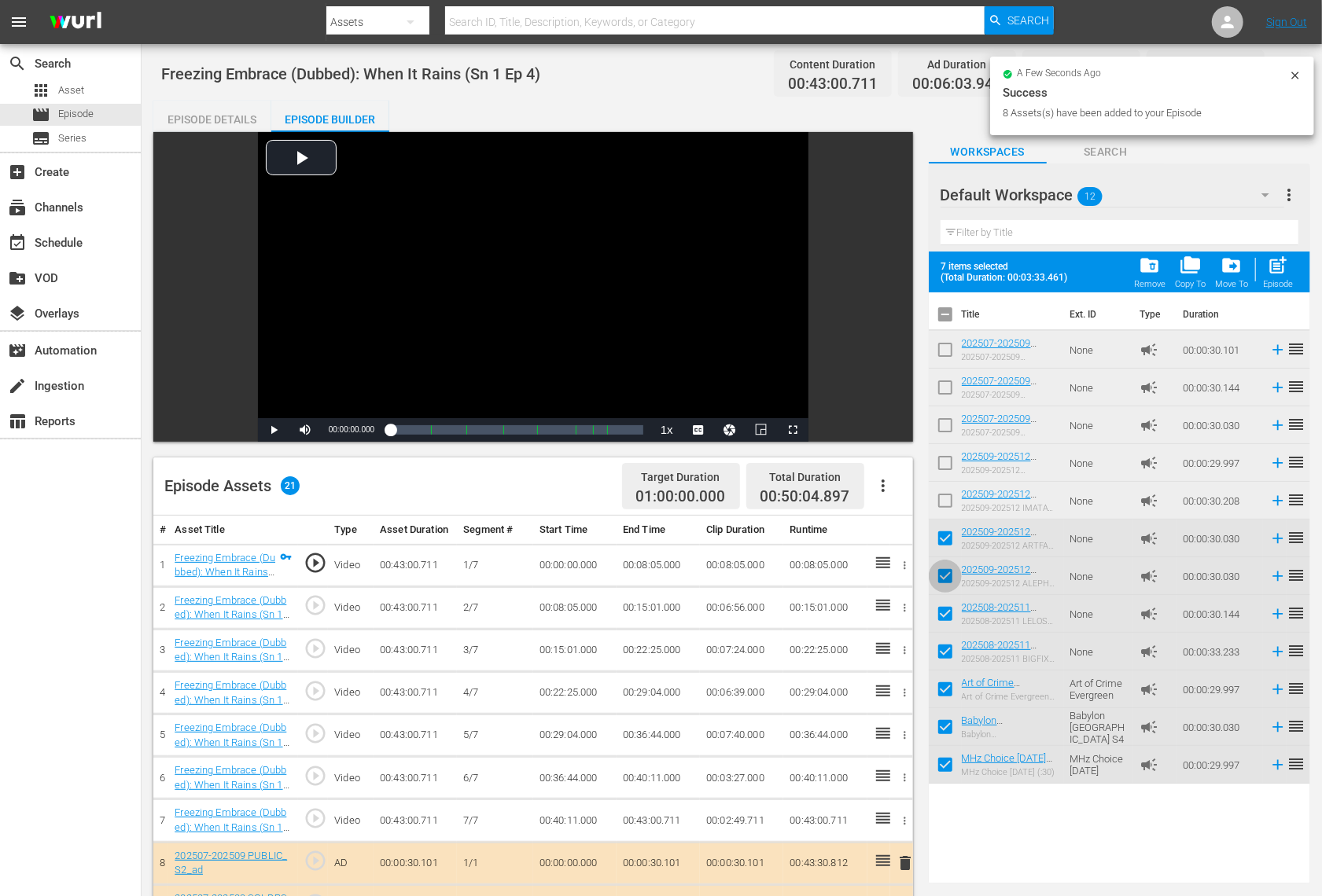
click at [946, 576] on input "checkbox" at bounding box center [945, 579] width 33 height 33
checkbox input "false"
click at [945, 499] on input "checkbox" at bounding box center [945, 503] width 33 height 33
checkbox input "true"
click at [946, 580] on input "checkbox" at bounding box center [945, 579] width 33 height 33
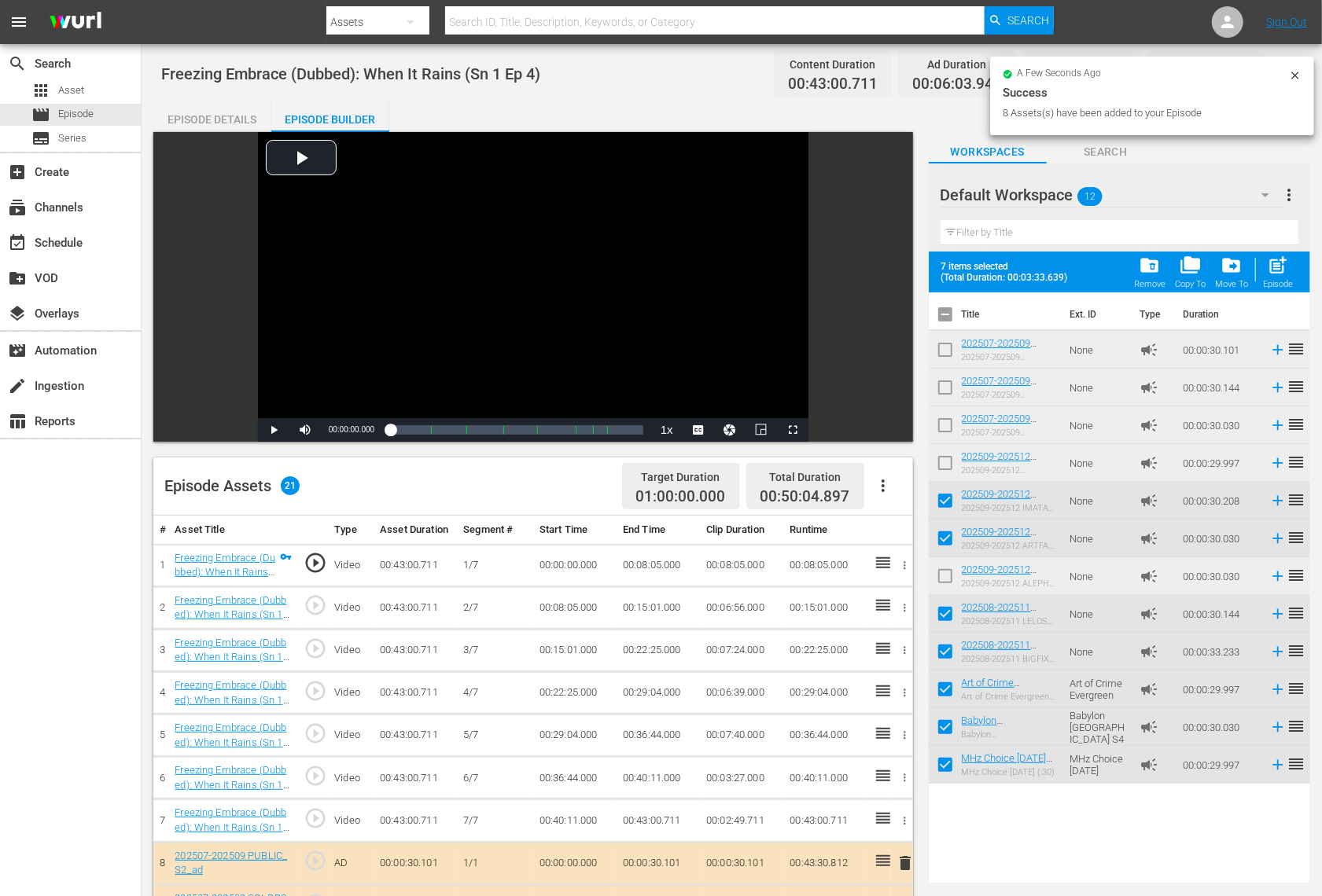
checkbox input "true"
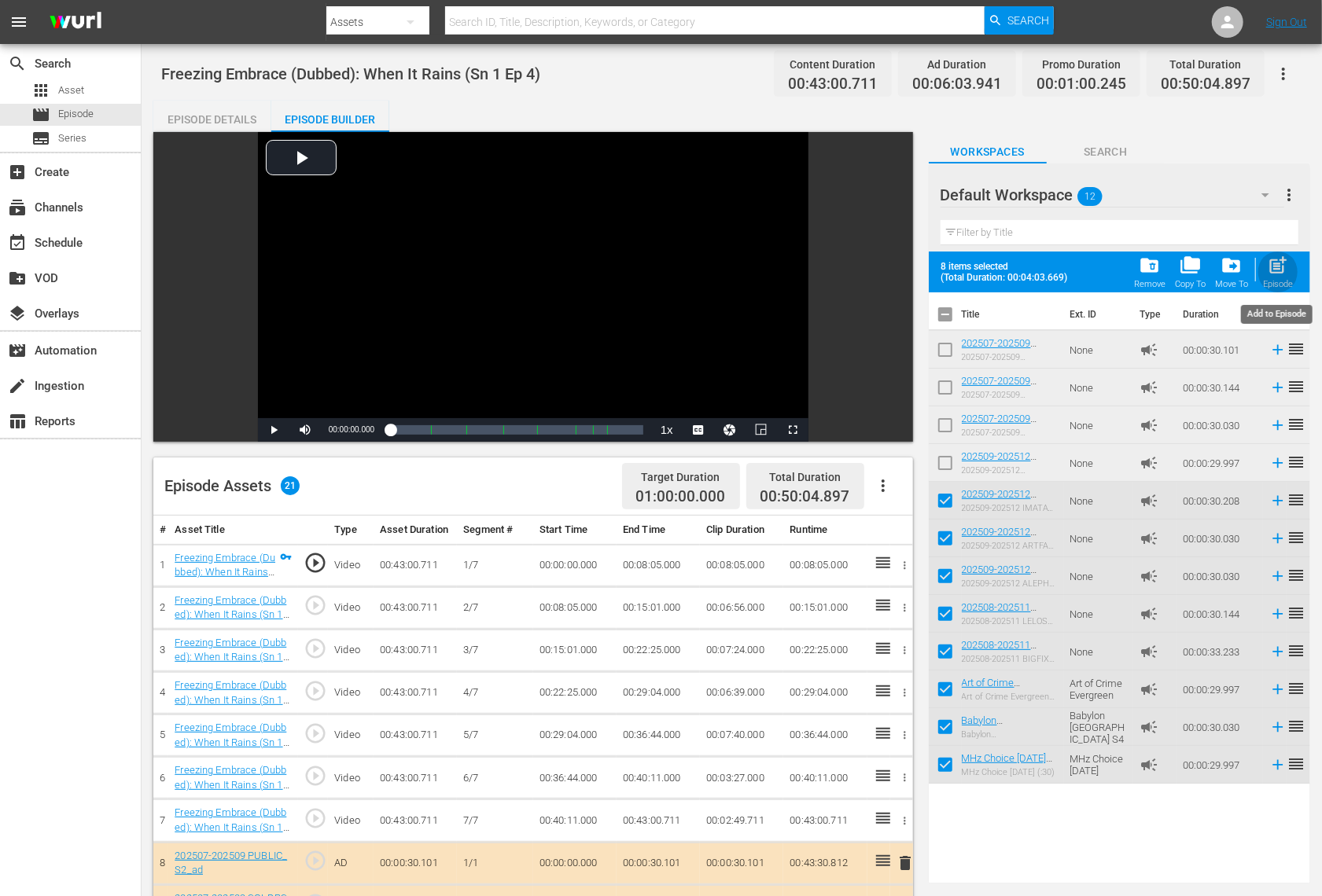
click at [1279, 272] on span "post_add" at bounding box center [1278, 266] width 21 height 21
checkbox input "false"
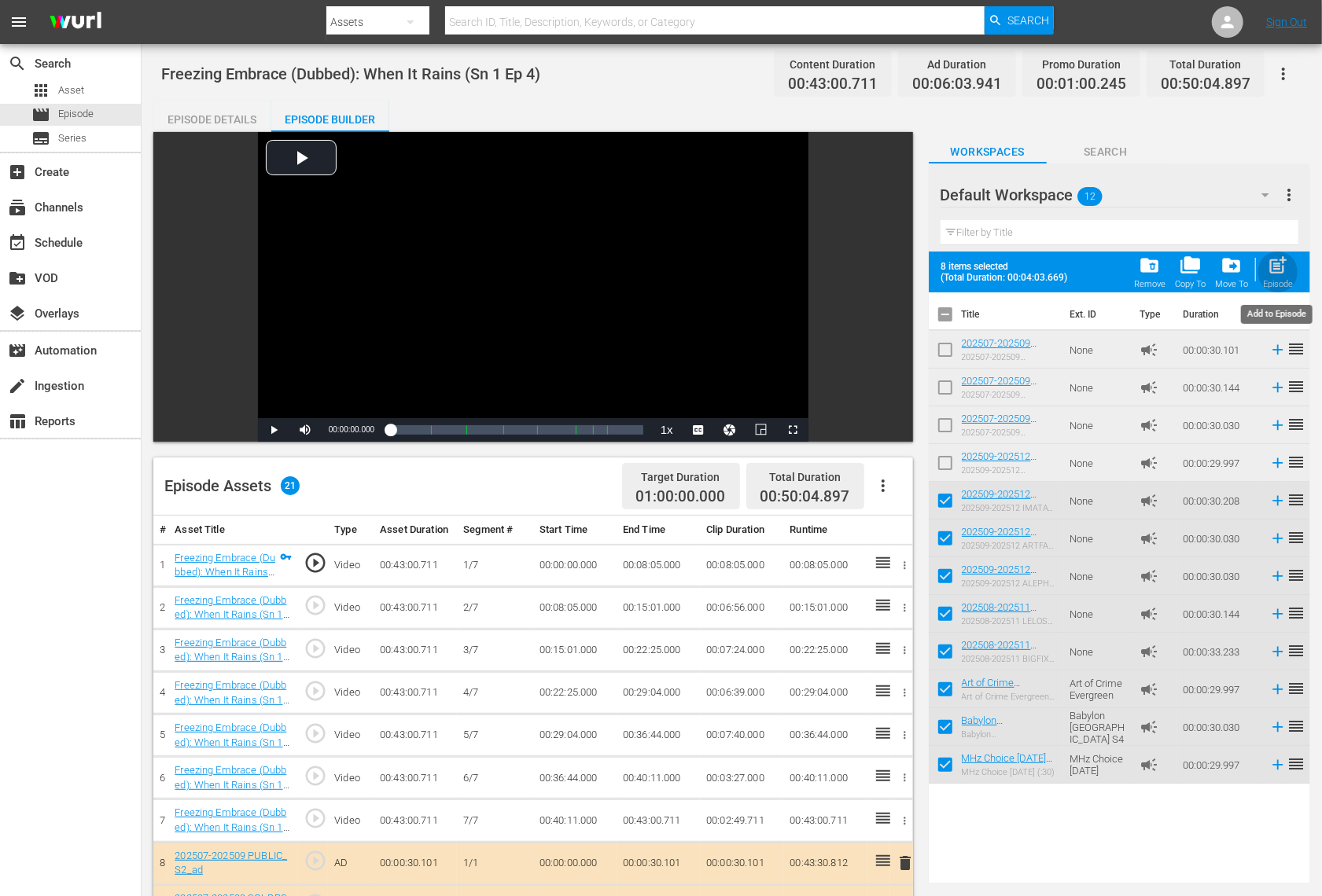
checkbox input "false"
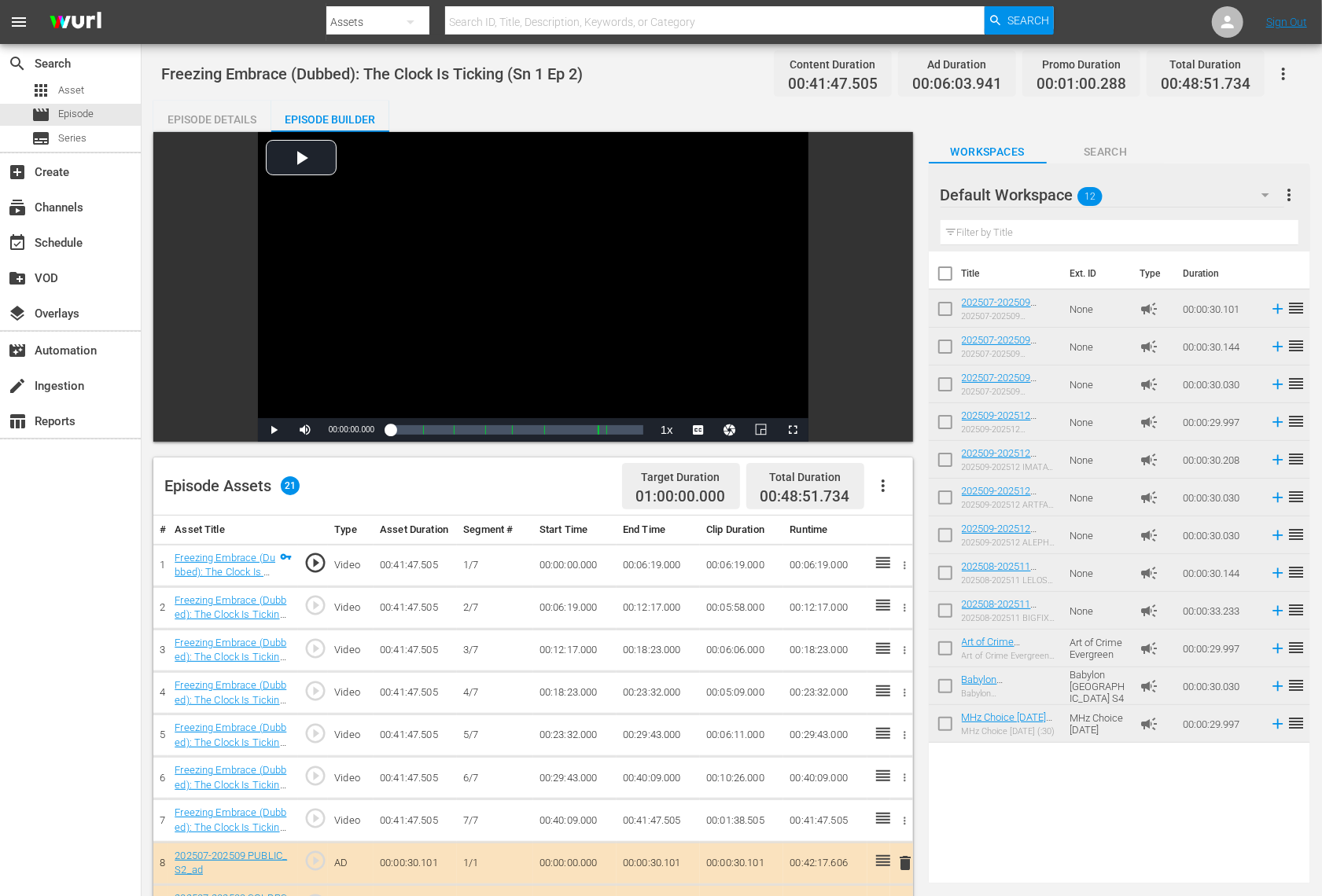
click at [949, 316] on input "checkbox" at bounding box center [945, 312] width 33 height 33
checkbox input "true"
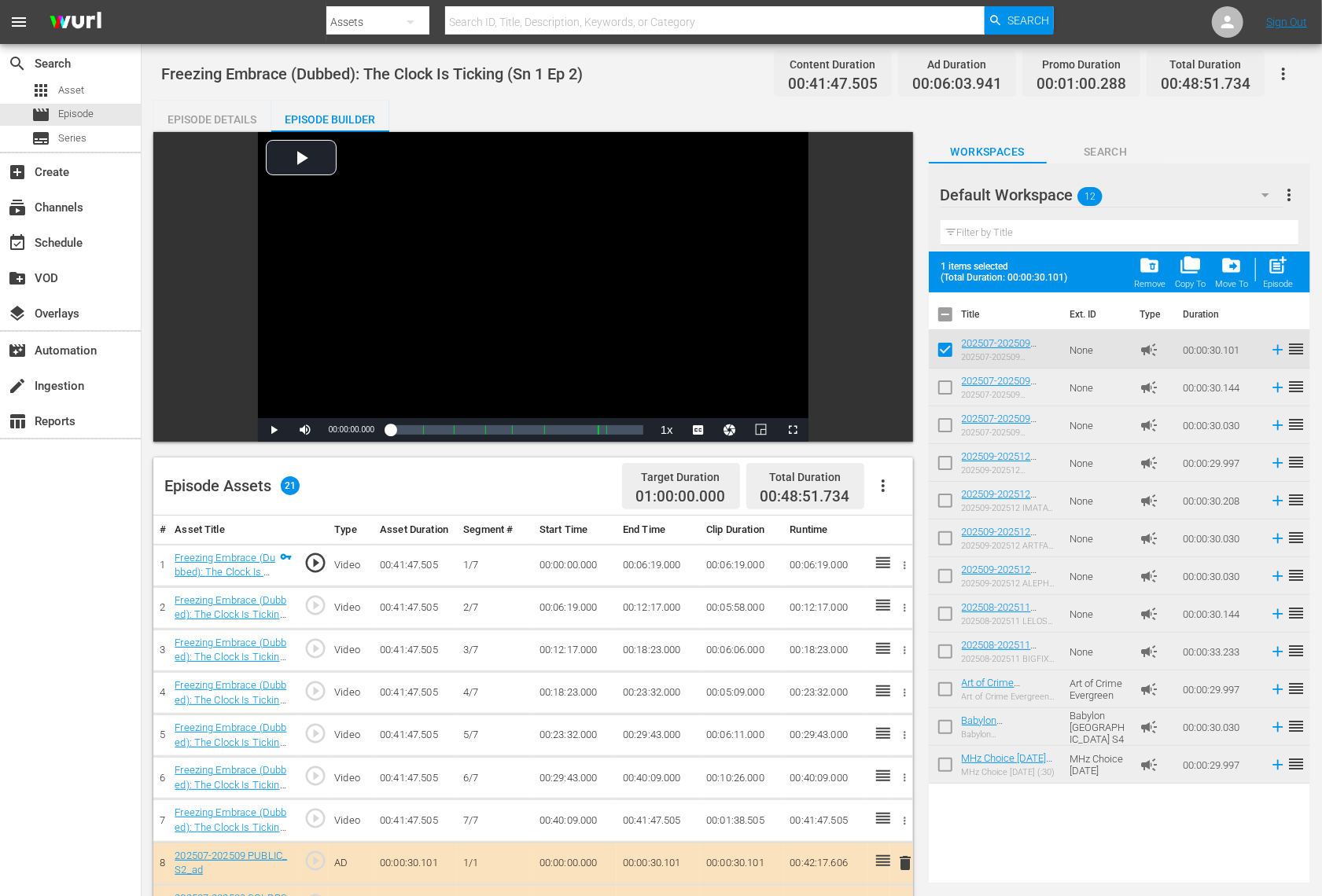
click at [949, 762] on input "checkbox" at bounding box center [945, 768] width 33 height 33
checkbox input "true"
click at [947, 727] on input "checkbox" at bounding box center [945, 730] width 33 height 33
checkbox input "true"
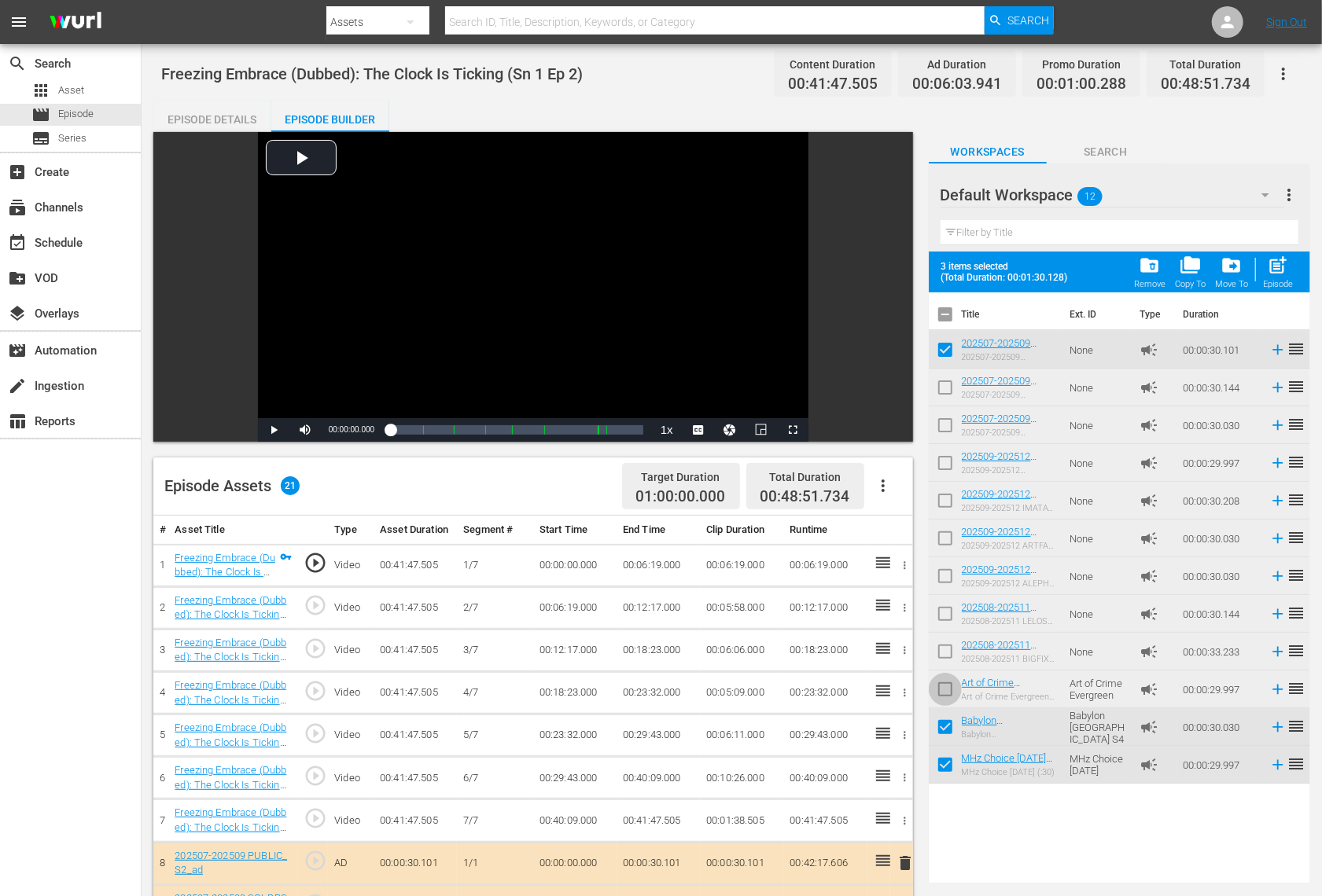
click at [947, 689] on input "checkbox" at bounding box center [945, 692] width 33 height 33
checkbox input "true"
click at [947, 656] on input "checkbox" at bounding box center [945, 655] width 33 height 33
checkbox input "true"
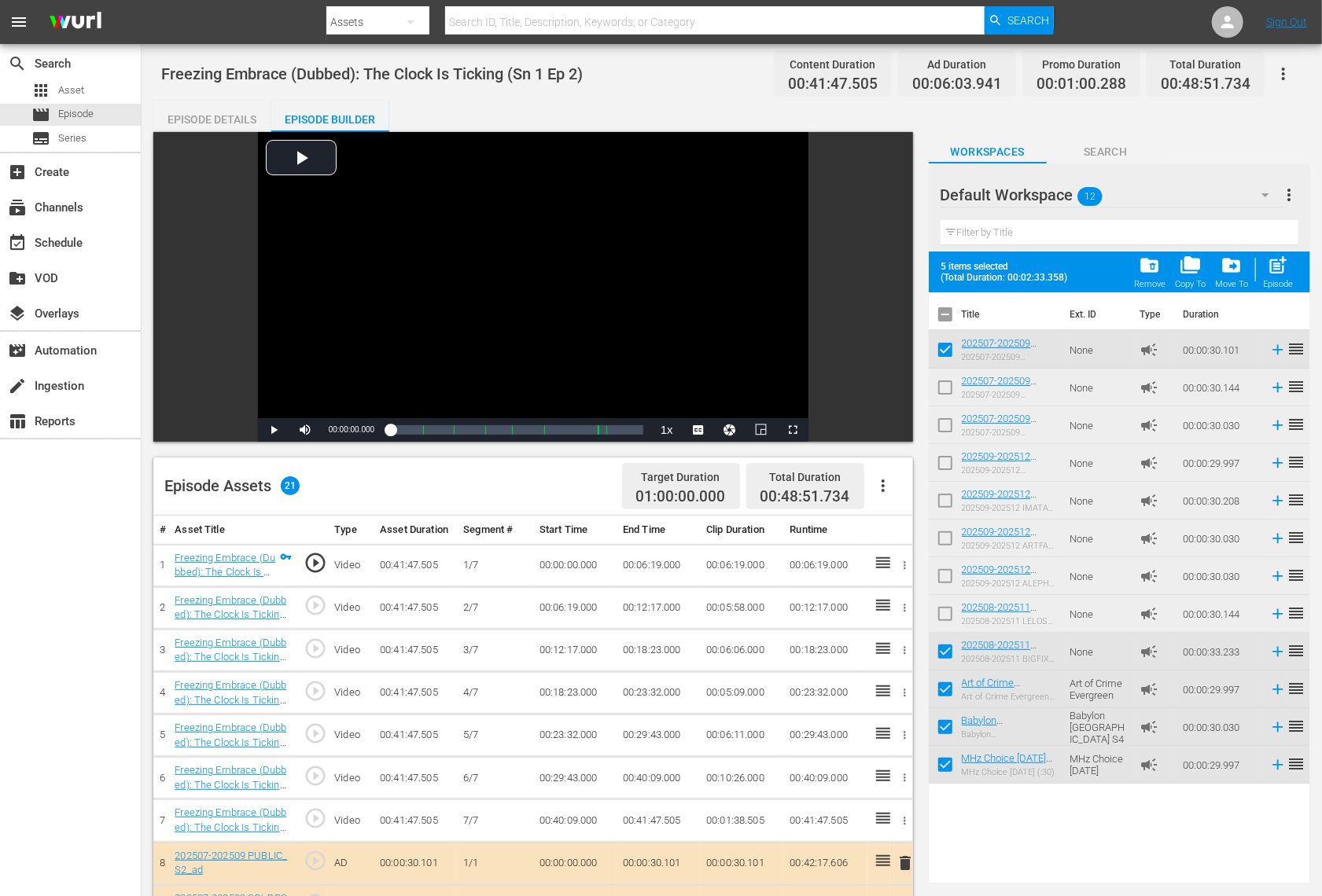
click at [947, 621] on input "checkbox" at bounding box center [945, 617] width 33 height 33
checkbox input "true"
click at [947, 574] on input "checkbox" at bounding box center [945, 579] width 33 height 33
checkbox input "true"
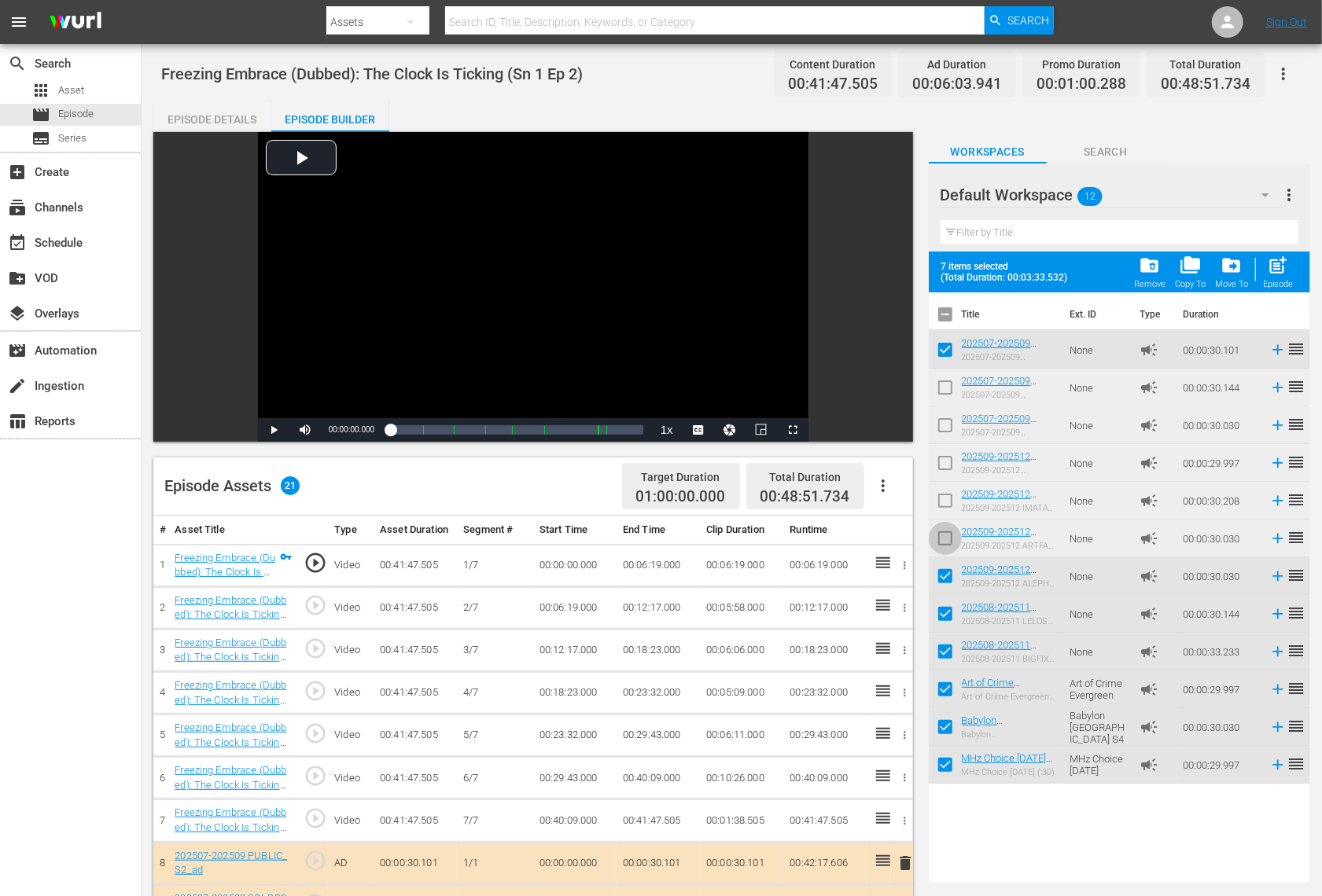
click at [947, 532] on input "checkbox" at bounding box center [945, 541] width 33 height 33
checkbox input "true"
click at [947, 501] on input "checkbox" at bounding box center [945, 503] width 33 height 33
checkbox input "true"
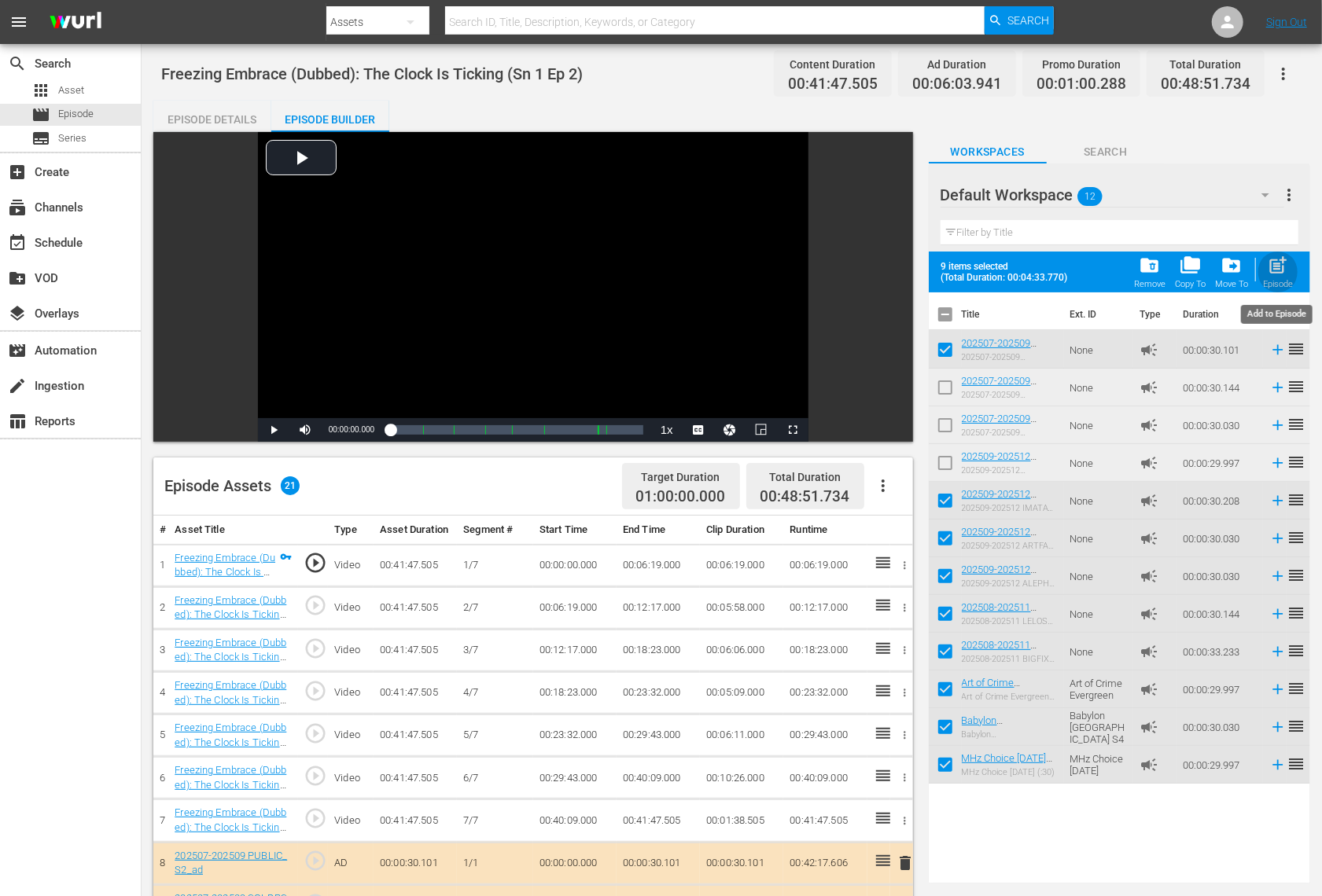
click at [1289, 268] on div "post_add Episode" at bounding box center [1277, 272] width 30 height 35
checkbox input "false"
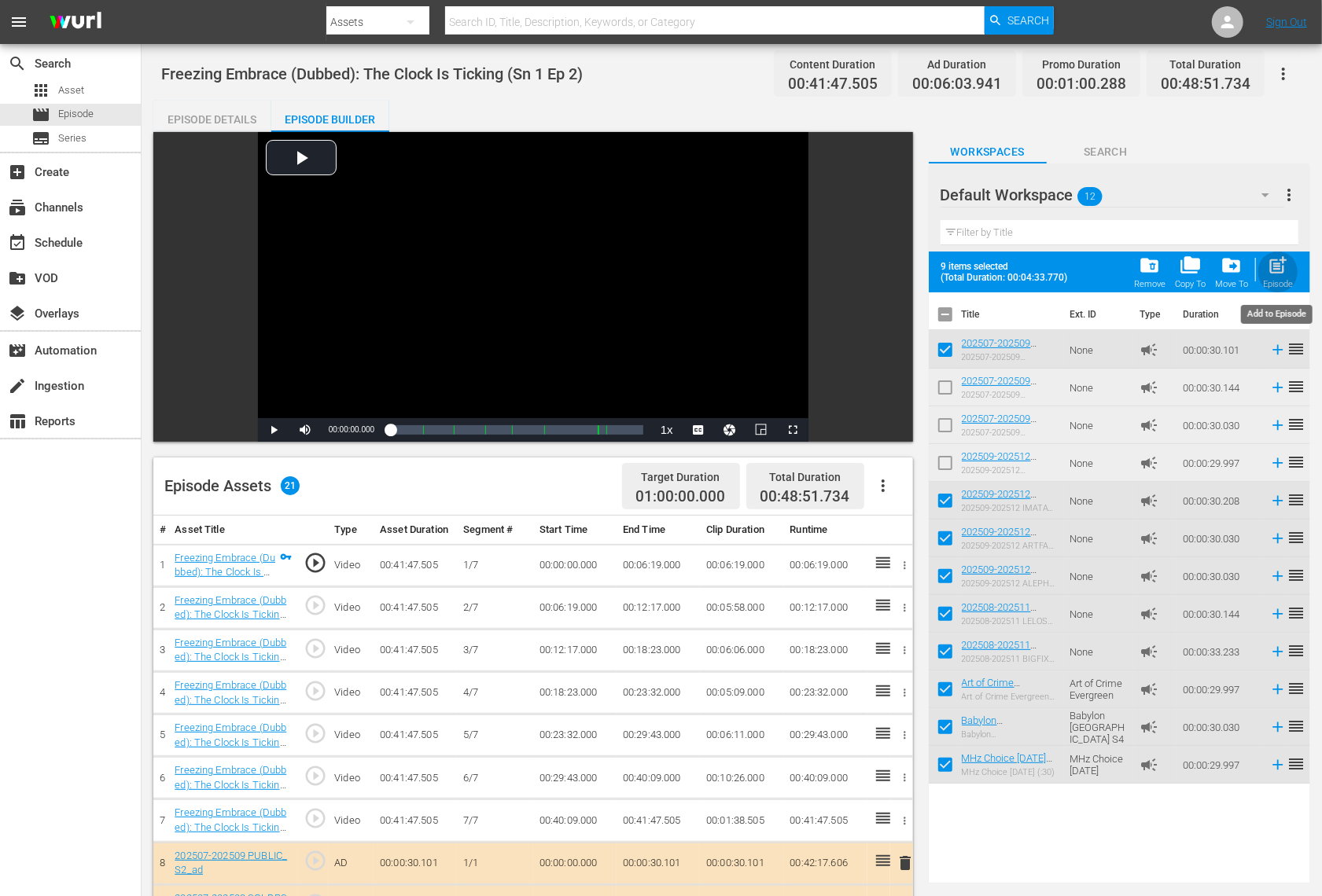
checkbox input "false"
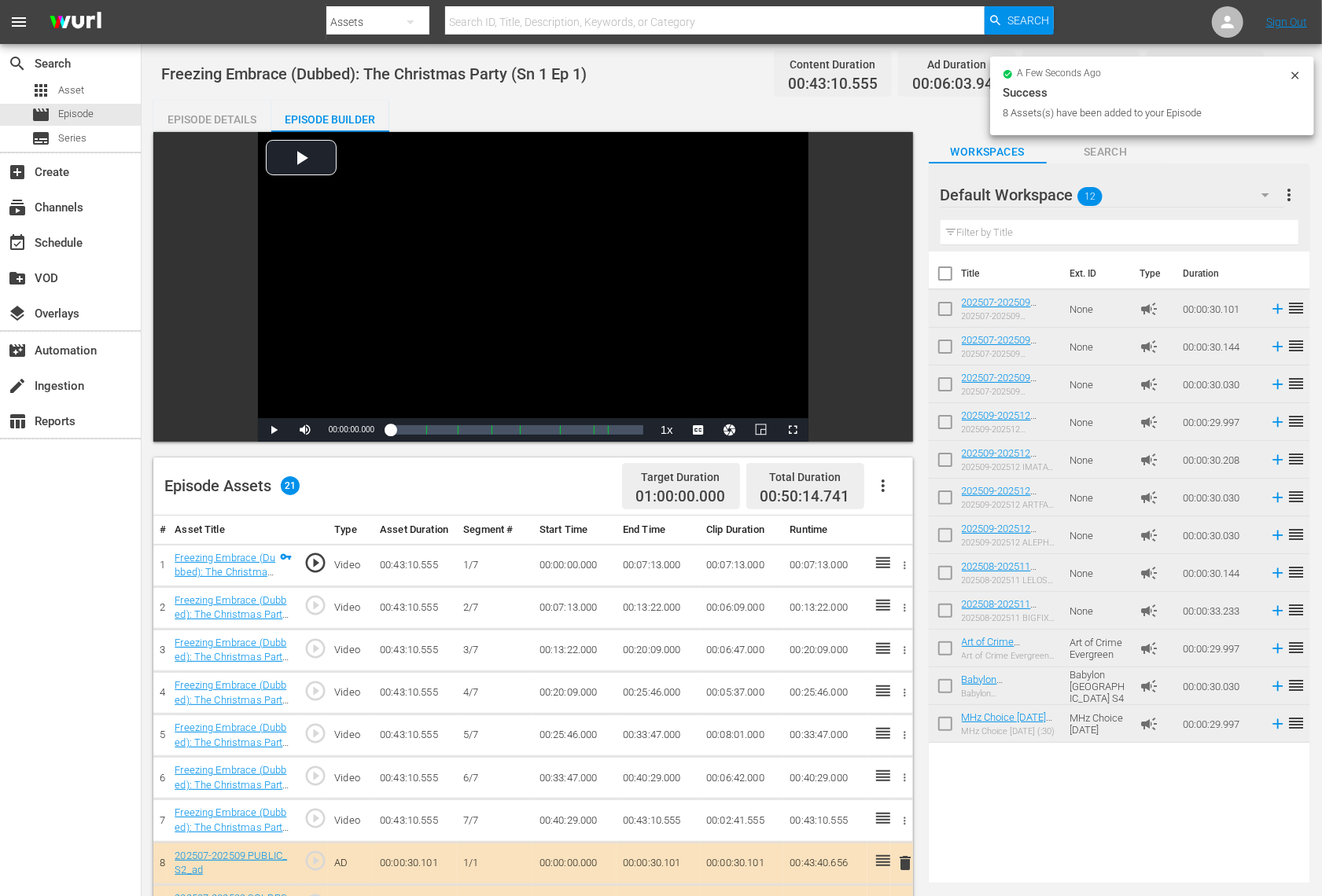
click at [944, 313] on input "checkbox" at bounding box center [945, 312] width 33 height 33
checkbox input "true"
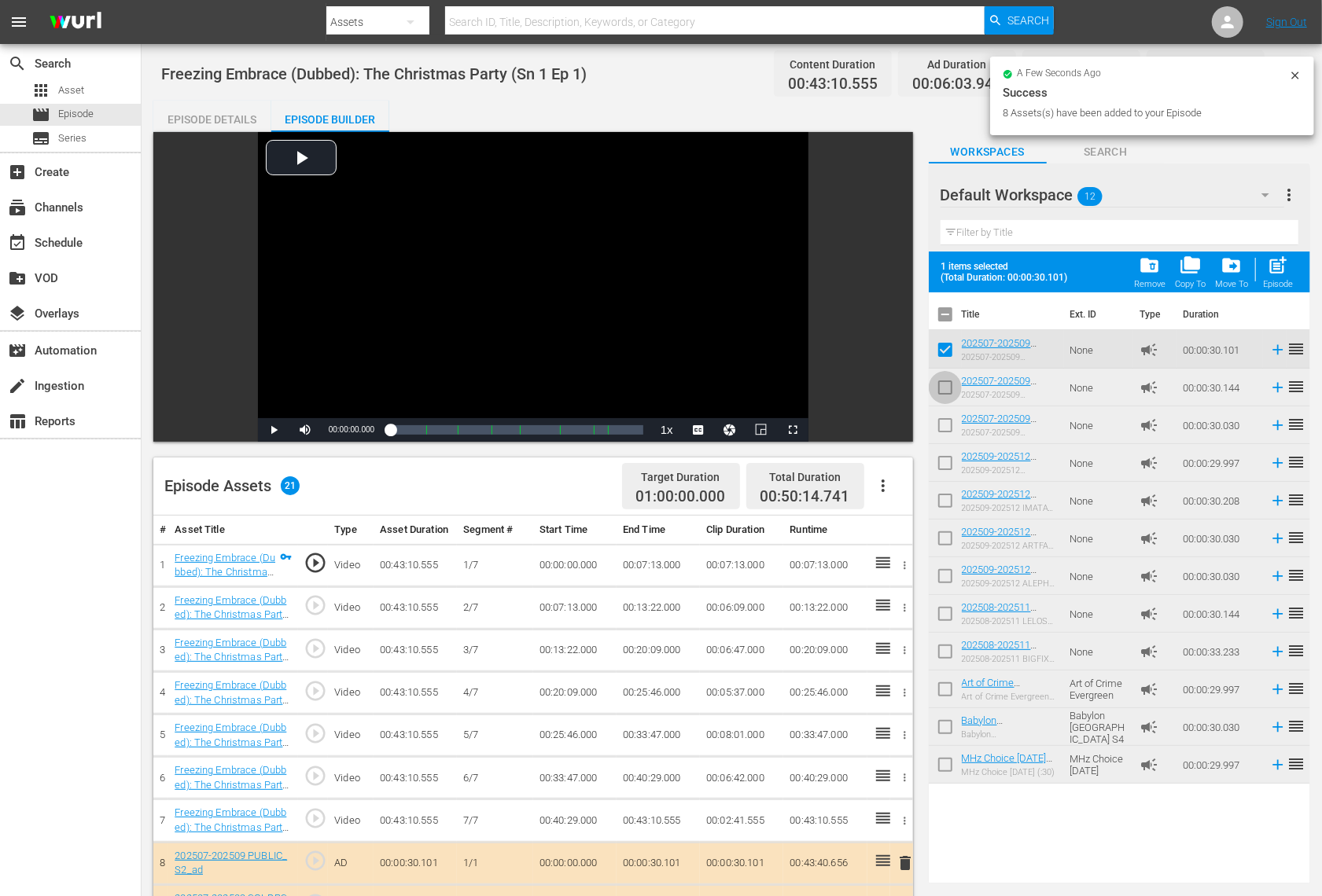
click at [944, 384] on input "checkbox" at bounding box center [945, 391] width 33 height 33
checkbox input "true"
click at [938, 759] on input "checkbox" at bounding box center [945, 768] width 33 height 33
checkbox input "true"
click at [942, 726] on input "checkbox" at bounding box center [945, 730] width 33 height 33
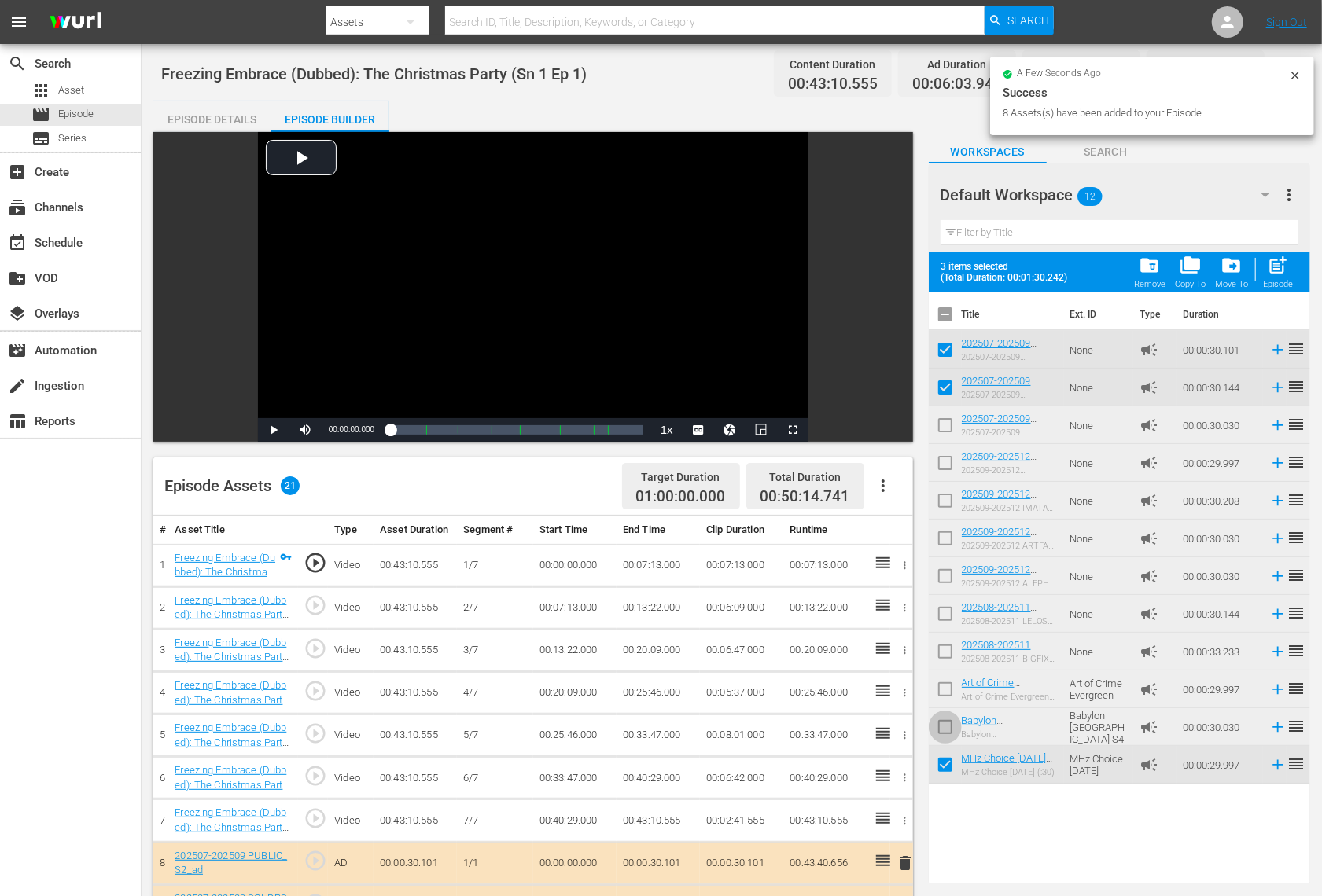
checkbox input "true"
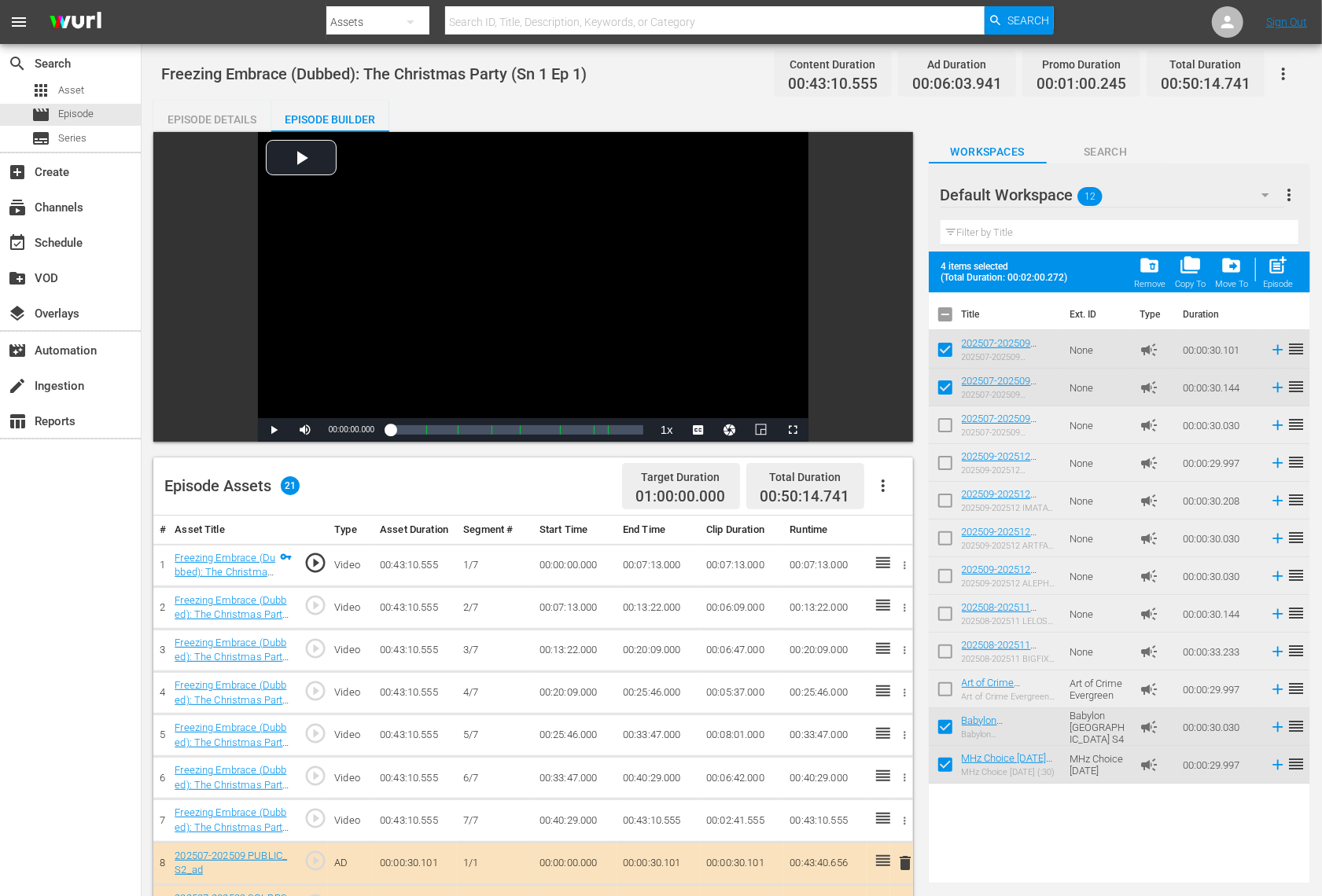
click at [943, 692] on input "checkbox" at bounding box center [945, 692] width 33 height 33
checkbox input "true"
click at [945, 650] on input "checkbox" at bounding box center [945, 655] width 33 height 33
checkbox input "true"
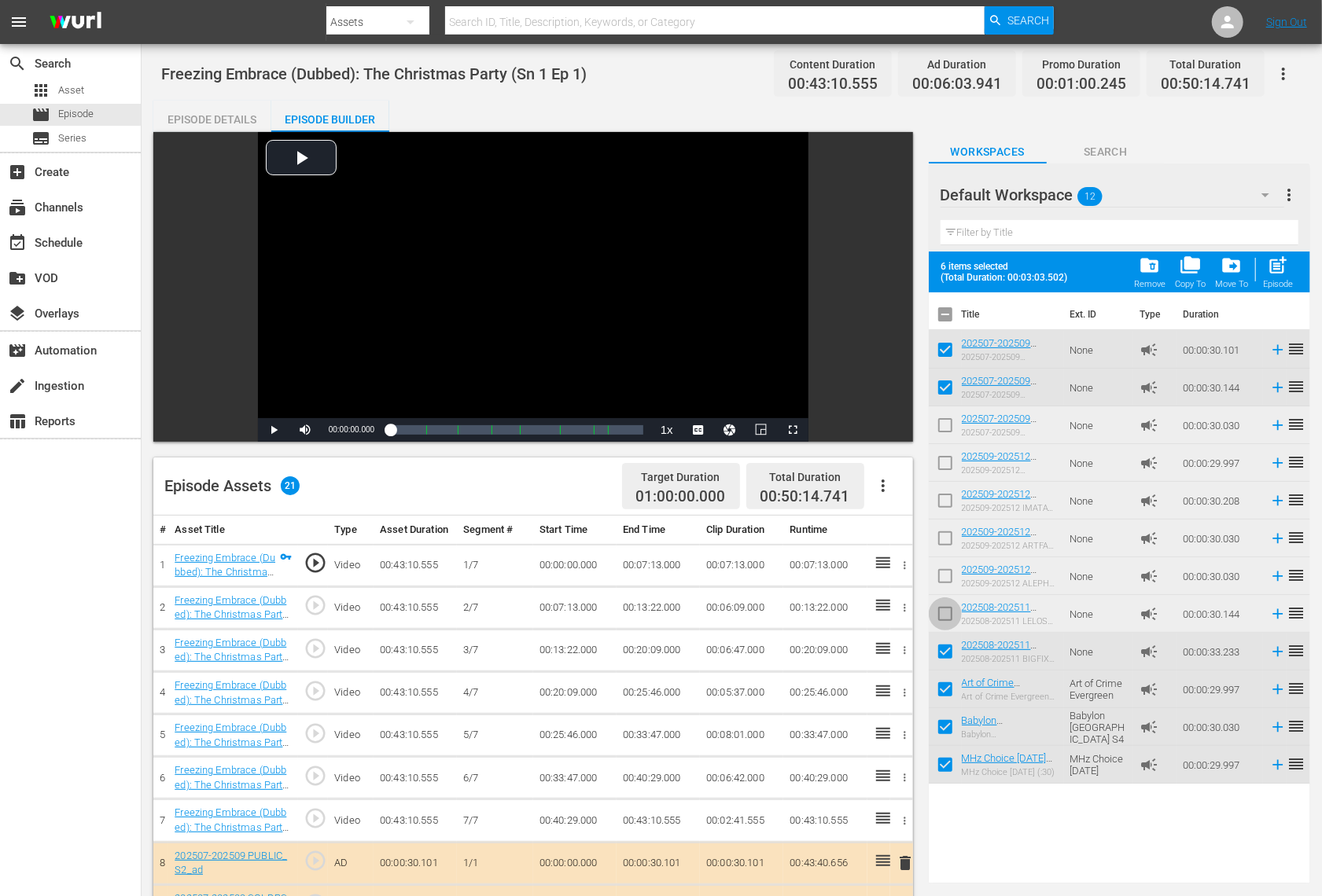
click at [945, 617] on input "checkbox" at bounding box center [945, 617] width 33 height 33
checkbox input "true"
click at [945, 576] on input "checkbox" at bounding box center [945, 579] width 33 height 33
checkbox input "true"
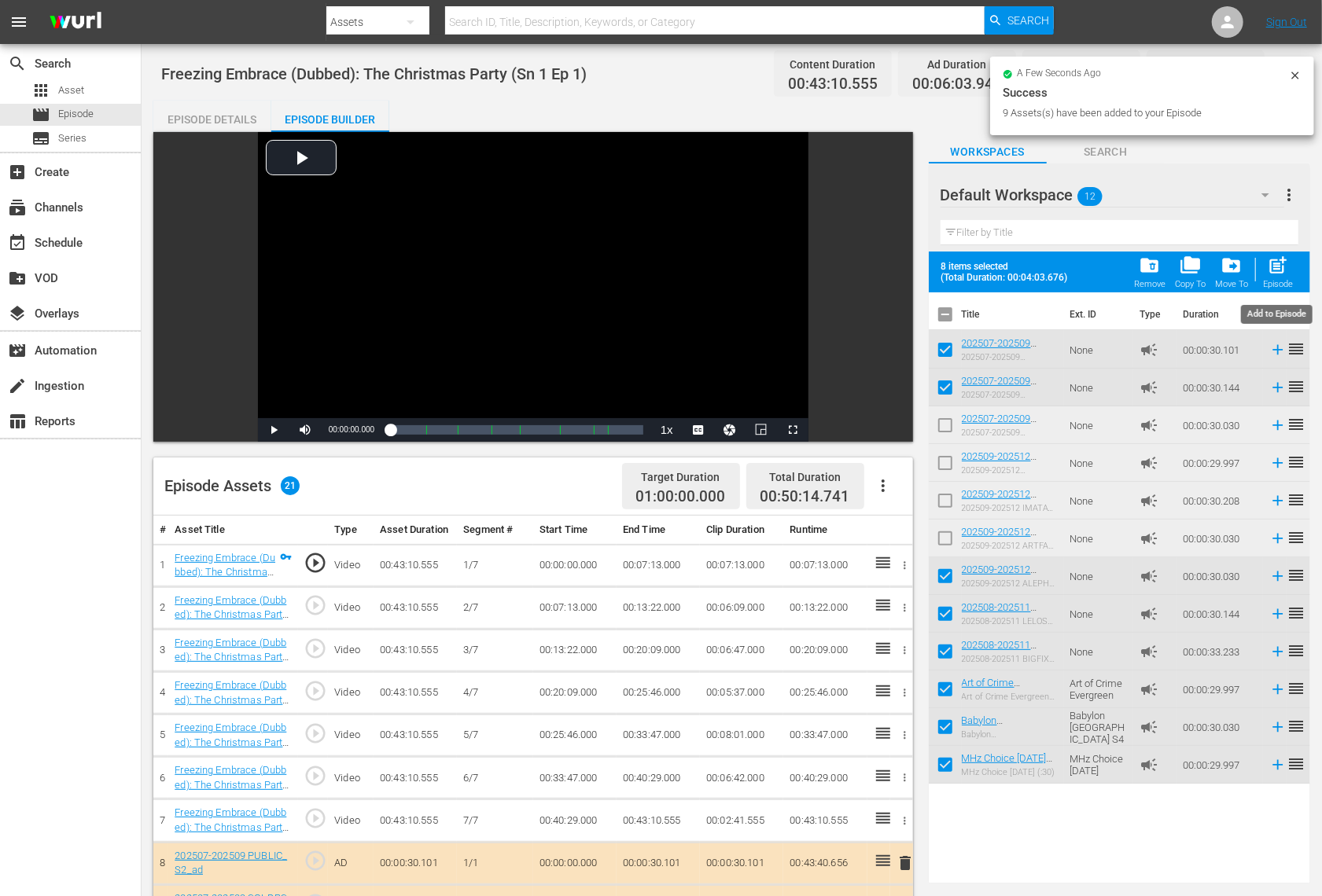
click at [1282, 266] on span "post_add" at bounding box center [1278, 266] width 21 height 21
checkbox input "false"
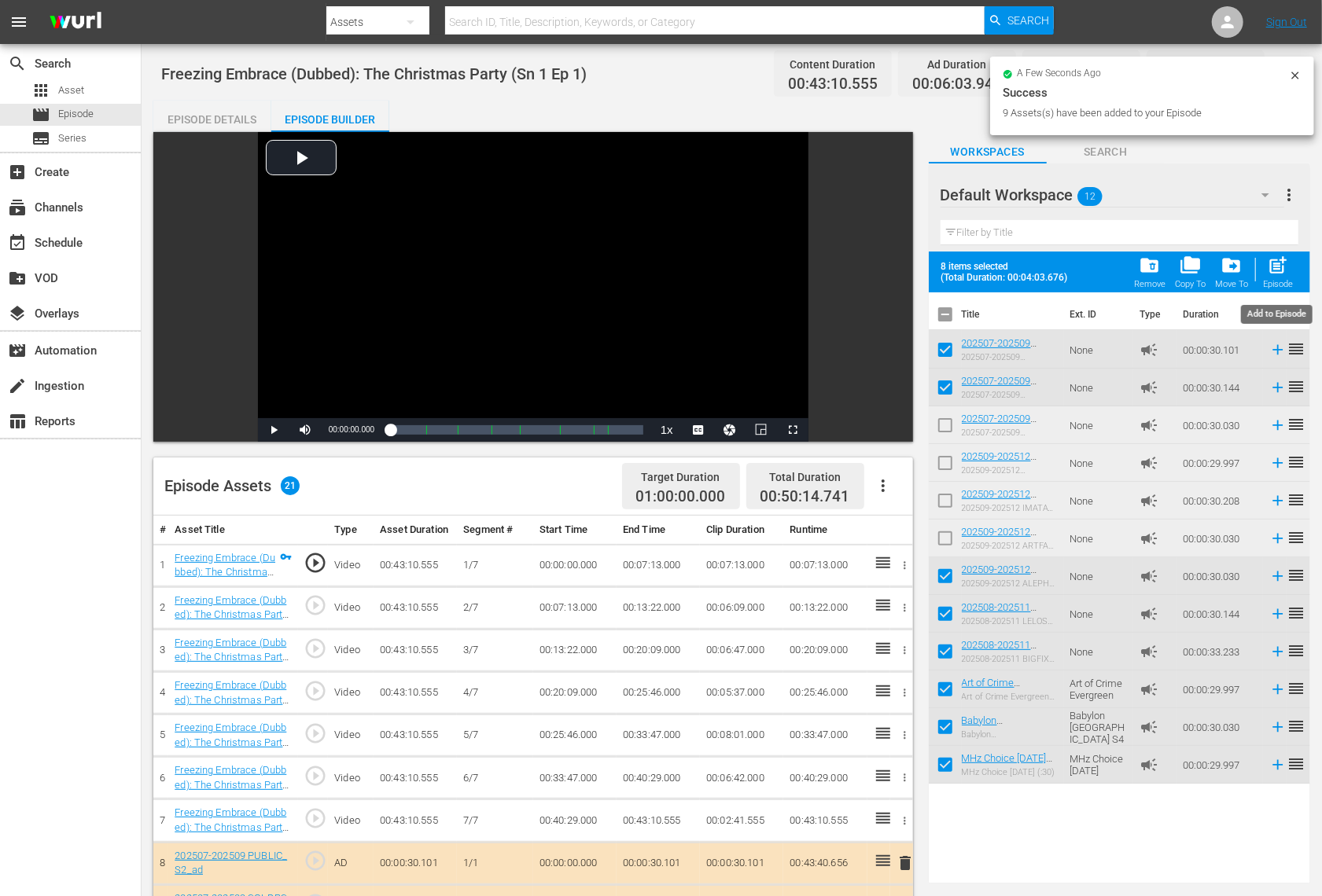
checkbox input "false"
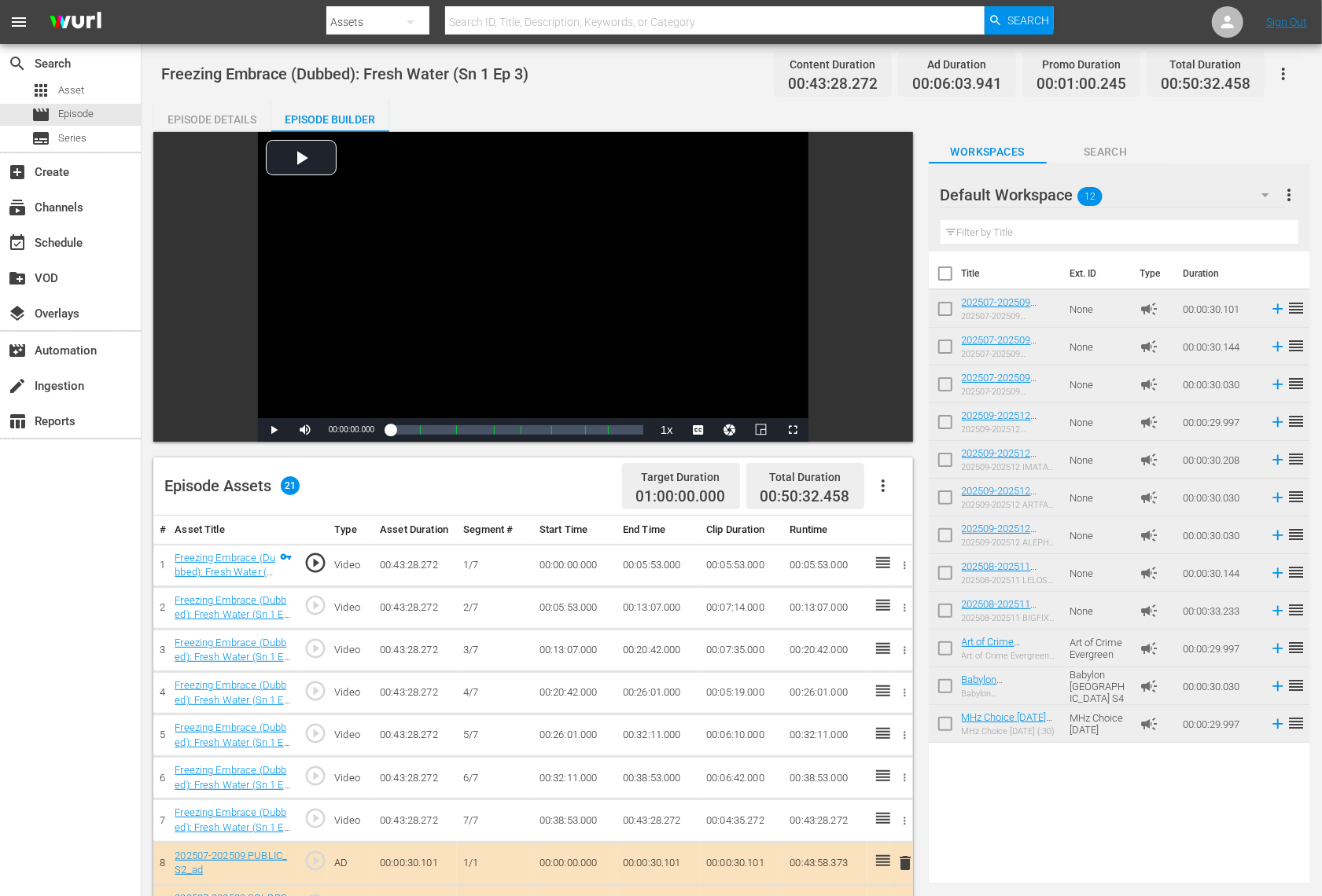
click at [944, 308] on input "checkbox" at bounding box center [945, 312] width 33 height 33
checkbox input "true"
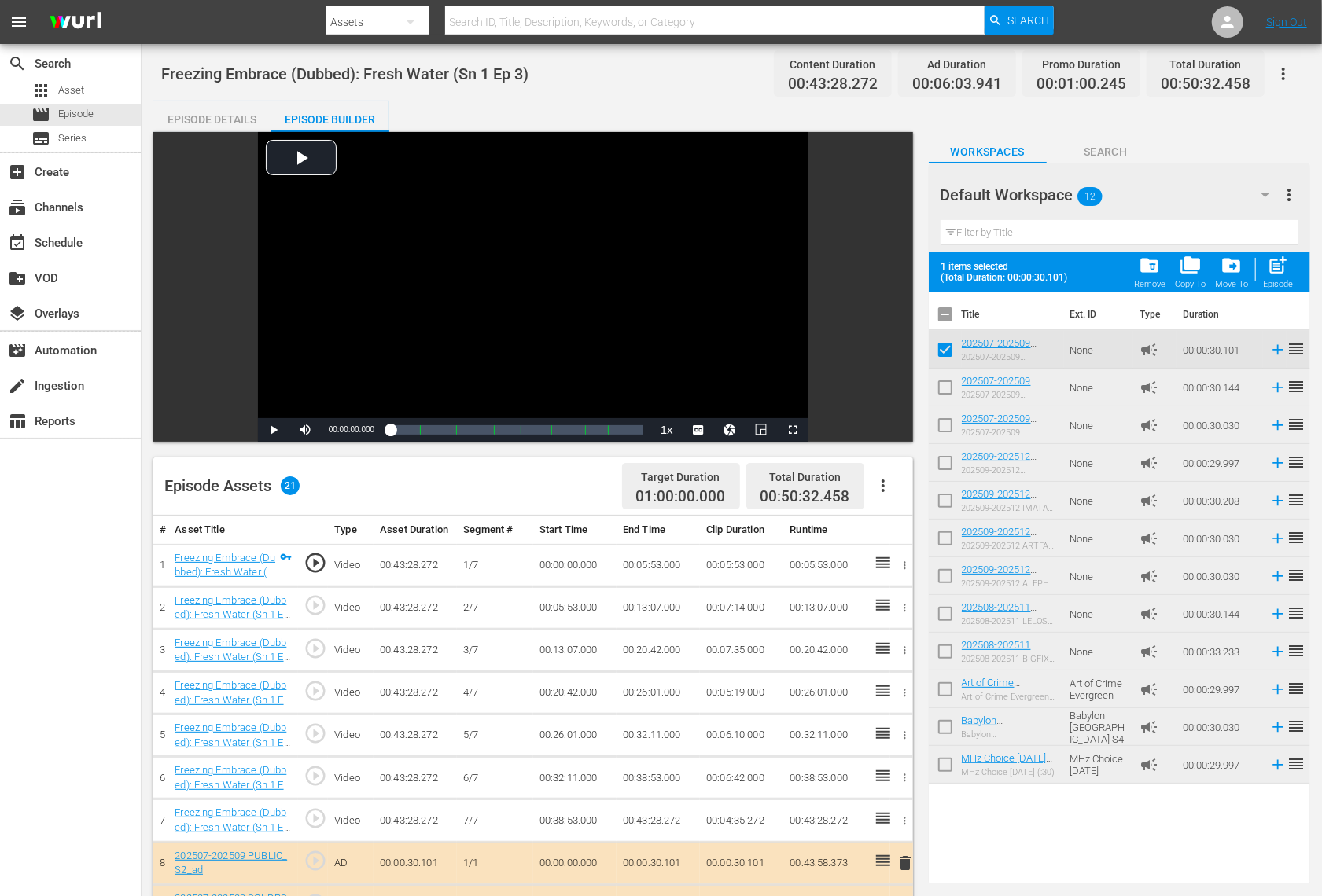
click at [946, 380] on input "checkbox" at bounding box center [945, 391] width 33 height 33
checkbox input "true"
click at [946, 427] on input "checkbox" at bounding box center [945, 428] width 33 height 33
checkbox input "true"
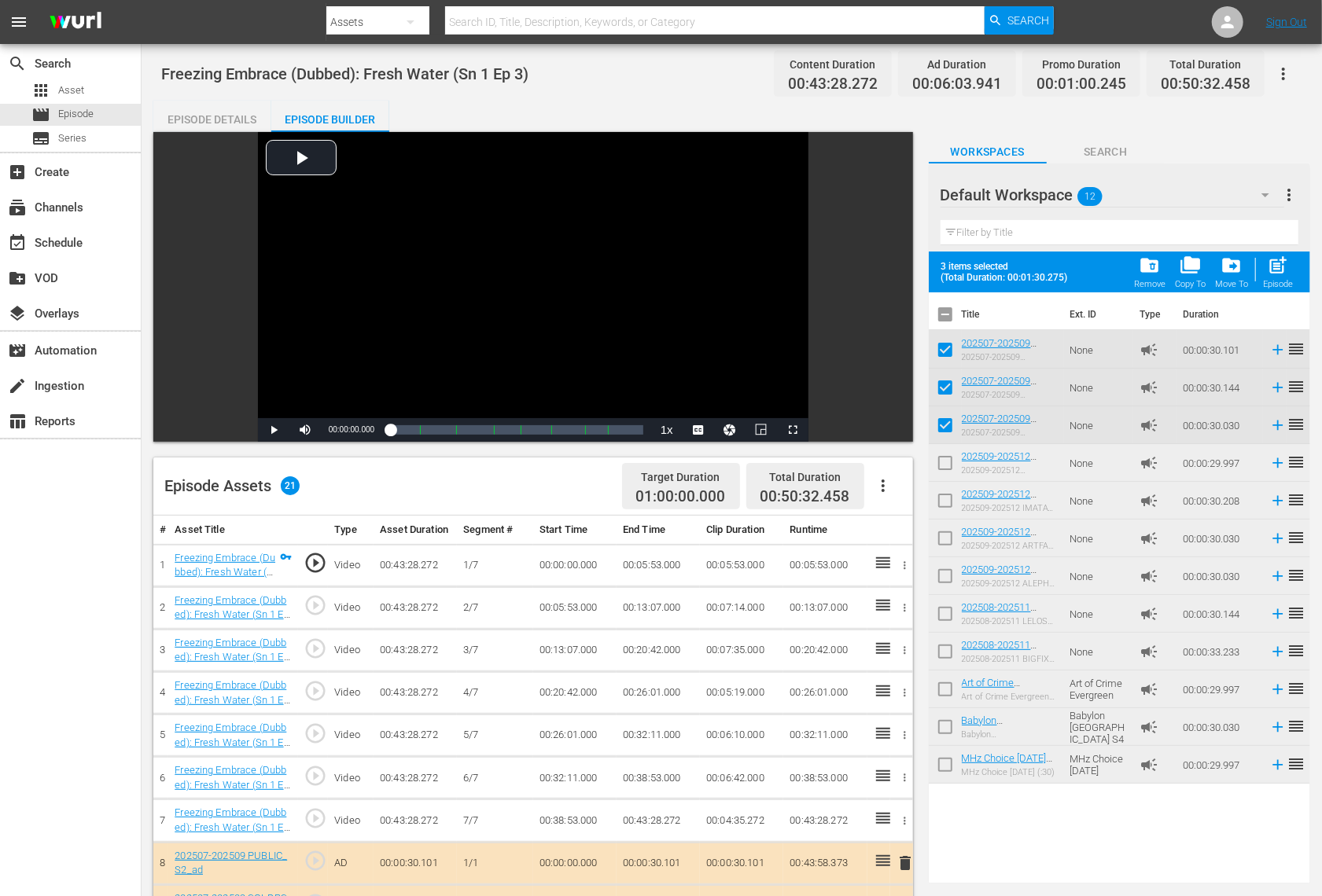
click at [943, 765] on input "checkbox" at bounding box center [945, 768] width 33 height 33
checkbox input "true"
click at [943, 734] on input "checkbox" at bounding box center [945, 730] width 33 height 33
checkbox input "true"
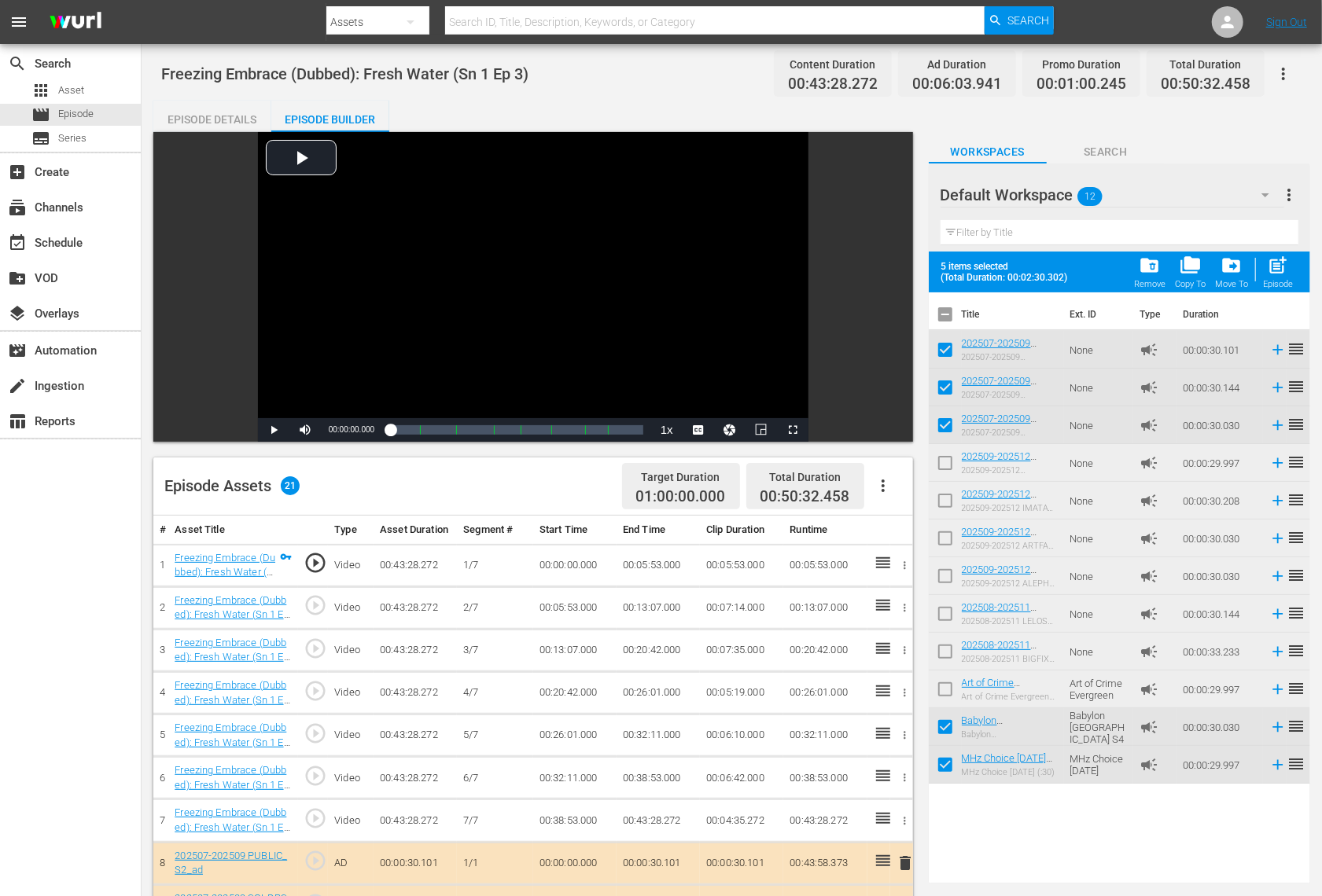
click at [945, 687] on input "checkbox" at bounding box center [945, 692] width 33 height 33
checkbox input "true"
click at [945, 654] on input "checkbox" at bounding box center [945, 655] width 33 height 33
checkbox input "false"
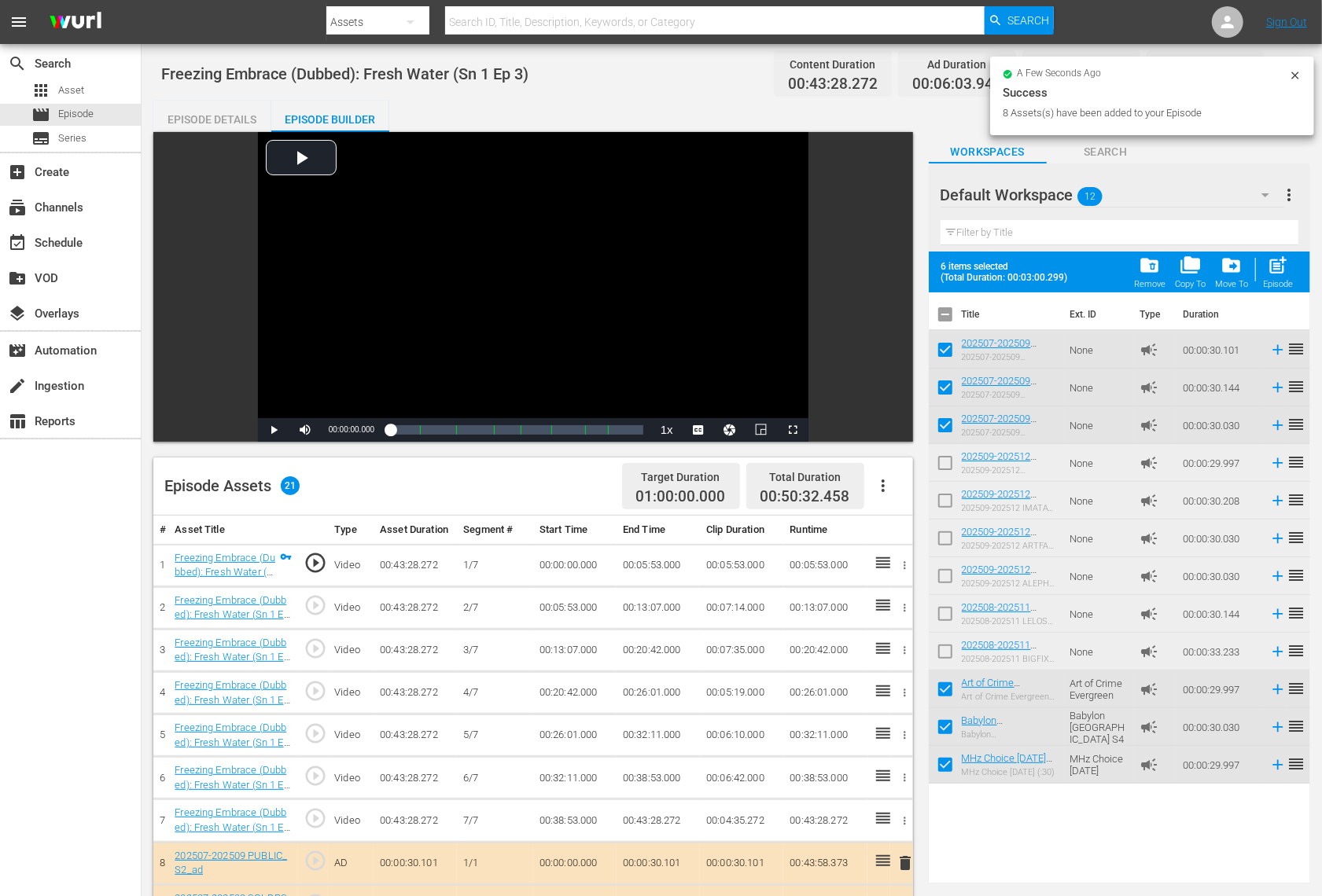
click at [947, 619] on input "checkbox" at bounding box center [945, 617] width 33 height 33
checkbox input "true"
click at [947, 652] on input "checkbox" at bounding box center [945, 655] width 33 height 33
checkbox input "true"
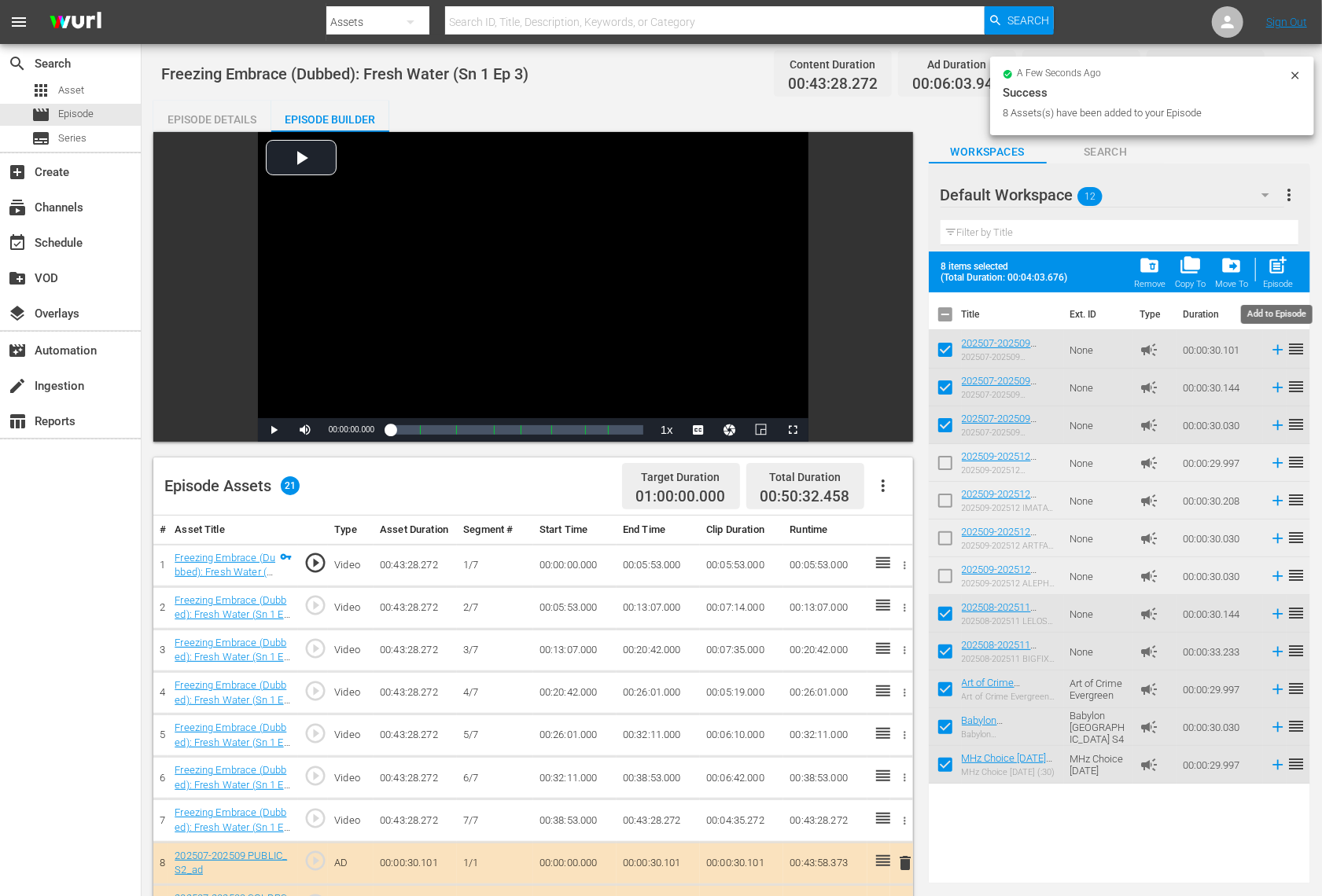
click at [1273, 270] on span "post_add" at bounding box center [1278, 266] width 21 height 21
checkbox input "false"
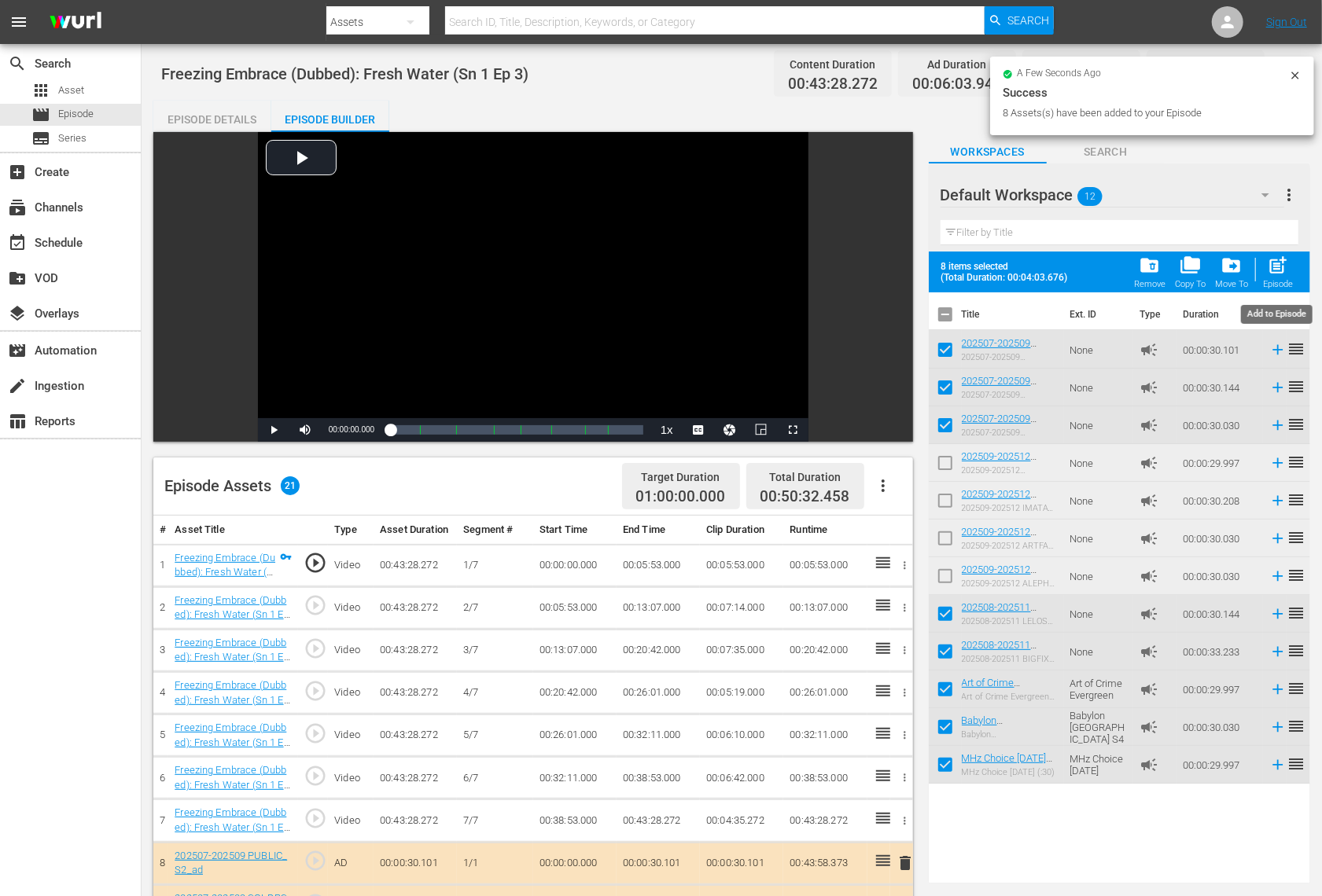
checkbox input "false"
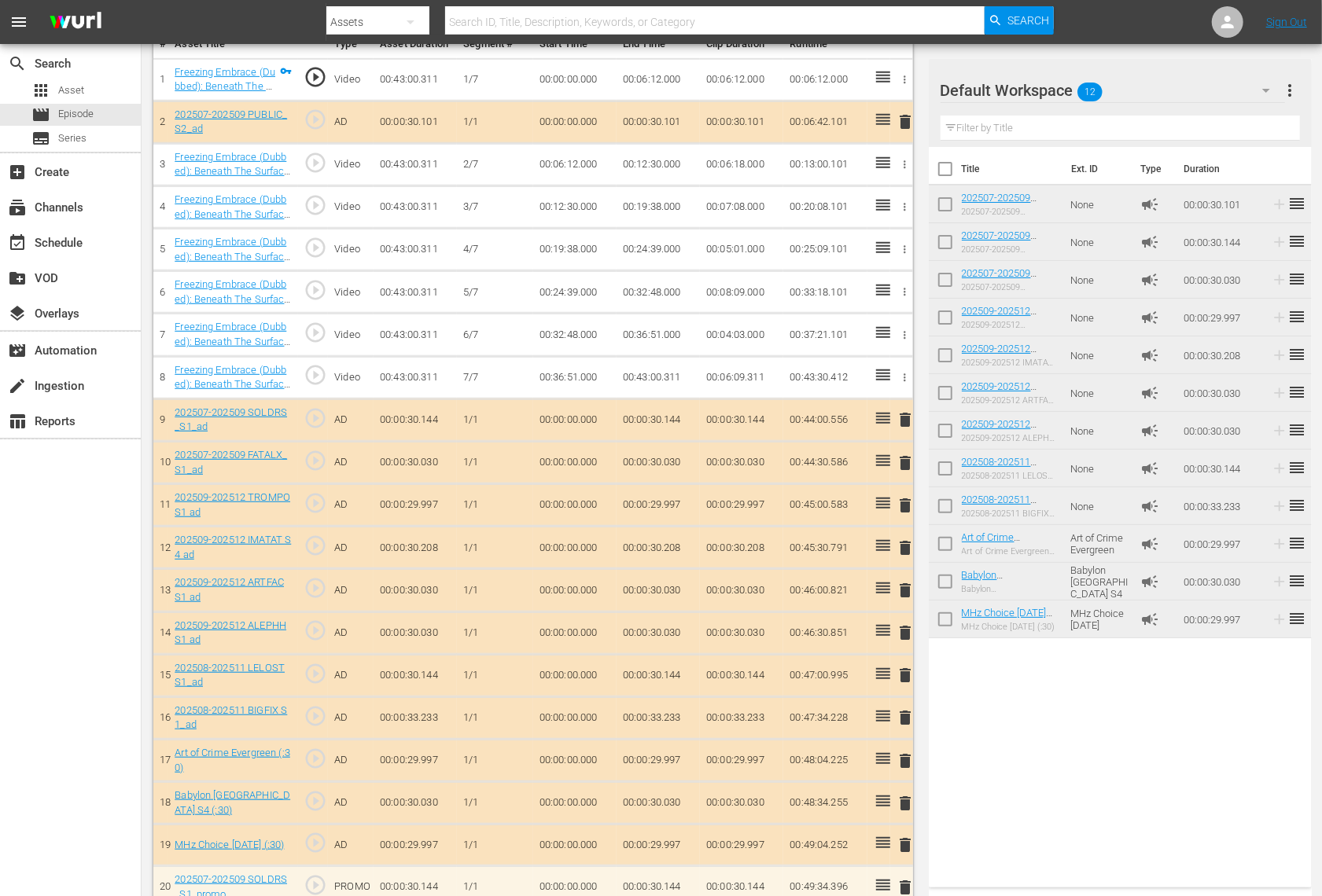
scroll to position [472, 0]
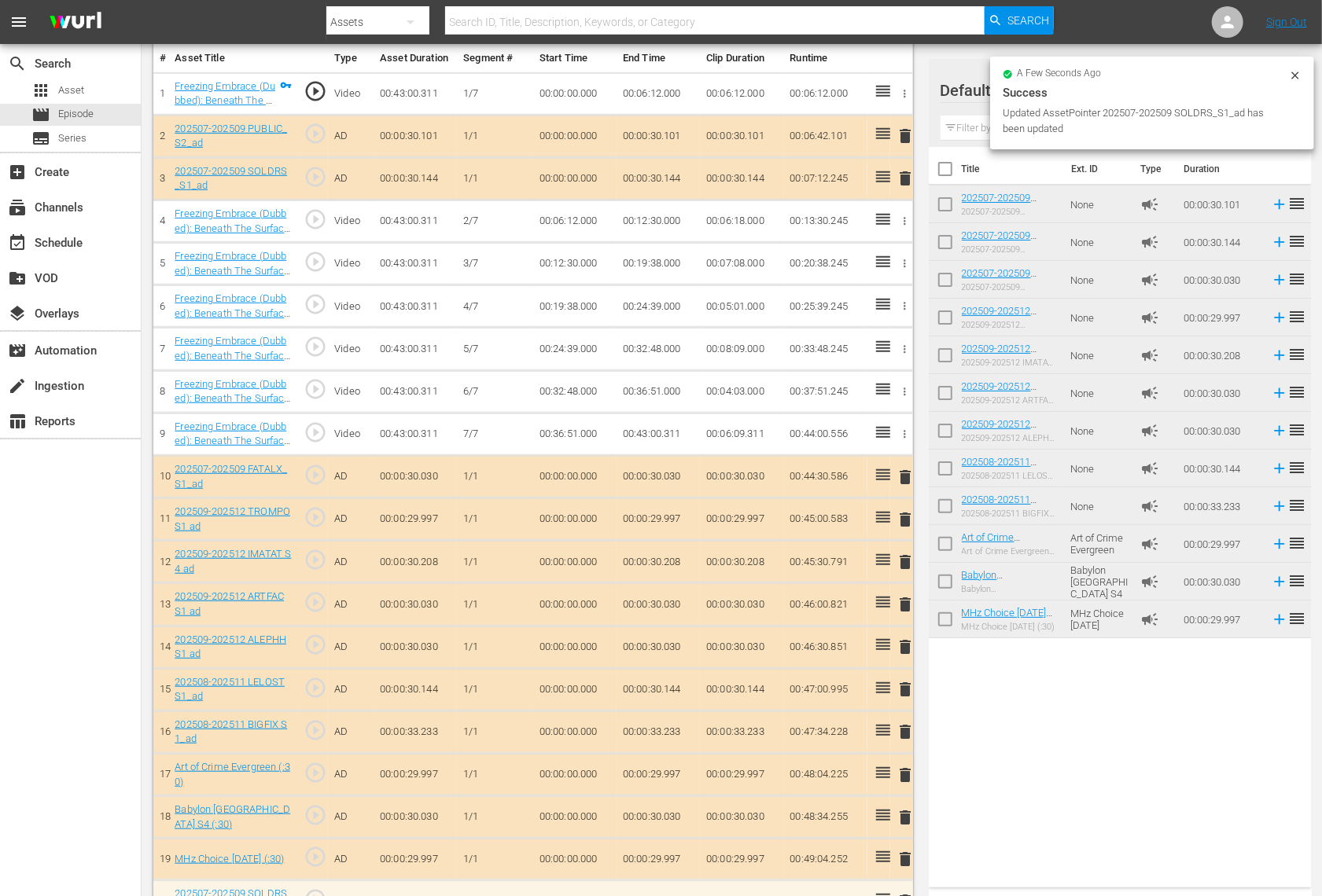
drag, startPoint x: 885, startPoint y: 850, endPoint x: 788, endPoint y: 186, distance: 671.0
click at [788, 186] on tbody "1 Freezing Embrace (Dubbed): Beneath The Surface (Sn 1 Ep 8) (1/7) play_circle_…" at bounding box center [532, 689] width 759 height 1234
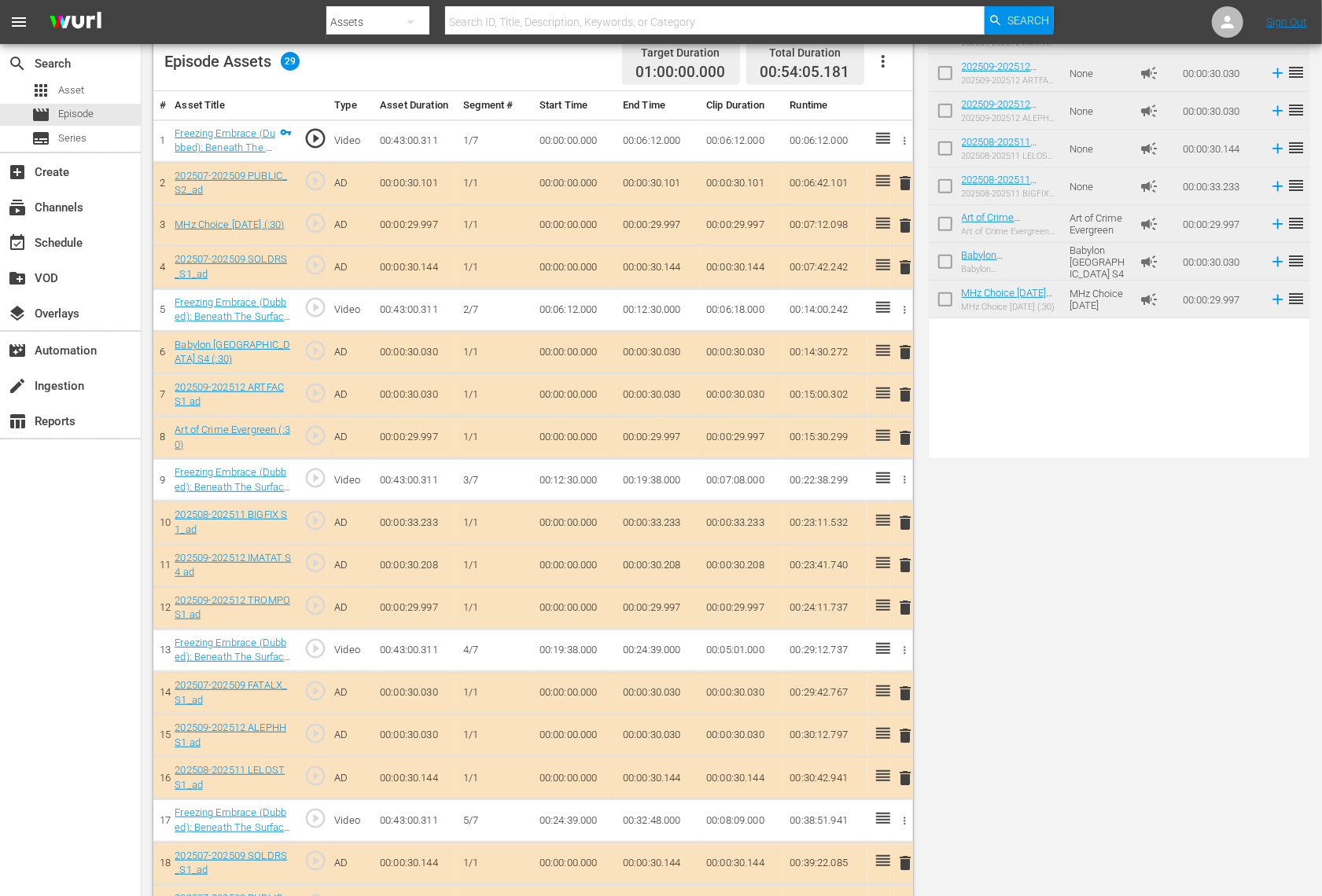
scroll to position [0, 0]
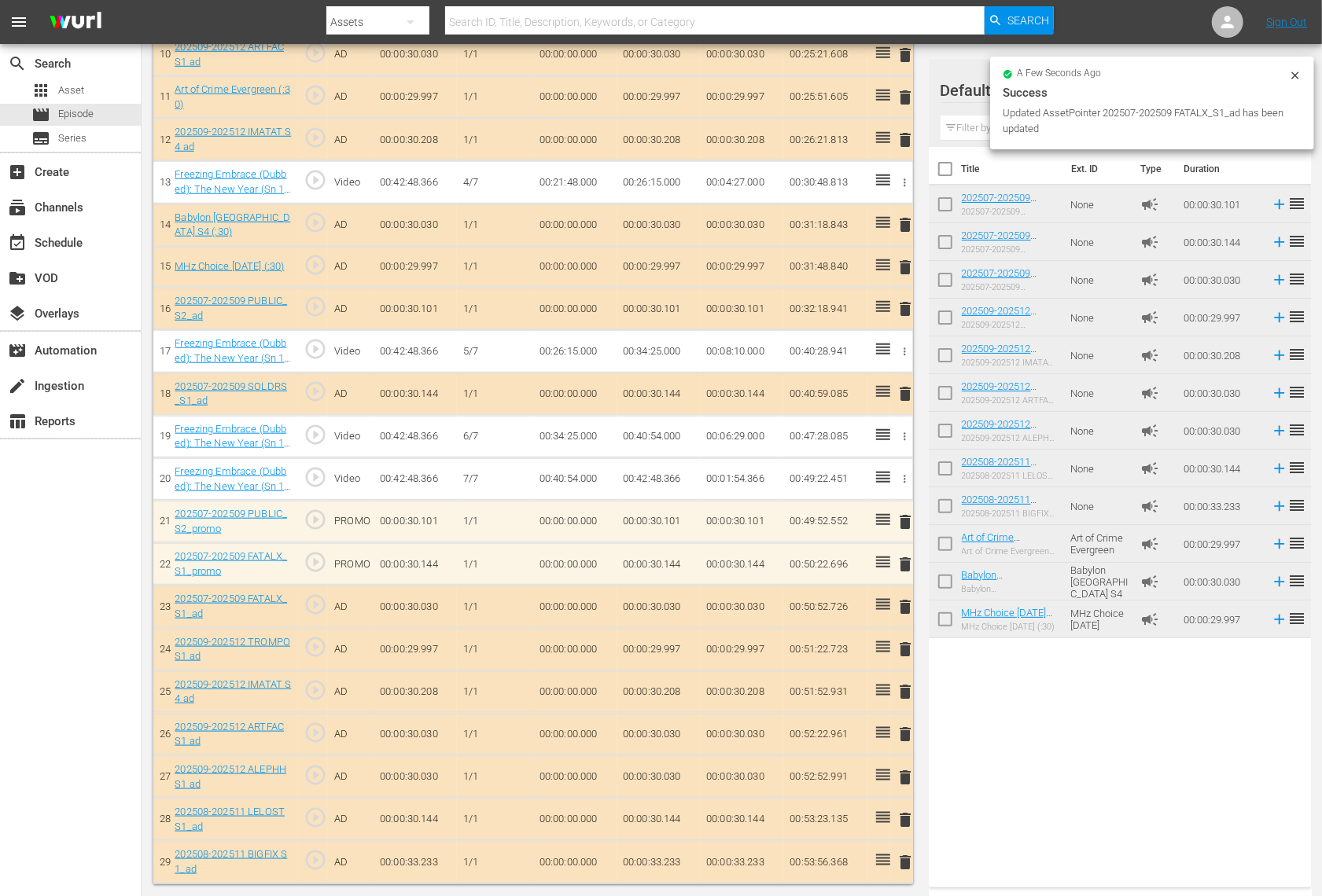
scroll to position [901, 0]
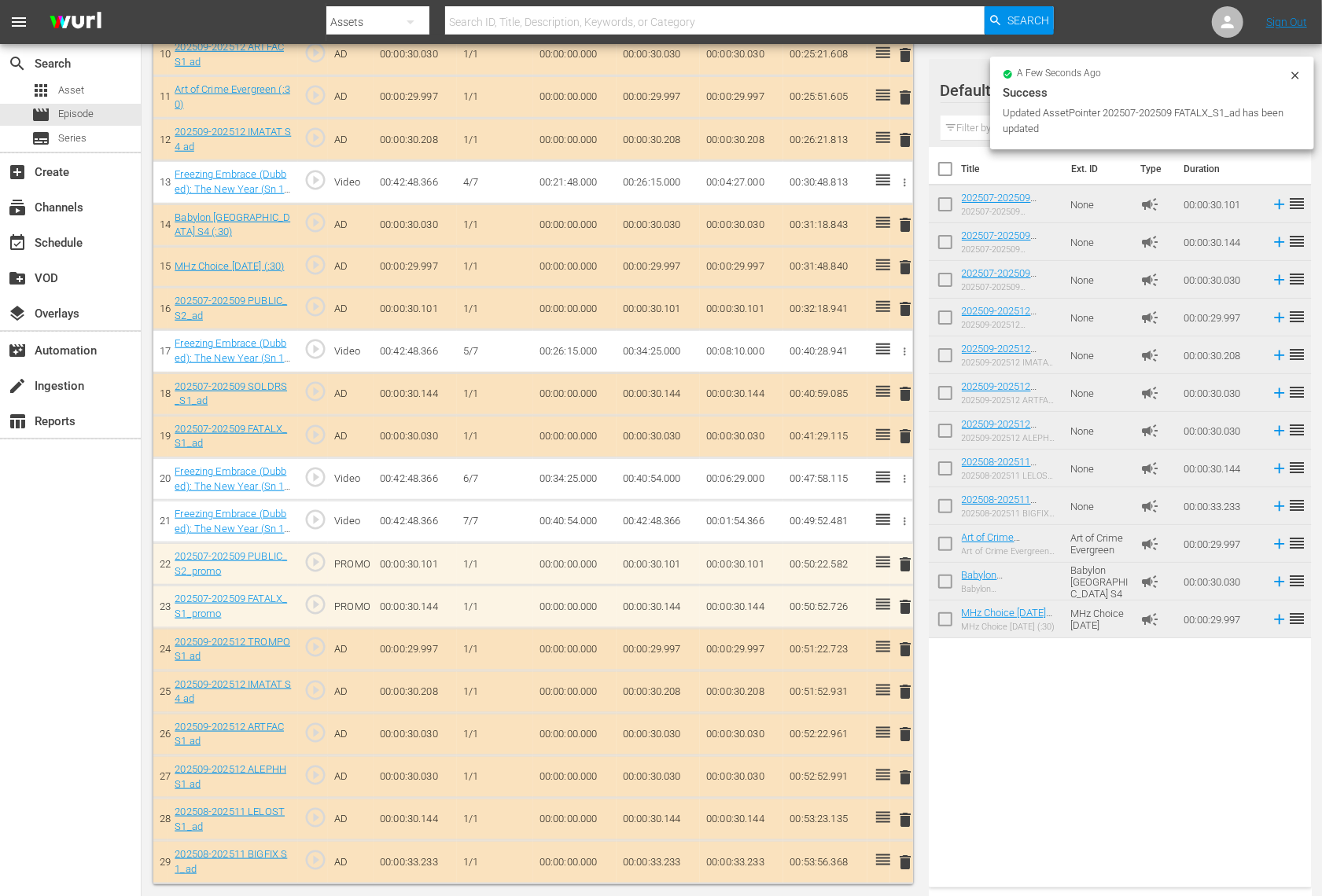
click at [894, 648] on td "delete" at bounding box center [901, 649] width 22 height 42
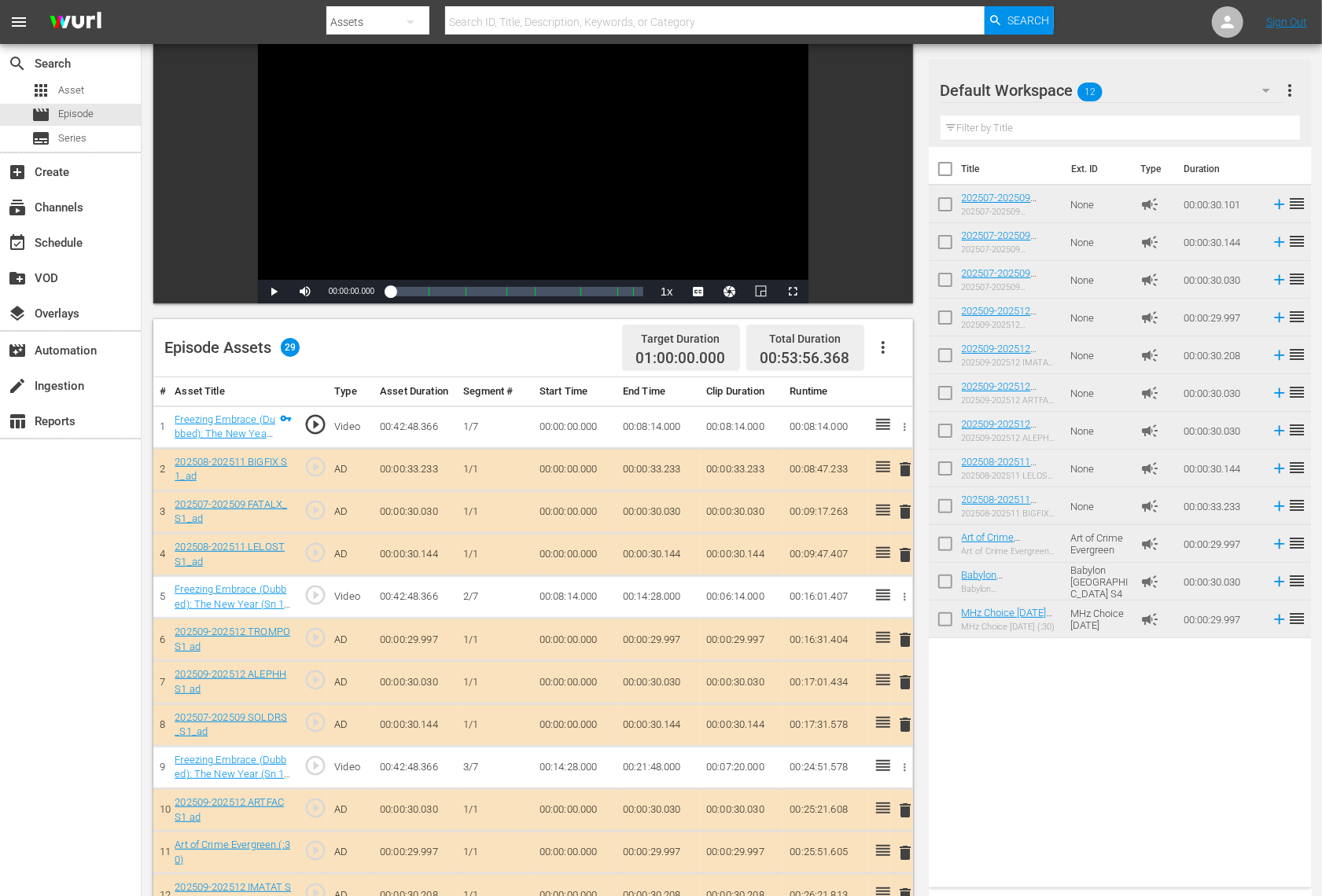
scroll to position [0, 0]
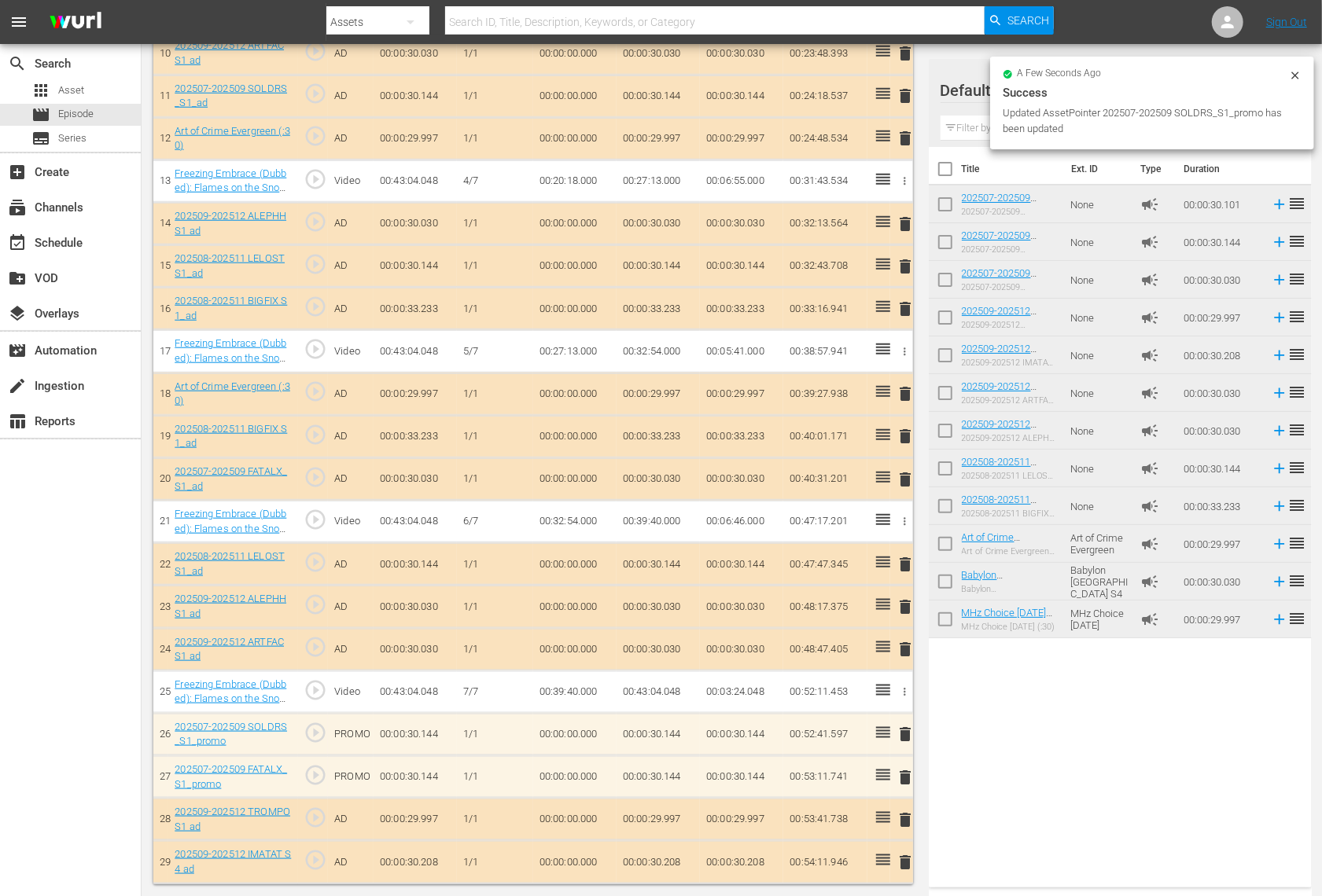
scroll to position [901, 0]
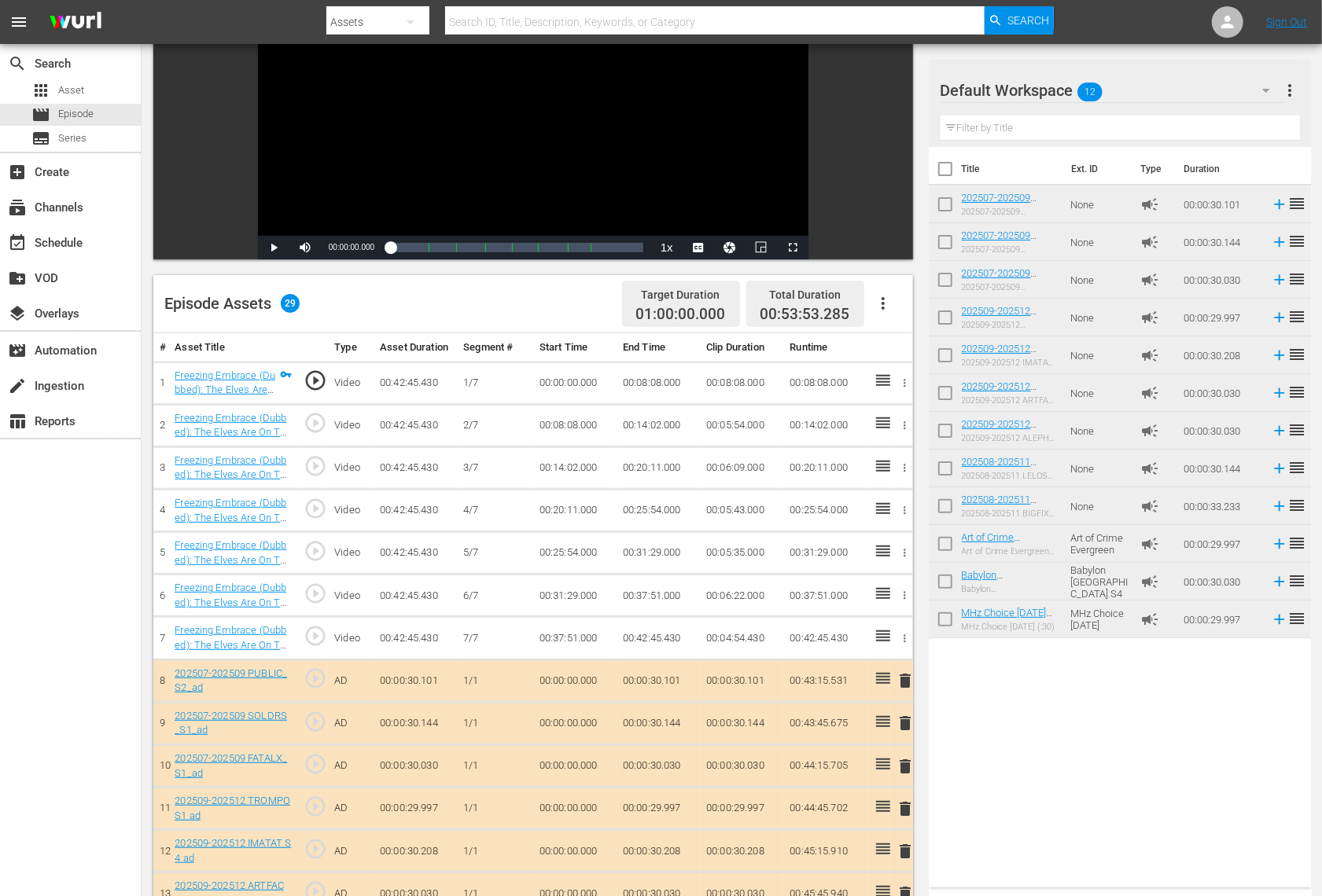
scroll to position [317, 0]
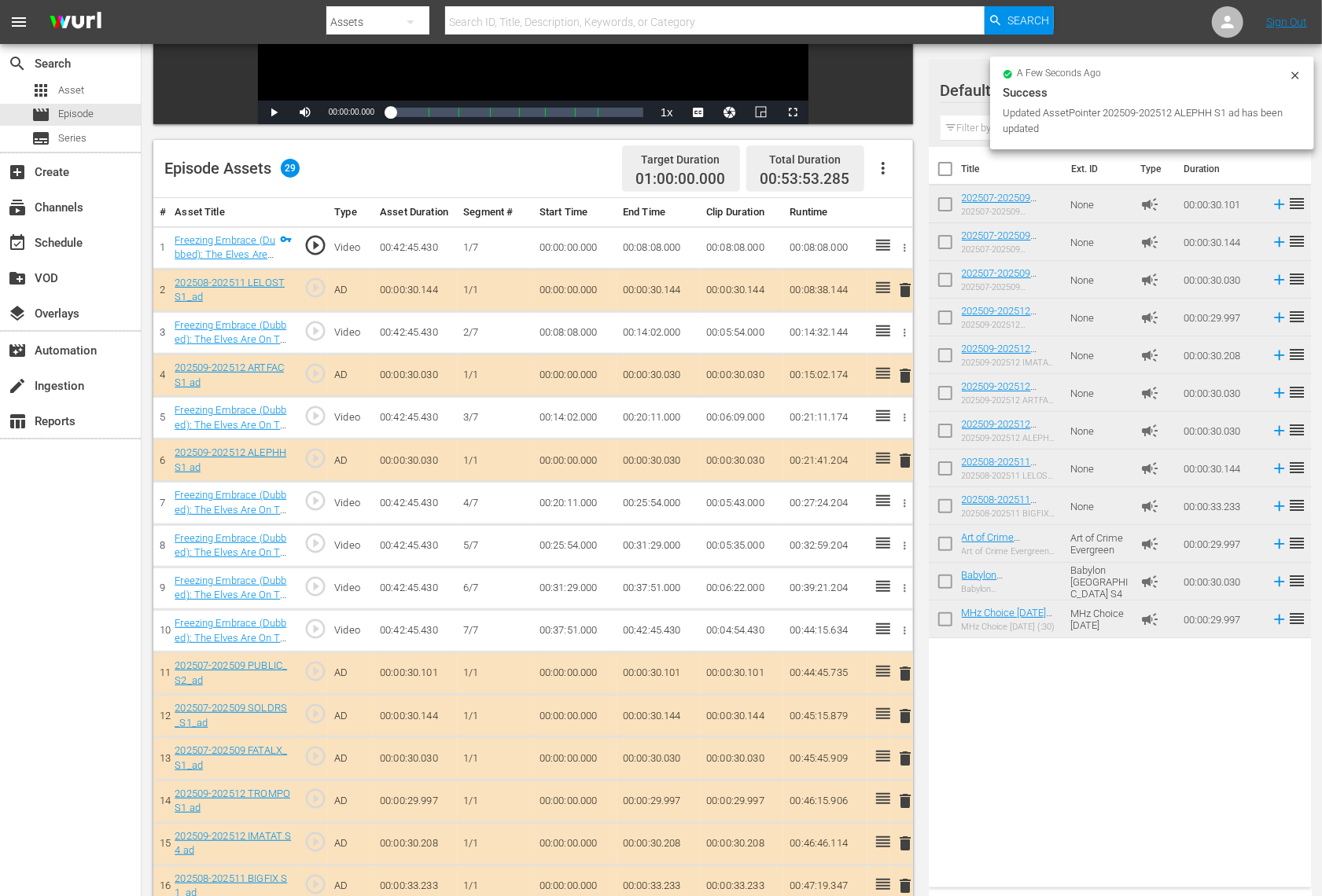
drag, startPoint x: 884, startPoint y: 879, endPoint x: 869, endPoint y: 519, distance: 360.3
click at [869, 519] on tbody "1 Freezing Embrace (Dubbed): The Elves Are On The Move (Sn 1 Ep 5) (1/7) play_c…" at bounding box center [532, 843] width 759 height 1234
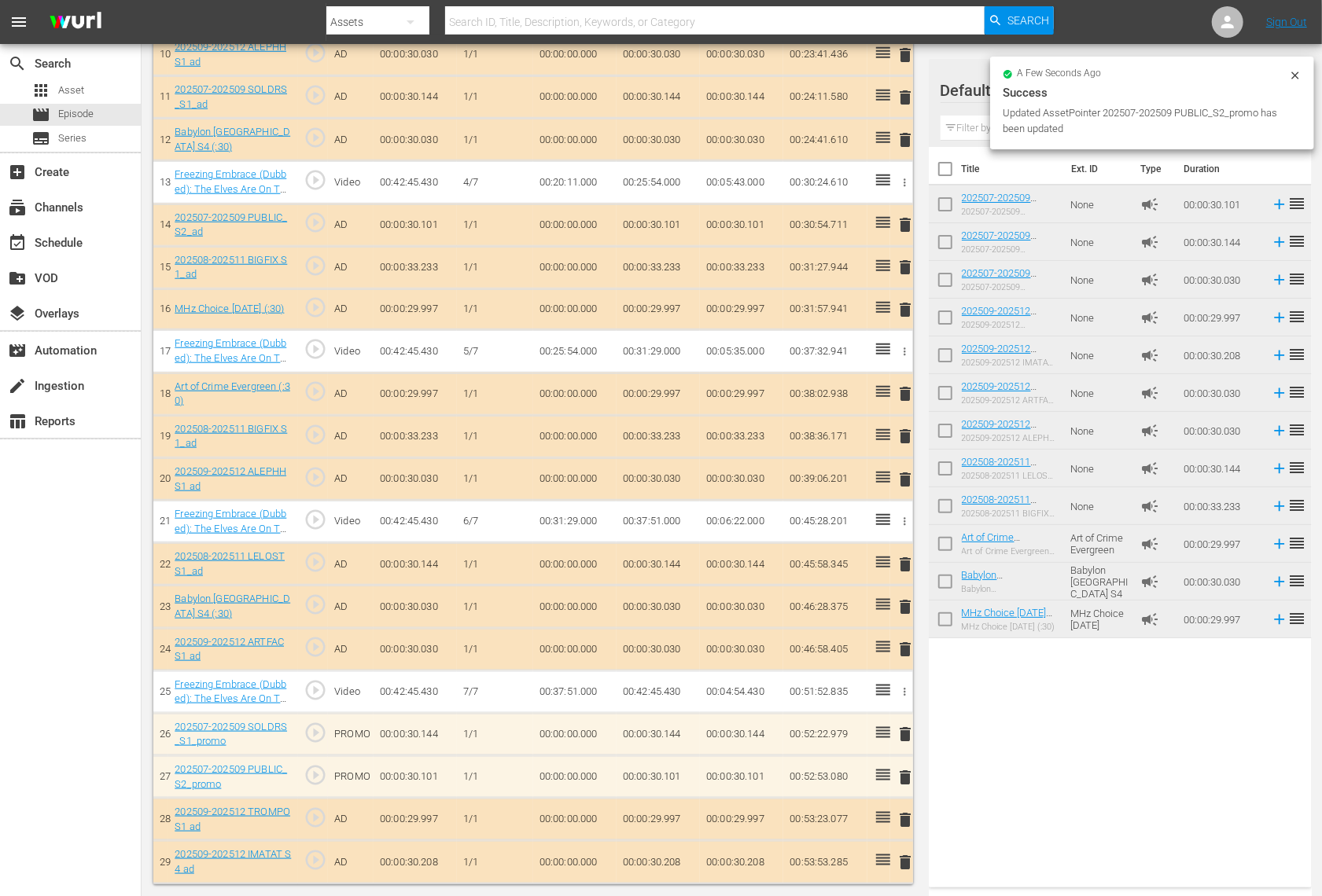
scroll to position [900, 0]
